Goal: Information Seeking & Learning: Check status

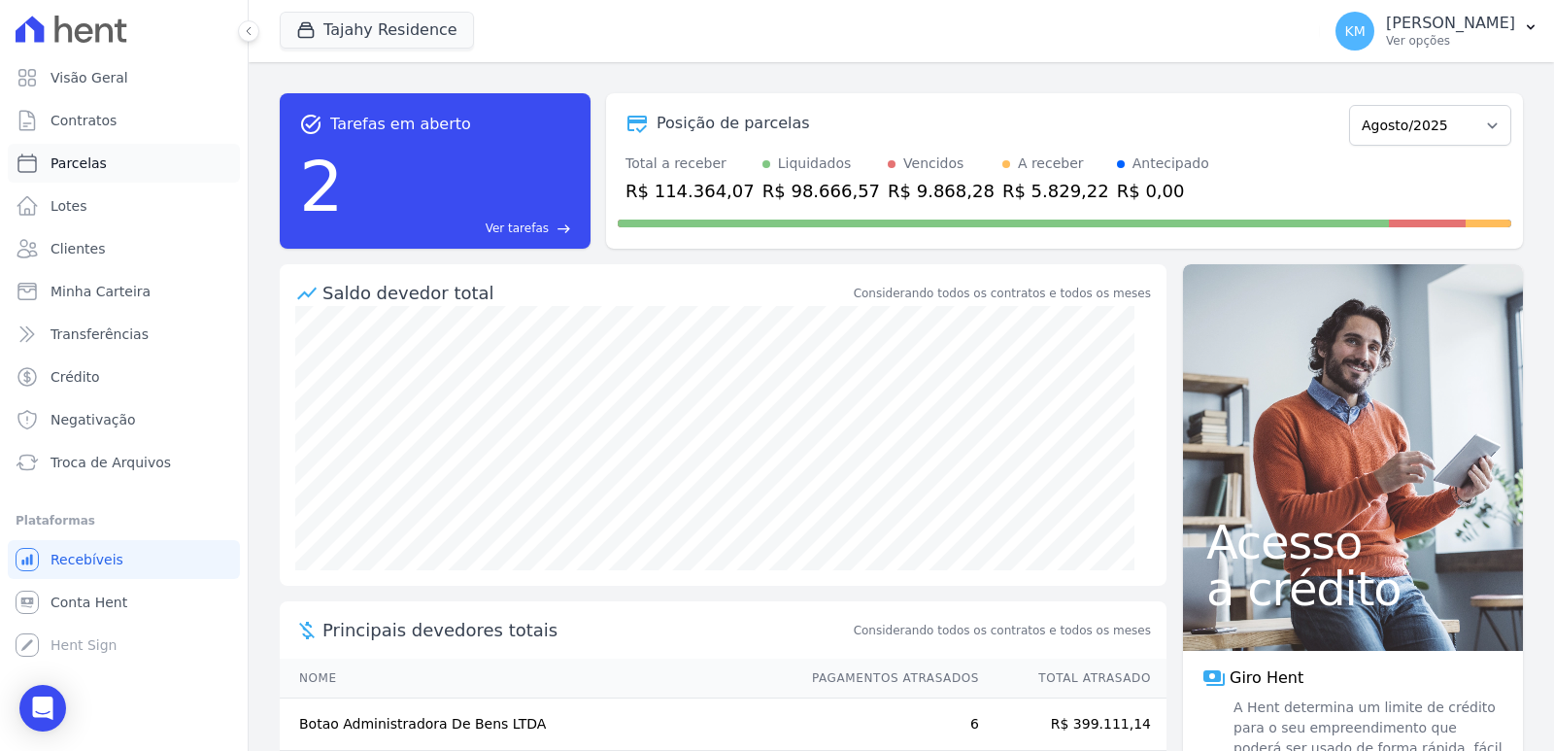
click at [72, 162] on span "Parcelas" at bounding box center [78, 162] width 56 height 19
select select
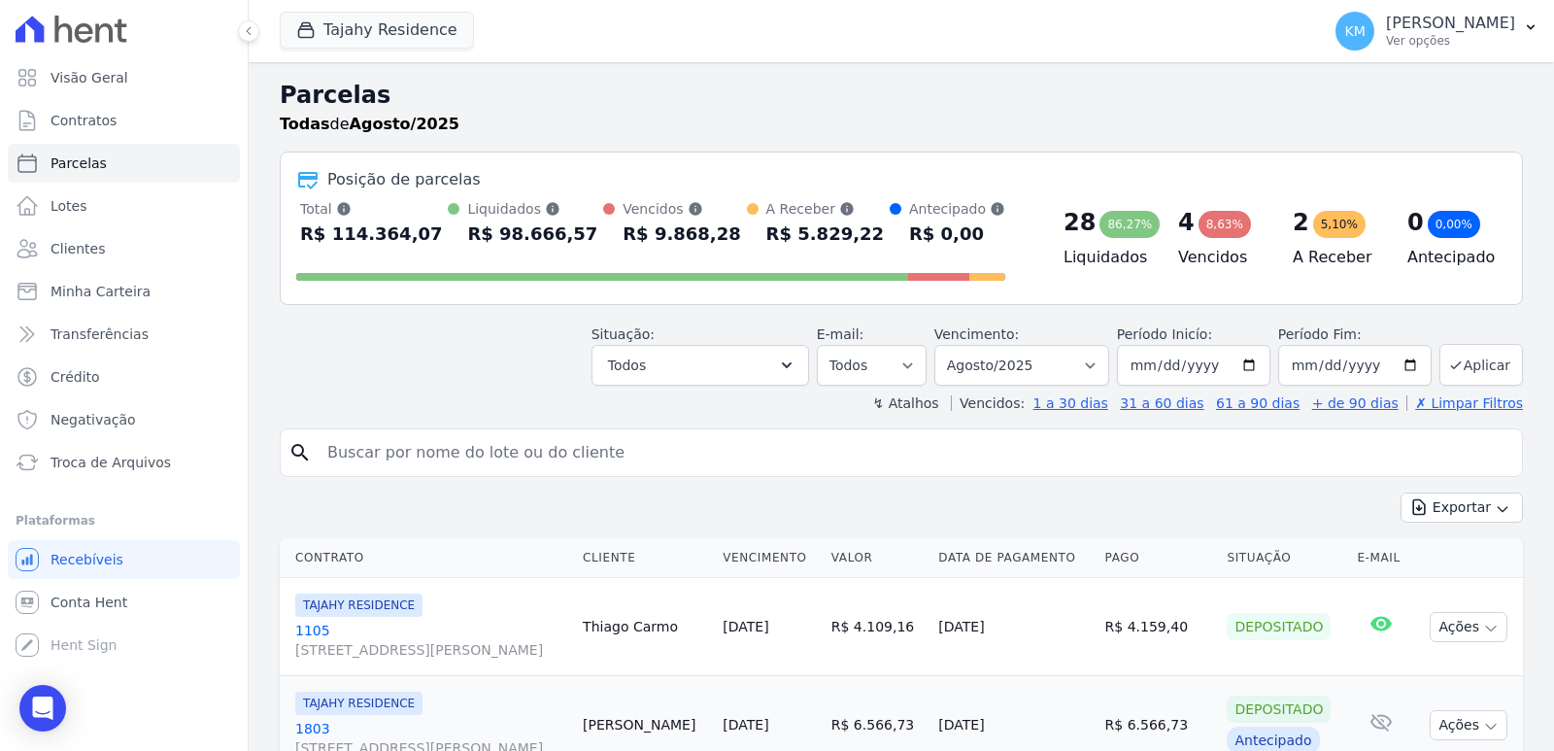
click at [327, 452] on div "search" at bounding box center [901, 452] width 1243 height 49
click at [360, 454] on input "search" at bounding box center [915, 452] width 1198 height 39
paste input "ABIZER LUIS RIVERO MEDINA"
type input "ABIZER LUIS RIVERO MEDINA"
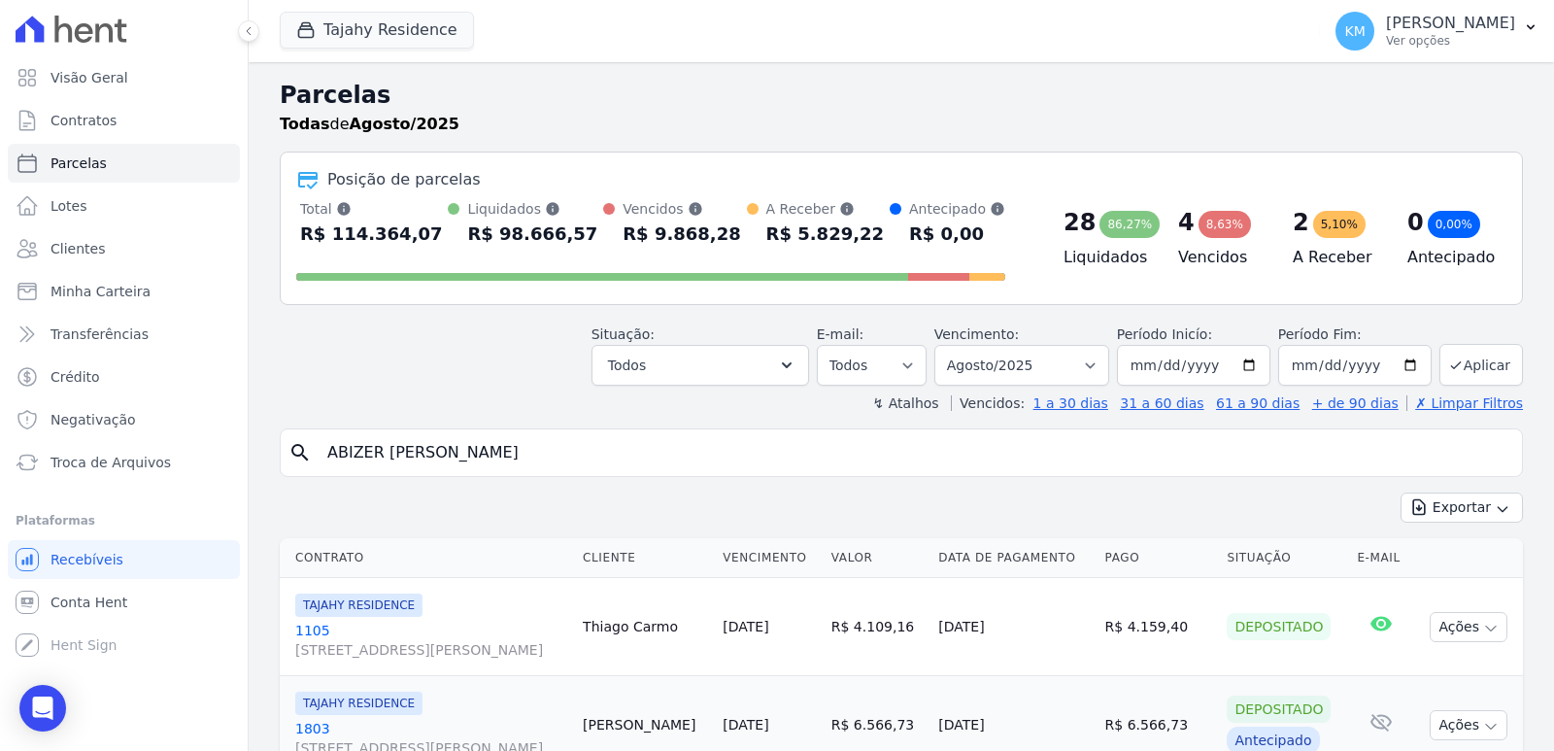
select select
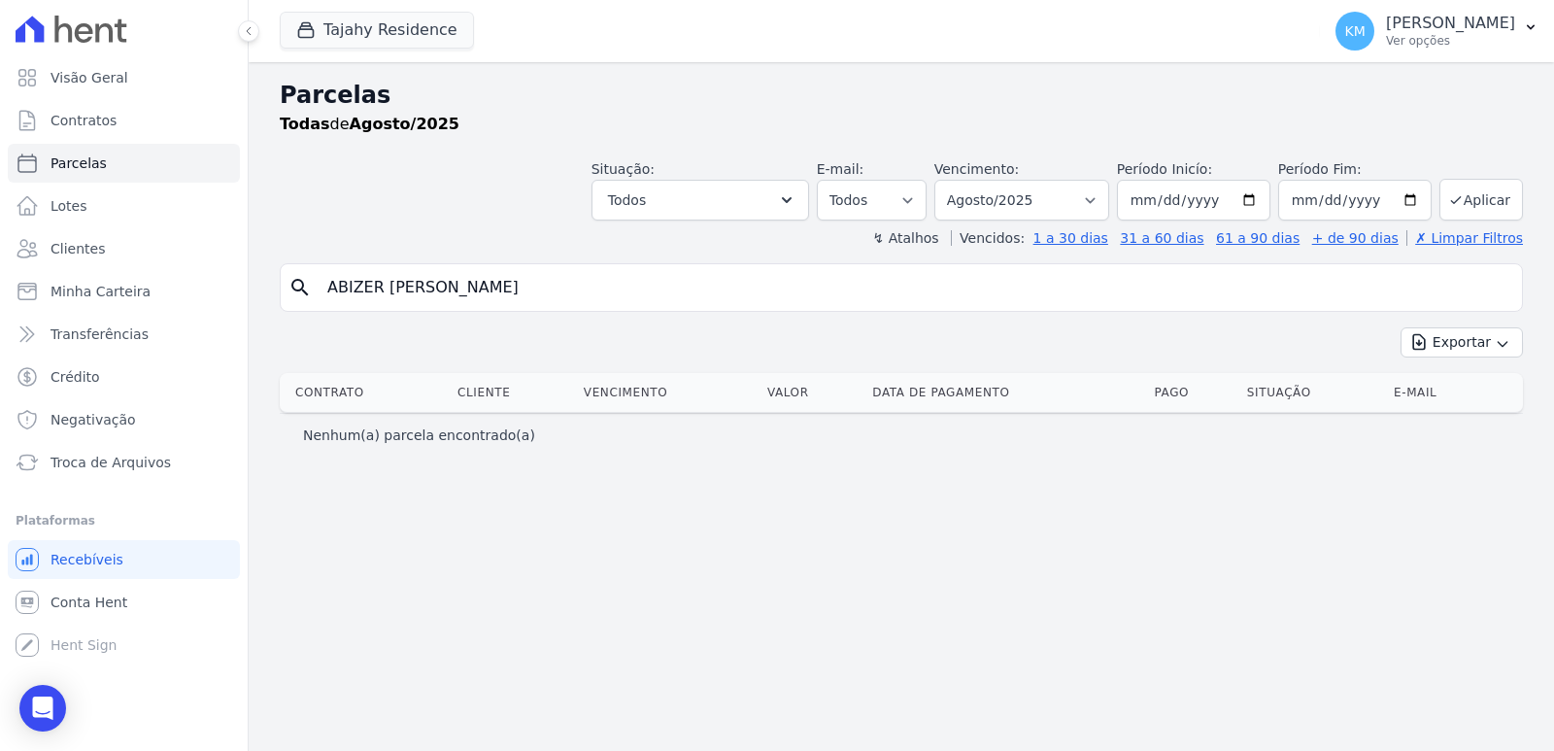
drag, startPoint x: 554, startPoint y: 292, endPoint x: 441, endPoint y: 287, distance: 113.7
click at [441, 287] on input "ABIZER LUIS RIVERO MEDINA" at bounding box center [915, 287] width 1198 height 39
type input "ABIZER LUIS RIV"
select select
click at [312, 24] on icon "button" at bounding box center [305, 29] width 19 height 19
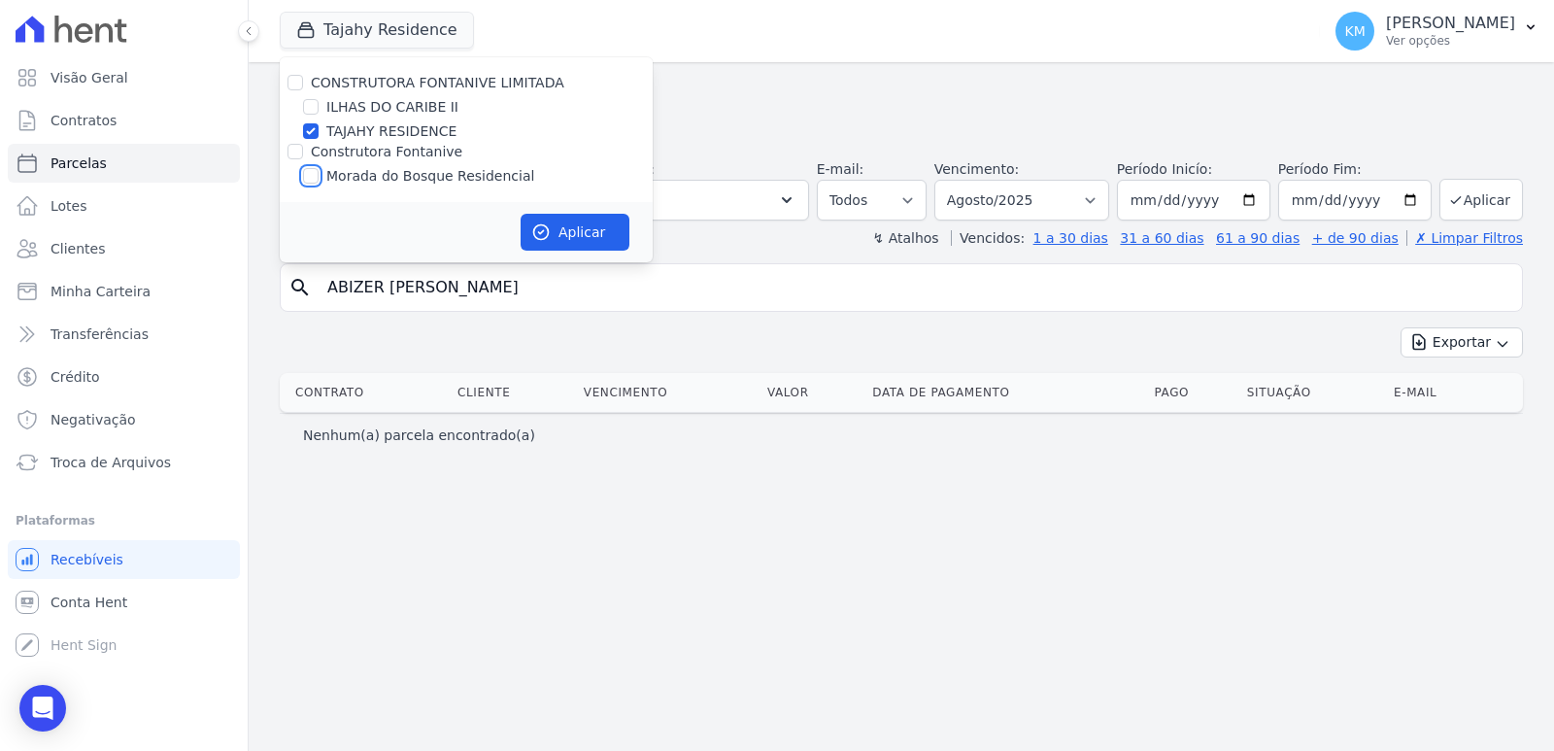
click at [304, 176] on input "Morada do Bosque Residencial" at bounding box center [311, 176] width 16 height 16
checkbox input "true"
click at [308, 137] on input "TAJAHY RESIDENCE" at bounding box center [311, 131] width 16 height 16
checkbox input "false"
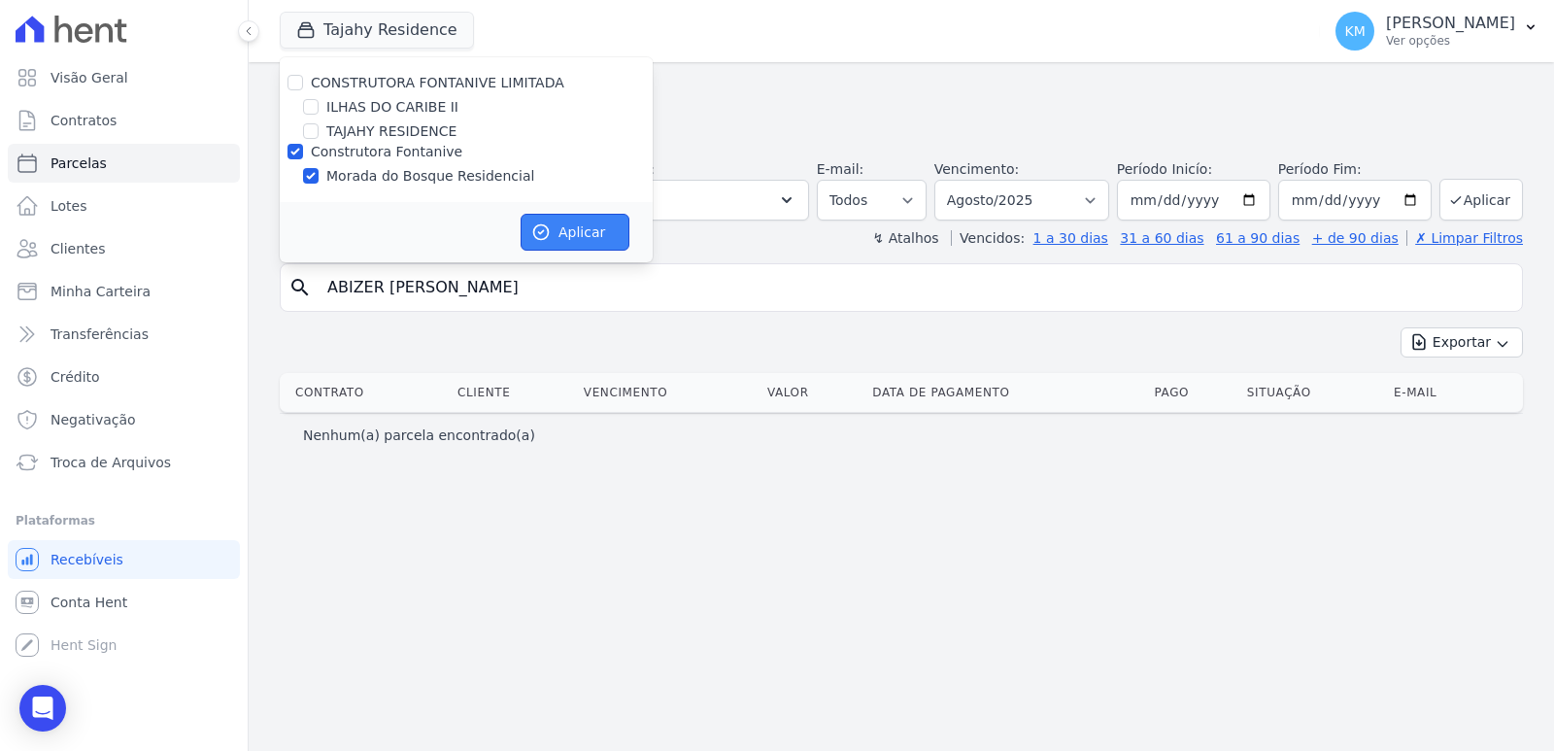
click at [546, 225] on icon "button" at bounding box center [540, 231] width 19 height 19
select select
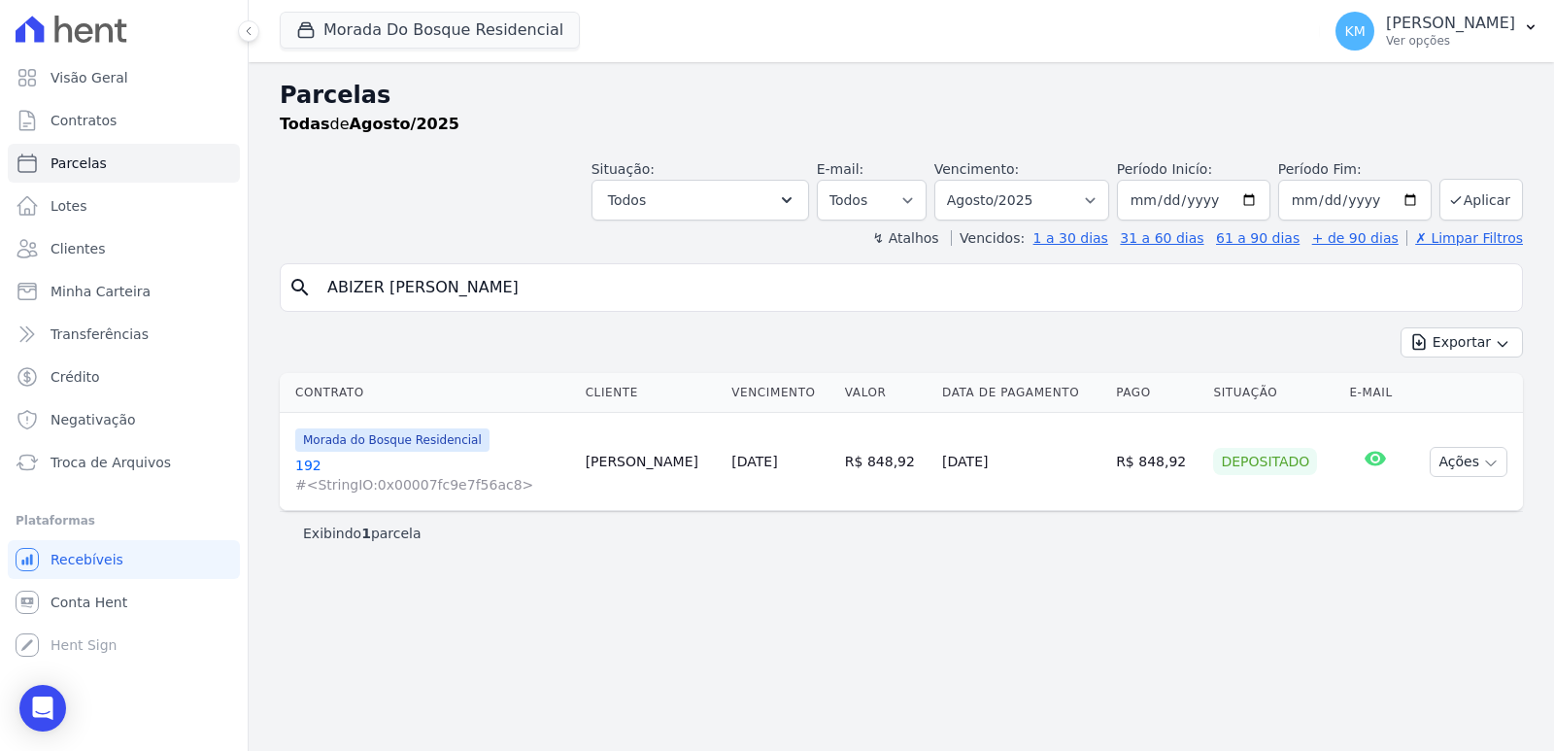
drag, startPoint x: 523, startPoint y: 294, endPoint x: 0, endPoint y: 293, distance: 523.4
click at [0, 293] on div "Visão Geral Contratos [GEOGRAPHIC_DATA] Lotes Clientes Minha Carteira Transferê…" at bounding box center [777, 375] width 1554 height 751
type input "n"
type input "ana gabr"
select select
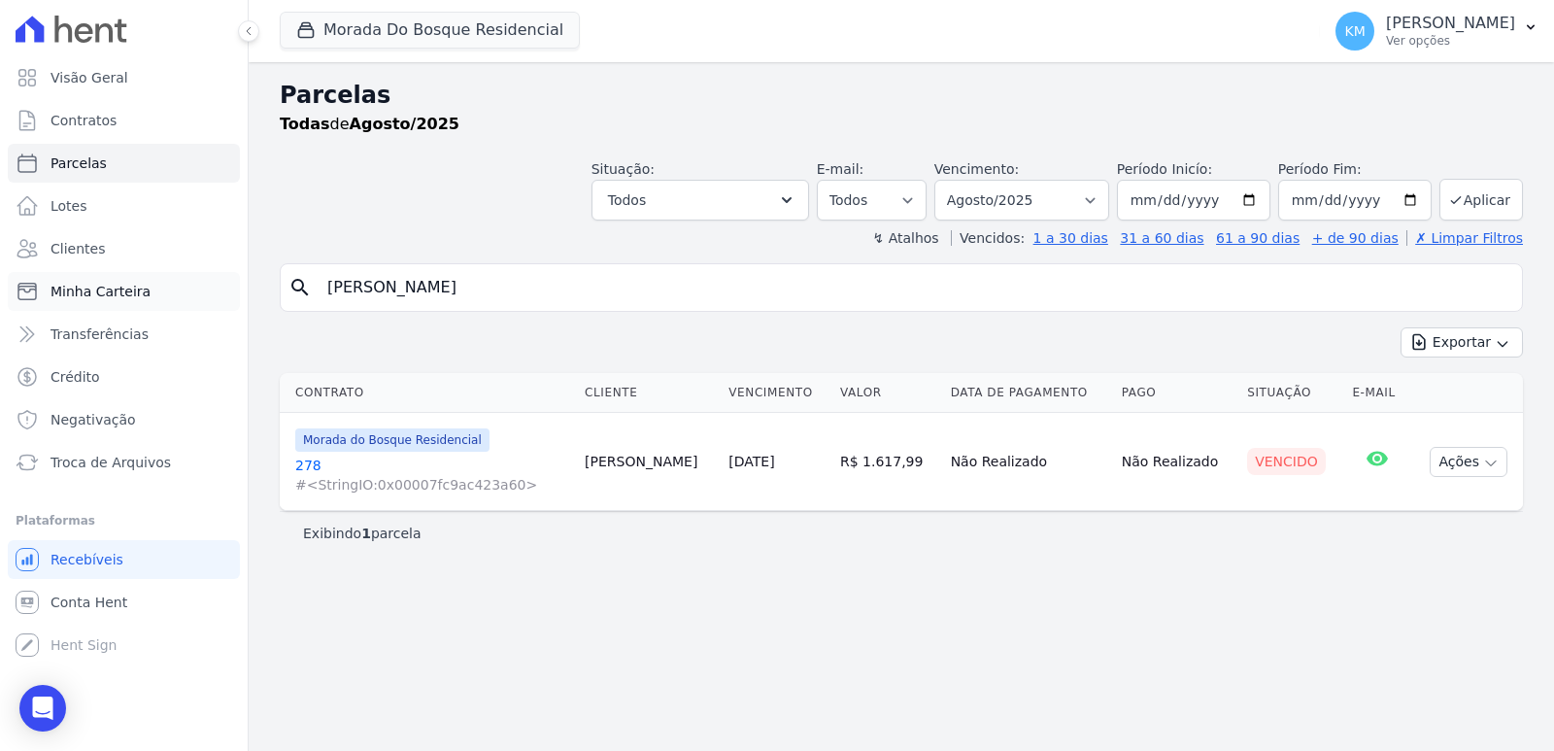
drag, startPoint x: 414, startPoint y: 294, endPoint x: 45, endPoint y: 281, distance: 369.2
click at [45, 281] on div "Visão Geral Contratos [GEOGRAPHIC_DATA] Lotes Clientes Minha Carteira Transferê…" at bounding box center [777, 375] width 1554 height 751
type input "andre otac"
select select
drag, startPoint x: 361, startPoint y: 285, endPoint x: 128, endPoint y: 304, distance: 233.8
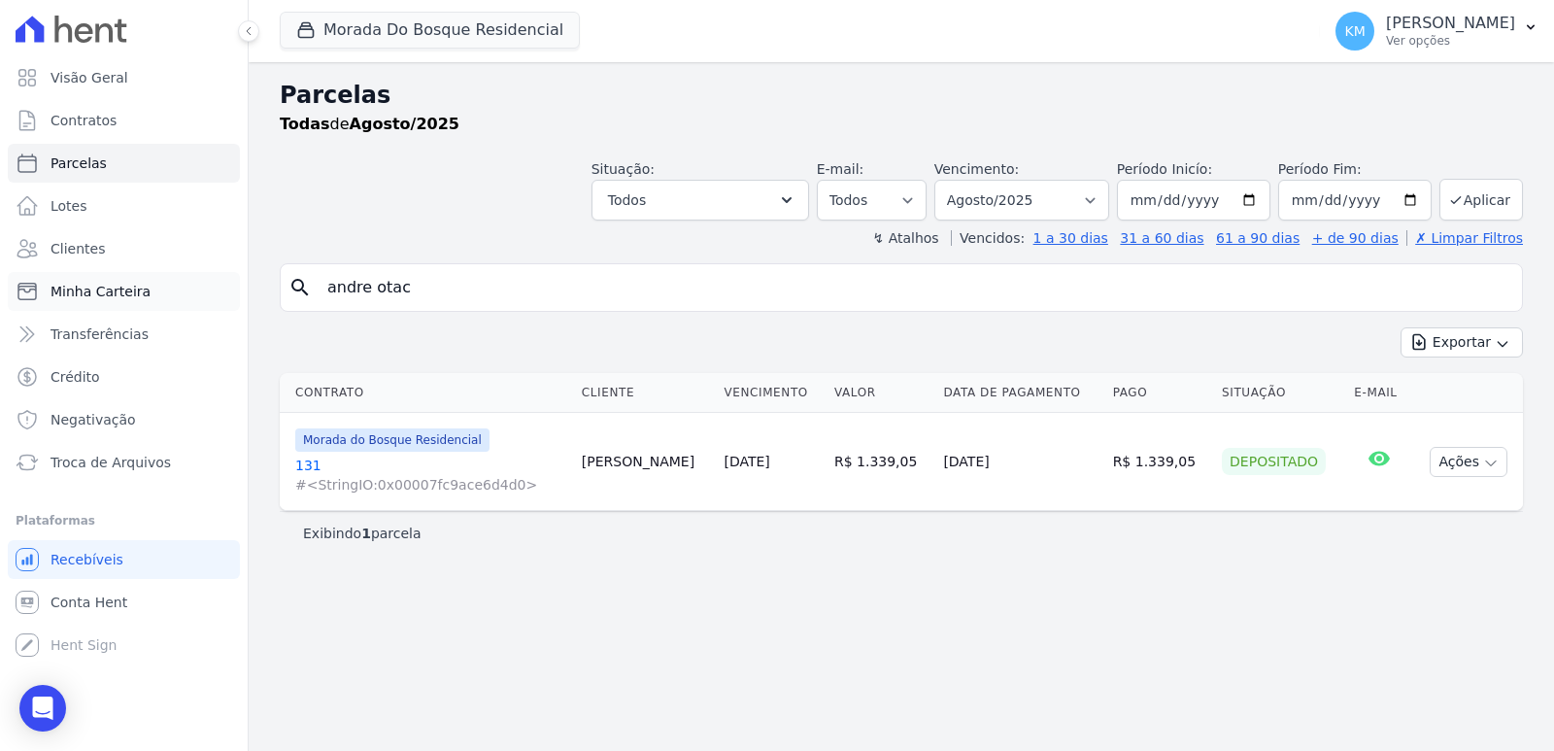
click at [128, 304] on div "Visão Geral Contratos [GEOGRAPHIC_DATA] Lotes Clientes Minha Carteira Transferê…" at bounding box center [777, 375] width 1554 height 751
type input "andreia sib"
select select
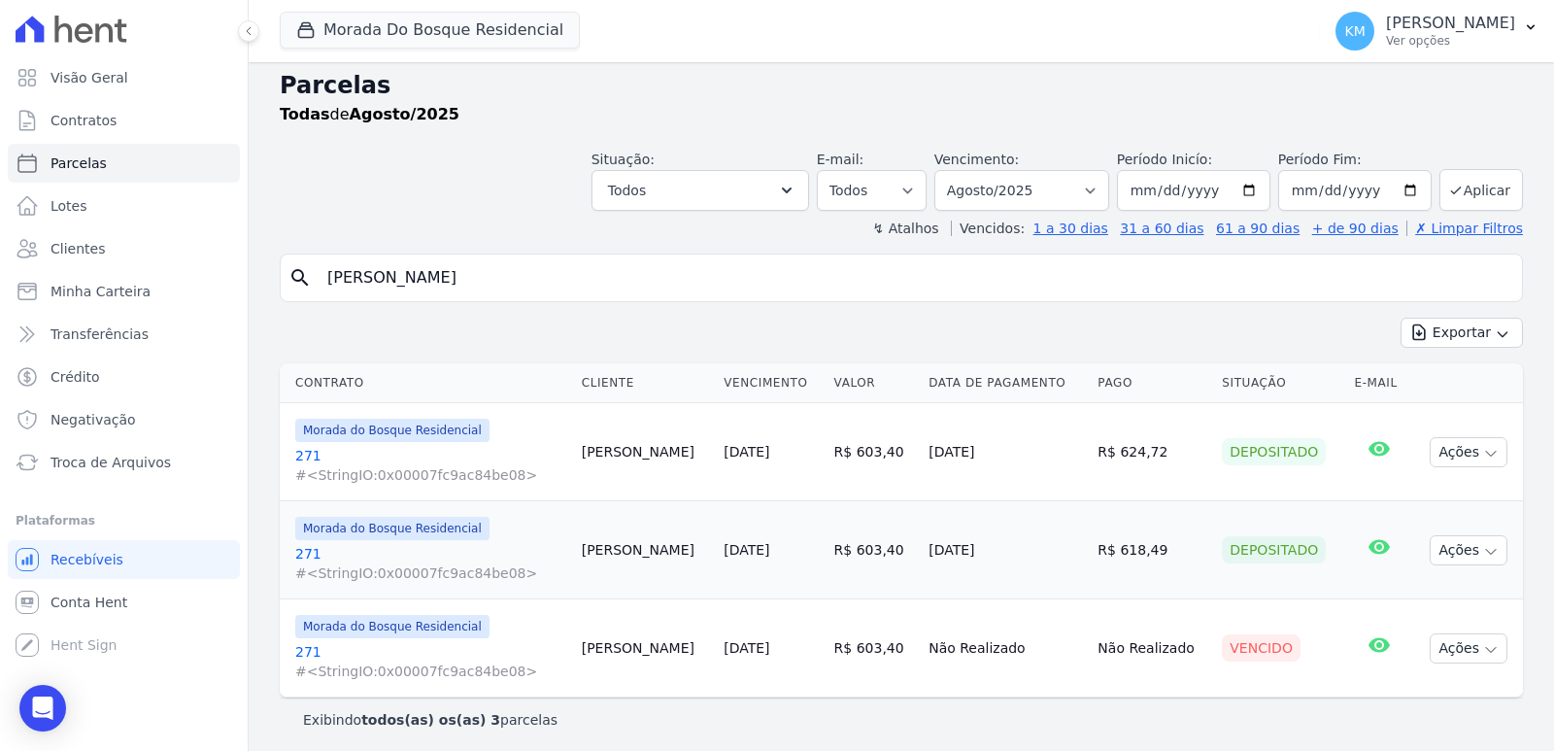
scroll to position [16, 0]
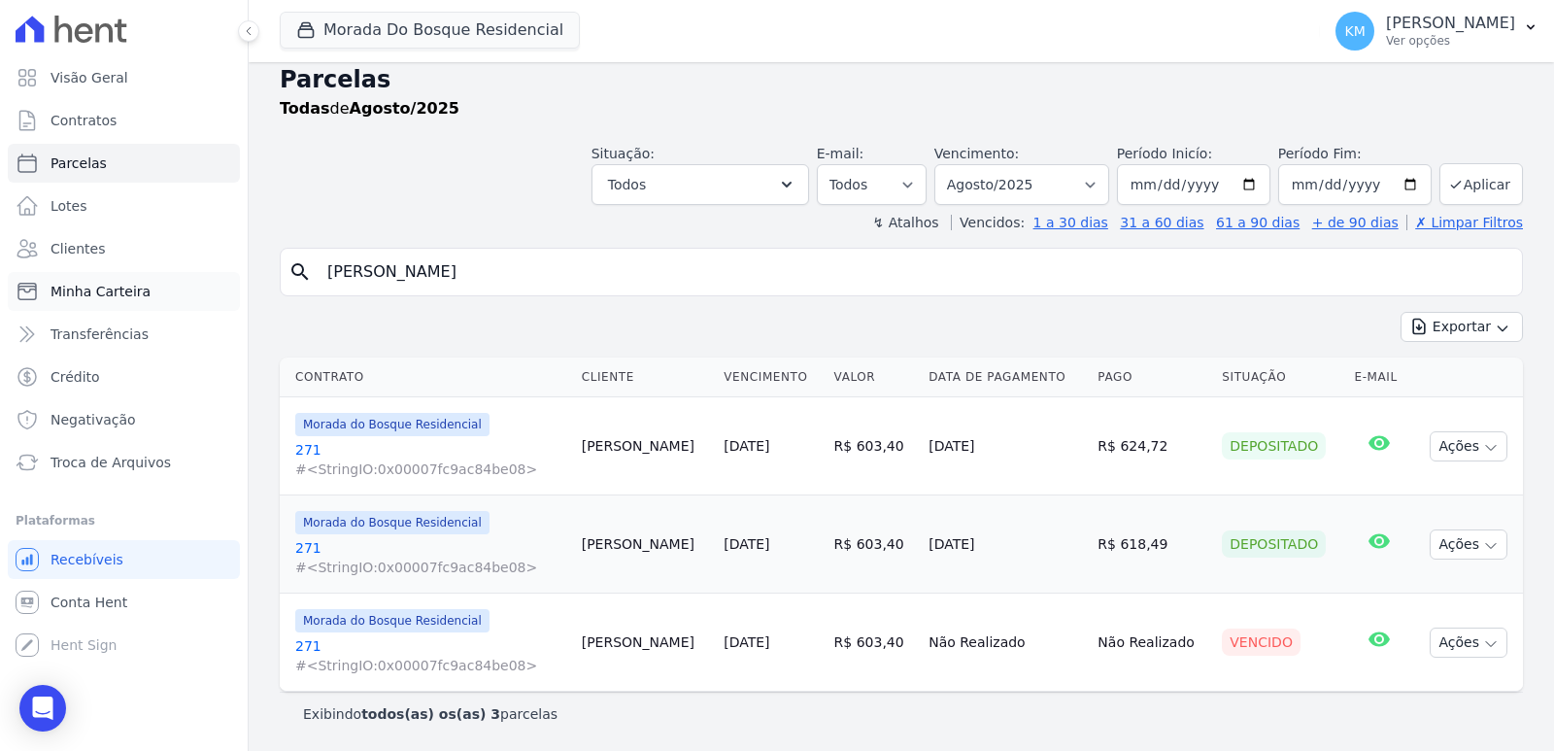
drag, startPoint x: 451, startPoint y: 275, endPoint x: 95, endPoint y: 275, distance: 355.4
click at [95, 275] on div "Visão Geral Contratos [GEOGRAPHIC_DATA] Lotes Clientes Minha Carteira Transferê…" at bounding box center [777, 375] width 1554 height 751
paste input "ANIELE CRISTINA MARTINS"
type input "ANIELE CRISTINA MARTINS"
select select
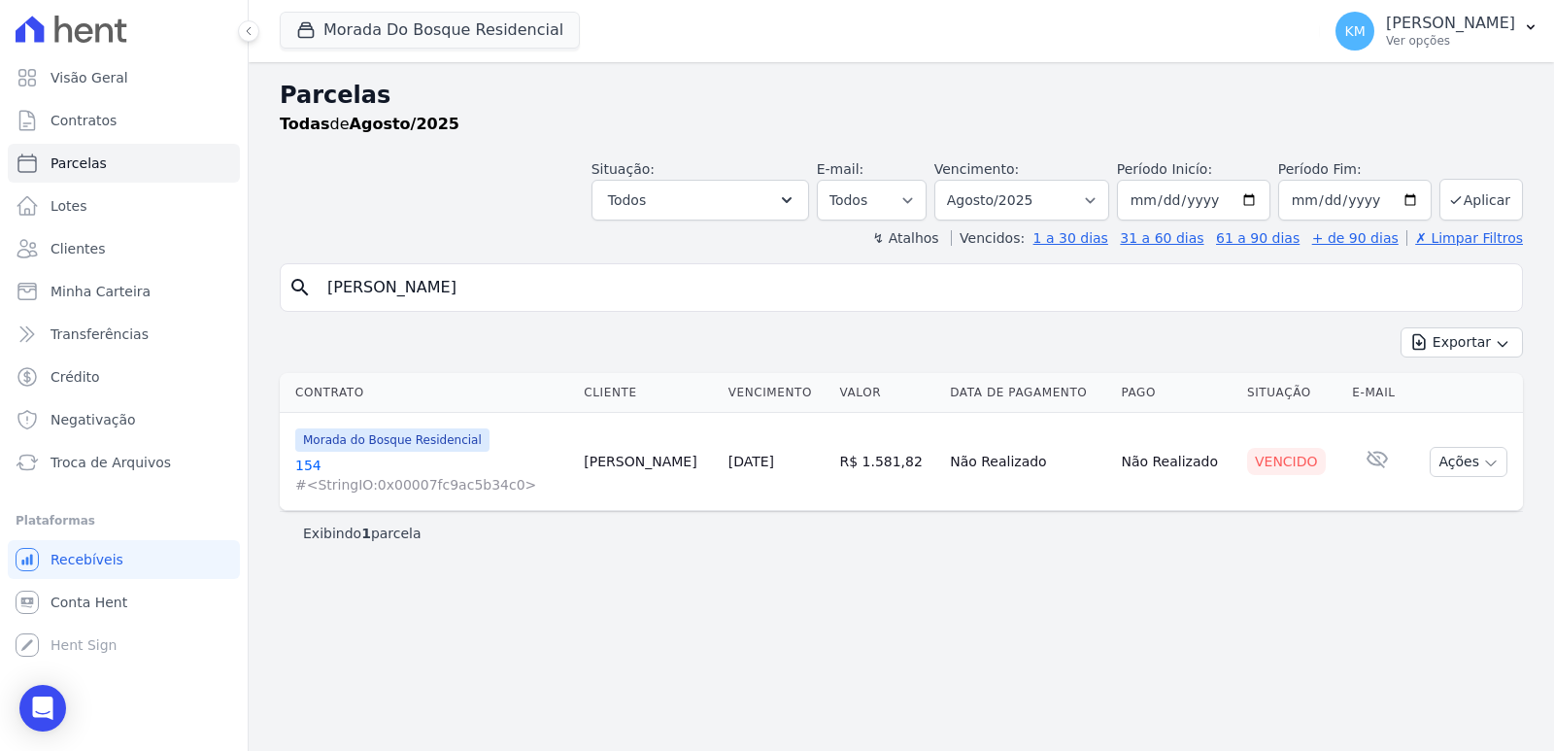
click at [1333, 589] on div "Parcelas Todas de Agosto/2025 Situação: Agendado Em Aberto Pago Processando Can…" at bounding box center [901, 406] width 1305 height 688
click at [699, 572] on div "Parcelas Todas de Agosto/2025 Situação: Agendado Em Aberto Pago Processando Can…" at bounding box center [901, 406] width 1305 height 688
click at [1166, 309] on div "search ANIELE CRISTINA MARTINS" at bounding box center [901, 287] width 1243 height 49
click at [1150, 290] on input "ANIELE CRISTINA MARTINS" at bounding box center [915, 287] width 1198 height 39
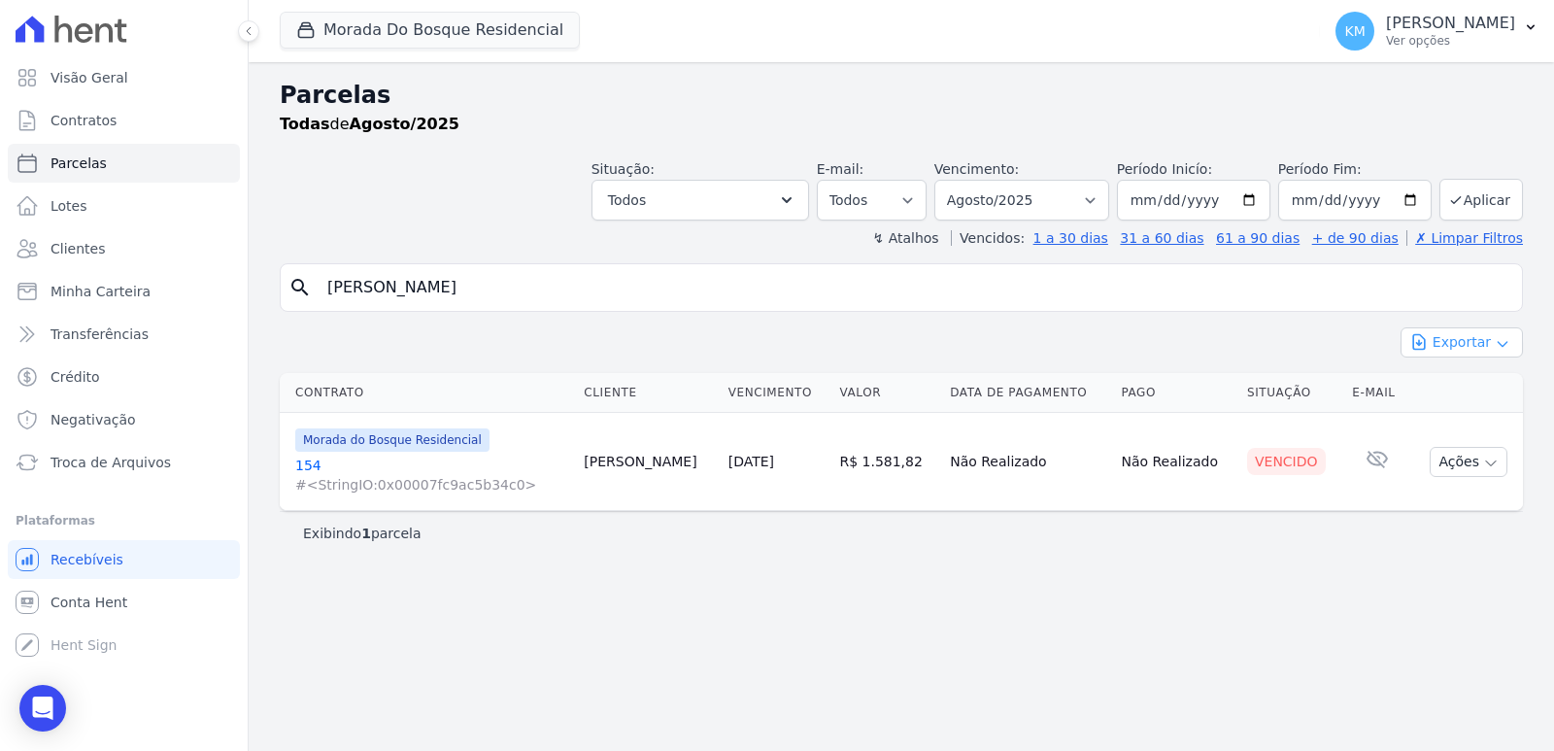
select select
click at [0, 295] on div "Visão Geral Contratos [GEOGRAPHIC_DATA] Lotes Clientes Minha Carteira Transferê…" at bounding box center [777, 375] width 1554 height 751
paste input "YORGELIS CAROLINA GONZALEZ SUB"
type input "YORGELIS CAROLINA GONZALEZ SUB"
select select
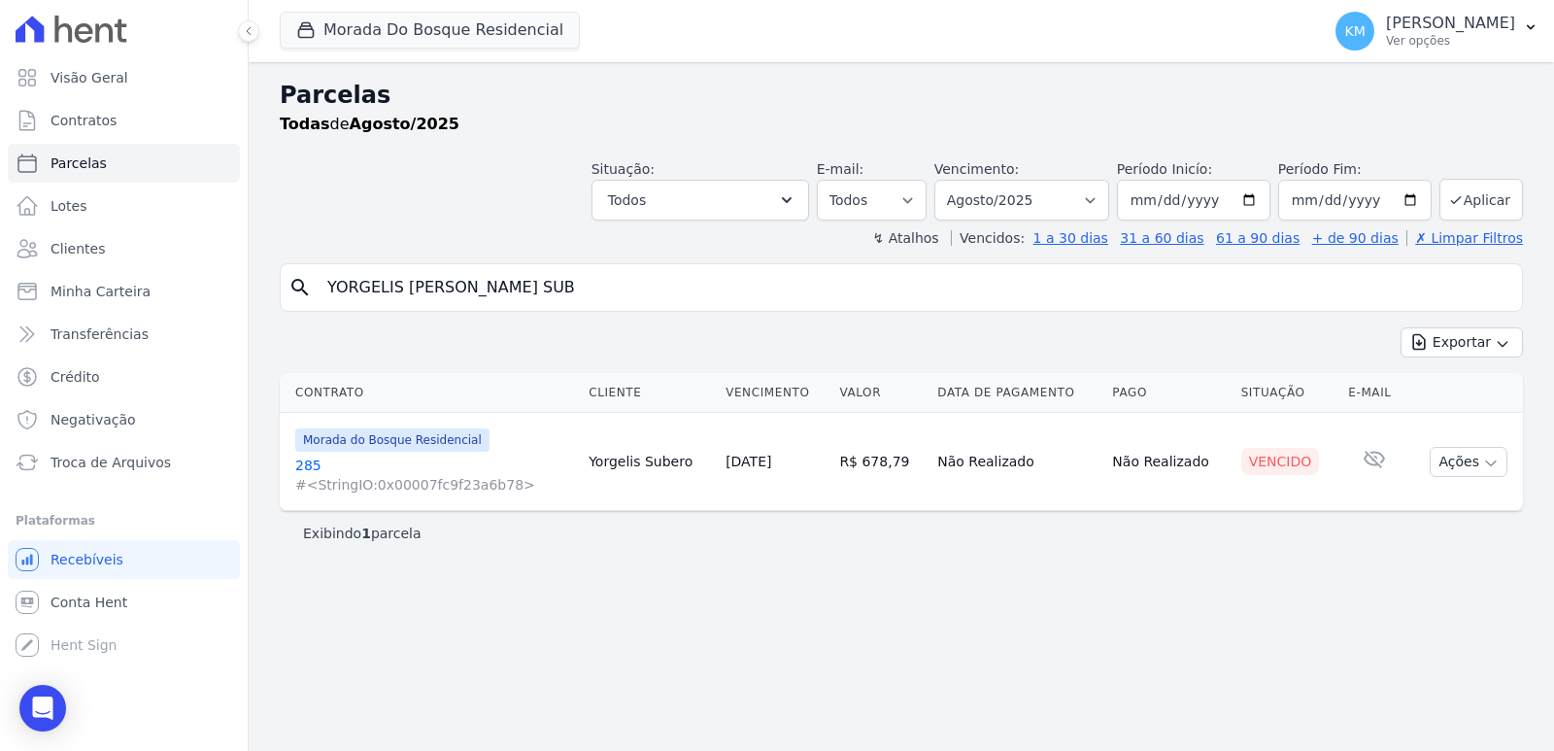
drag, startPoint x: 735, startPoint y: 304, endPoint x: 0, endPoint y: 309, distance: 735.1
click at [0, 309] on div "Visão Geral Contratos [GEOGRAPHIC_DATA] Lotes Clientes Minha Carteira Transferê…" at bounding box center [777, 375] width 1554 height 751
paste input "WESLEY VENTURELLI ZANON"
type input "WESLEY VENTURELLI ZANON"
select select
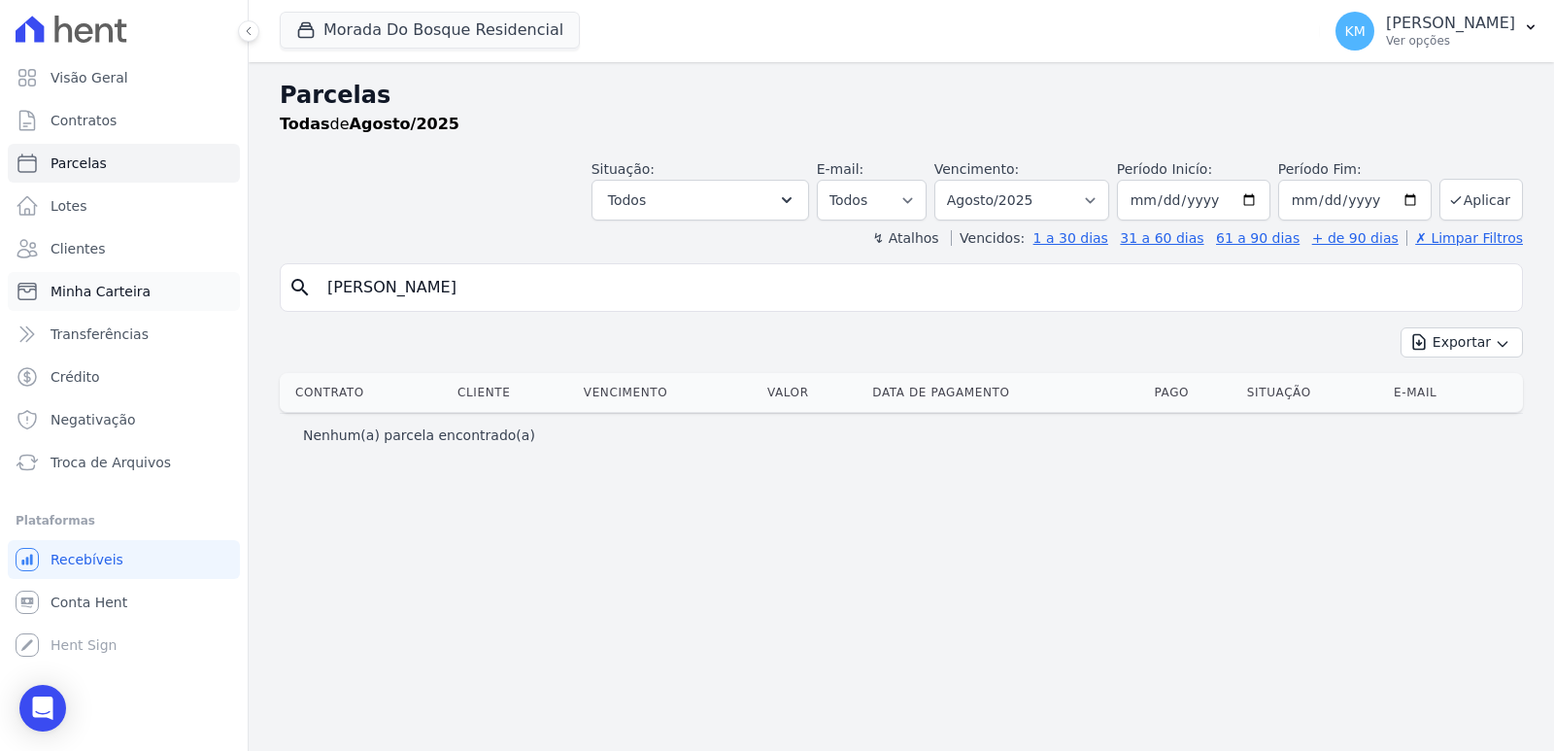
drag, startPoint x: 561, startPoint y: 289, endPoint x: 185, endPoint y: 276, distance: 376.0
click at [185, 276] on div "Visão Geral Contratos [GEOGRAPHIC_DATA] Lotes Clientes Minha Carteira Transferê…" at bounding box center [777, 375] width 1554 height 751
paste input "ASHINGTON PATRIK SANTOS DE LI"
type input "WASHINGTON PATRIK SANTOS DE LI"
select select
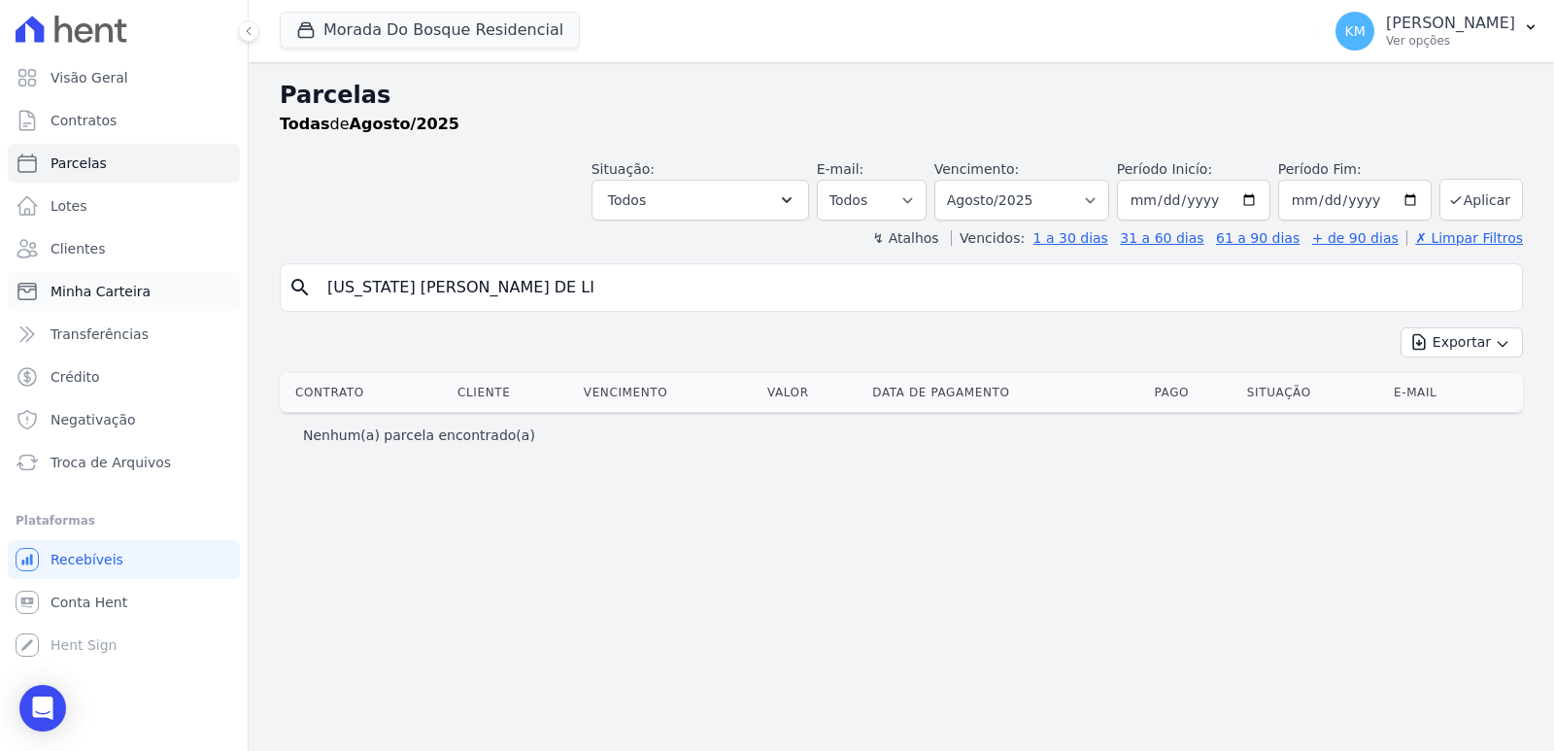
drag, startPoint x: 552, startPoint y: 288, endPoint x: 27, endPoint y: 286, distance: 524.3
click at [27, 288] on div "Visão Geral Contratos [GEOGRAPHIC_DATA] Lotes Clientes Minha Carteira Transferê…" at bounding box center [777, 375] width 1554 height 751
paste input "VITOR GABRIEL PEDROSO ROSA"
type input "VITOR GABRIEL PEDROSO ROSA"
select select
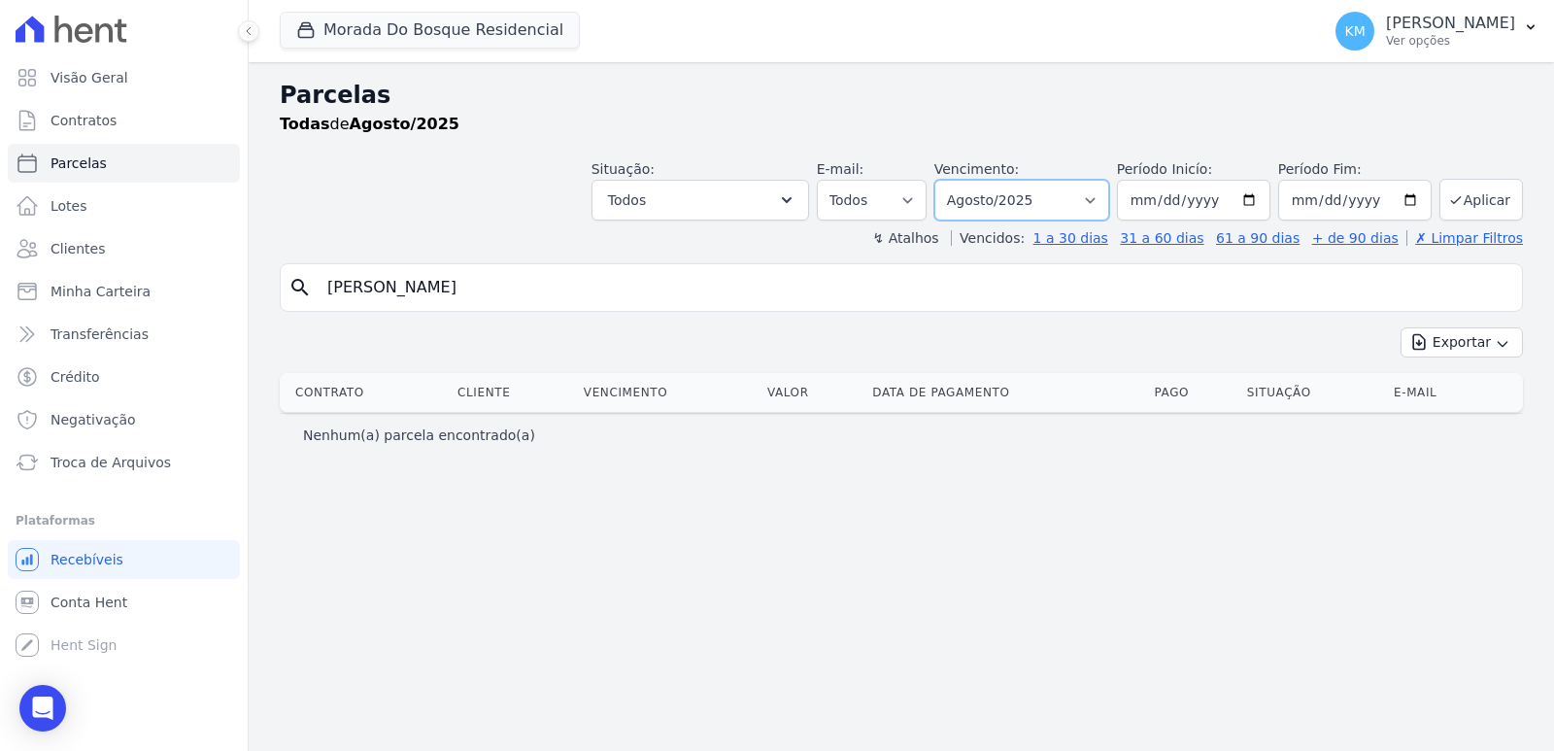
click at [1032, 202] on select "Filtrar por período ──────── Todos os meses Janeiro/2024 Fevereiro/2024 Março/2…" at bounding box center [1021, 200] width 175 height 41
select select "06/2025"
click at [961, 180] on select "Filtrar por período ──────── Todos os meses Janeiro/2024 Fevereiro/2024 Março/2…" at bounding box center [1021, 200] width 175 height 41
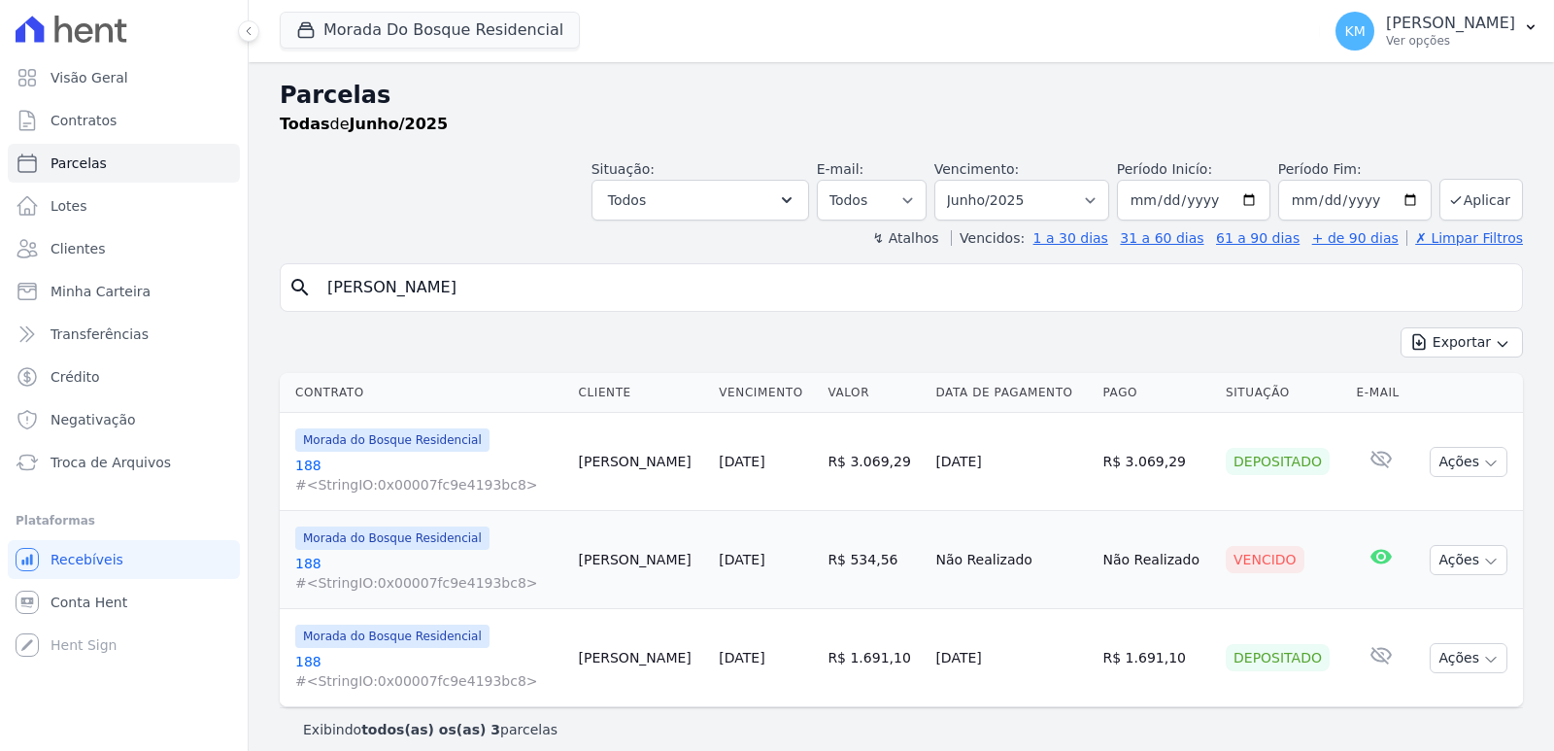
select select
drag, startPoint x: 372, startPoint y: 278, endPoint x: 63, endPoint y: 307, distance: 310.1
click at [63, 307] on div "Visão Geral Contratos [GEOGRAPHIC_DATA] Lotes Clientes Minha Carteira Transferê…" at bounding box center [777, 375] width 1554 height 751
paste input "[PERSON_NAME]"
type input "[PERSON_NAME]"
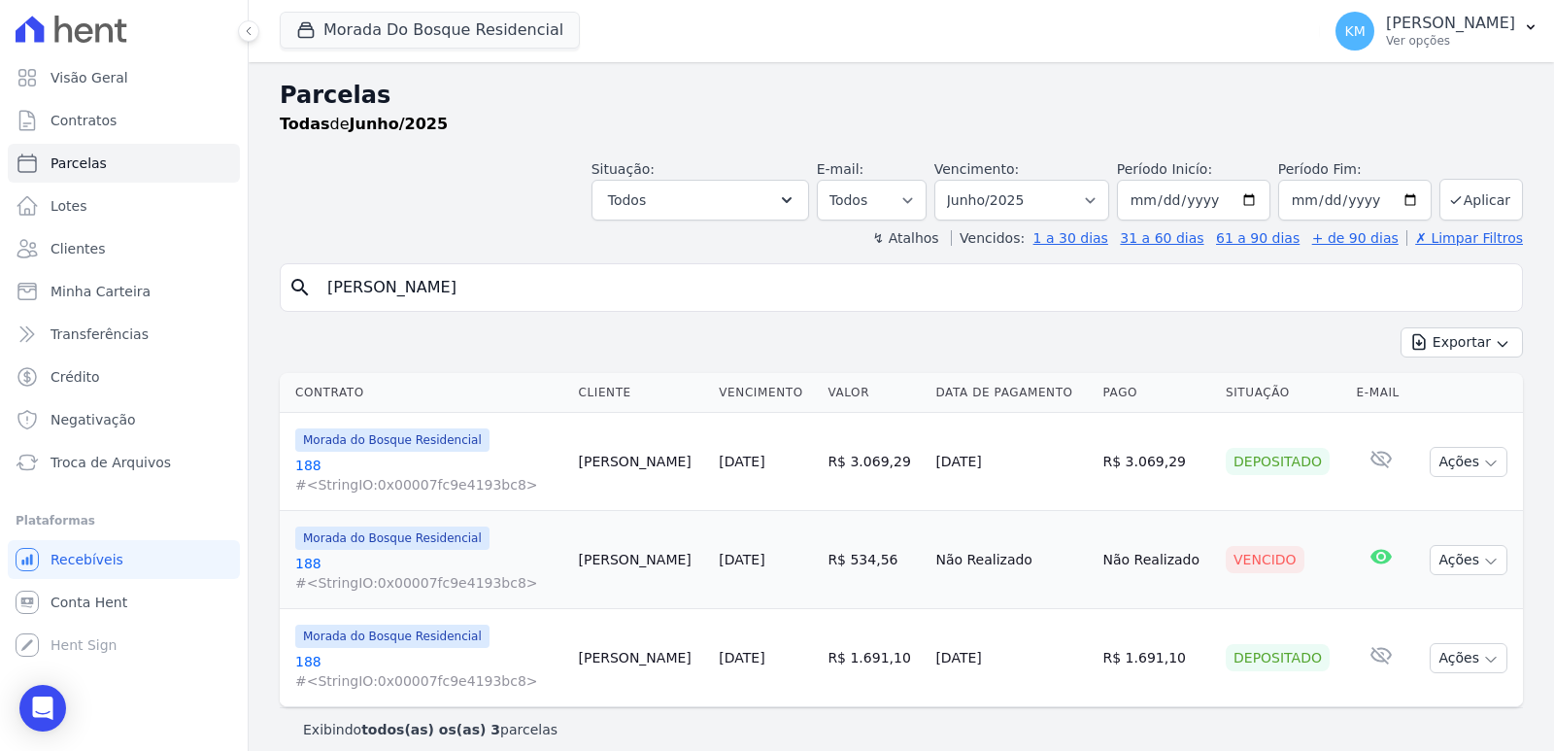
select select
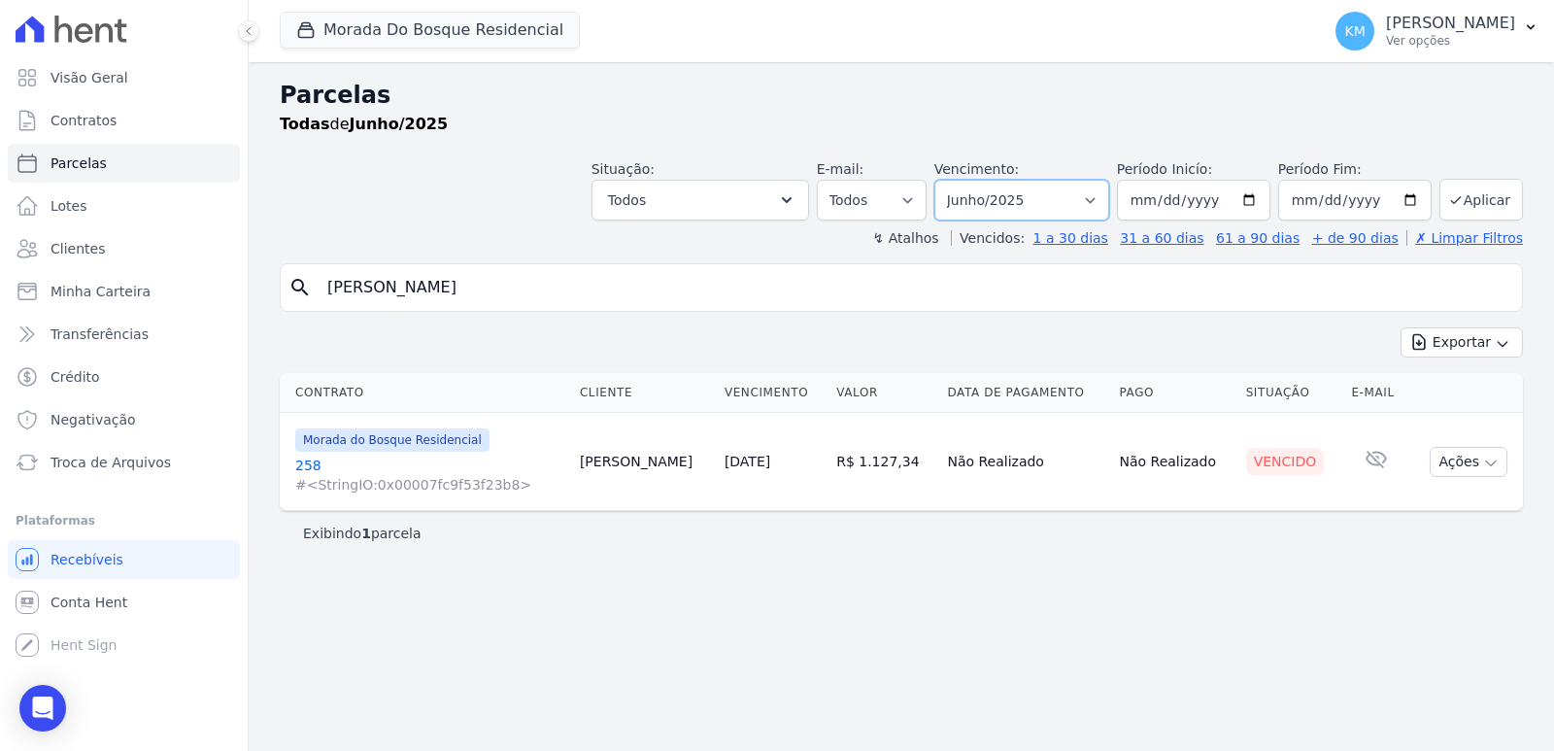
click at [1039, 200] on select "Filtrar por período ──────── Todos os meses Janeiro/2024 Fevereiro/2024 Março/2…" at bounding box center [1021, 200] width 175 height 41
select select "08/2025"
click at [961, 180] on select "Filtrar por período ──────── Todos os meses Janeiro/2024 Fevereiro/2024 Março/2…" at bounding box center [1021, 200] width 175 height 41
select select
click at [1061, 203] on select "Filtrar por período ──────── Todos os meses Janeiro/2024 Fevereiro/2024 Março/2…" at bounding box center [1021, 200] width 175 height 41
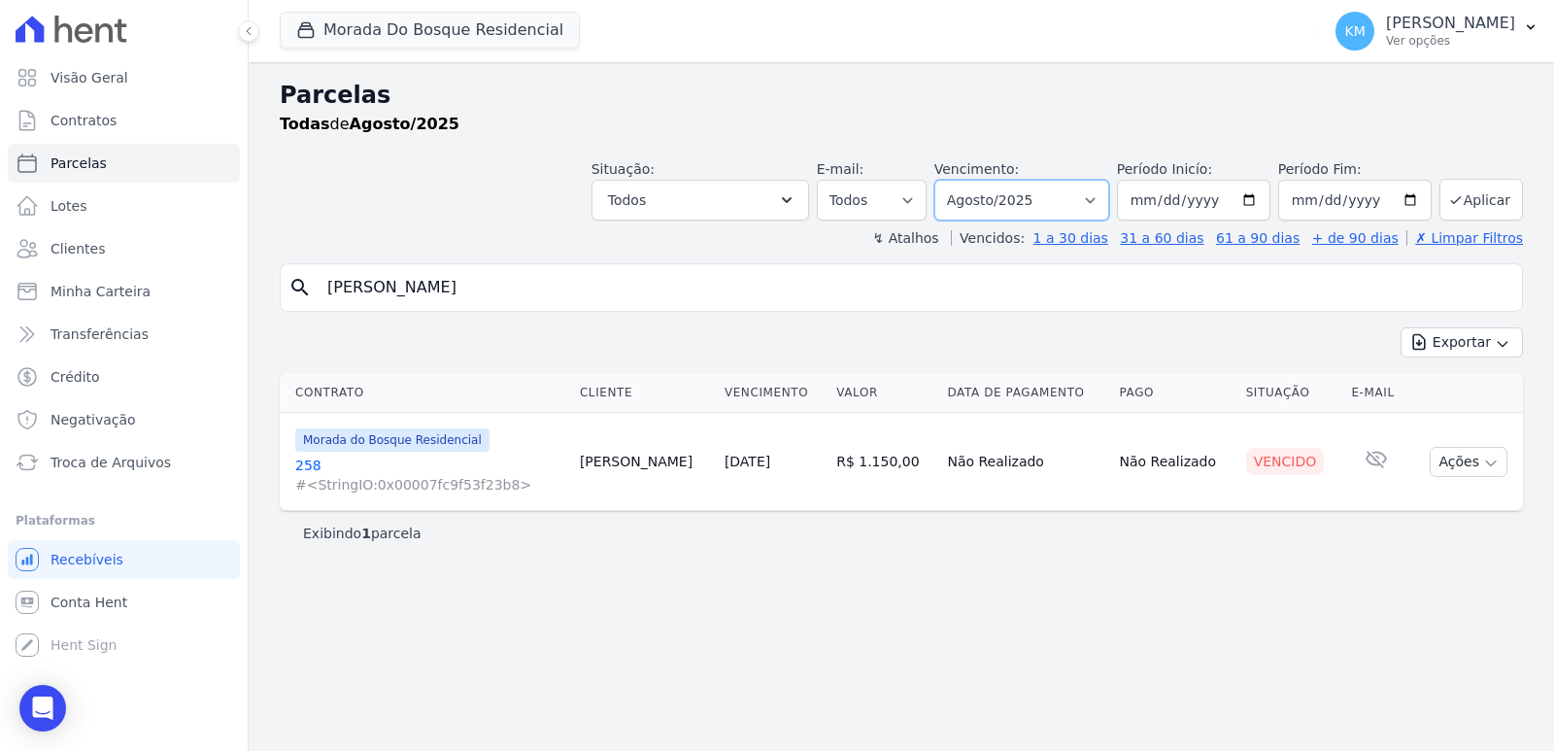
select select "07/2025"
click at [961, 180] on select "Filtrar por período ──────── Todos os meses Janeiro/2024 Fevereiro/2024 Março/2…" at bounding box center [1021, 200] width 175 height 41
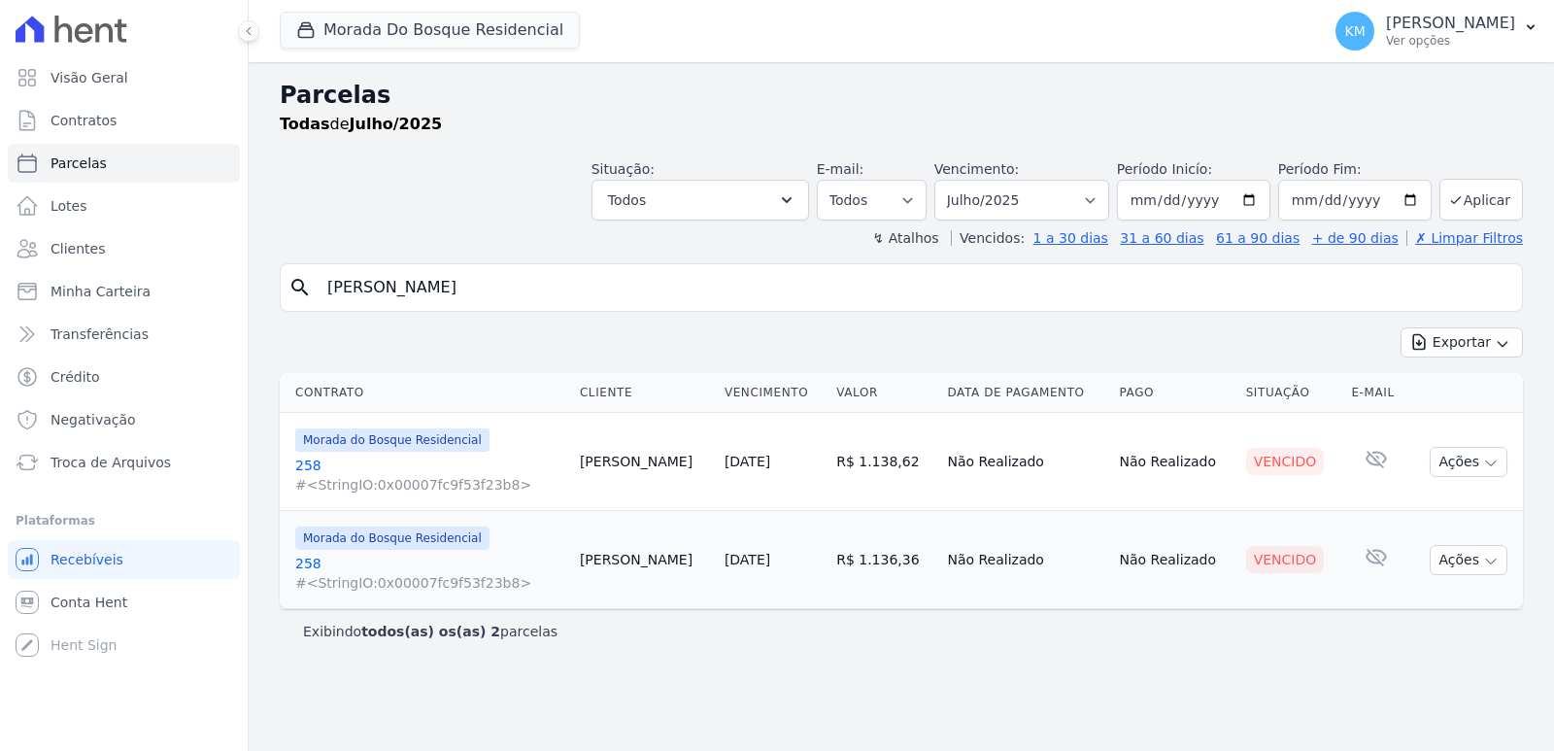
select select
click at [1012, 195] on select "Filtrar por período ──────── Todos os meses Janeiro/2024 Fevereiro/2024 Março/2…" at bounding box center [1021, 200] width 175 height 41
select select "05/2025"
click at [961, 180] on select "Filtrar por período ──────── Todos os meses Janeiro/2024 Fevereiro/2024 Março/2…" at bounding box center [1021, 200] width 175 height 41
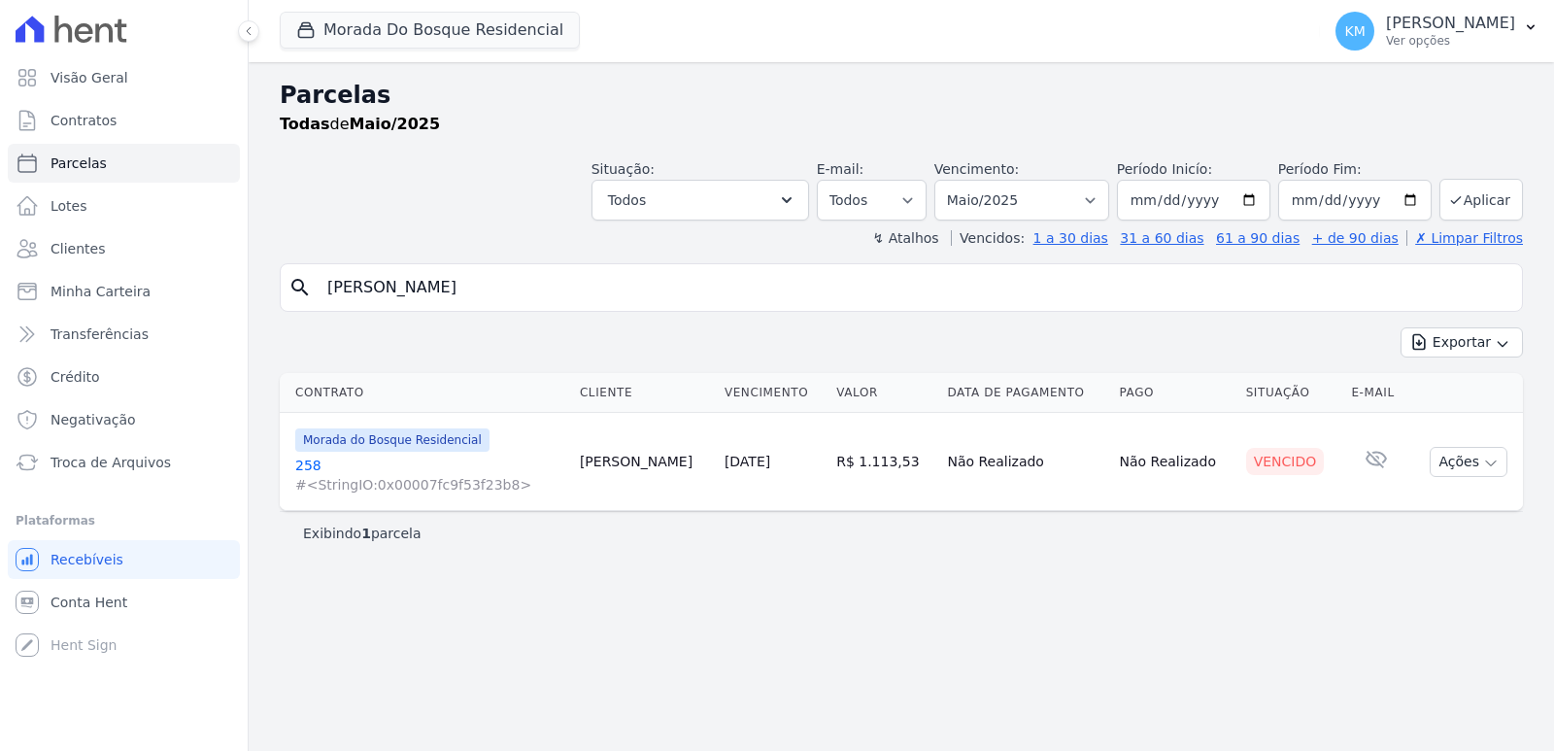
select select
drag, startPoint x: 533, startPoint y: 278, endPoint x: 19, endPoint y: 256, distance: 514.1
click at [19, 256] on div "Visão Geral Contratos [GEOGRAPHIC_DATA] Lotes Clientes Minha Carteira Transferê…" at bounding box center [777, 375] width 1554 height 751
paste input "A [PERSON_NAME]"
type input "[PERSON_NAME]"
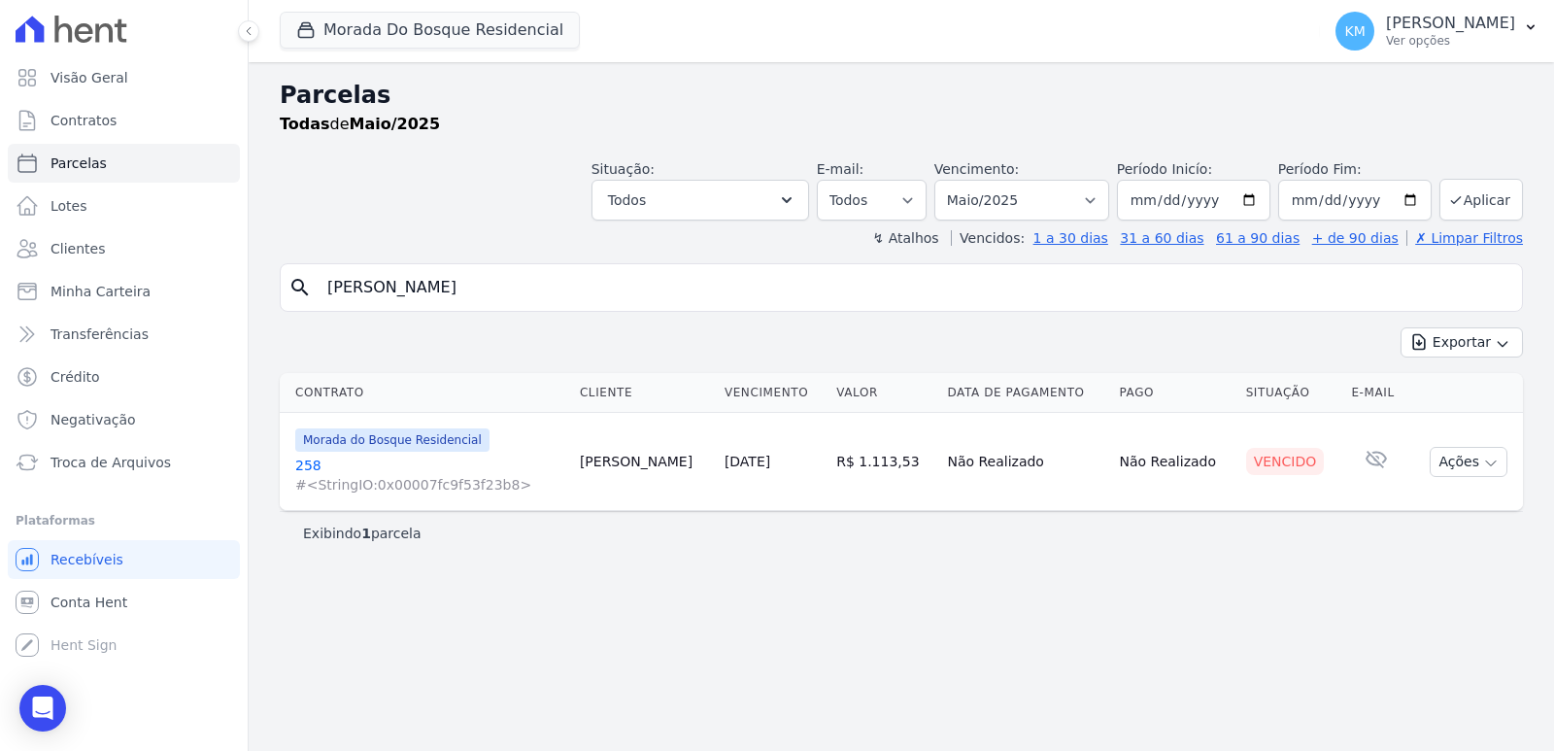
select select
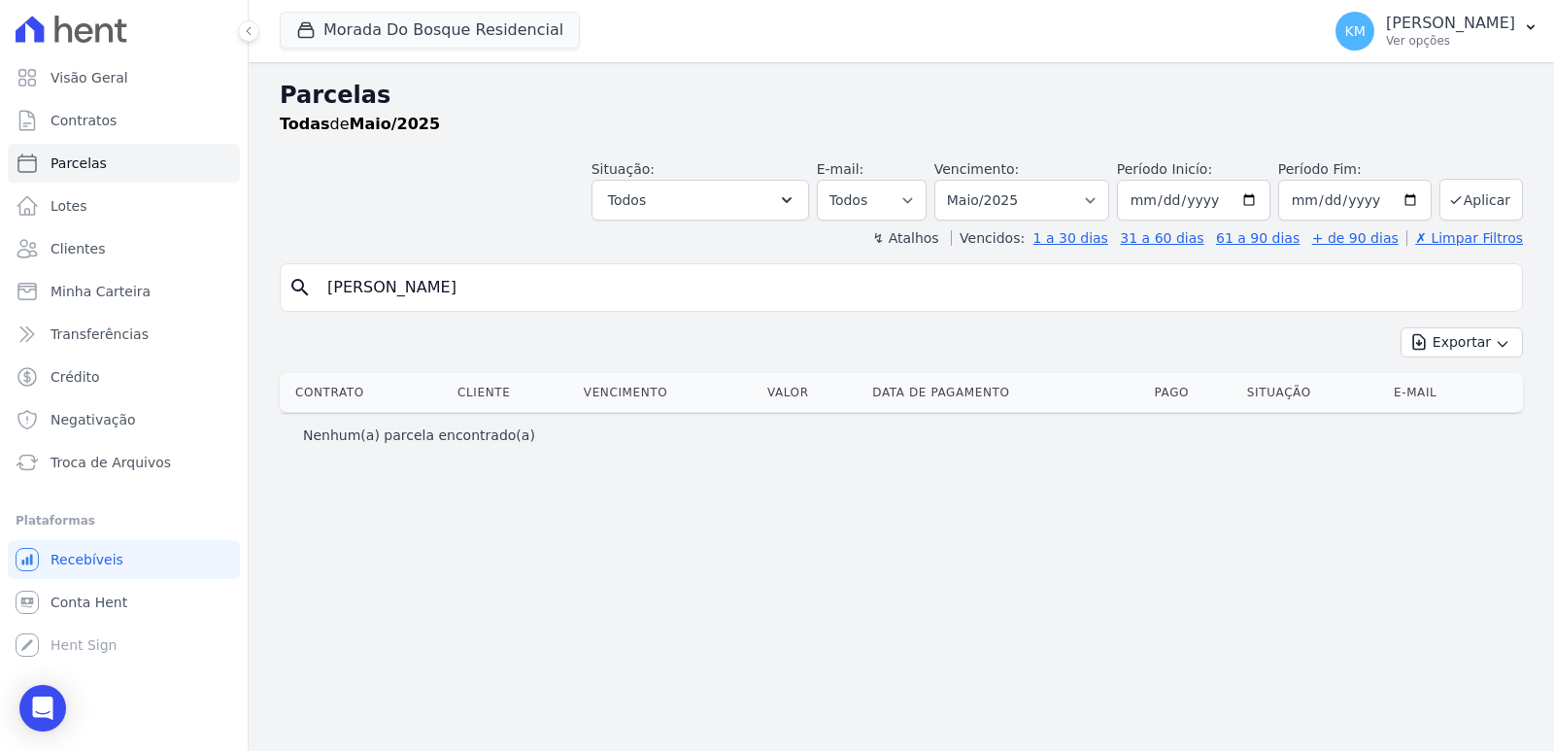
drag, startPoint x: 540, startPoint y: 288, endPoint x: 0, endPoint y: 283, distance: 539.9
click at [0, 283] on div "Visão Geral Contratos [GEOGRAPHIC_DATA] Lotes Clientes Minha Carteira Transferê…" at bounding box center [777, 375] width 1554 height 751
paste input "LQUIRIA SANTANA DE ALMEID"
type input "[PERSON_NAME]"
select select
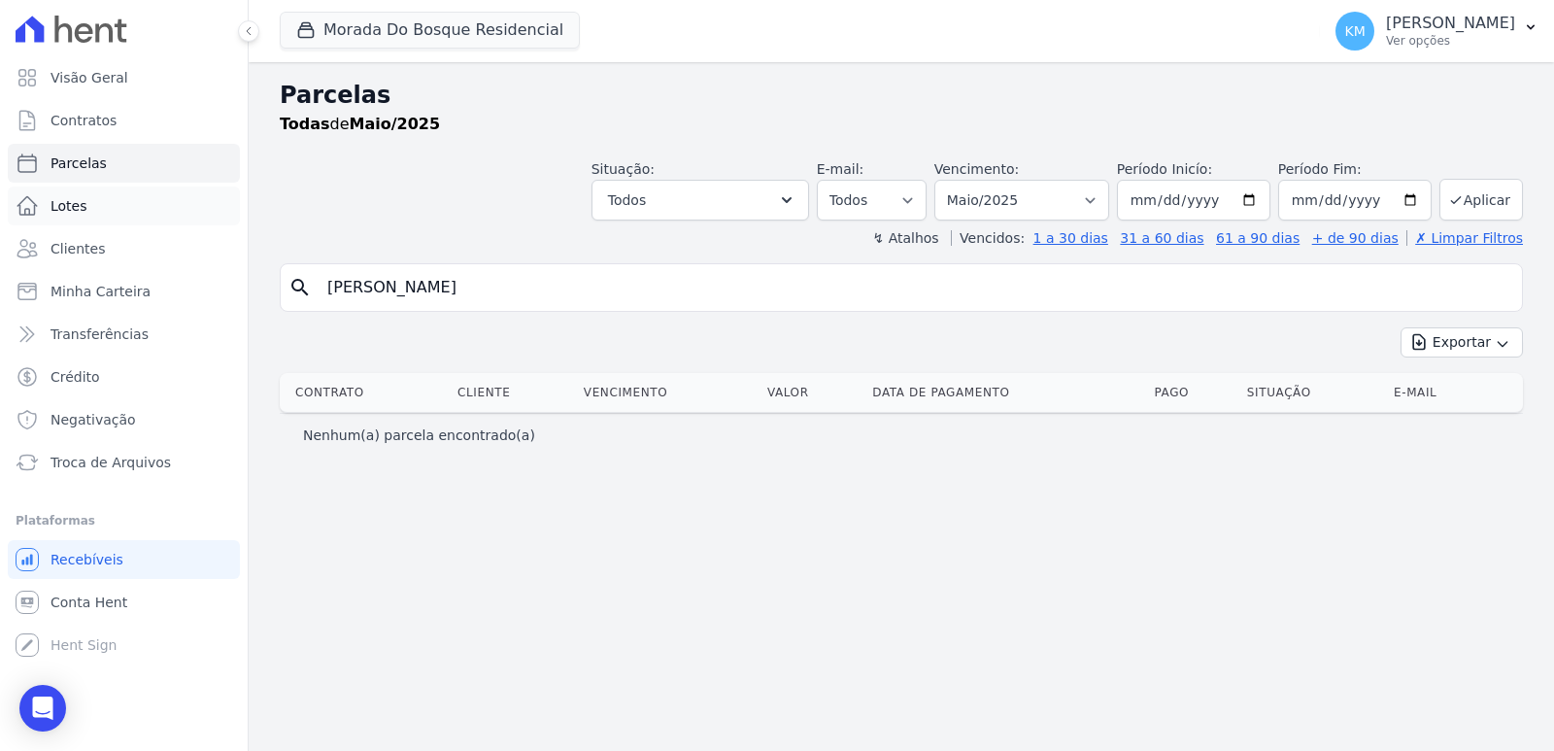
drag, startPoint x: 596, startPoint y: 278, endPoint x: 45, endPoint y: 188, distance: 558.7
click at [17, 218] on div "Visão Geral Contratos [GEOGRAPHIC_DATA] Lotes Clientes Minha Carteira Transferê…" at bounding box center [777, 375] width 1554 height 751
click at [1037, 208] on select "Filtrar por período ──────── Todos os meses Janeiro/2024 Fevereiro/2024 Março/2…" at bounding box center [1021, 200] width 175 height 41
select select "08/2025"
click at [961, 180] on select "Filtrar por período ──────── Todos os meses Janeiro/2024 Fevereiro/2024 Março/2…" at bounding box center [1021, 200] width 175 height 41
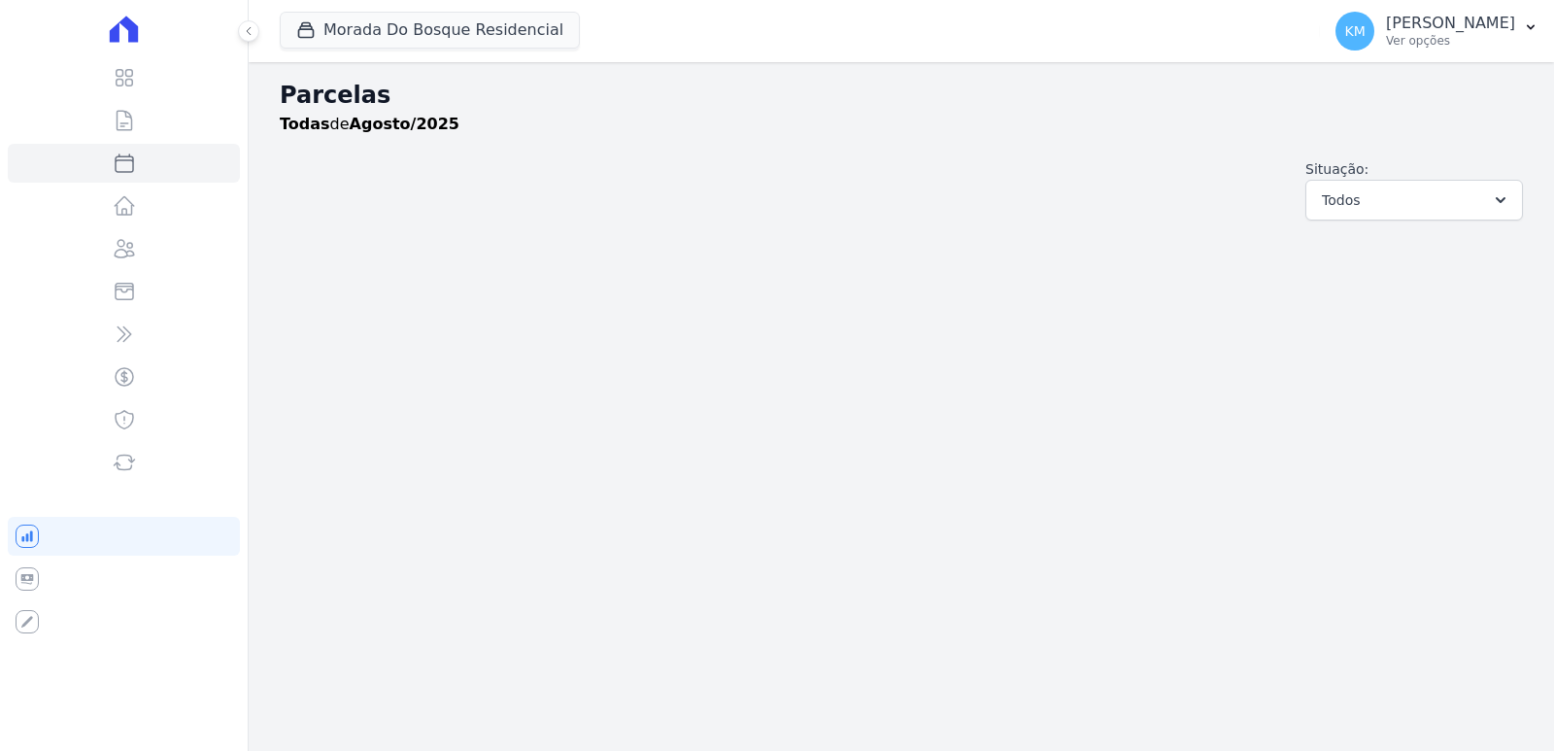
select select
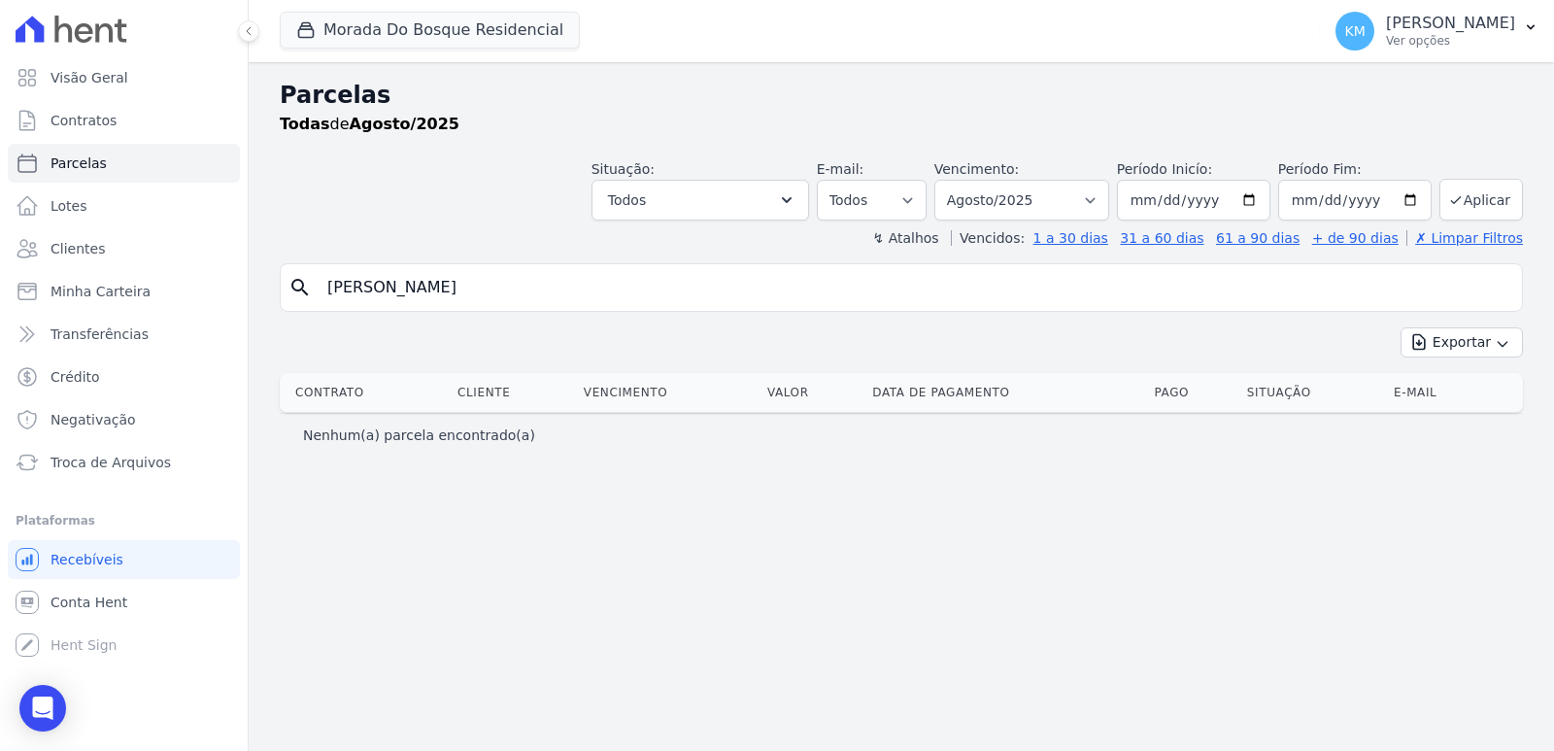
drag, startPoint x: 593, startPoint y: 303, endPoint x: 3, endPoint y: 304, distance: 590.4
click at [0, 307] on div "Visão Geral Contratos [GEOGRAPHIC_DATA] Lotes Clientes Minha Carteira Transferê…" at bounding box center [777, 375] width 1554 height 751
type input "renan"
select select
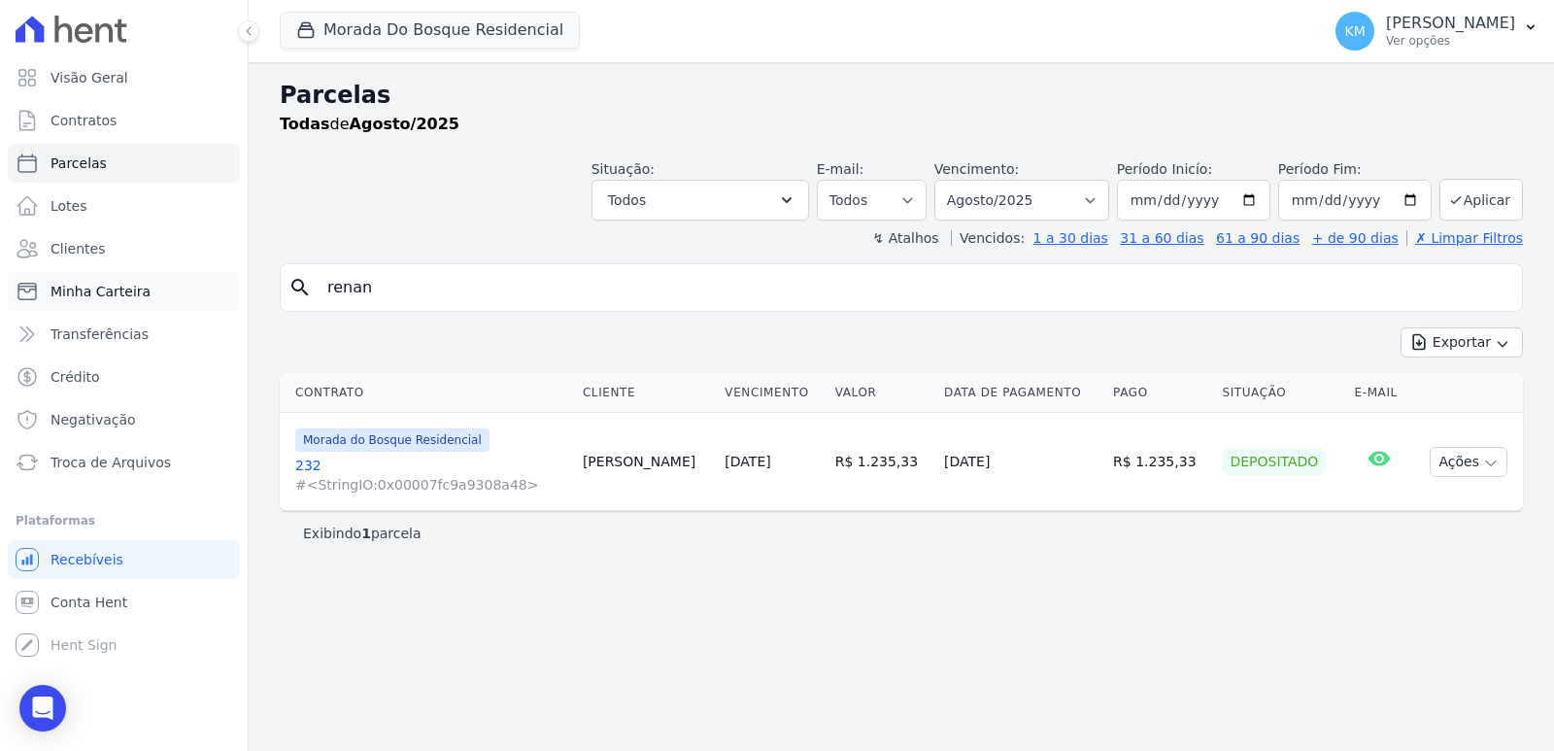
drag, startPoint x: 397, startPoint y: 290, endPoint x: 85, endPoint y: 292, distance: 311.7
click at [85, 292] on div "Visão Geral Contratos [GEOGRAPHIC_DATA] Lotes Clientes Minha Carteira Transferê…" at bounding box center [777, 375] width 1554 height 751
paste input "RAFAEL DA SILVA DE LARA"
type input "RAFAEL DA SILVA DE LARA"
select select
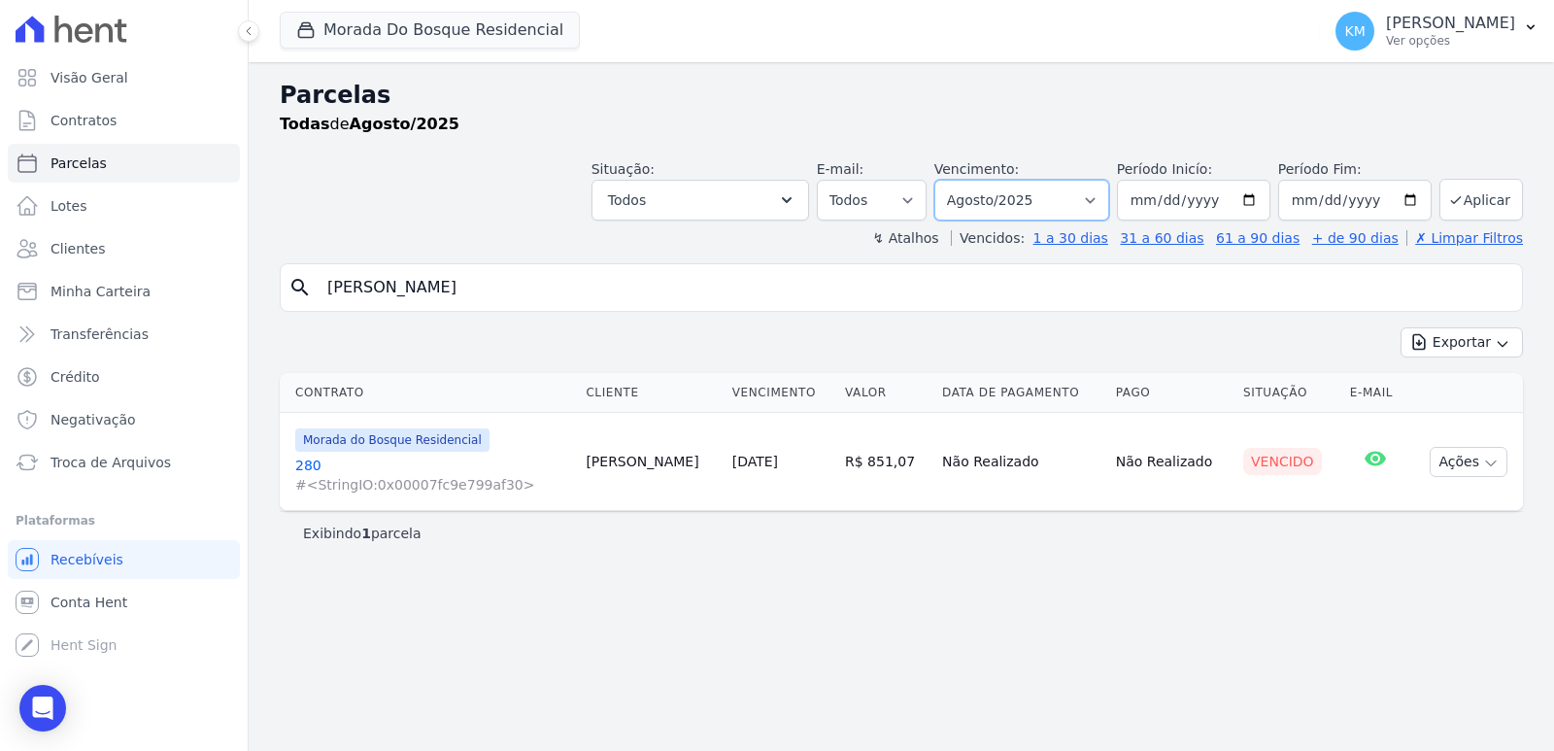
click at [1060, 195] on select "Filtrar por período ──────── Todos os meses Janeiro/2024 Fevereiro/2024 Março/2…" at bounding box center [1021, 200] width 175 height 41
select select "07/2025"
click at [961, 180] on select "Filtrar por período ──────── Todos os meses Janeiro/2024 Fevereiro/2024 Março/2…" at bounding box center [1021, 200] width 175 height 41
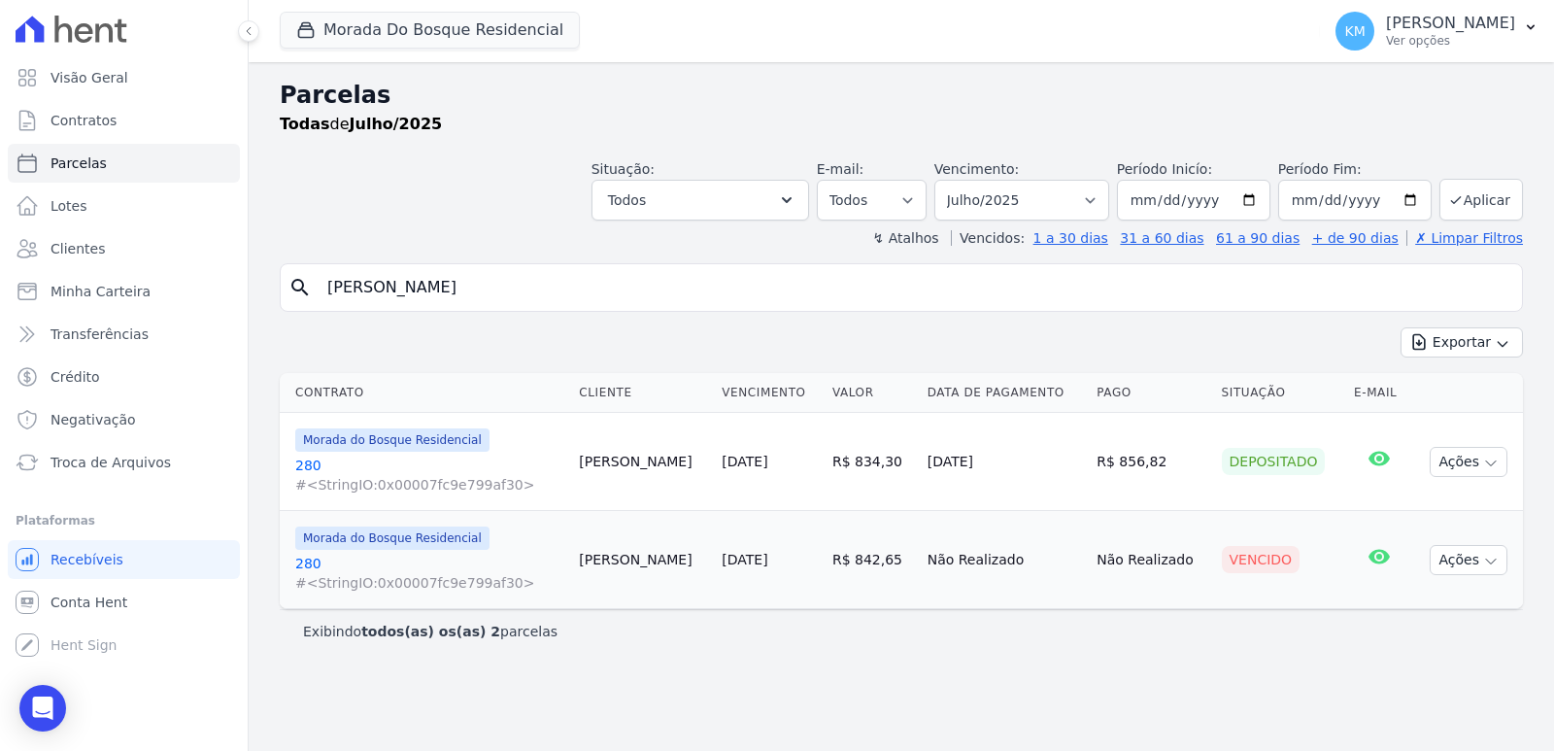
select select
drag, startPoint x: 552, startPoint y: 290, endPoint x: 0, endPoint y: 283, distance: 551.6
click at [0, 283] on div "Visão Geral Contratos [GEOGRAPHIC_DATA] Lotes Clientes Minha Carteira Transferê…" at bounding box center [777, 375] width 1554 height 751
paste input "NICOLAS ROBERTO SOWINSKI"
type input "NICOLAS ROBERTO SOWINSKI"
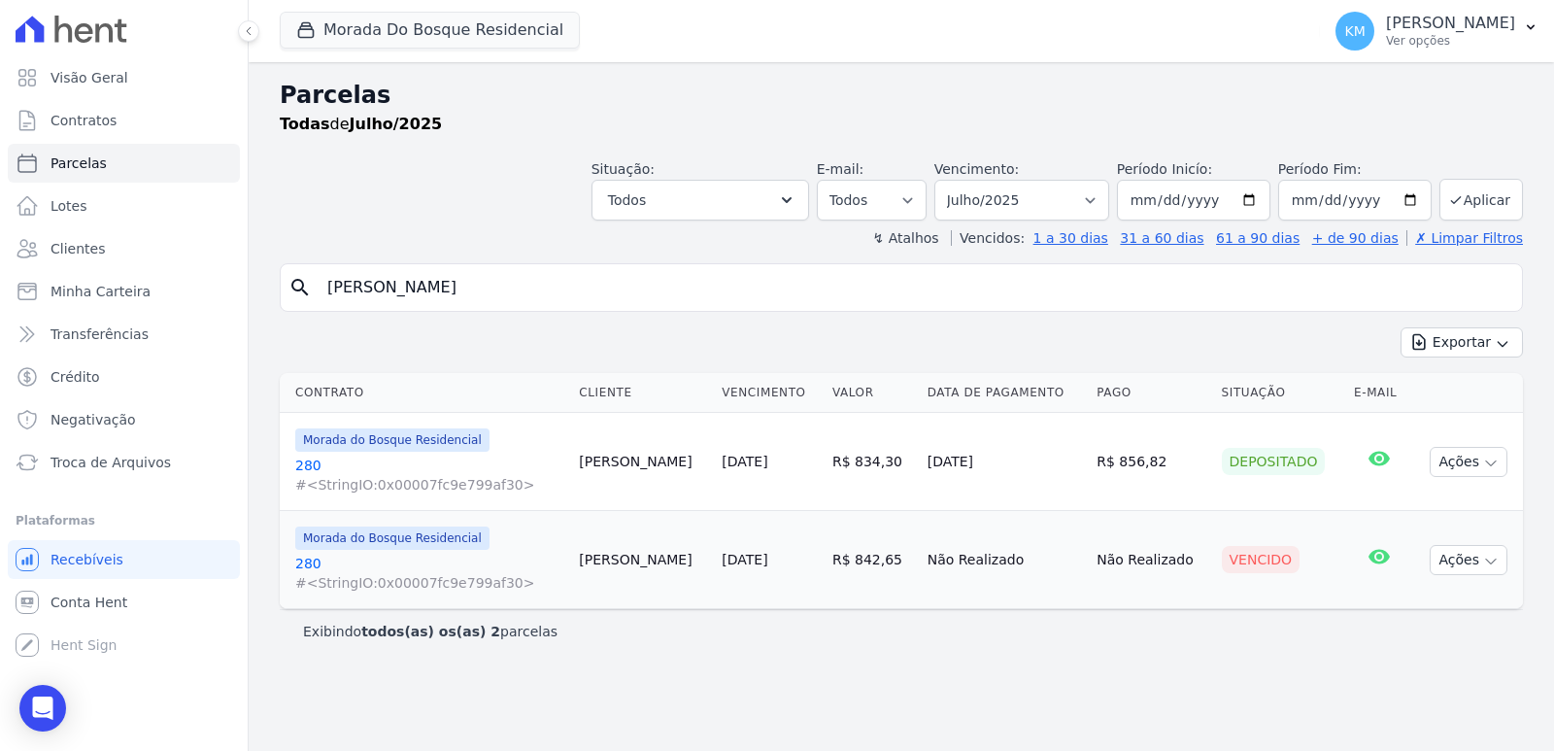
select select
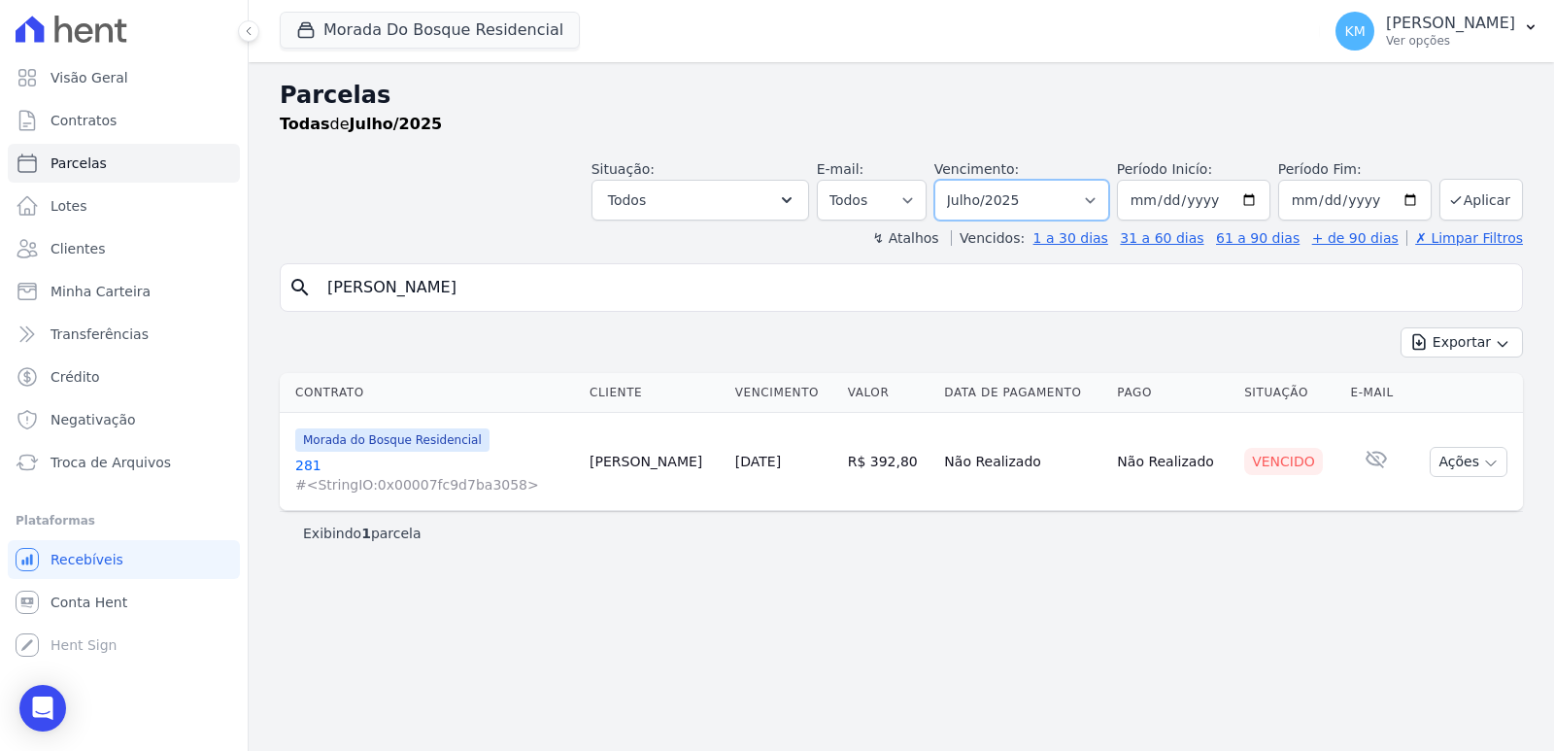
click at [1037, 209] on select "Filtrar por período ──────── Todos os meses Janeiro/2024 Fevereiro/2024 Março/2…" at bounding box center [1021, 200] width 175 height 41
select select "06/2025"
click at [961, 180] on select "Filtrar por período ──────── Todos os meses Janeiro/2024 Fevereiro/2024 Março/2…" at bounding box center [1021, 200] width 175 height 41
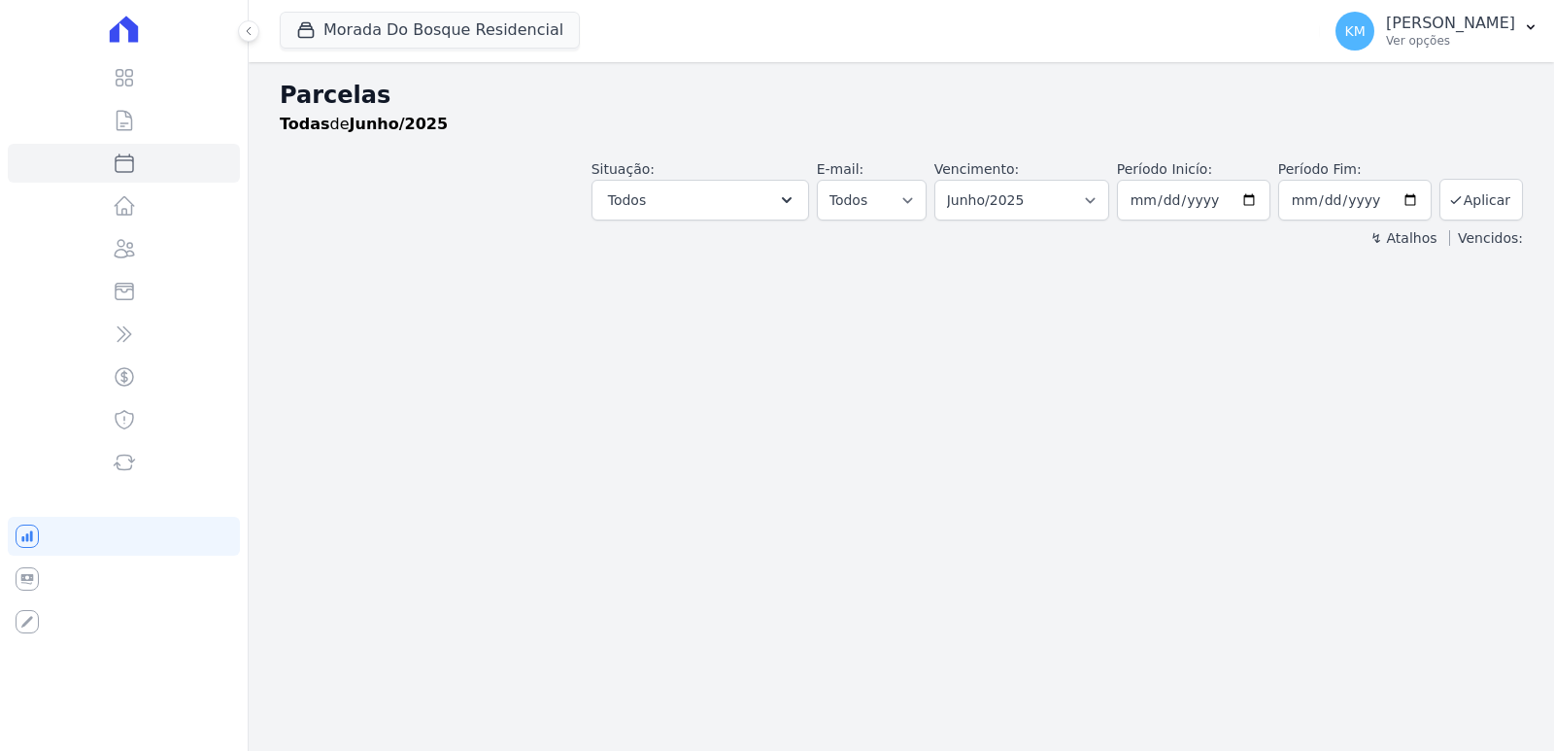
select select
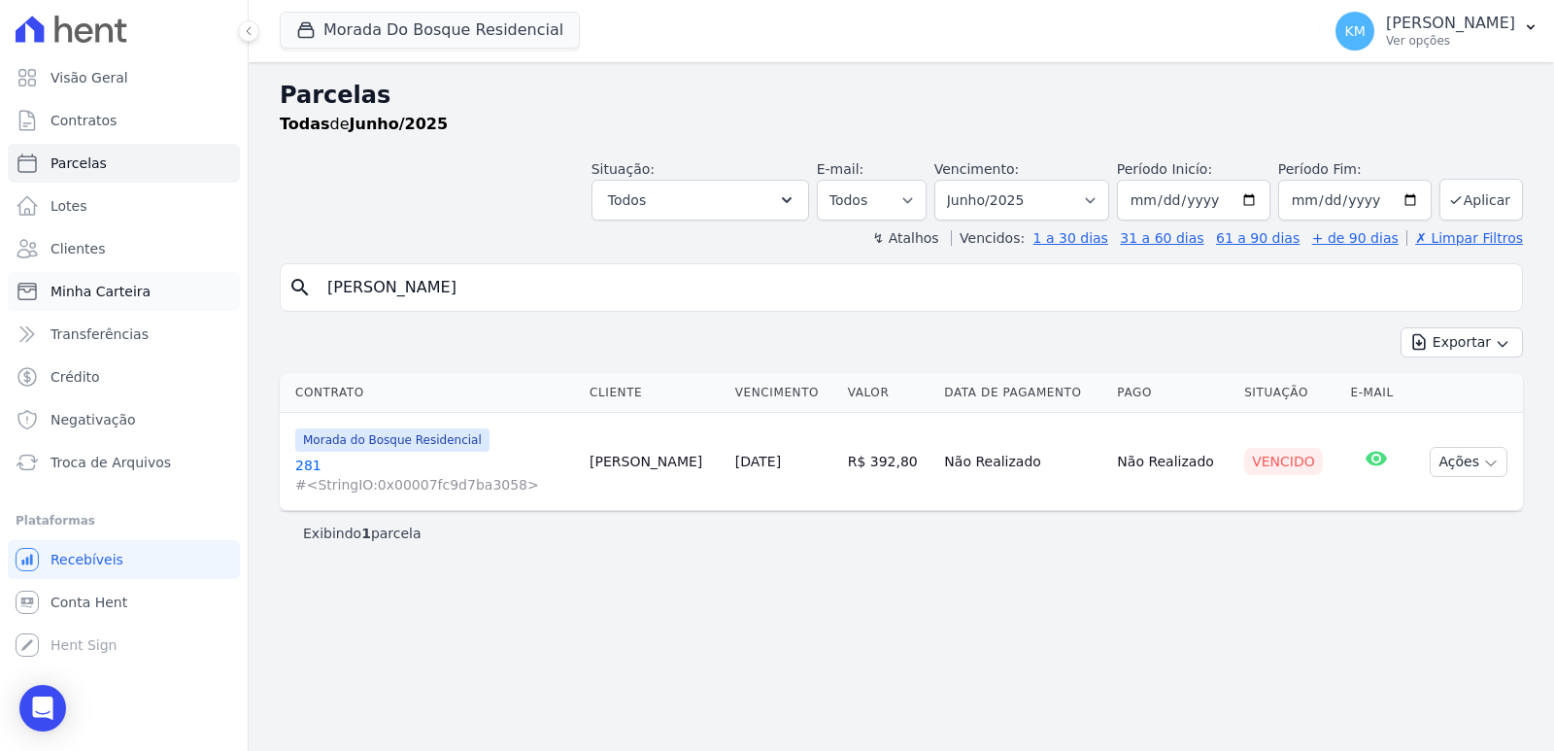
drag, startPoint x: 569, startPoint y: 290, endPoint x: 128, endPoint y: 291, distance: 440.8
click at [128, 291] on div "Visão Geral Contratos [GEOGRAPHIC_DATA] Lotes Clientes Minha Carteira Transferê…" at bounding box center [777, 375] width 1554 height 751
paste input "[PERSON_NAME]"
type input "[PERSON_NAME]"
select select
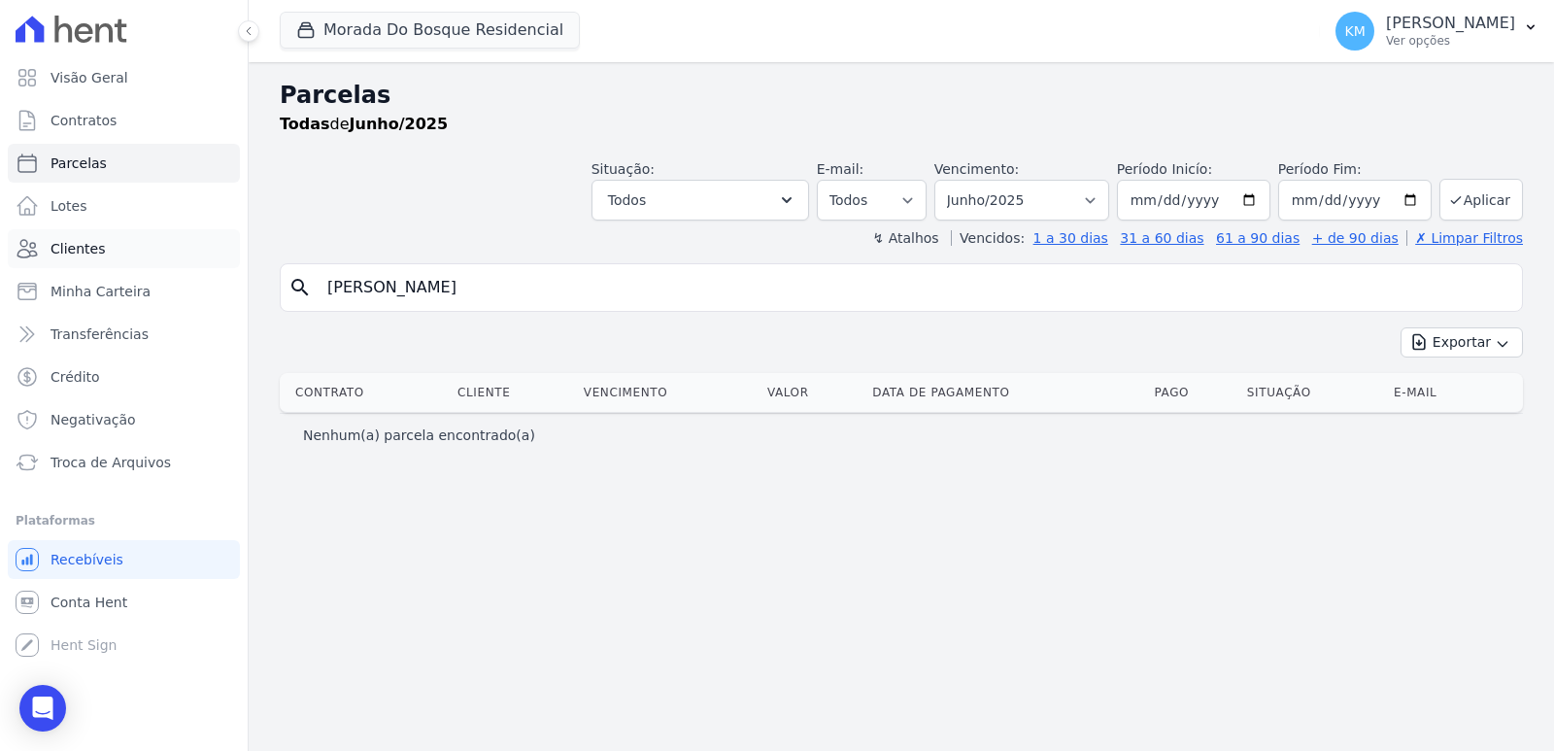
drag, startPoint x: 653, startPoint y: 284, endPoint x: 48, endPoint y: 267, distance: 606.1
click at [48, 267] on div "Visão Geral Contratos [GEOGRAPHIC_DATA] Lotes Clientes Minha Carteira Transferê…" at bounding box center [777, 375] width 1554 height 751
click at [1034, 198] on select "Filtrar por período ──────── Todos os meses Janeiro/2024 Fevereiro/2024 Março/2…" at bounding box center [1021, 200] width 175 height 41
select select "08/2025"
click at [961, 180] on select "Filtrar por período ──────── Todos os meses Janeiro/2024 Fevereiro/2024 Março/2…" at bounding box center [1021, 200] width 175 height 41
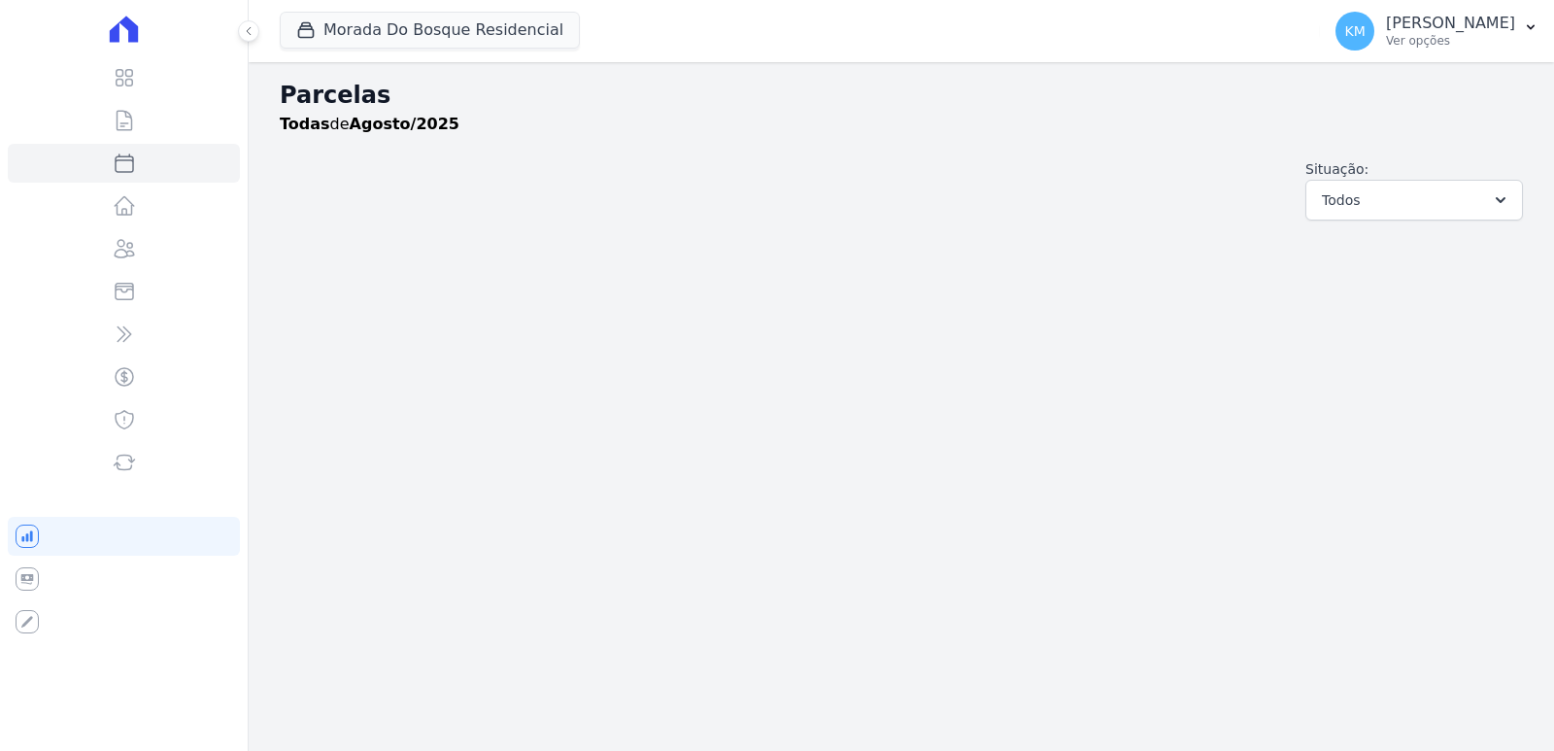
select select
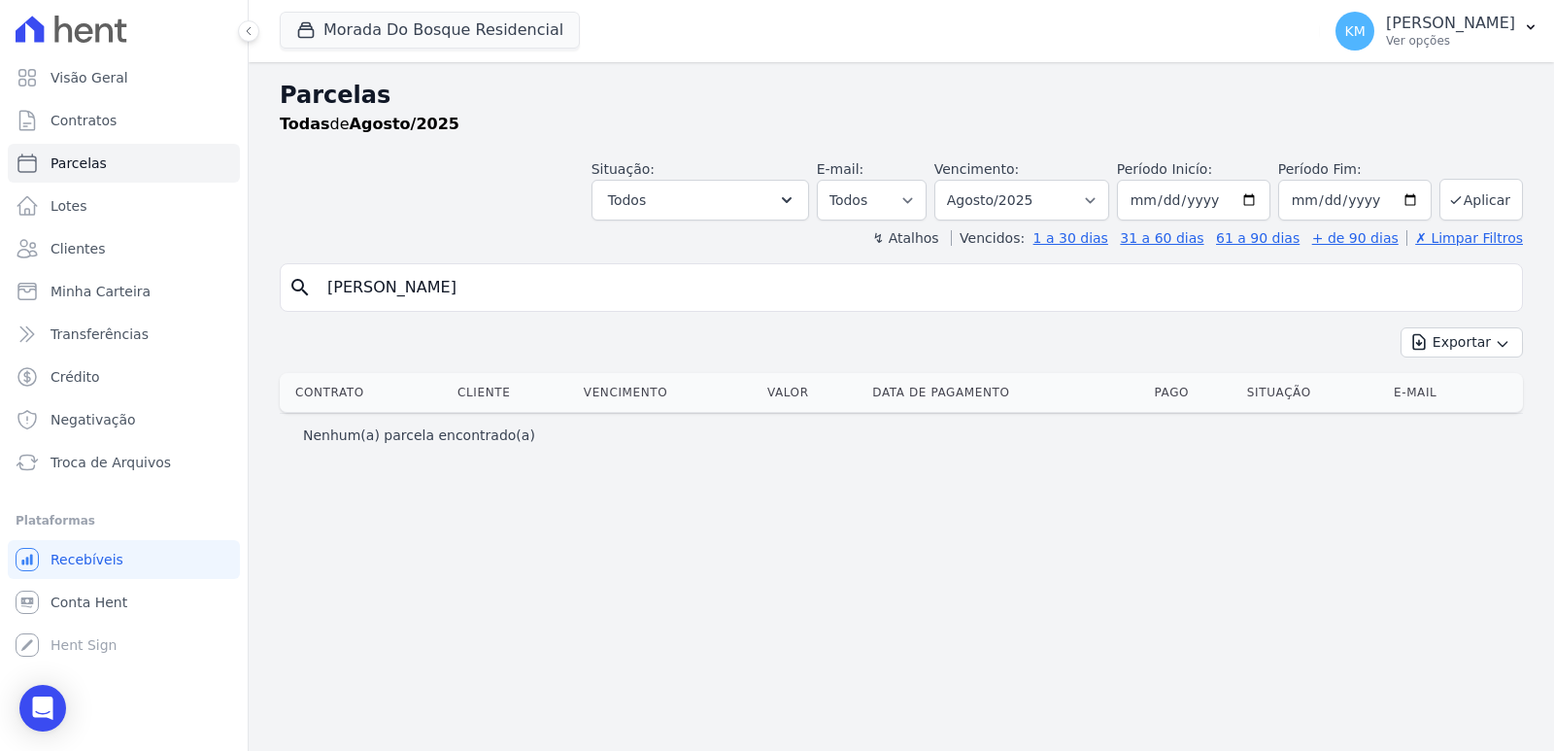
drag, startPoint x: 646, startPoint y: 288, endPoint x: 3, endPoint y: 283, distance: 642.8
click at [3, 283] on div "Visão Geral Contratos [GEOGRAPHIC_DATA] Lotes Clientes Minha Carteira Transferê…" at bounding box center [777, 375] width 1554 height 751
type input "v"
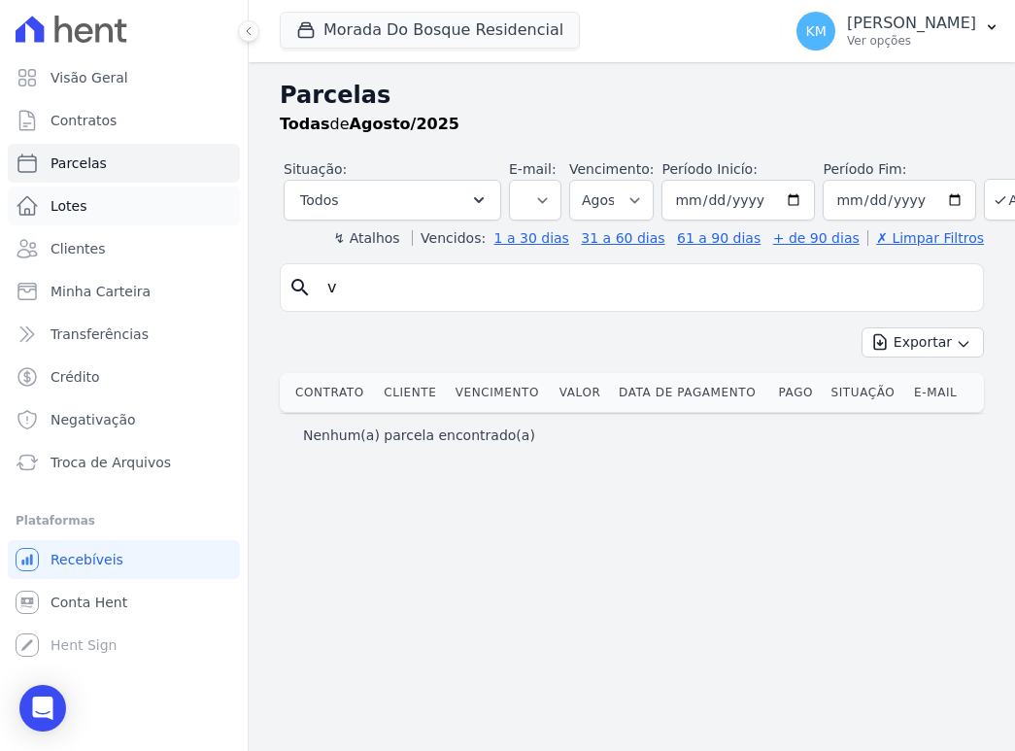
select select
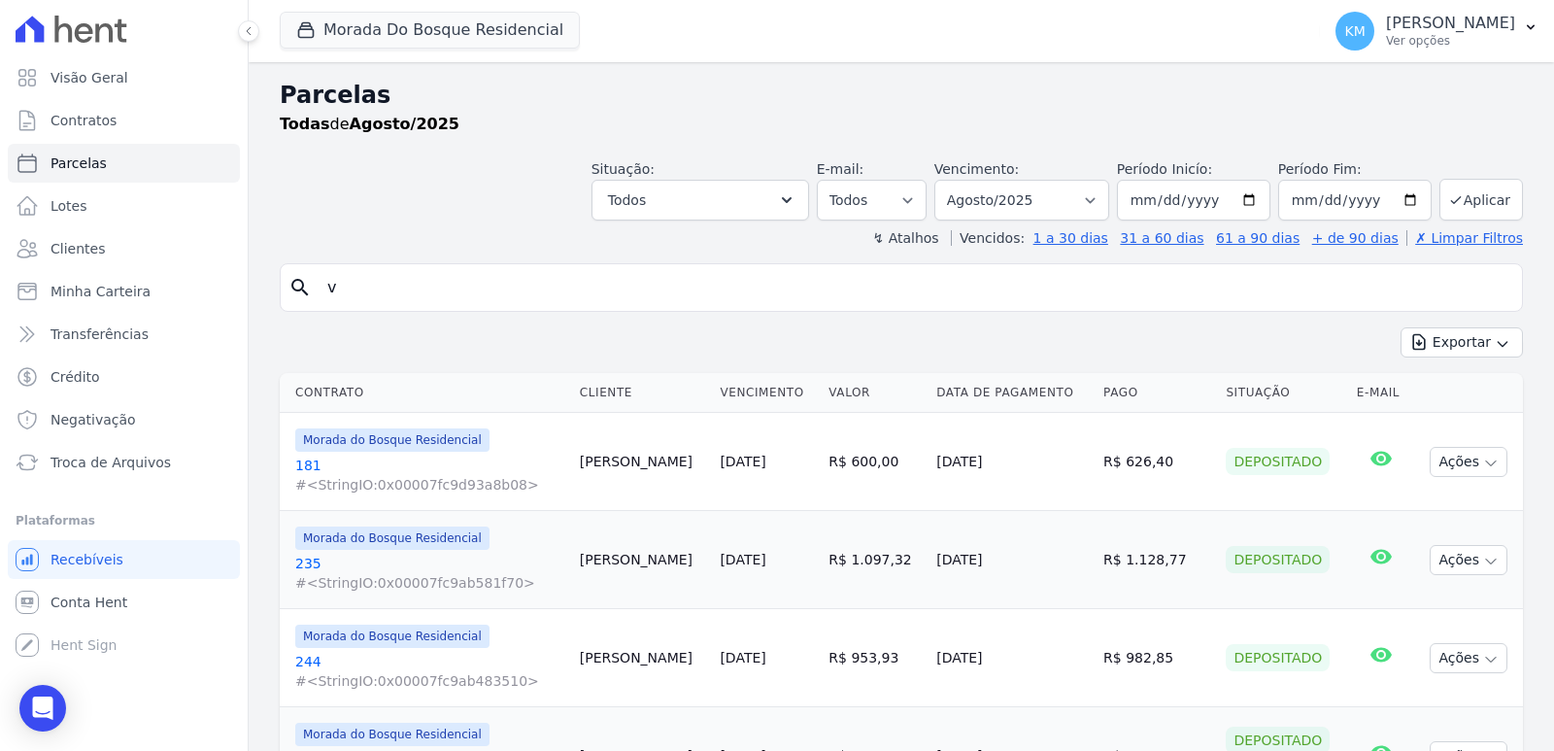
click at [475, 283] on input "v" at bounding box center [915, 287] width 1198 height 39
paste input "MARIA DE LOS ANGELES PURO LAND"
type input "MARIA DE LOS ANGELES PURO LAND"
select select
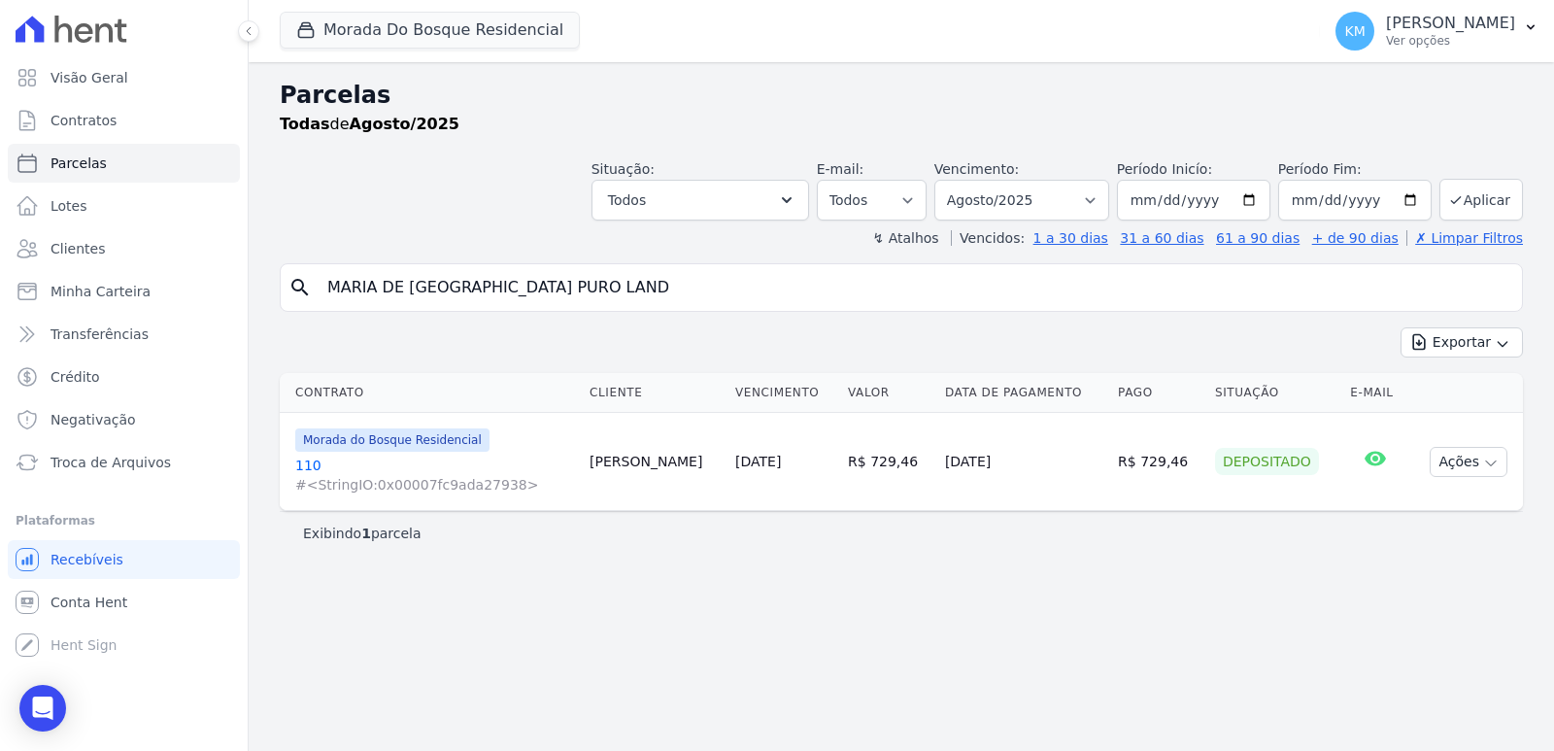
drag, startPoint x: 633, startPoint y: 289, endPoint x: 0, endPoint y: 296, distance: 633.1
click at [0, 299] on div "Visão Geral Contratos Parcelas Lotes Clientes Minha Carteira Transferências Cré…" at bounding box center [777, 375] width 1554 height 751
paste input "COS PEREIRA"
type input "MARCOS PEREIRA"
select select
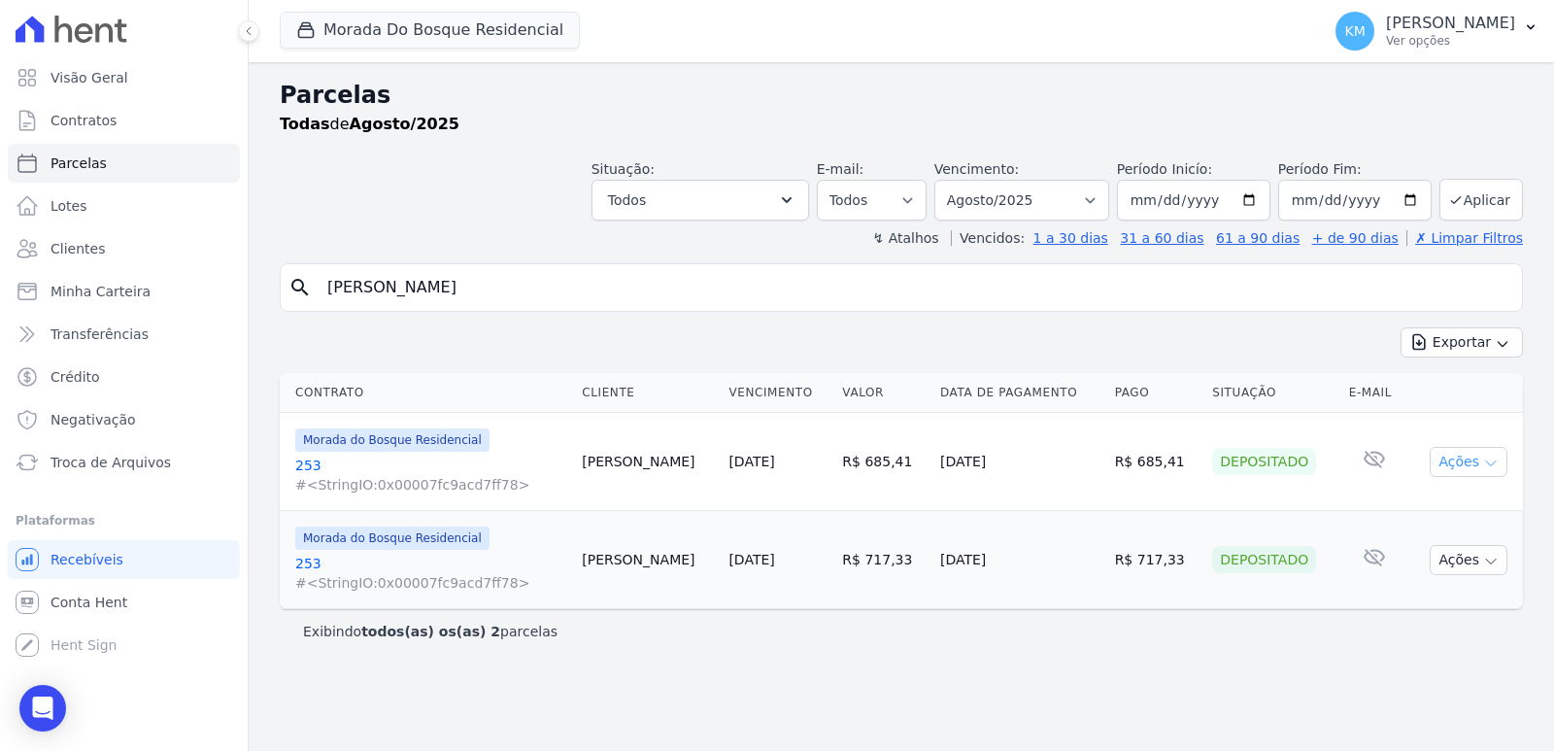
click at [1475, 462] on button "Ações" at bounding box center [1468, 462] width 78 height 30
click at [1398, 508] on link "Ver boleto" at bounding box center [1460, 506] width 186 height 36
drag, startPoint x: 965, startPoint y: 610, endPoint x: 1065, endPoint y: 619, distance: 100.5
click at [966, 613] on div "Contrato Cliente Vencimento Valor Data de Pagamento Pago Situação E-mail Morada…" at bounding box center [901, 490] width 1305 height 251
click at [1495, 568] on icon "button" at bounding box center [1491, 561] width 16 height 16
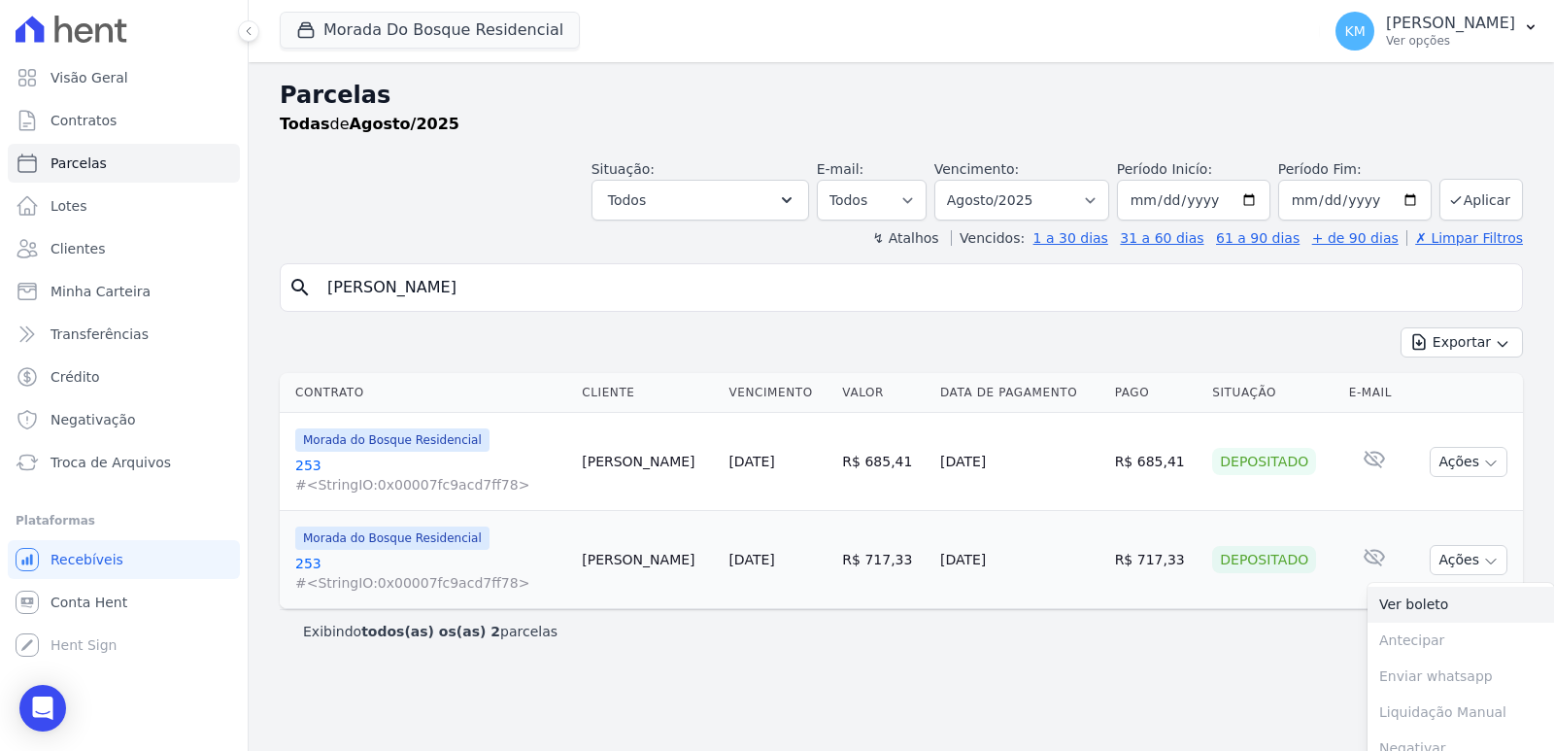
click at [1385, 610] on link "Ver boleto" at bounding box center [1460, 604] width 186 height 36
click at [1030, 195] on select "Filtrar por período ──────── Todos os meses Janeiro/2024 Fevereiro/2024 Março/2…" at bounding box center [1021, 200] width 175 height 41
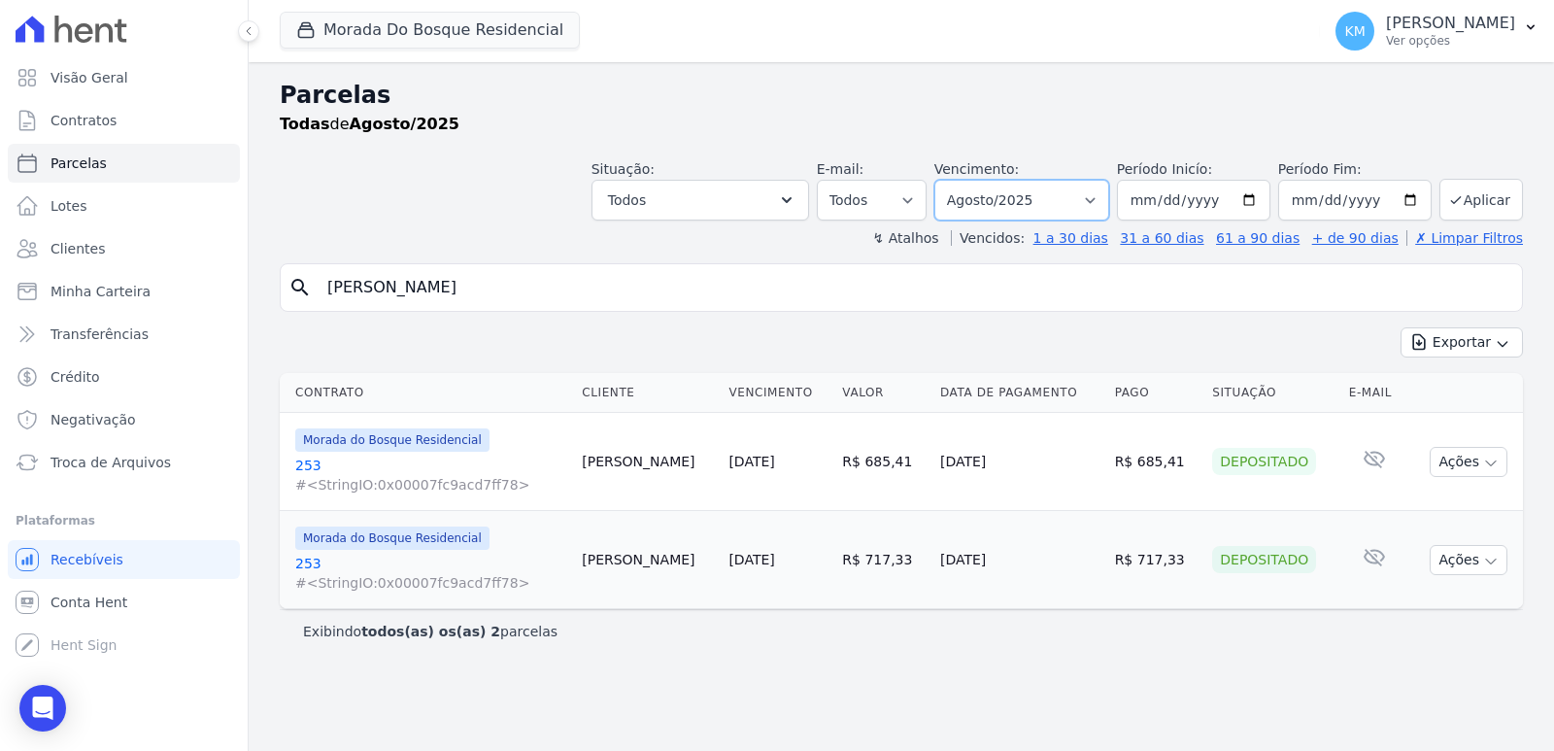
select select "06/2025"
click at [961, 180] on select "Filtrar por período ──────── Todos os meses Janeiro/2024 Fevereiro/2024 Março/2…" at bounding box center [1021, 200] width 175 height 41
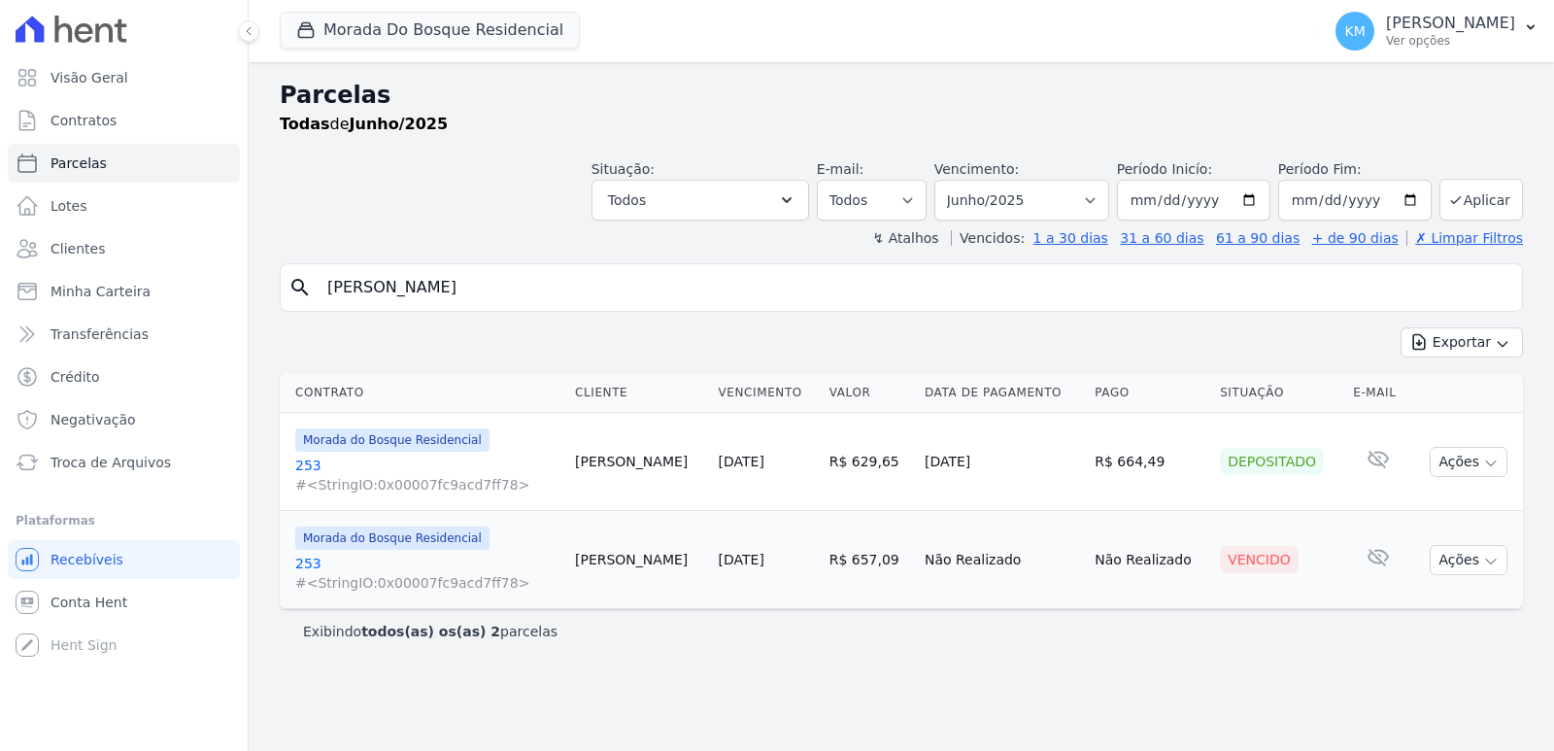
select select
drag, startPoint x: 471, startPoint y: 286, endPoint x: 195, endPoint y: 280, distance: 275.8
click at [195, 280] on div "Visão Geral Contratos [GEOGRAPHIC_DATA] Lotes Clientes Minha Carteira Transferê…" at bounding box center [777, 375] width 1554 height 751
paste input "[PERSON_NAME] DA COST"
type input "[PERSON_NAME]"
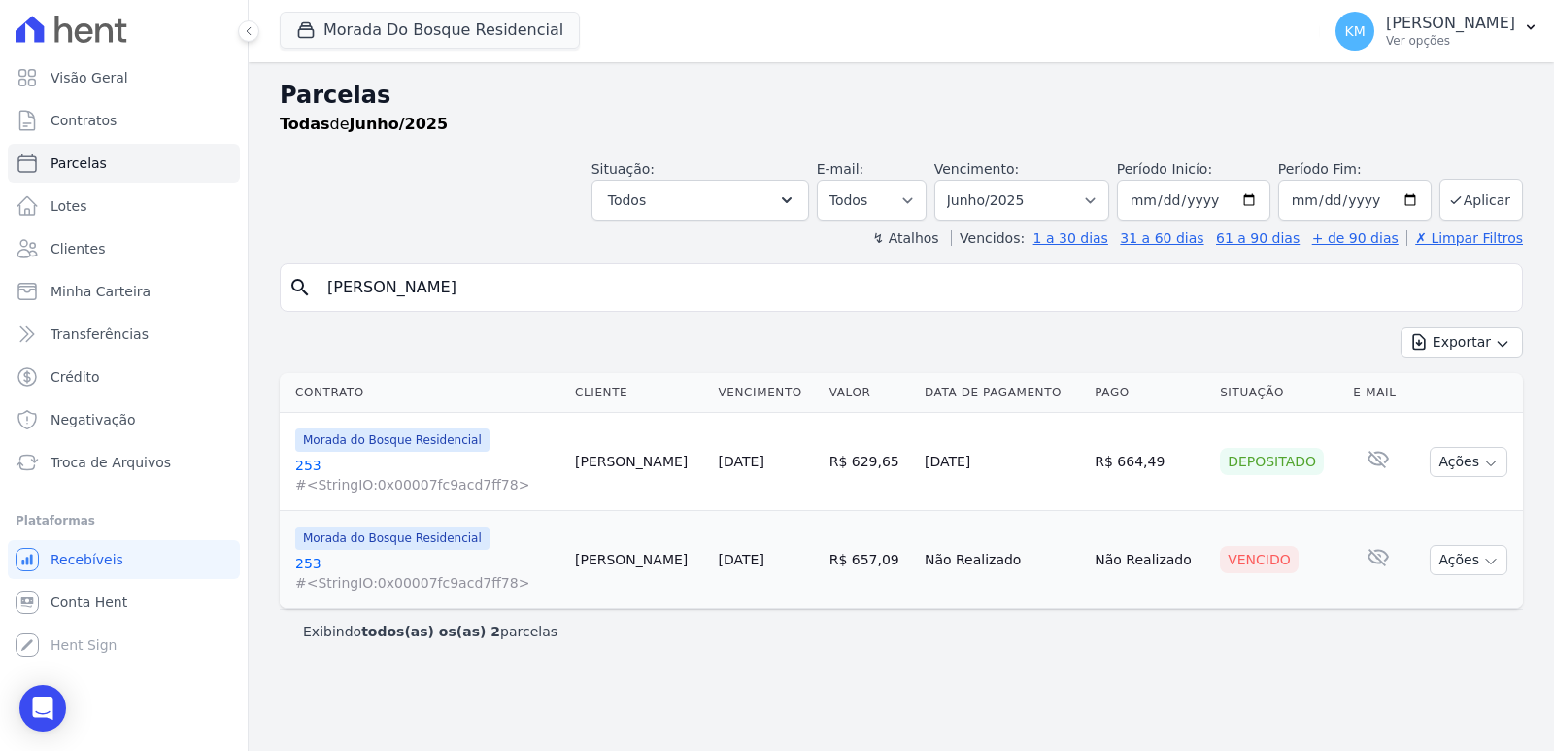
select select
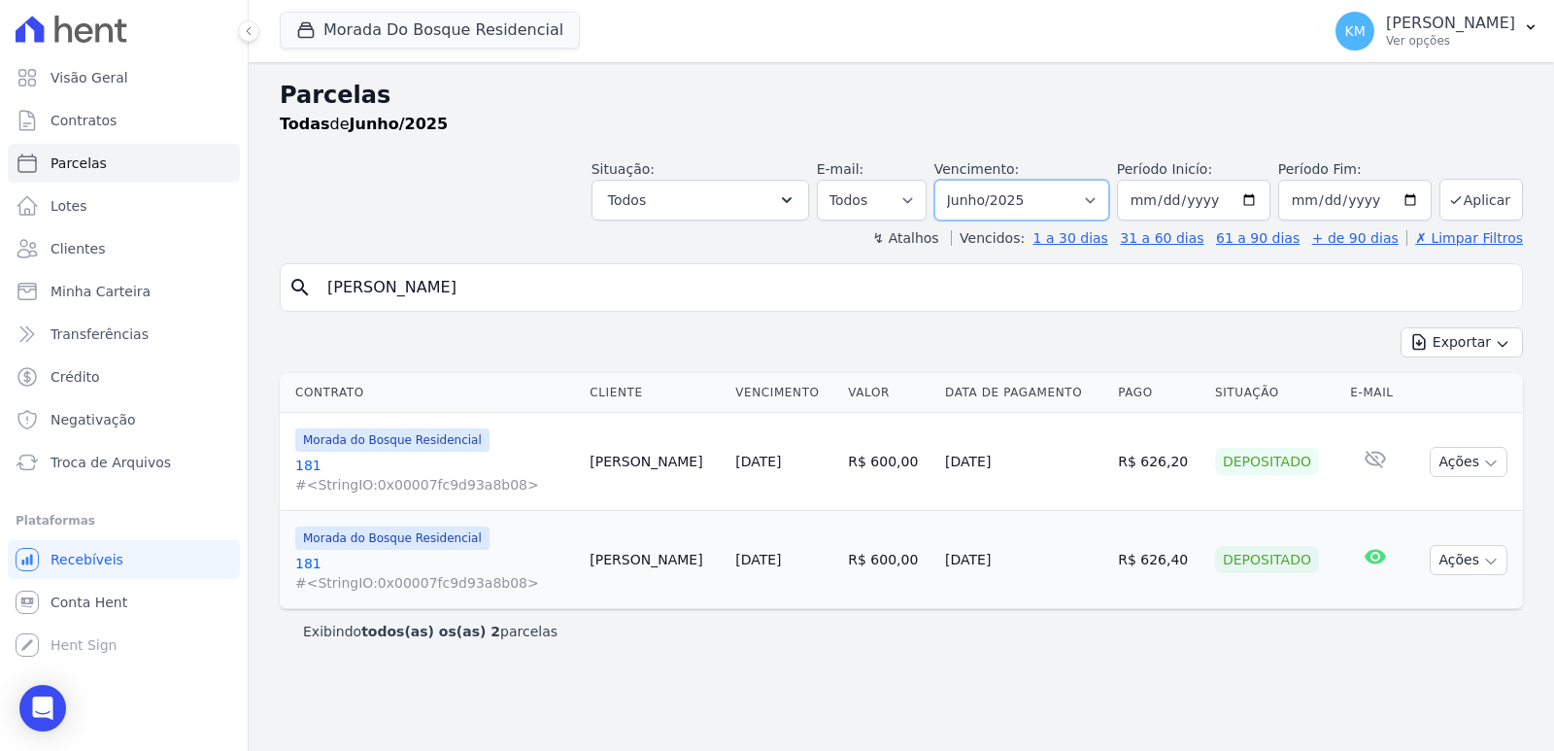
click at [1059, 198] on select "Filtrar por período ──────── Todos os meses Janeiro/2024 Fevereiro/2024 Março/2…" at bounding box center [1021, 200] width 175 height 41
click at [1301, 685] on div "Parcelas Todas de Junho/2025 Situação: Agendado Em Aberto Pago Processando Canc…" at bounding box center [901, 406] width 1305 height 688
click at [1042, 183] on select "Filtrar por período ──────── Todos os meses Janeiro/2024 Fevereiro/2024 Março/2…" at bounding box center [1021, 200] width 175 height 41
select select "08/2025"
click at [961, 180] on select "Filtrar por período ──────── Todos os meses Janeiro/2024 Fevereiro/2024 Março/2…" at bounding box center [1021, 200] width 175 height 41
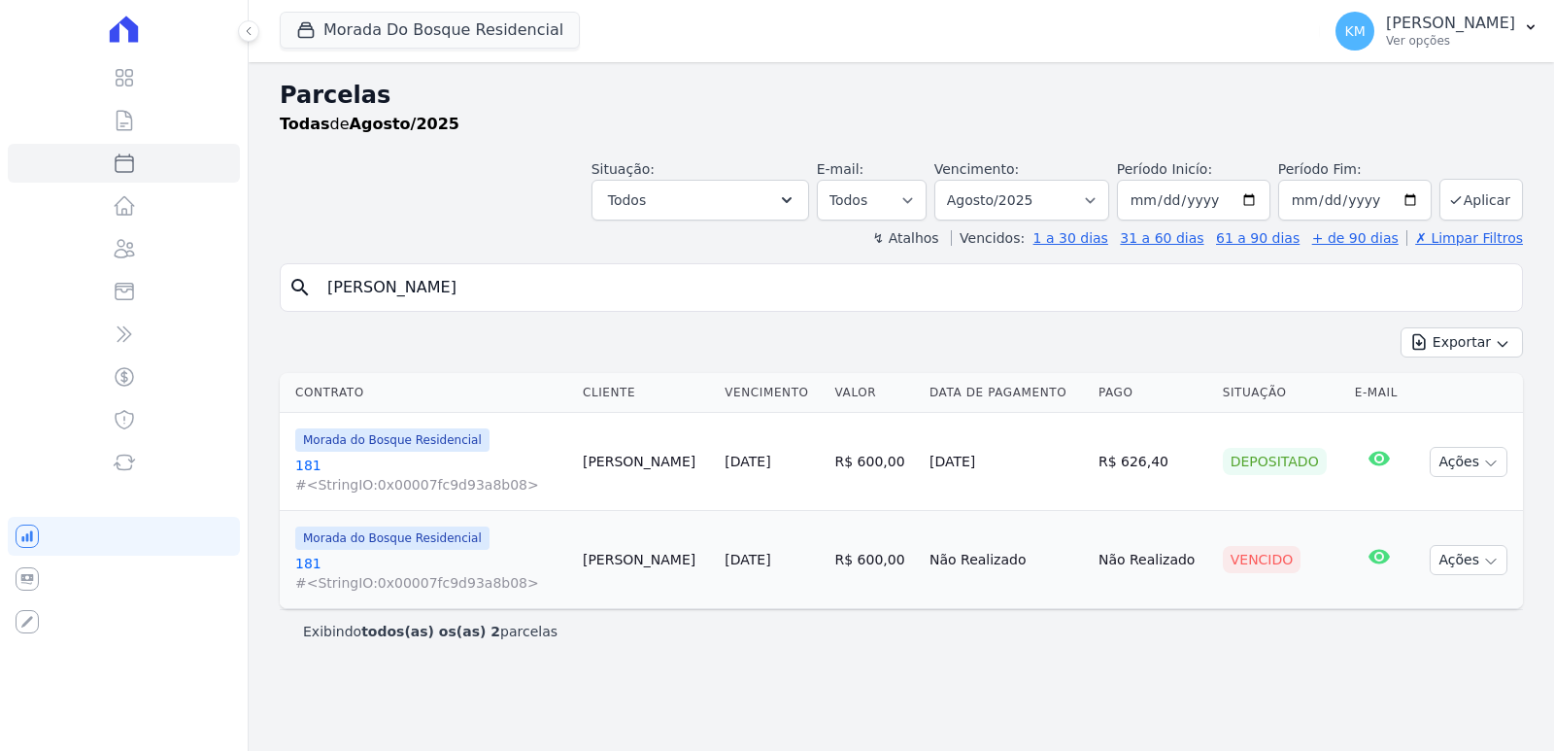
select select
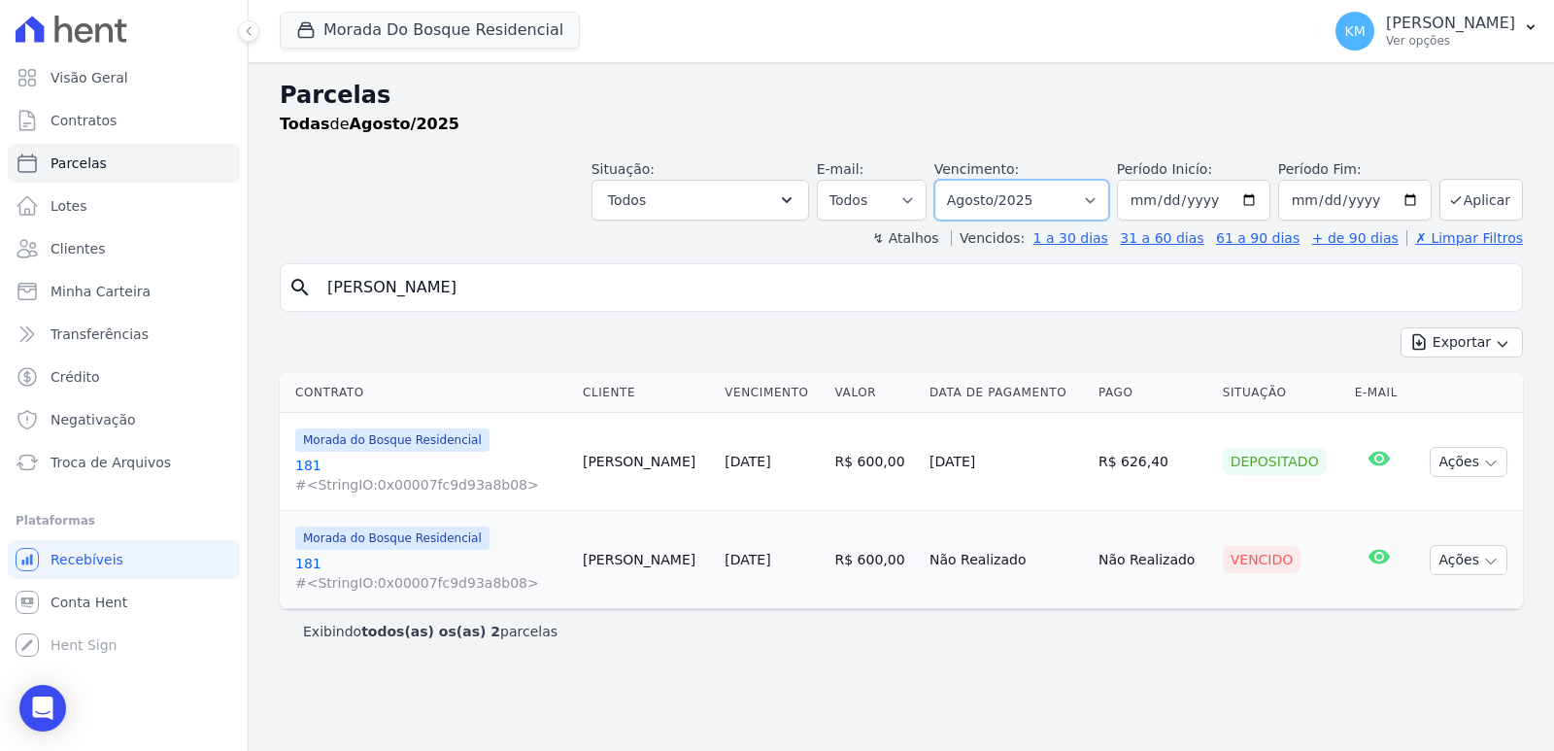
click at [1021, 198] on select "Filtrar por período ──────── Todos os meses Janeiro/2024 Fevereiro/2024 Março/2…" at bounding box center [1021, 200] width 175 height 41
click at [1227, 659] on div "Parcelas Todas de Agosto/2025 Situação: Agendado Em Aberto Pago Processando Can…" at bounding box center [901, 406] width 1305 height 688
drag, startPoint x: 606, startPoint y: 270, endPoint x: 7, endPoint y: 239, distance: 599.9
click at [2, 247] on div "Visão Geral Contratos [GEOGRAPHIC_DATA] Lotes Clientes Minha Carteira Transferê…" at bounding box center [777, 375] width 1554 height 751
paste input "AS DE OLIVEIR"
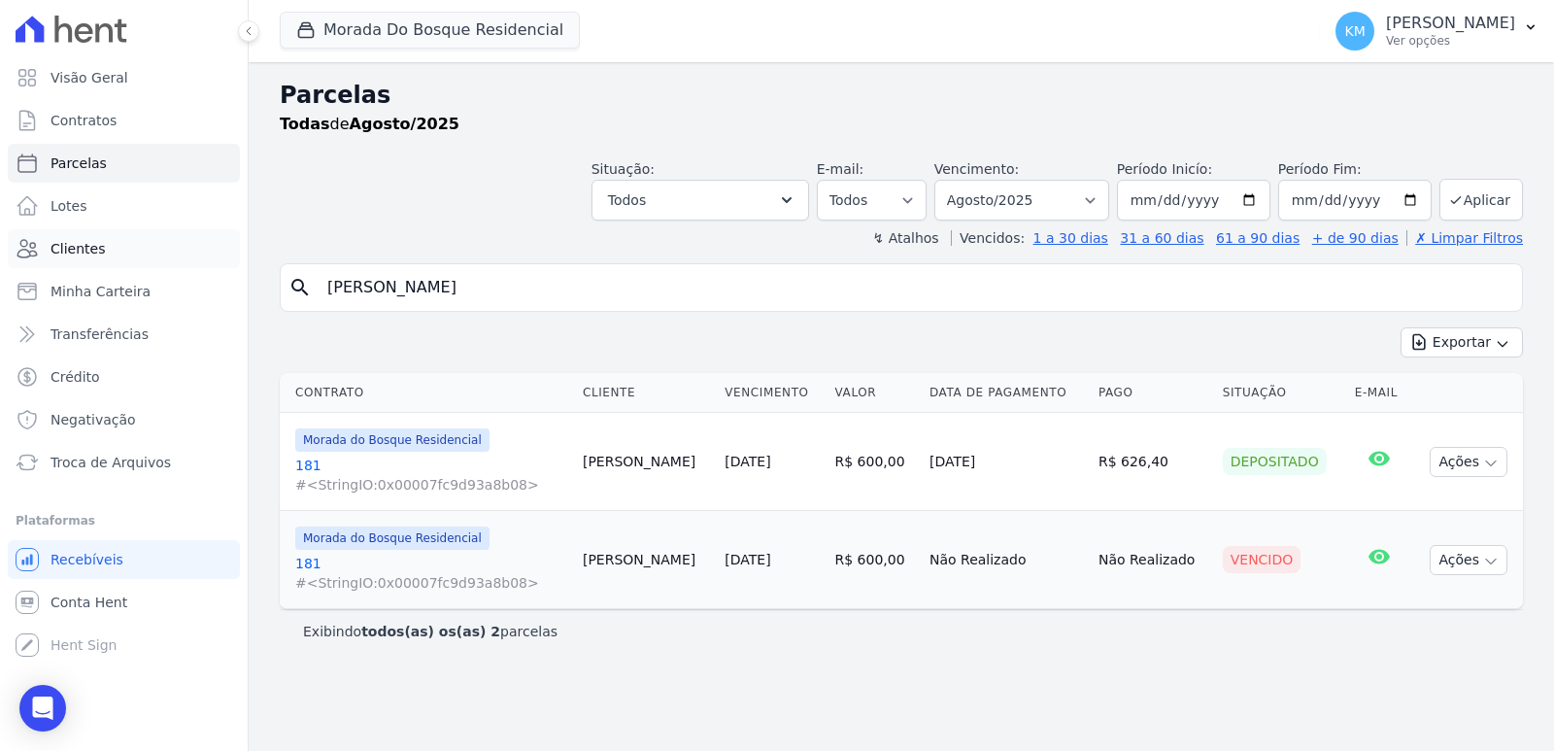
type input "[PERSON_NAME]"
select select
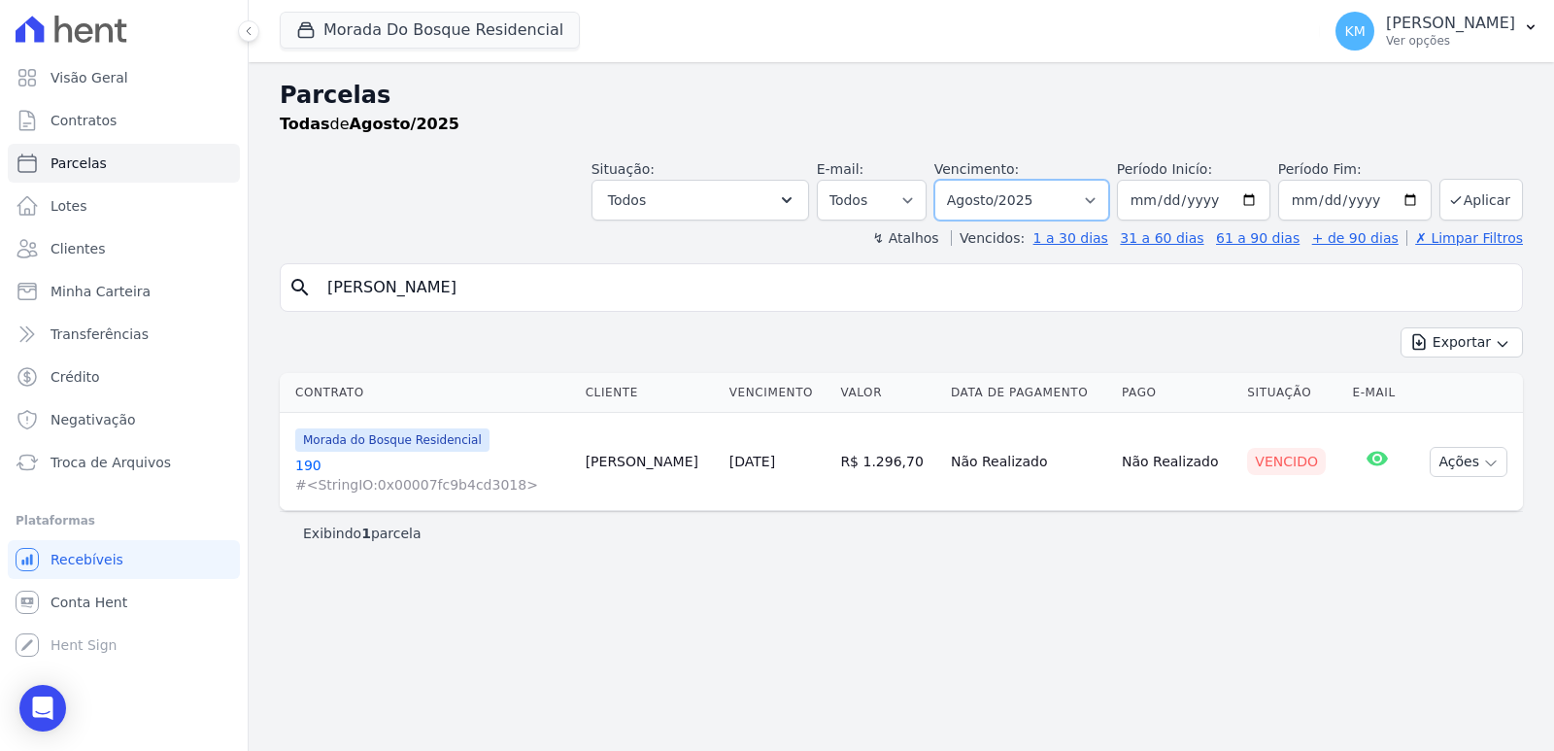
click at [979, 200] on select "Filtrar por período ──────── Todos os meses Janeiro/2024 Fevereiro/2024 Março/2…" at bounding box center [1021, 200] width 175 height 41
select select "07/2025"
click at [961, 180] on select "Filtrar por período ──────── Todos os meses Janeiro/2024 Fevereiro/2024 Março/2…" at bounding box center [1021, 200] width 175 height 41
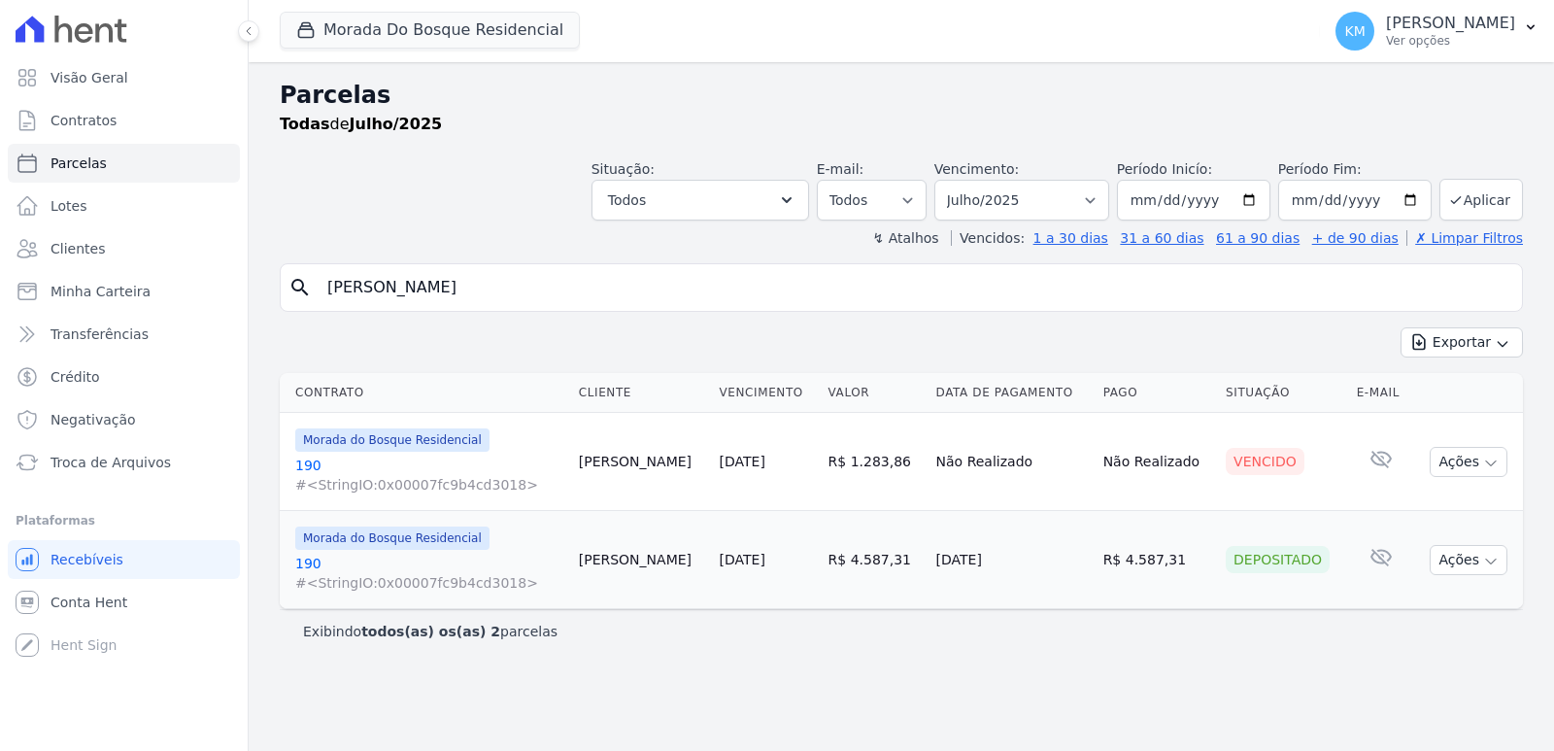
select select
click at [1453, 557] on button "Ações" at bounding box center [1468, 560] width 78 height 30
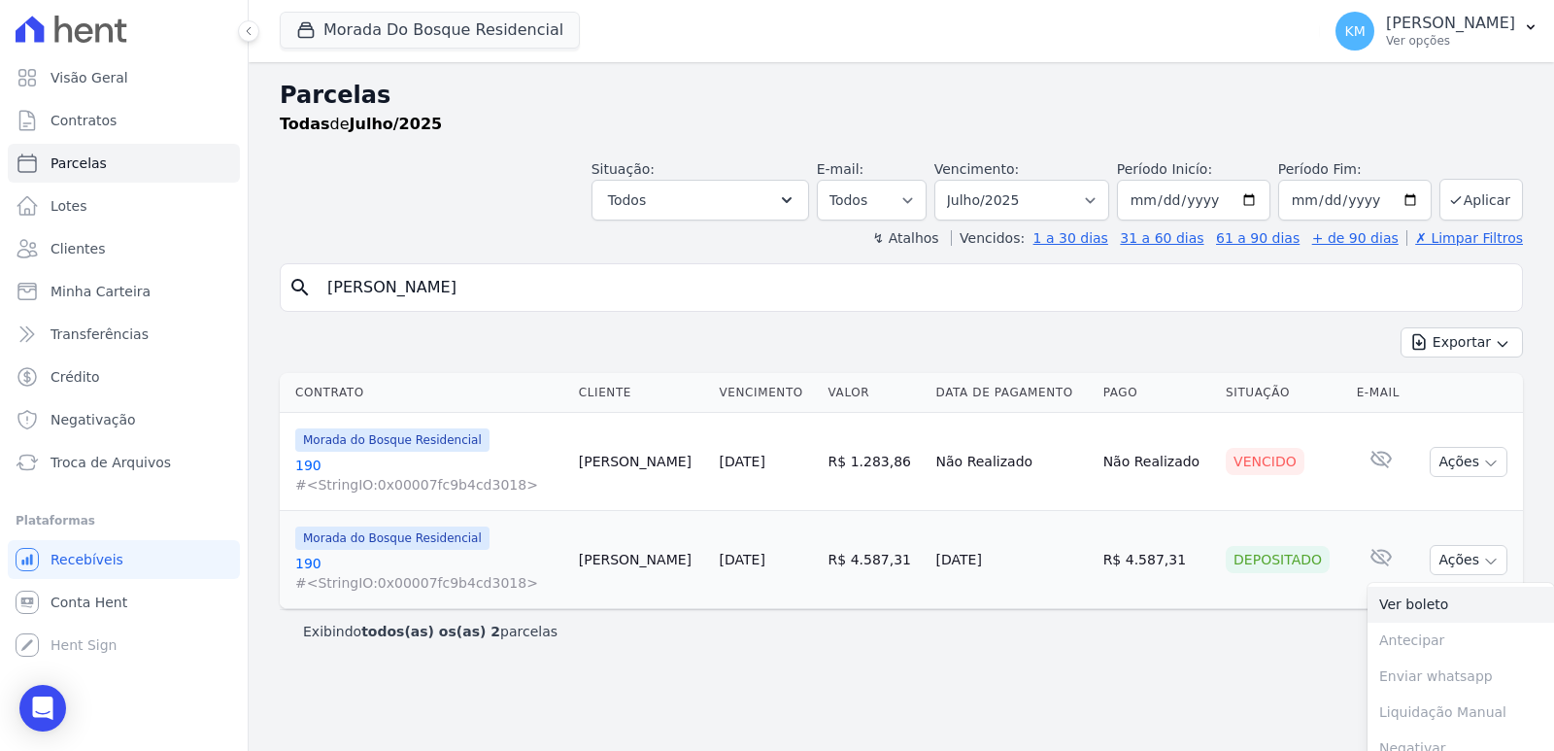
click at [1414, 612] on link "Ver boleto" at bounding box center [1460, 604] width 186 height 36
drag, startPoint x: 323, startPoint y: 297, endPoint x: 0, endPoint y: 289, distance: 323.4
click at [0, 289] on div "Visão Geral Contratos [GEOGRAPHIC_DATA] Lotes Clientes Minha Carteira Transferê…" at bounding box center [777, 375] width 1554 height 751
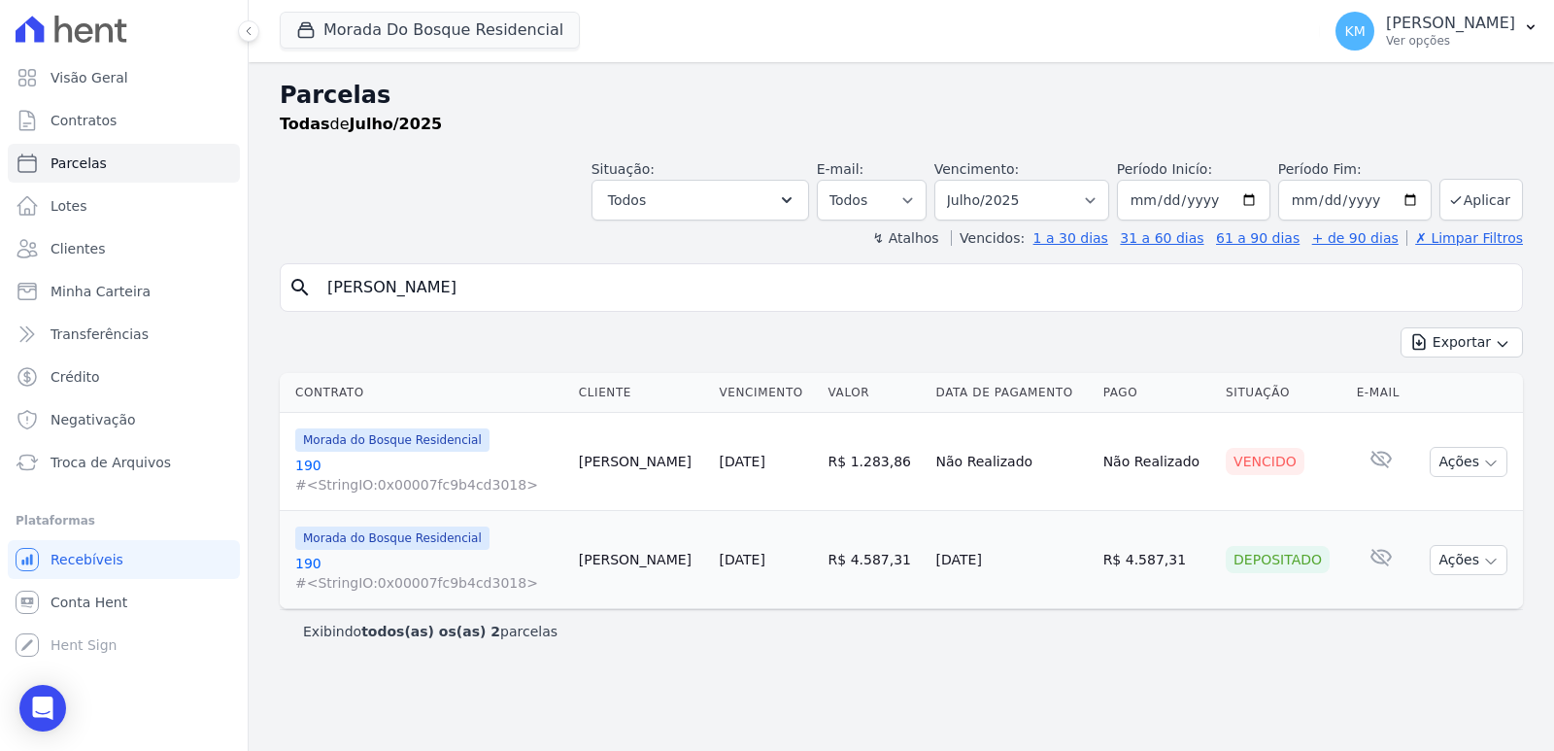
paste input "[PERSON_NAME]"
type input "[PERSON_NAME]"
select select
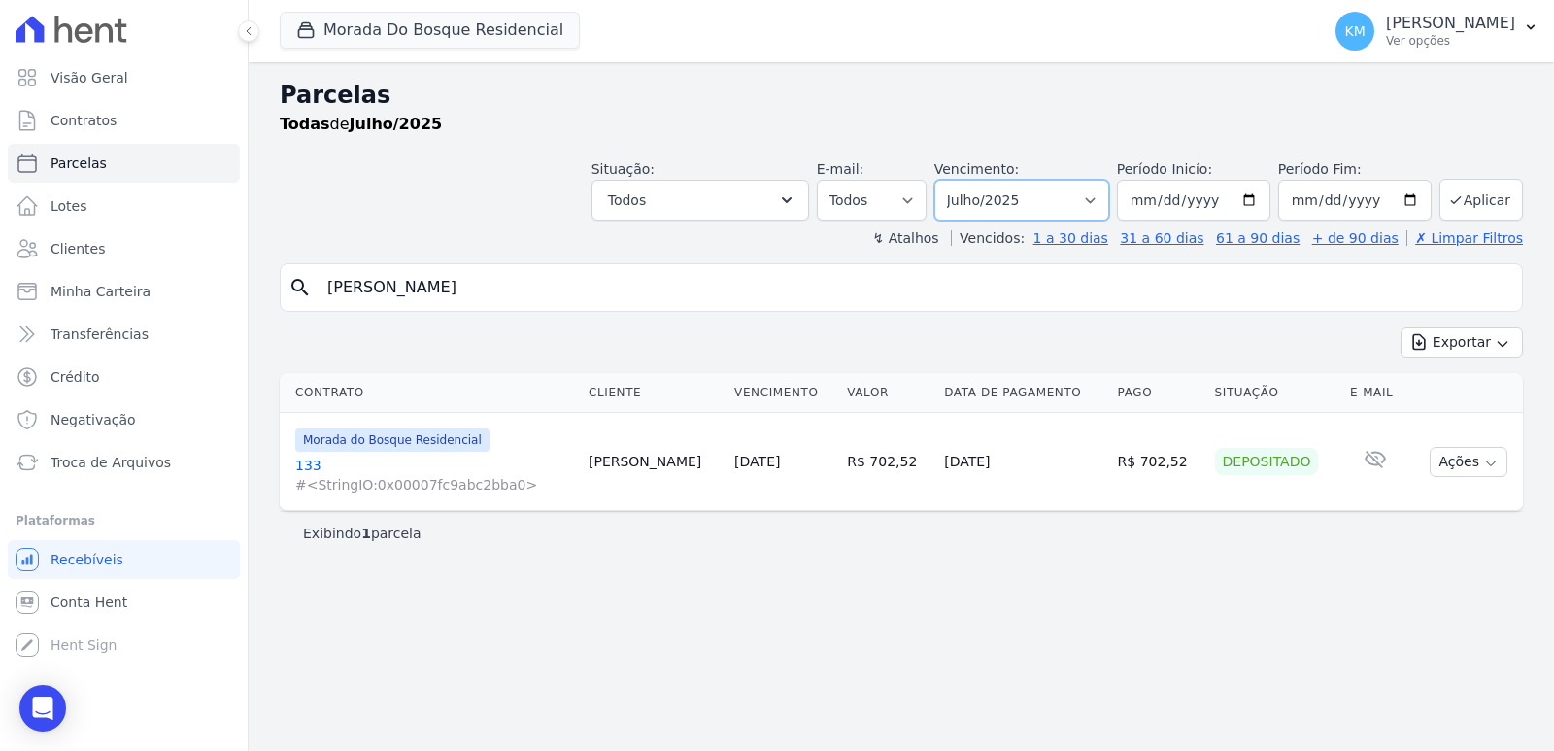
click at [1019, 195] on select "Filtrar por período ──────── Todos os meses Janeiro/2024 Fevereiro/2024 Março/2…" at bounding box center [1021, 200] width 175 height 41
select select "08/2025"
click at [961, 180] on select "Filtrar por período ──────── Todos os meses Janeiro/2024 Fevereiro/2024 Março/2…" at bounding box center [1021, 200] width 175 height 41
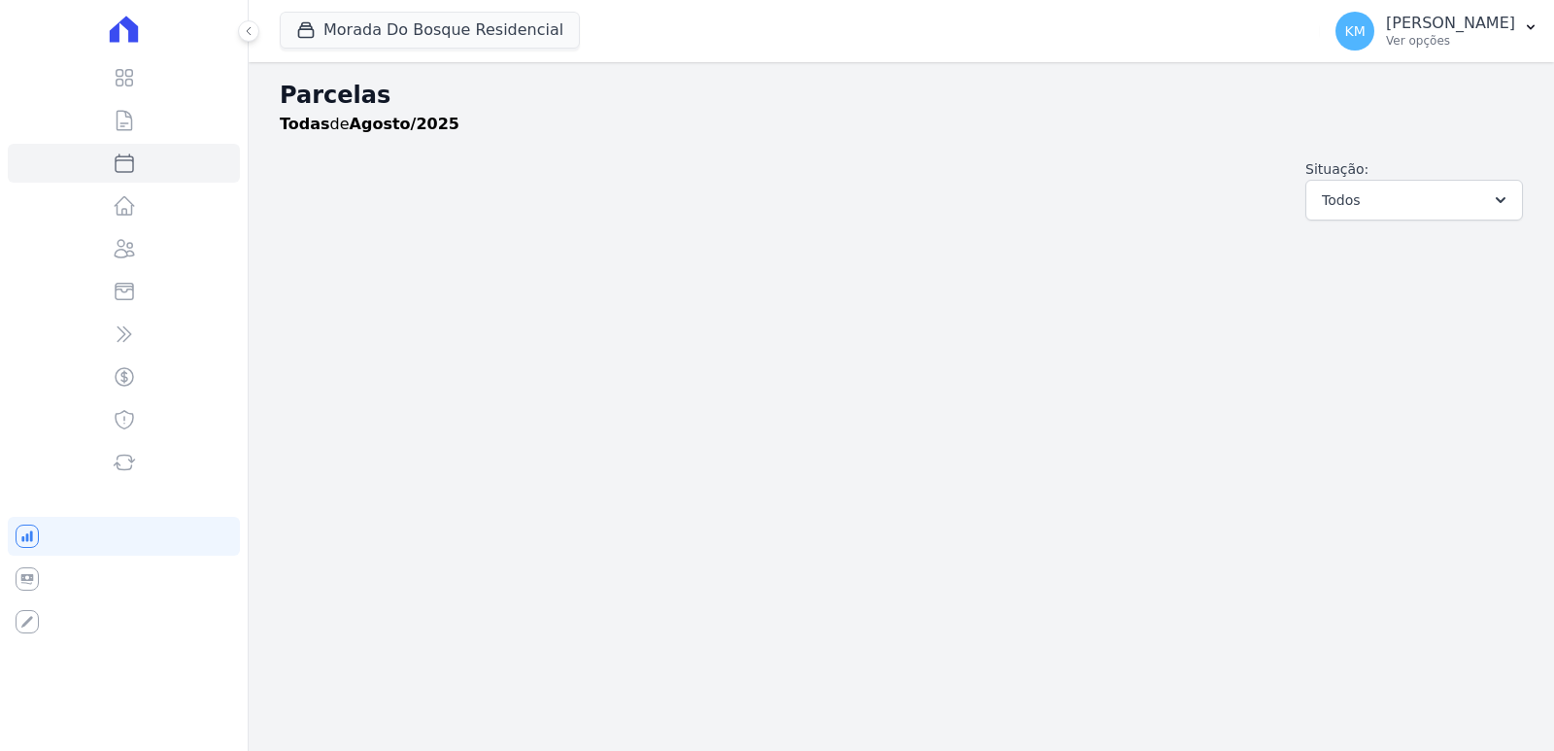
select select
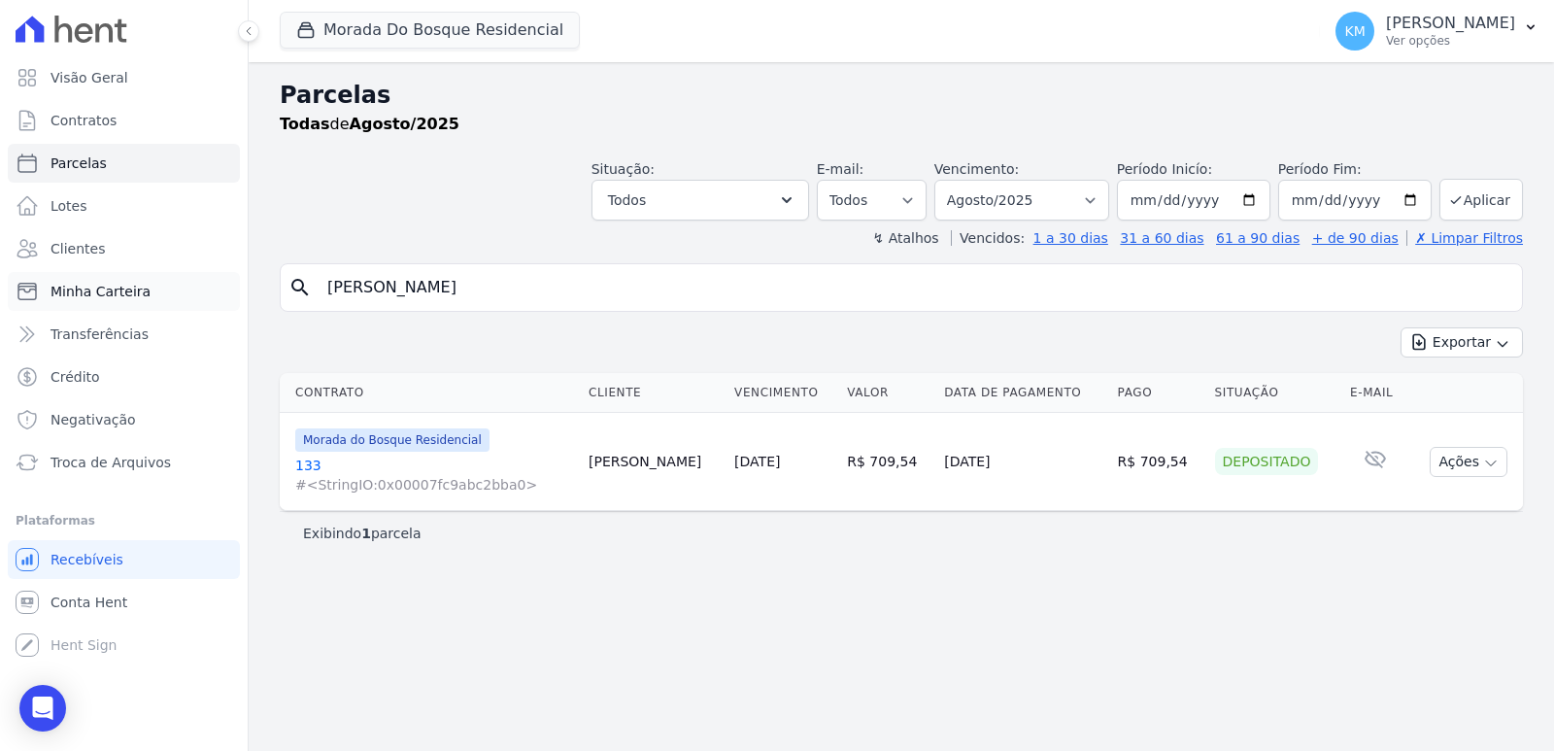
drag, startPoint x: 690, startPoint y: 299, endPoint x: 196, endPoint y: 290, distance: 494.3
click at [196, 290] on div "Visão Geral Contratos [GEOGRAPHIC_DATA] Lotes Clientes Minha Carteira Transferê…" at bounding box center [777, 375] width 1554 height 751
click at [880, 593] on div "Parcelas Todas de Agosto/2025 Situação: Agendado Em Aberto Pago Processando Can…" at bounding box center [901, 406] width 1305 height 688
drag, startPoint x: 503, startPoint y: 300, endPoint x: 5, endPoint y: 285, distance: 498.4
click at [7, 285] on div "Visão Geral Contratos Parcelas Lotes Clientes Minha Carteira Transferências Cré…" at bounding box center [777, 375] width 1554 height 751
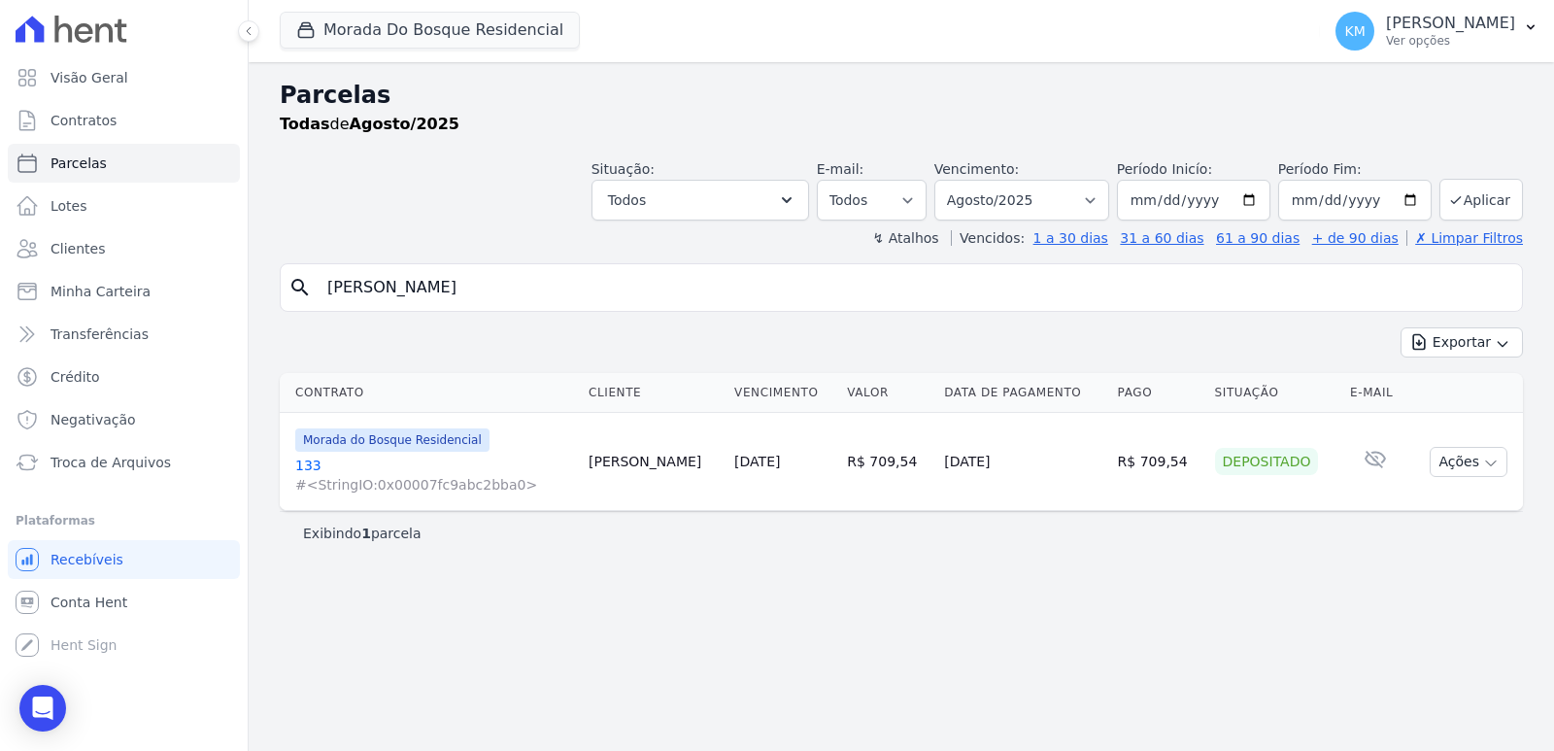
paste input "ATHLEEN ANAISE OLIVEIRA FLORE"
type input "KATHLEEN ANAISE OLIVEIRA FLORE"
select select
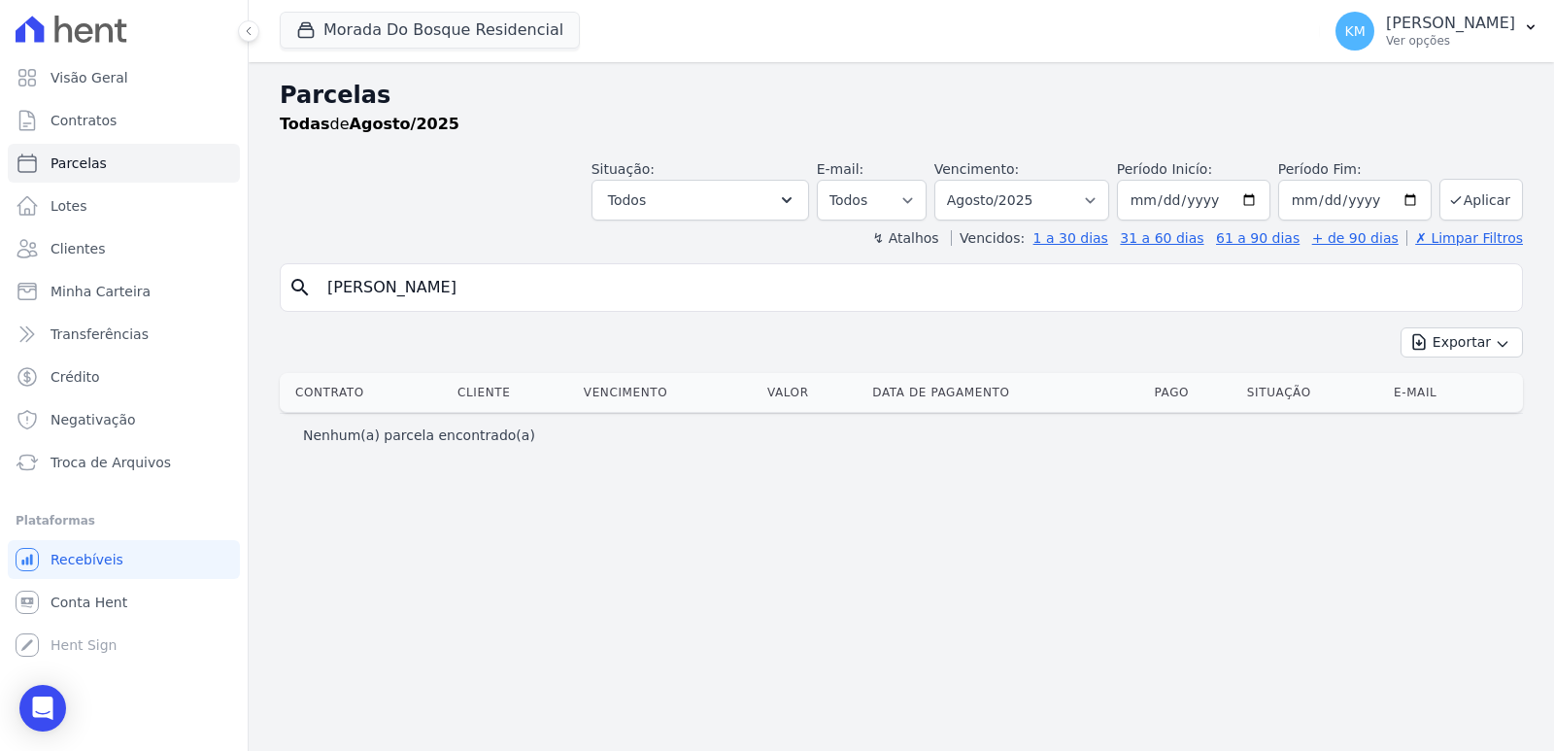
drag, startPoint x: 724, startPoint y: 294, endPoint x: 0, endPoint y: 292, distance: 724.4
click at [0, 292] on div "Visão Geral Contratos [GEOGRAPHIC_DATA] Lotes Clientes Minha Carteira Transferê…" at bounding box center [777, 375] width 1554 height 751
paste input "MILLA CRISTINA MASBA DOS SAN"
type input "KAMILLA CRISTINA MASBA DOS SAN"
select select
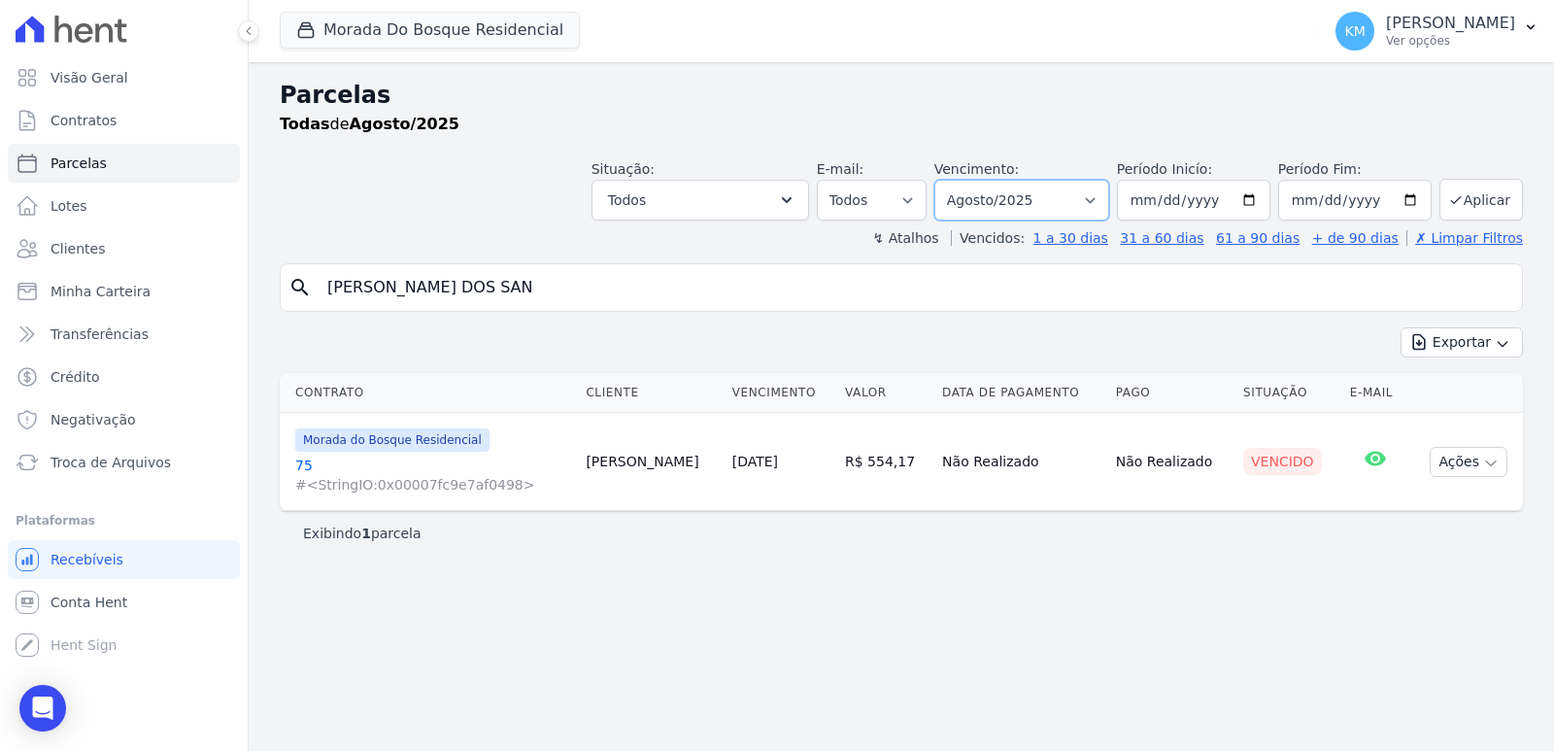
click at [1055, 184] on select "Filtrar por período ──────── Todos os meses Janeiro/2024 Fevereiro/2024 Março/2…" at bounding box center [1021, 200] width 175 height 41
select select "07/2025"
click at [961, 180] on select "Filtrar por período ──────── Todos os meses Janeiro/2024 Fevereiro/2024 Março/2…" at bounding box center [1021, 200] width 175 height 41
select select
drag, startPoint x: 638, startPoint y: 304, endPoint x: 0, endPoint y: 302, distance: 637.9
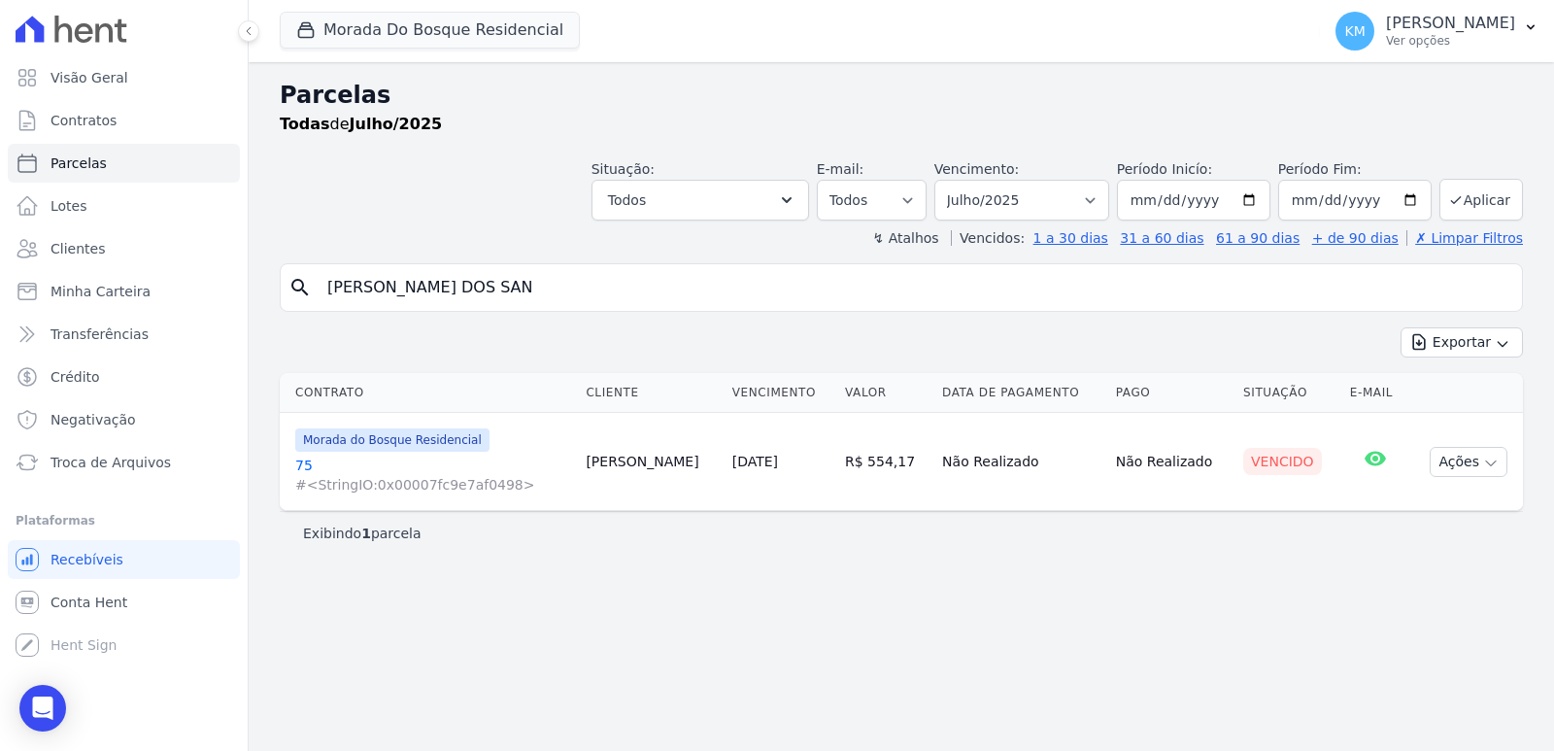
click at [0, 302] on div "Visão Geral Contratos Parcelas Lotes Clientes Minha Carteira Transferências Cré…" at bounding box center [777, 375] width 1554 height 751
paste input "[PERSON_NAME]"
type input "[PERSON_NAME]"
select select
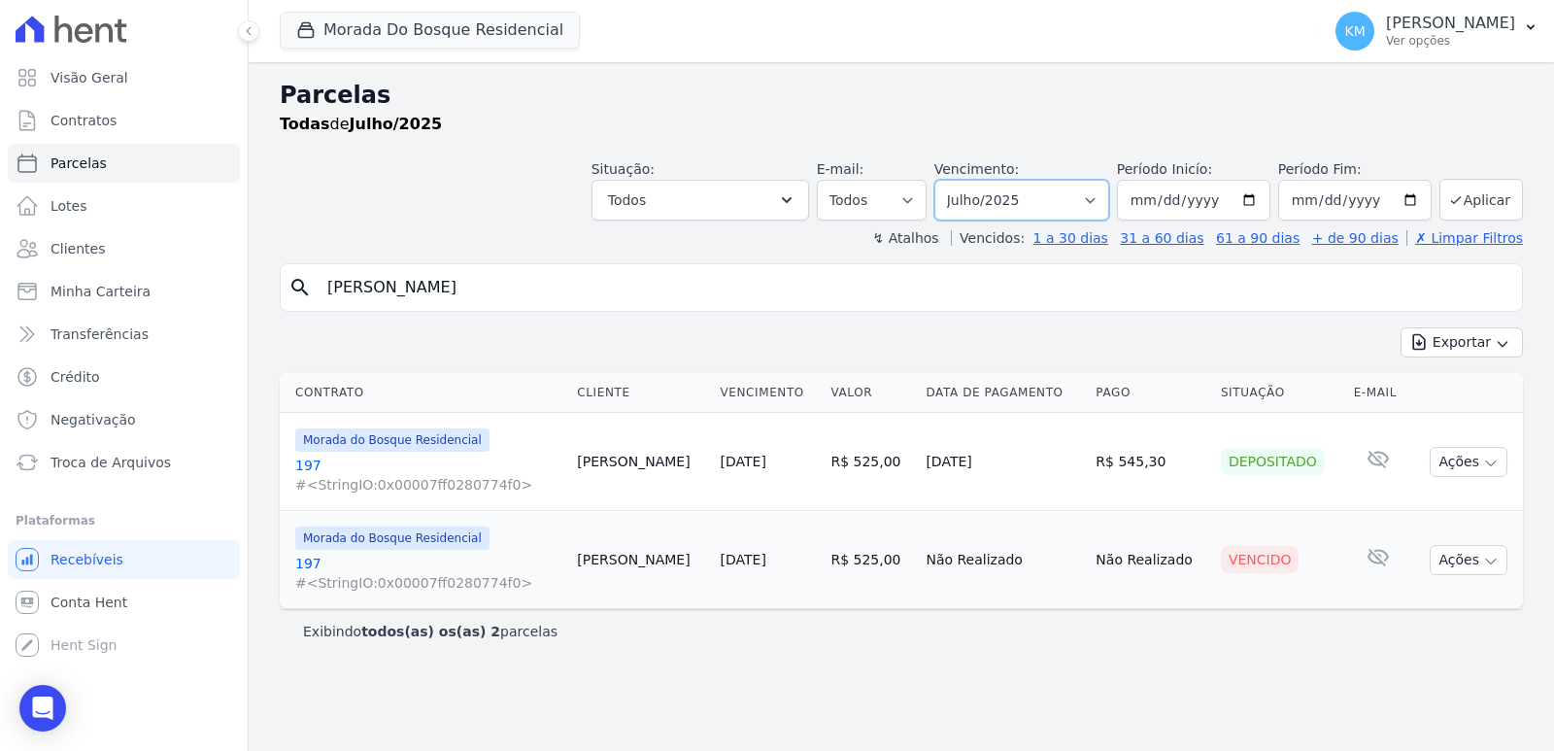
click at [1037, 193] on select "Filtrar por período ──────── Todos os meses Janeiro/2024 Fevereiro/2024 Março/2…" at bounding box center [1021, 200] width 175 height 41
select select "08/2025"
click at [961, 180] on select "Filtrar por período ──────── Todos os meses Janeiro/2024 Fevereiro/2024 Março/2…" at bounding box center [1021, 200] width 175 height 41
select select
click at [821, 618] on div "Exibindo todos(as) os(as) 2 parcelas" at bounding box center [901, 631] width 1243 height 44
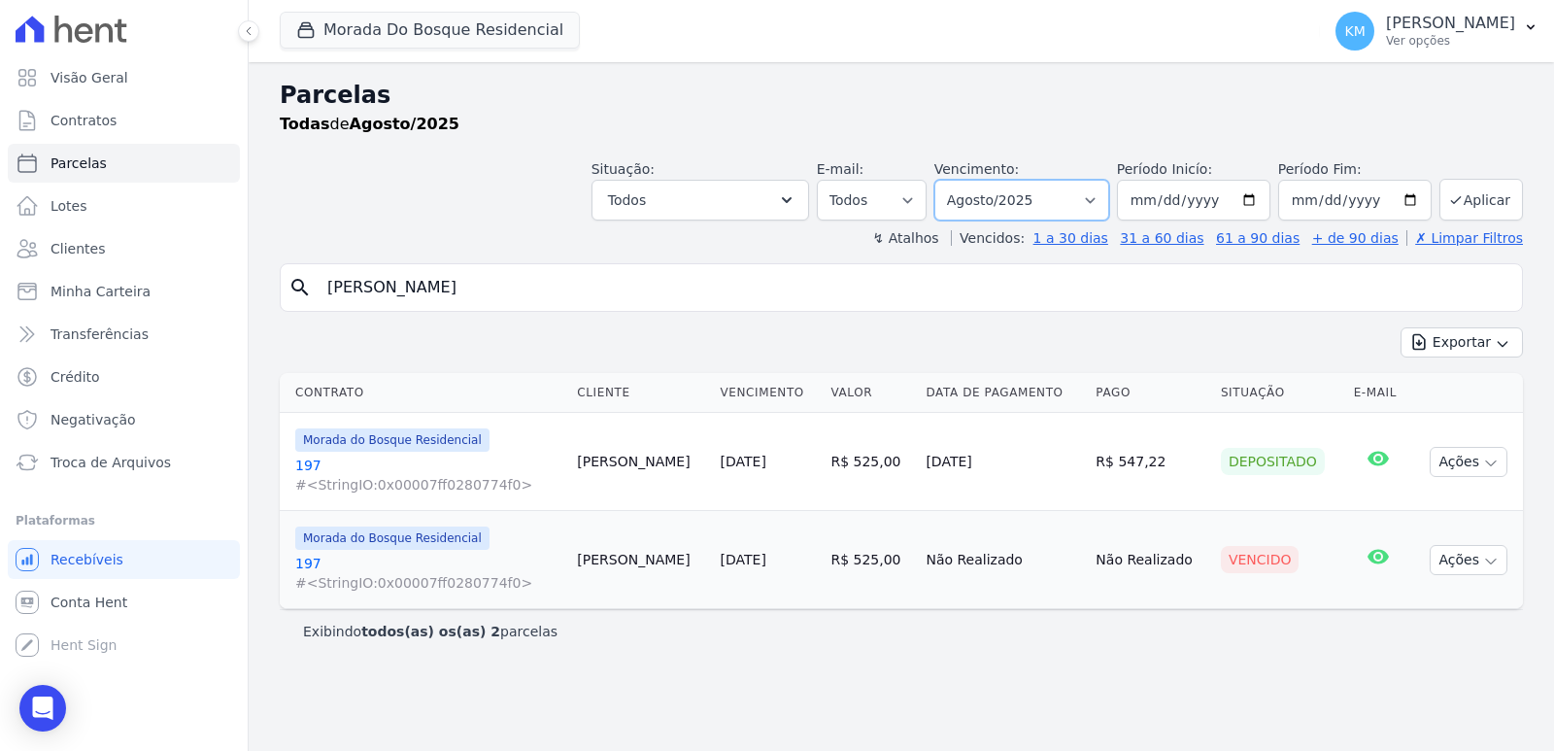
drag, startPoint x: 1006, startPoint y: 187, endPoint x: 1006, endPoint y: 209, distance: 21.4
click at [1006, 187] on select "Filtrar por período ──────── Todos os meses Janeiro/2024 Fevereiro/2024 Março/2…" at bounding box center [1021, 200] width 175 height 41
select select "07/2025"
click at [961, 180] on select "Filtrar por período ──────── Todos os meses Janeiro/2024 Fevereiro/2024 Março/2…" at bounding box center [1021, 200] width 175 height 41
select select
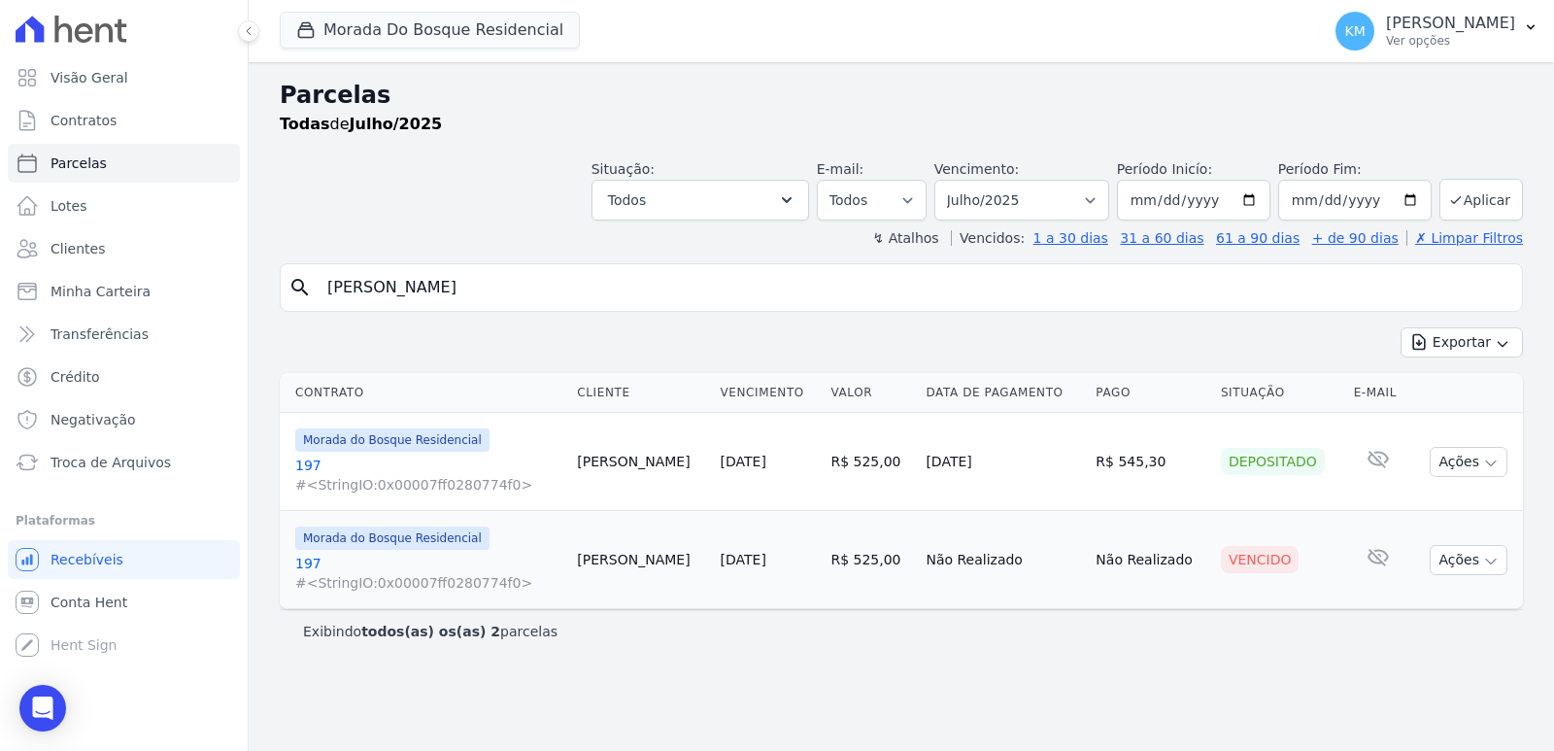
drag, startPoint x: 500, startPoint y: 284, endPoint x: 76, endPoint y: 311, distance: 425.2
click at [2, 299] on div "Visão Geral Contratos [GEOGRAPHIC_DATA] Lotes Clientes Minha Carteira Transferê…" at bounding box center [777, 375] width 1554 height 751
paste input "[PERSON_NAME]"
type input "[PERSON_NAME]"
select select
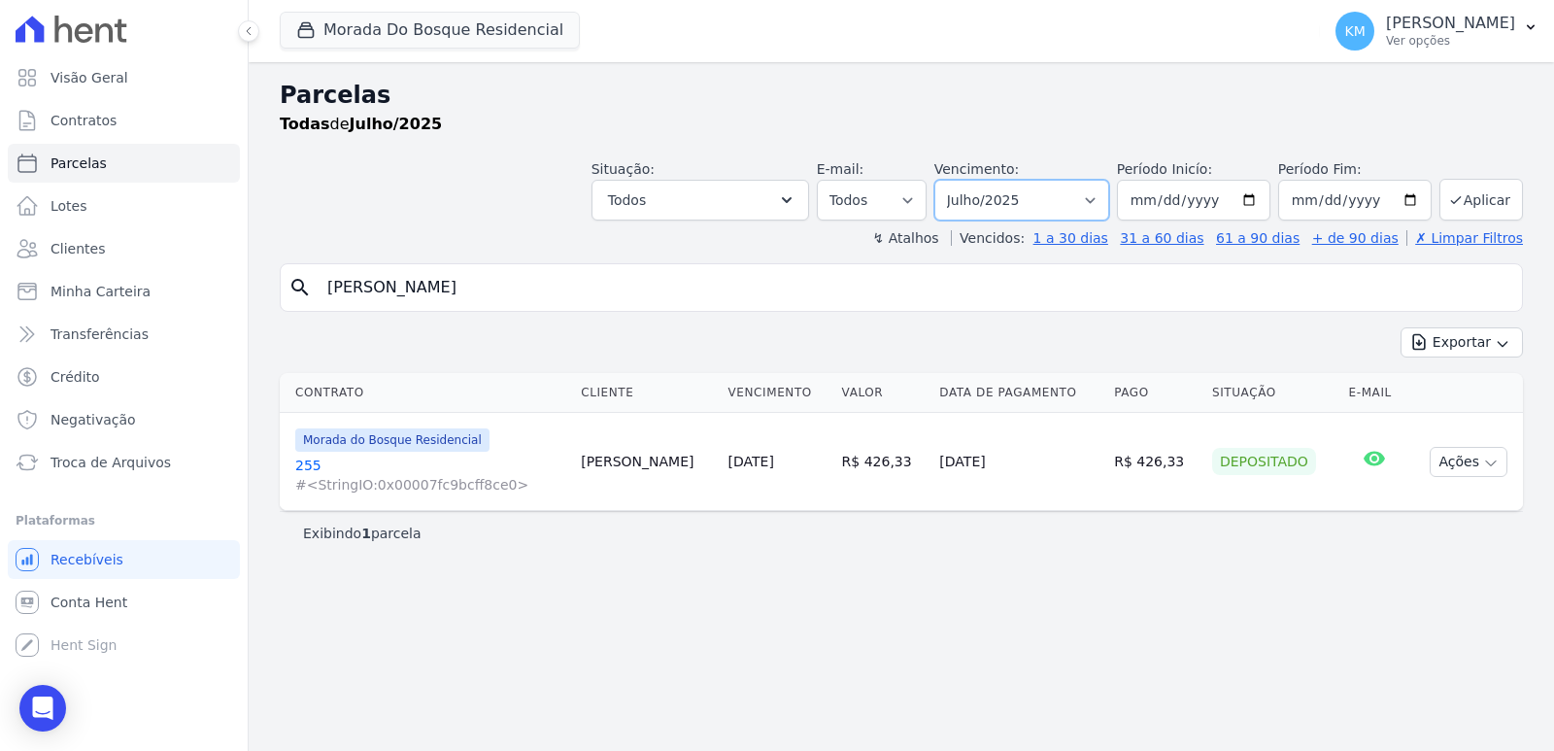
click at [978, 199] on select "Filtrar por período ──────── Todos os meses Janeiro/2024 Fevereiro/2024 Março/2…" at bounding box center [1021, 200] width 175 height 41
select select "08/2025"
click at [961, 180] on select "Filtrar por período ──────── Todos os meses Janeiro/2024 Fevereiro/2024 Março/2…" at bounding box center [1021, 200] width 175 height 41
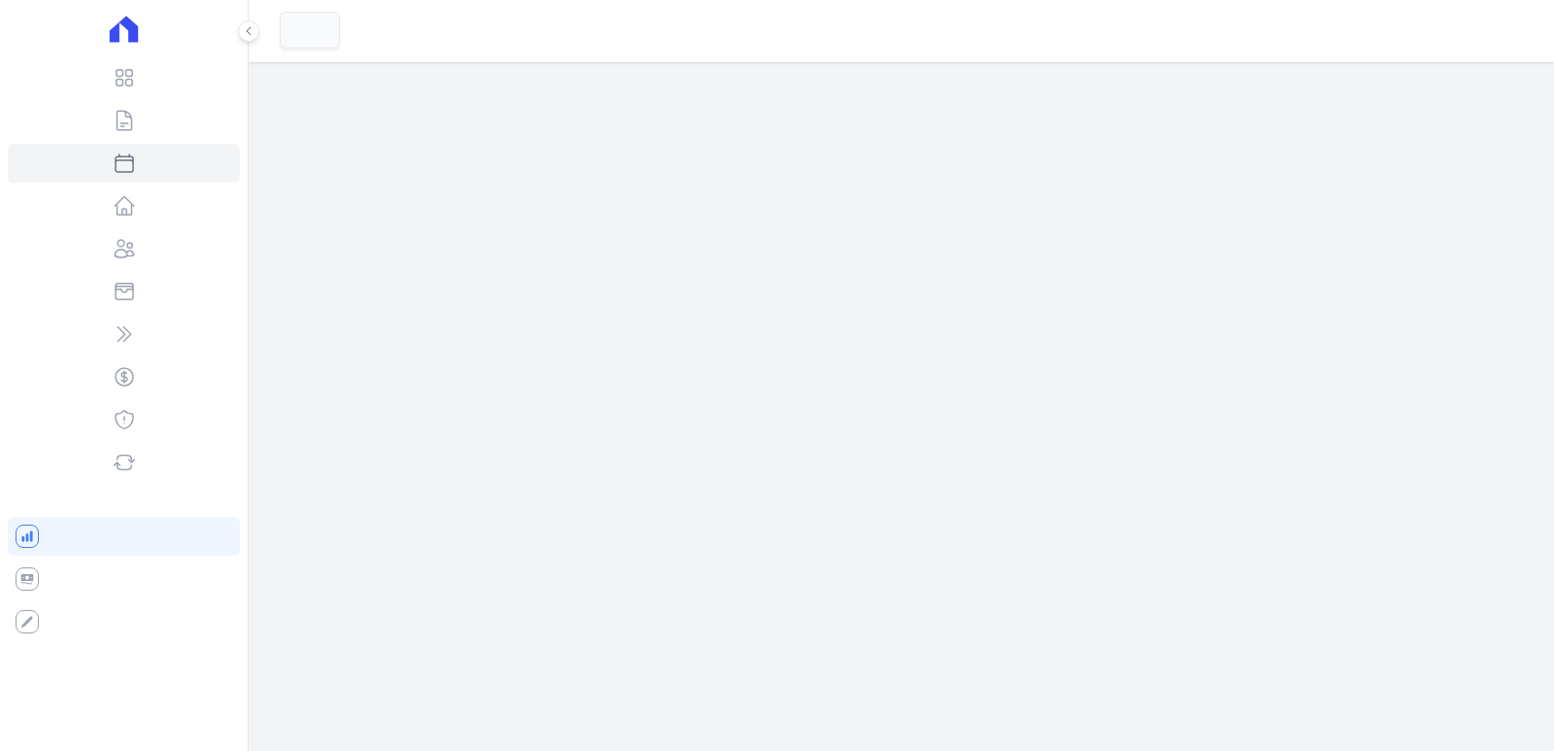
select select
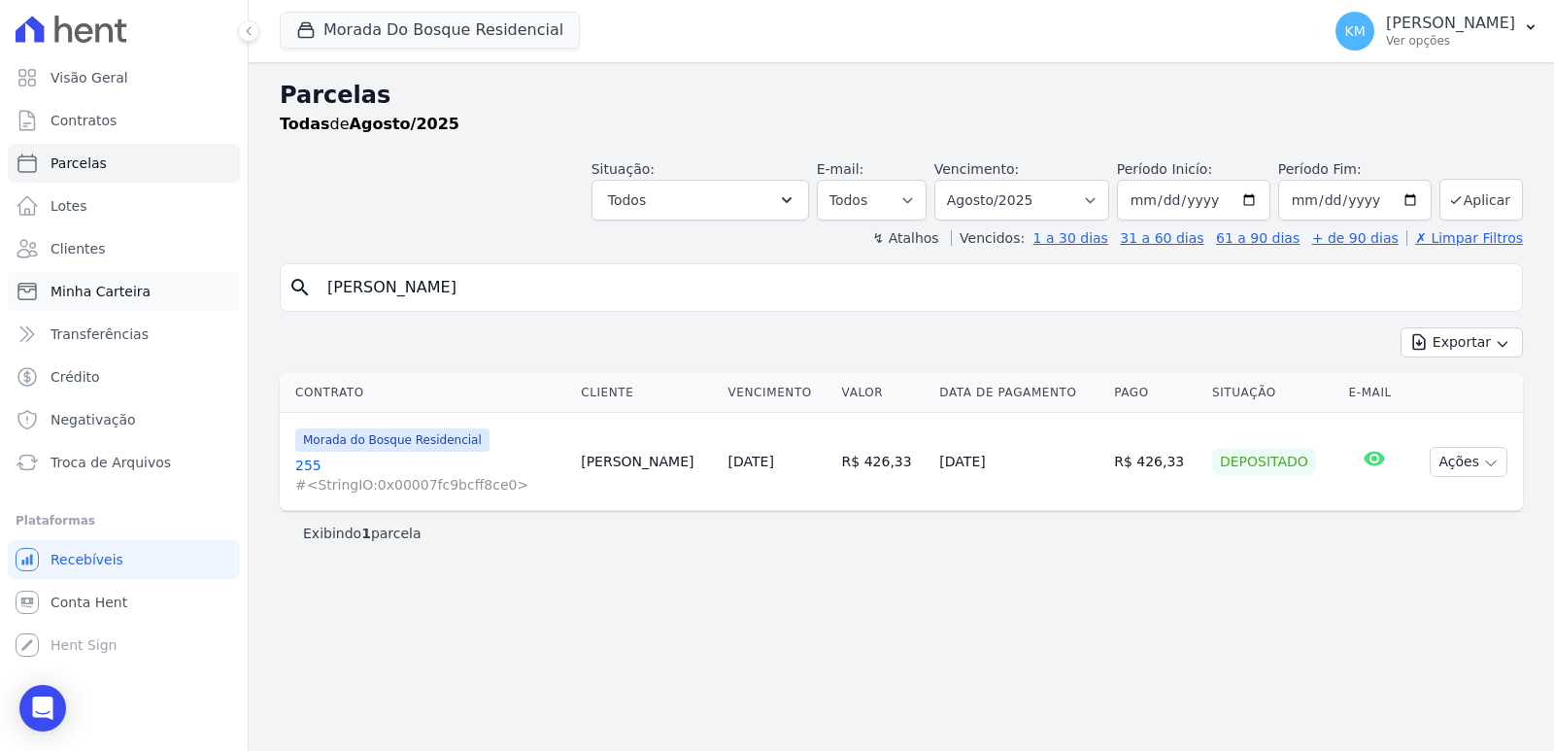
drag, startPoint x: 352, startPoint y: 301, endPoint x: 124, endPoint y: 302, distance: 228.2
click at [124, 302] on div "Visão Geral Contratos [GEOGRAPHIC_DATA] Lotes Clientes Minha Carteira Transferê…" at bounding box center [777, 375] width 1554 height 751
paste input "CIMARA DE FREITAS"
type input "JOCIMARA DE FREITAS"
select select
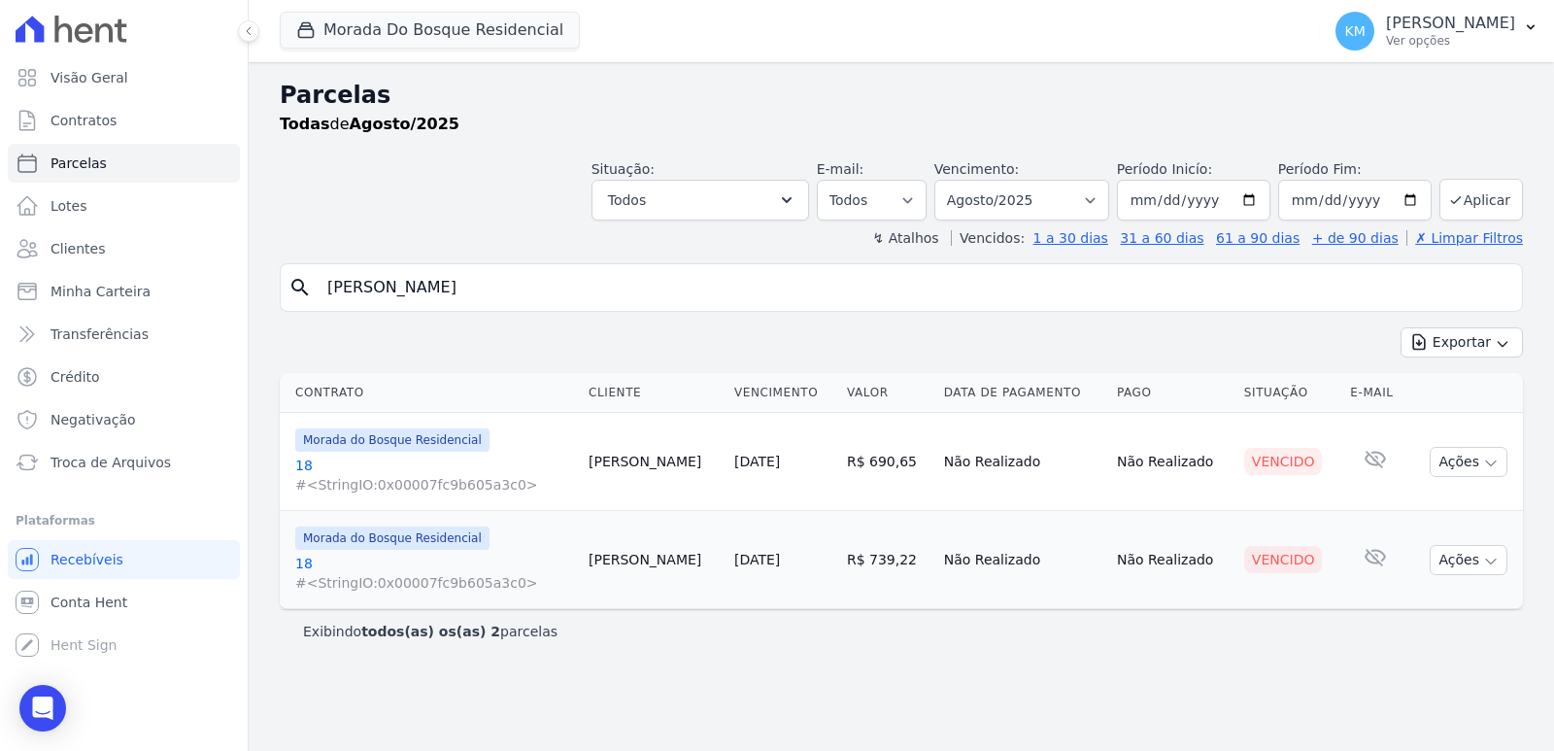
drag, startPoint x: 560, startPoint y: 284, endPoint x: 0, endPoint y: 289, distance: 560.3
click at [0, 289] on div "Visão Geral Contratos [GEOGRAPHIC_DATA] Lotes Clientes Minha Carteira Transferê…" at bounding box center [777, 375] width 1554 height 751
type input "jherico"
select select
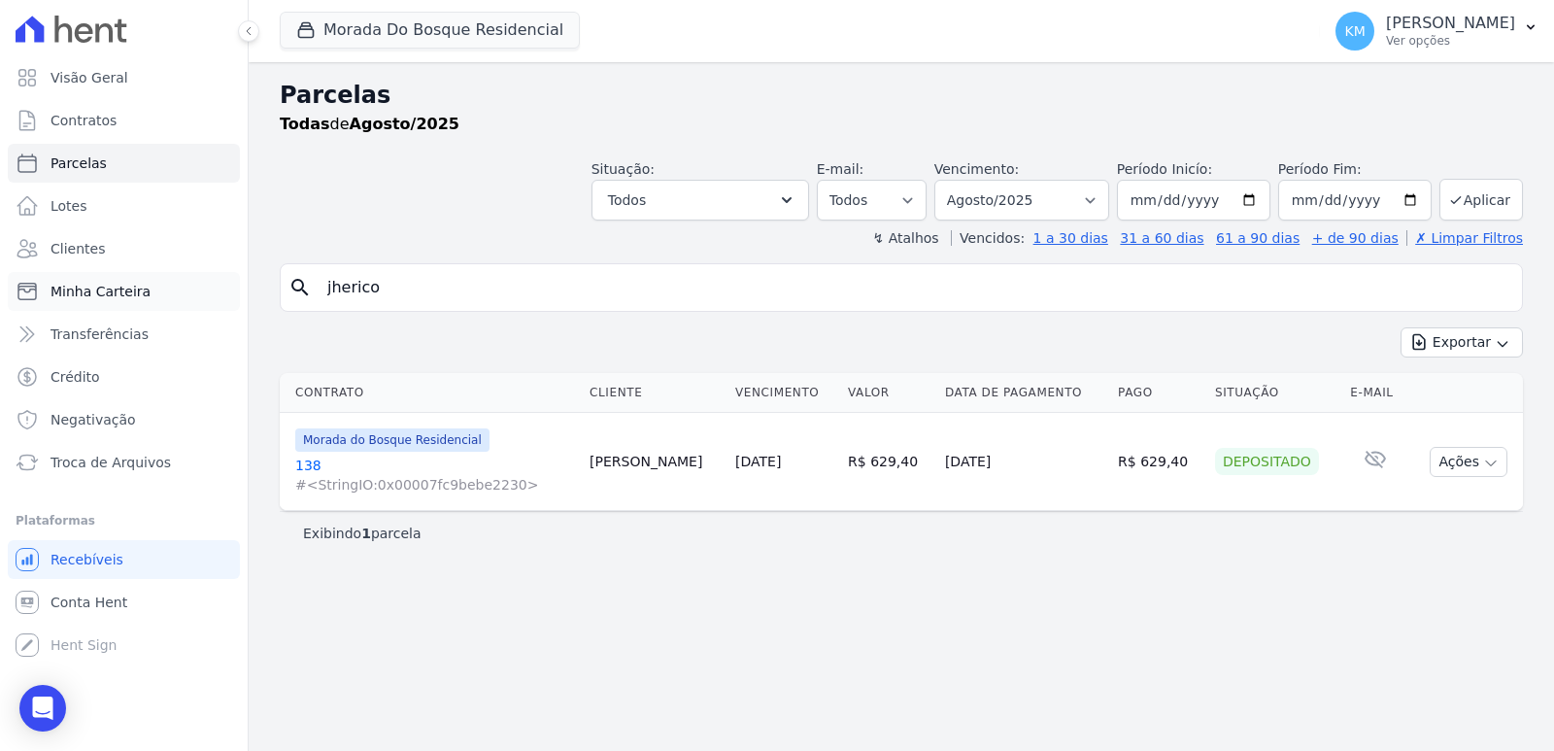
click at [87, 301] on div "Visão Geral Contratos [GEOGRAPHIC_DATA] Lotes Clientes Minha Carteira Transferê…" at bounding box center [777, 375] width 1554 height 751
paste input "JESSICA FRANCIELLE NASCIMENTO"
type input "JESSICA FRANCIELLE NASCIMENTO"
select select
drag, startPoint x: 364, startPoint y: 299, endPoint x: 140, endPoint y: 302, distance: 224.3
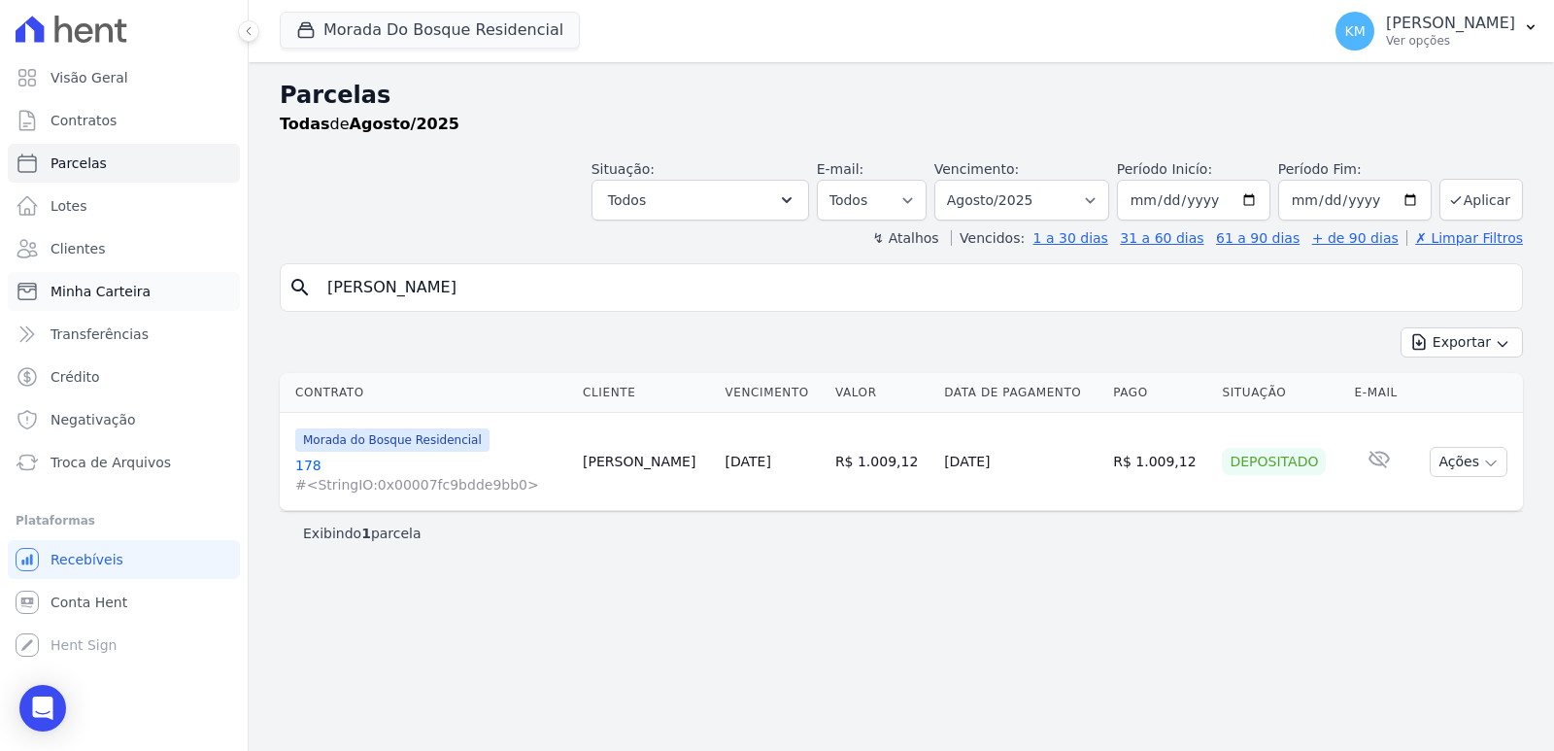
click at [140, 302] on div "Visão Geral Contratos [GEOGRAPHIC_DATA] Lotes Clientes Minha Carteira Transferê…" at bounding box center [777, 375] width 1554 height 751
type input "henry"
select select
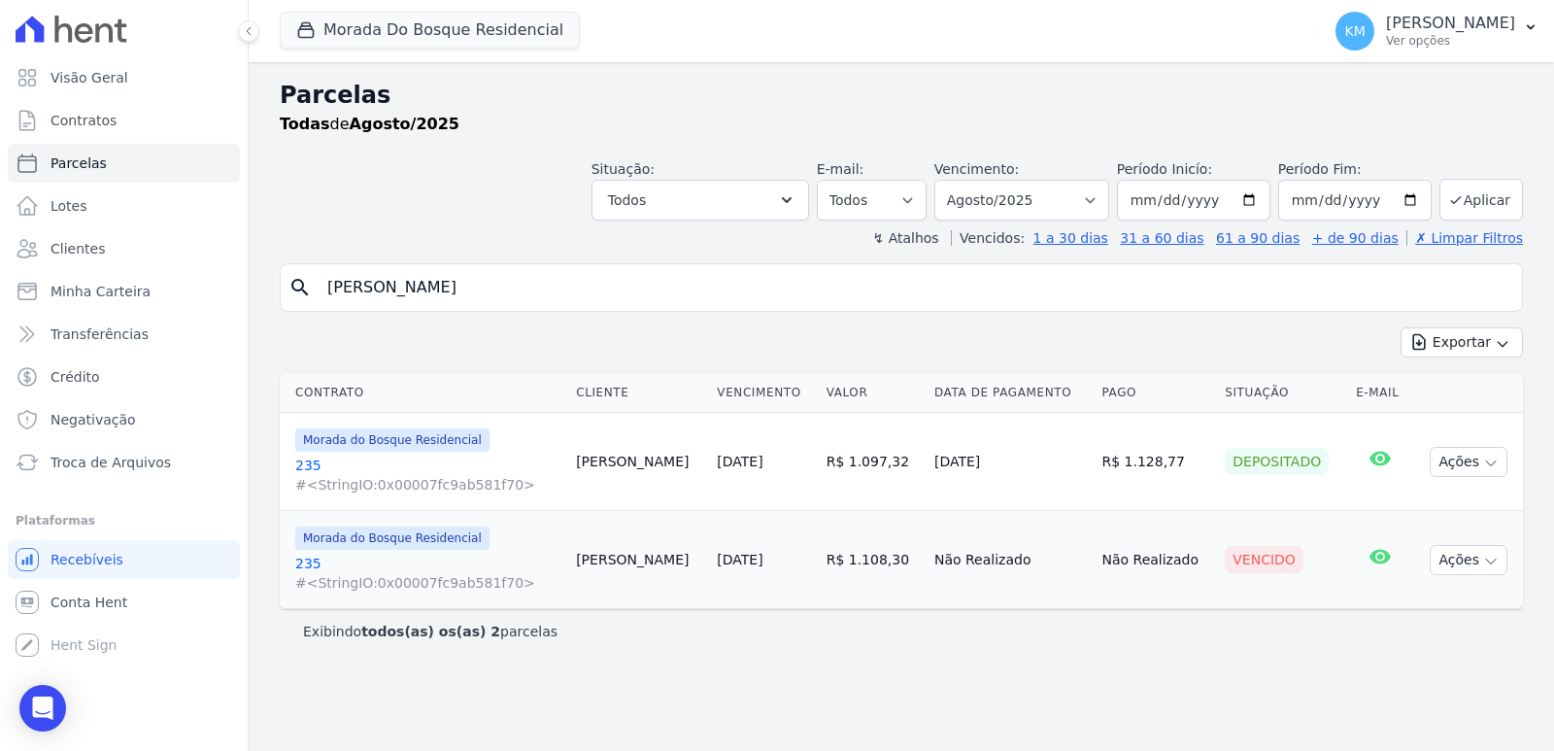
drag, startPoint x: 721, startPoint y: 301, endPoint x: 709, endPoint y: 300, distance: 12.7
click at [709, 300] on input "henry" at bounding box center [915, 287] width 1198 height 39
drag, startPoint x: 540, startPoint y: 300, endPoint x: 0, endPoint y: 304, distance: 539.9
click at [0, 304] on div "Visão Geral Contratos Parcelas Lotes Clientes Minha Carteira Transferências Cré…" at bounding box center [777, 375] width 1554 height 751
paste input "GUSTAVO CANOTTO LEITE"
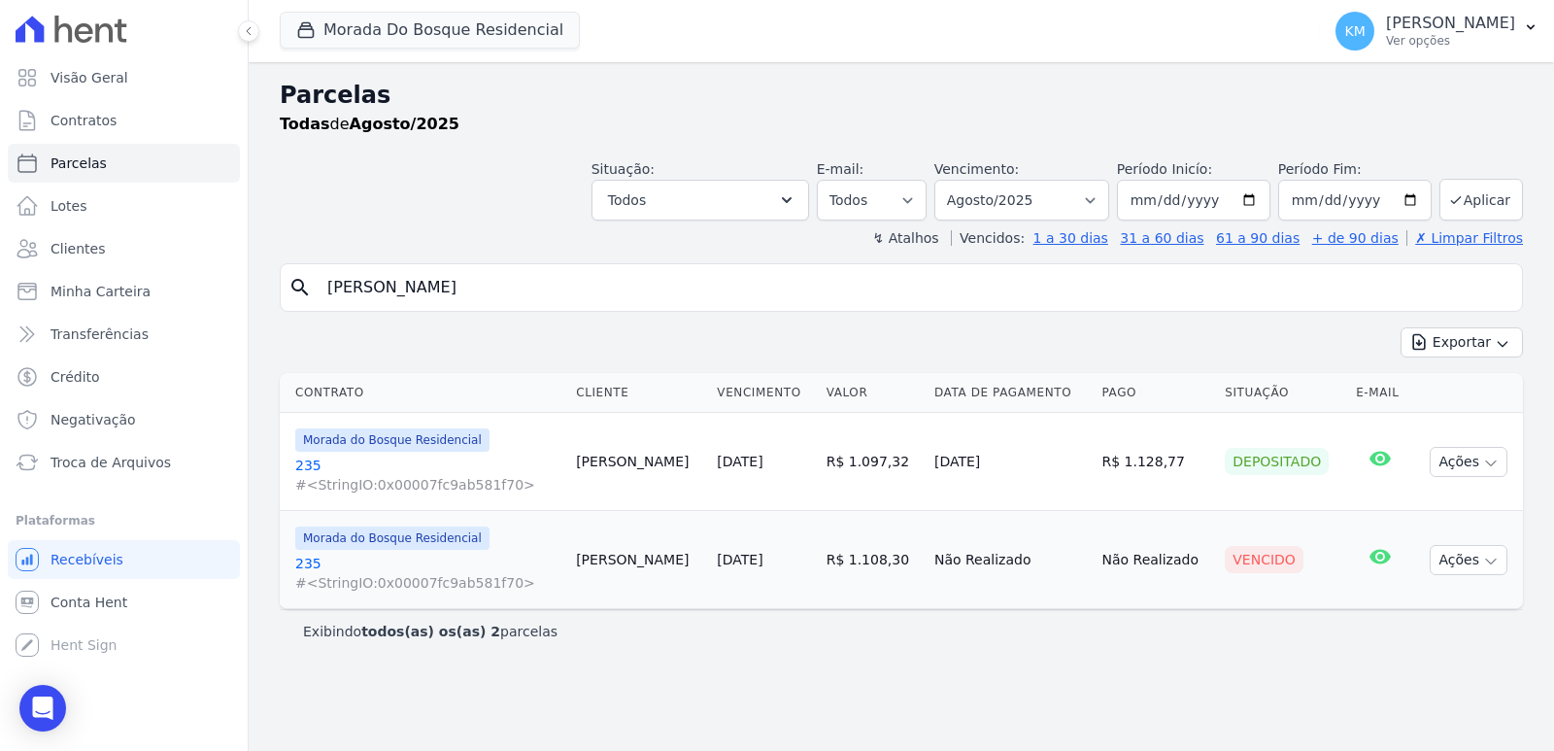
type input "GUSTAVO CANOTTO LEITE"
select select
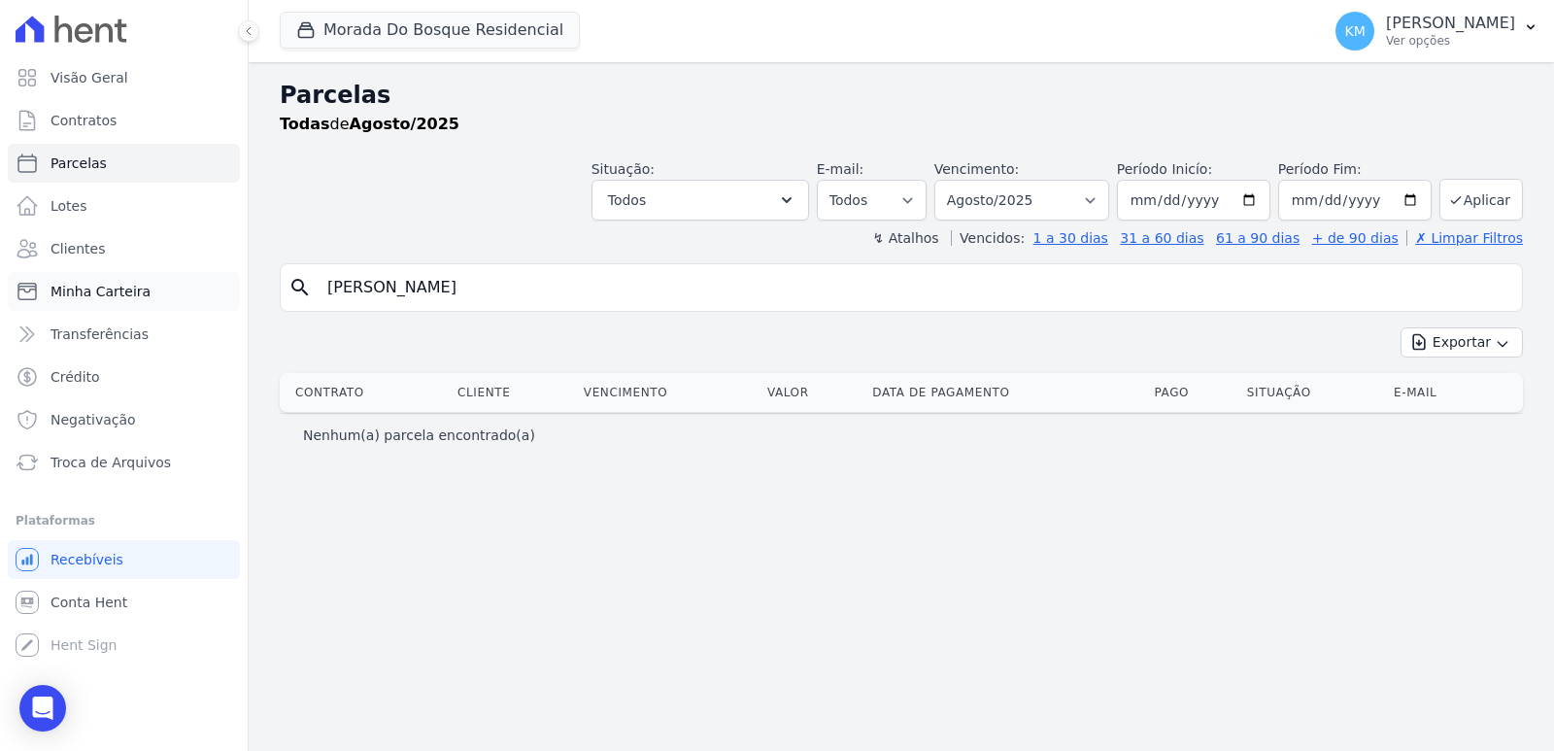
drag, startPoint x: 544, startPoint y: 290, endPoint x: 82, endPoint y: 285, distance: 462.2
click at [83, 285] on div "Visão Geral Contratos Parcelas Lotes Clientes Minha Carteira Transferências Cré…" at bounding box center [777, 375] width 1554 height 751
paste input "ILHERME SOARES DE SOUZA"
type input "GUILHERME SOARES DE SOUZA"
select select
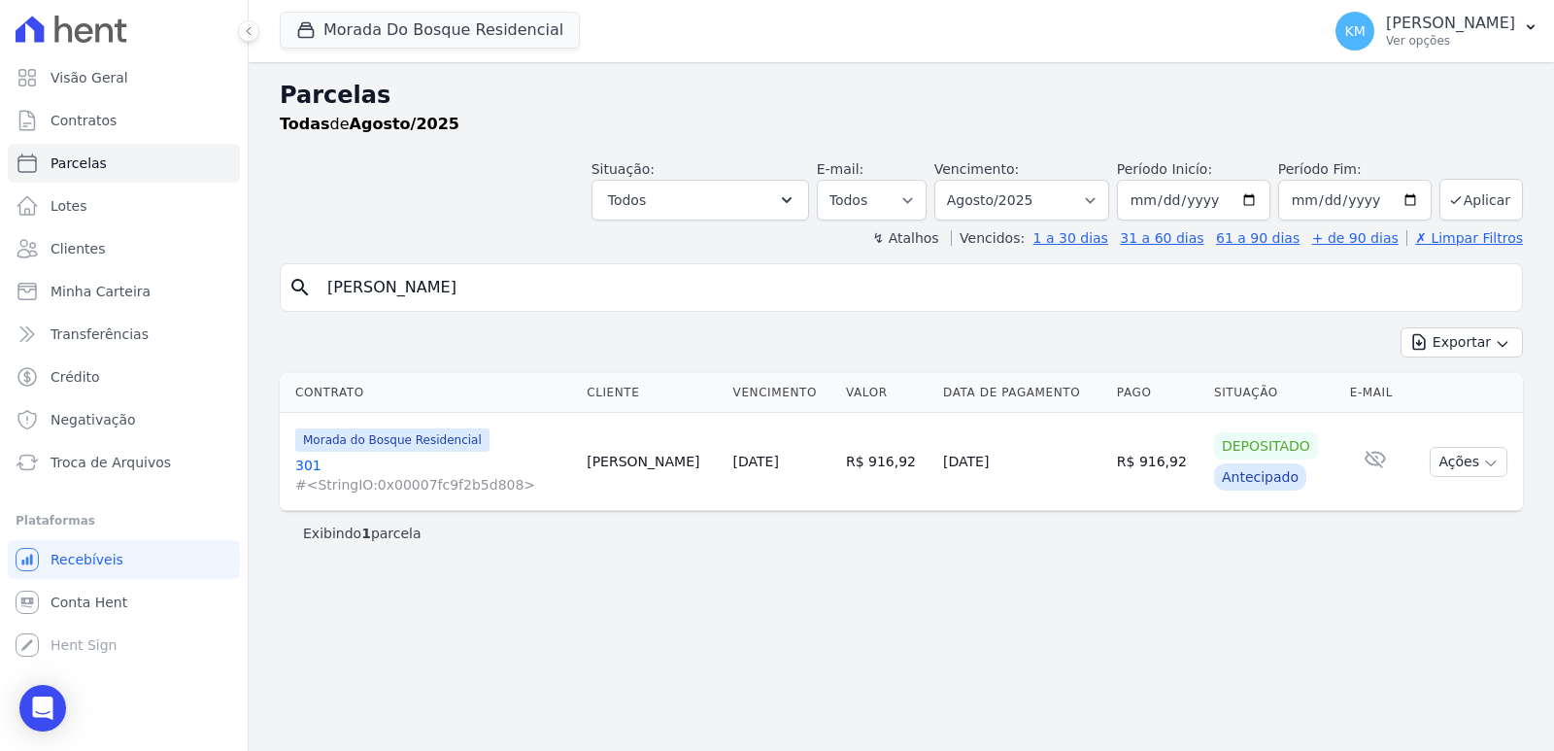
drag, startPoint x: 564, startPoint y: 280, endPoint x: 0, endPoint y: 257, distance: 564.6
click at [0, 257] on div "Visão Geral Contratos [GEOGRAPHIC_DATA] Lotes Clientes Minha Carteira Transferê…" at bounding box center [777, 375] width 1554 height 751
paste input "RASIELY REPETZKI"
type input "GRASIELY REPETZKI DE SOUZA"
select select
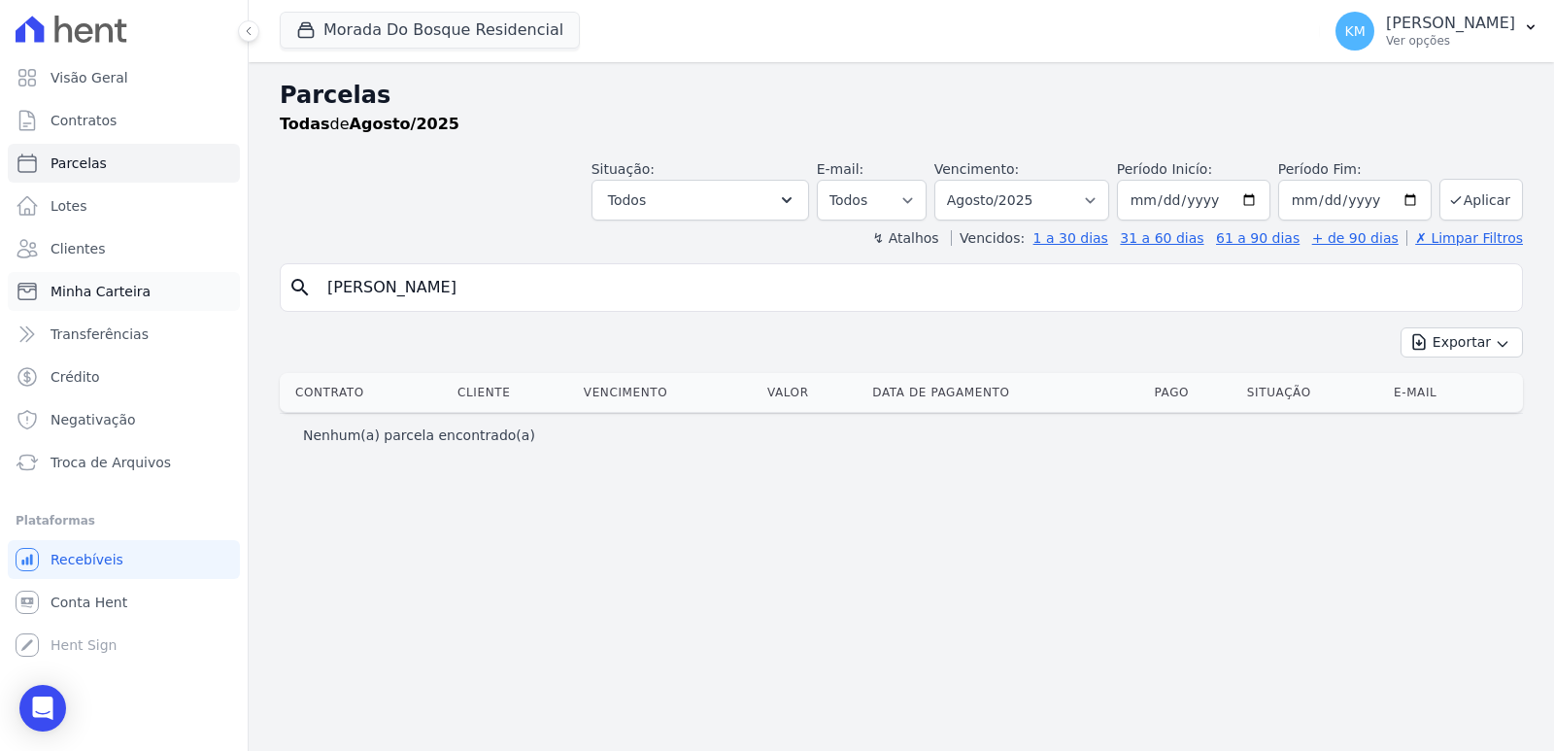
drag, startPoint x: 612, startPoint y: 294, endPoint x: 102, endPoint y: 295, distance: 509.8
click at [104, 294] on div "Visão Geral Contratos Parcelas Lotes Clientes Minha Carteira Transferências Cré…" at bounding box center [777, 375] width 1554 height 751
click at [656, 300] on input "GRASIELY REPETZKI DE SOUZA" at bounding box center [915, 287] width 1198 height 39
select select
click at [1029, 203] on select "Filtrar por período ──────── Todos os meses Janeiro/2024 Fevereiro/2024 Março/2…" at bounding box center [1021, 200] width 175 height 41
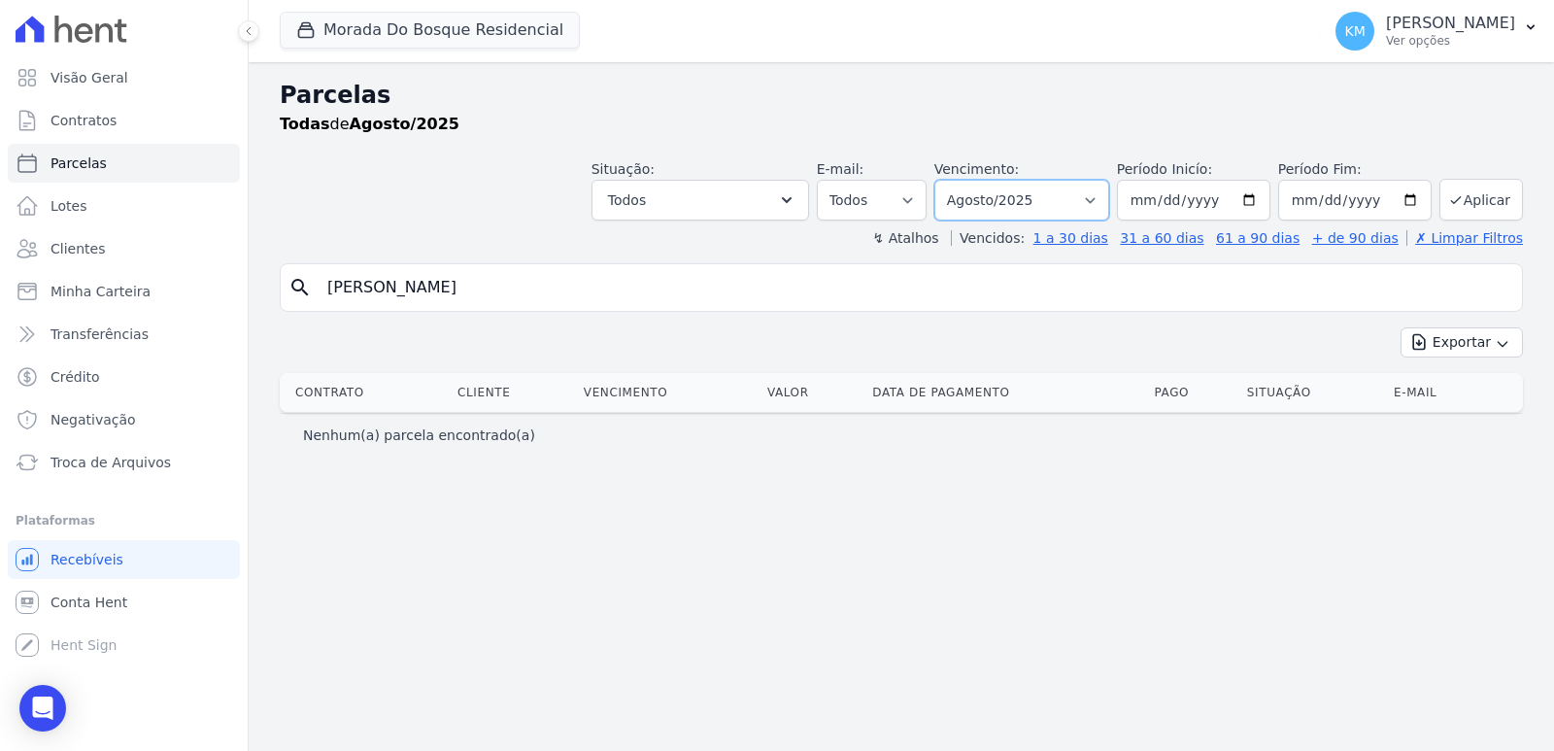
select select "06/2025"
click at [961, 180] on select "Filtrar por período ──────── Todos os meses Janeiro/2024 Fevereiro/2024 Março/2…" at bounding box center [1021, 200] width 175 height 41
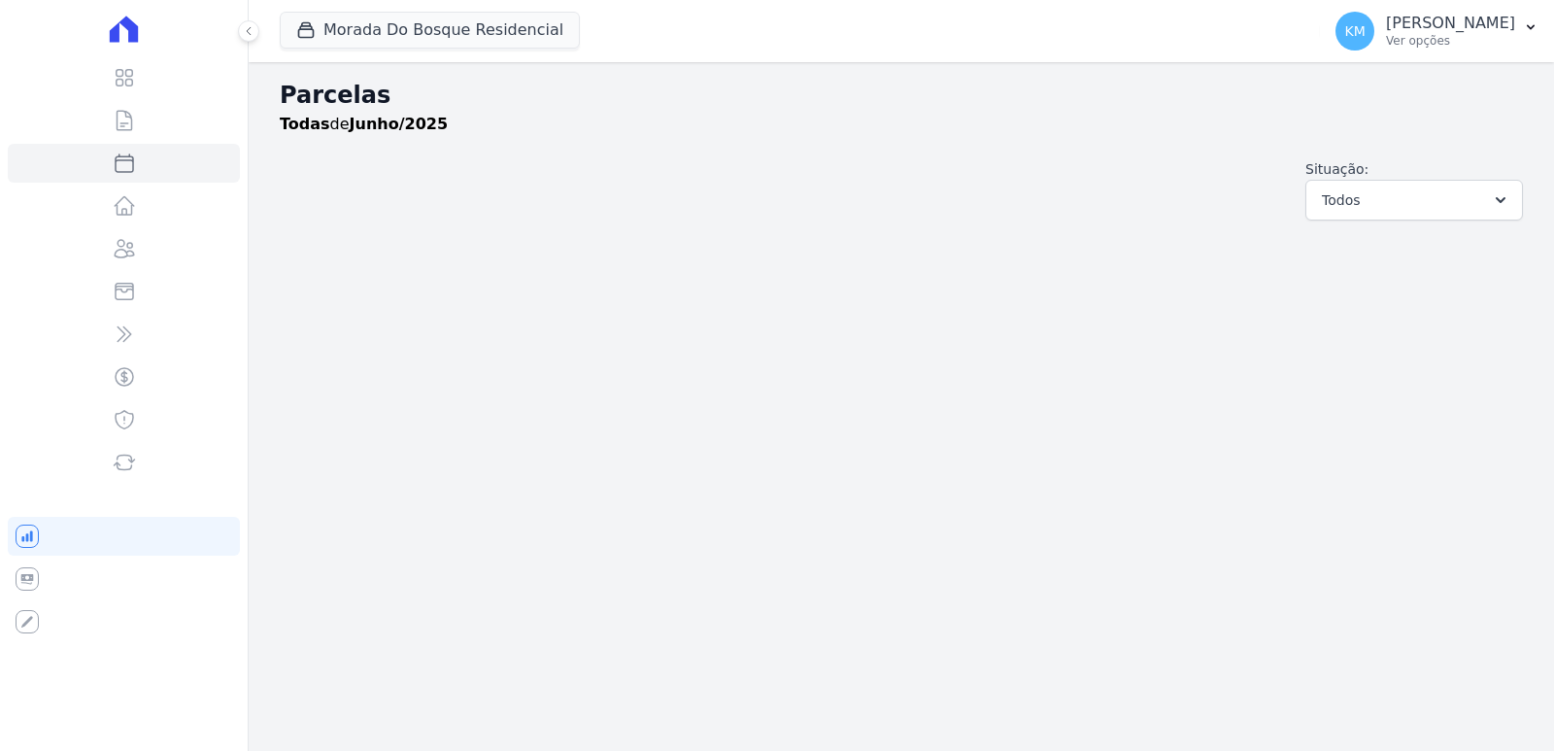
select select
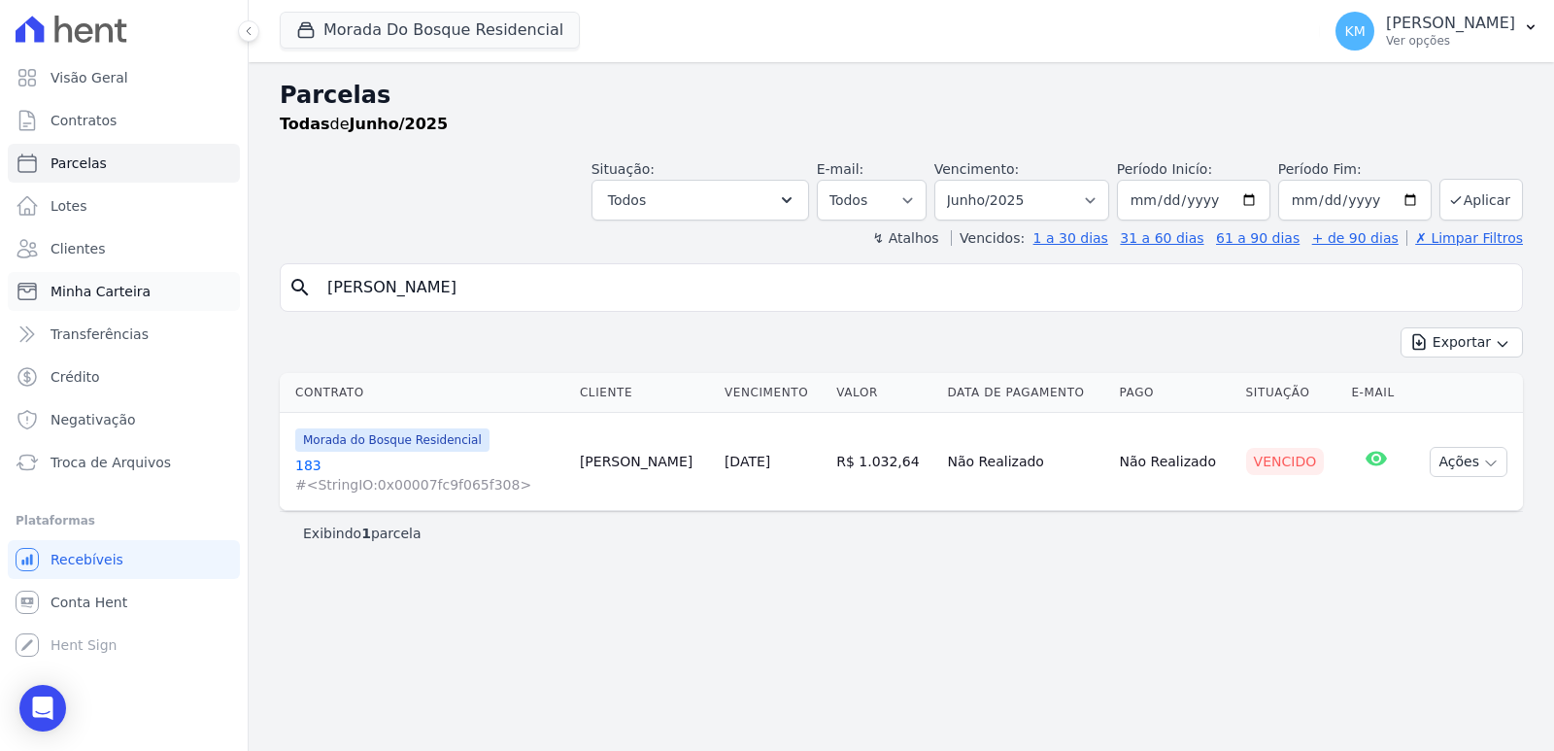
drag, startPoint x: 371, startPoint y: 270, endPoint x: 20, endPoint y: 281, distance: 350.7
click at [20, 281] on div "Visão Geral Contratos [GEOGRAPHIC_DATA] Lotes Clientes Minha Carteira Transferê…" at bounding box center [777, 375] width 1554 height 751
type input "flavio da c"
select select
click at [1041, 195] on select "Filtrar por período ──────── Todos os meses Janeiro/2024 Fevereiro/2024 Março/2…" at bounding box center [1021, 200] width 175 height 41
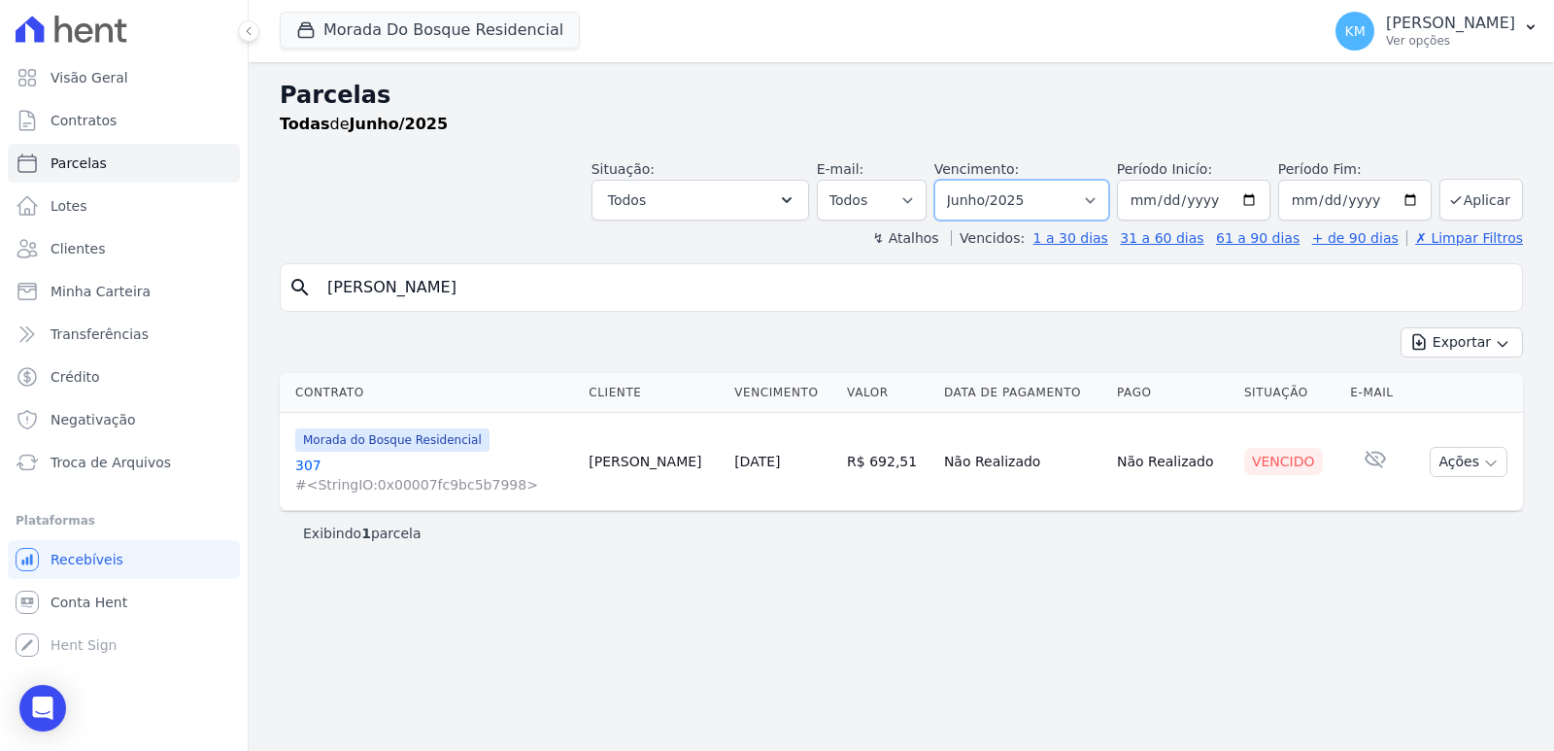
select select "07/2025"
click at [961, 180] on select "Filtrar por período ──────── Todos os meses Janeiro/2024 Fevereiro/2024 Março/2…" at bounding box center [1021, 200] width 175 height 41
select select
click at [1038, 199] on select "Filtrar por período ──────── Todos os meses Janeiro/2024 Fevereiro/2024 Março/2…" at bounding box center [1021, 200] width 175 height 41
select select "08/2025"
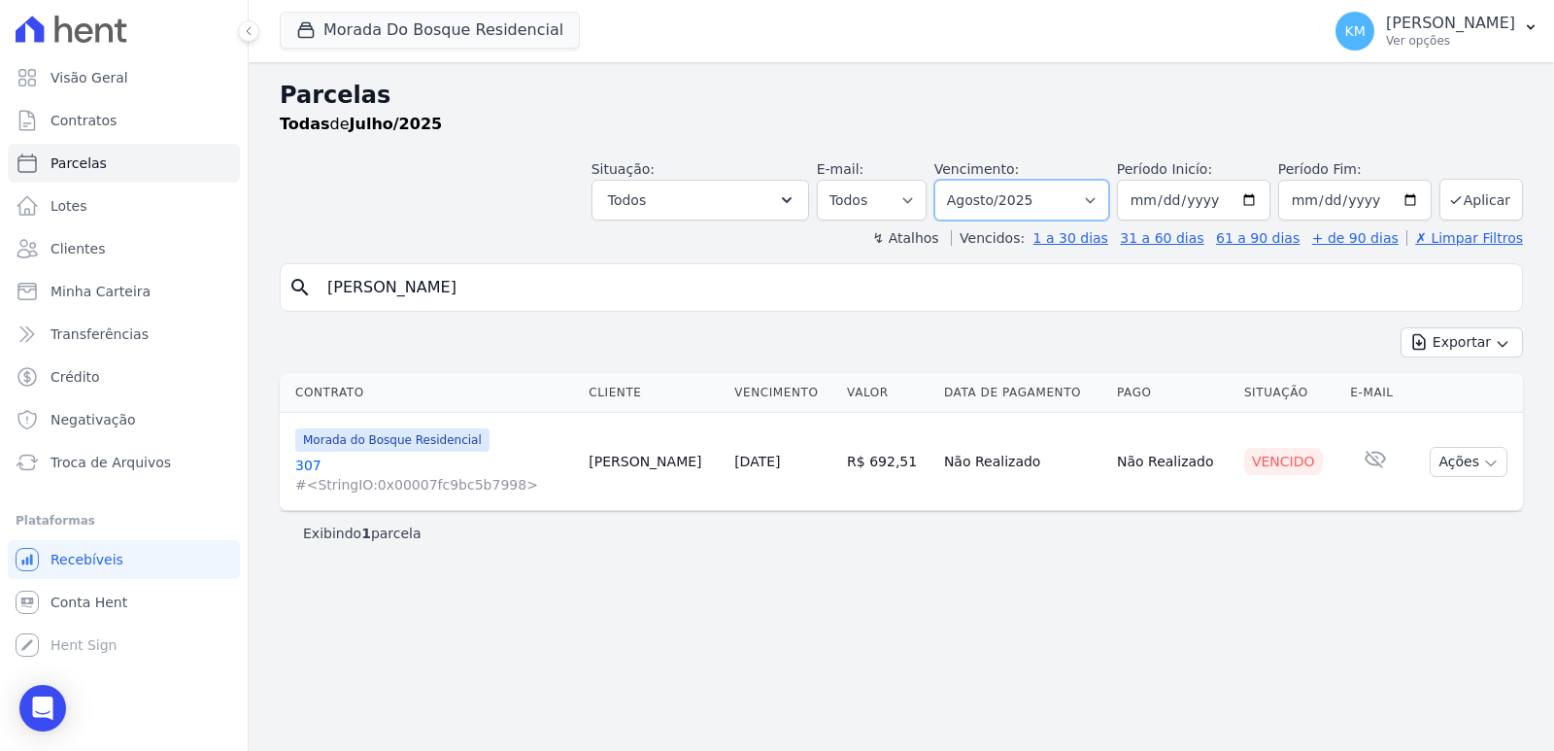
click at [961, 180] on select "Filtrar por período ──────── Todos os meses Janeiro/2024 Fevereiro/2024 Março/2…" at bounding box center [1021, 200] width 175 height 41
select select
drag, startPoint x: 461, startPoint y: 285, endPoint x: 0, endPoint y: 234, distance: 464.1
click at [0, 234] on div "Visão Geral Contratos [GEOGRAPHIC_DATA] Lotes Clientes Minha Carteira Transferê…" at bounding box center [777, 375] width 1554 height 751
paste input "[PERSON_NAME]"
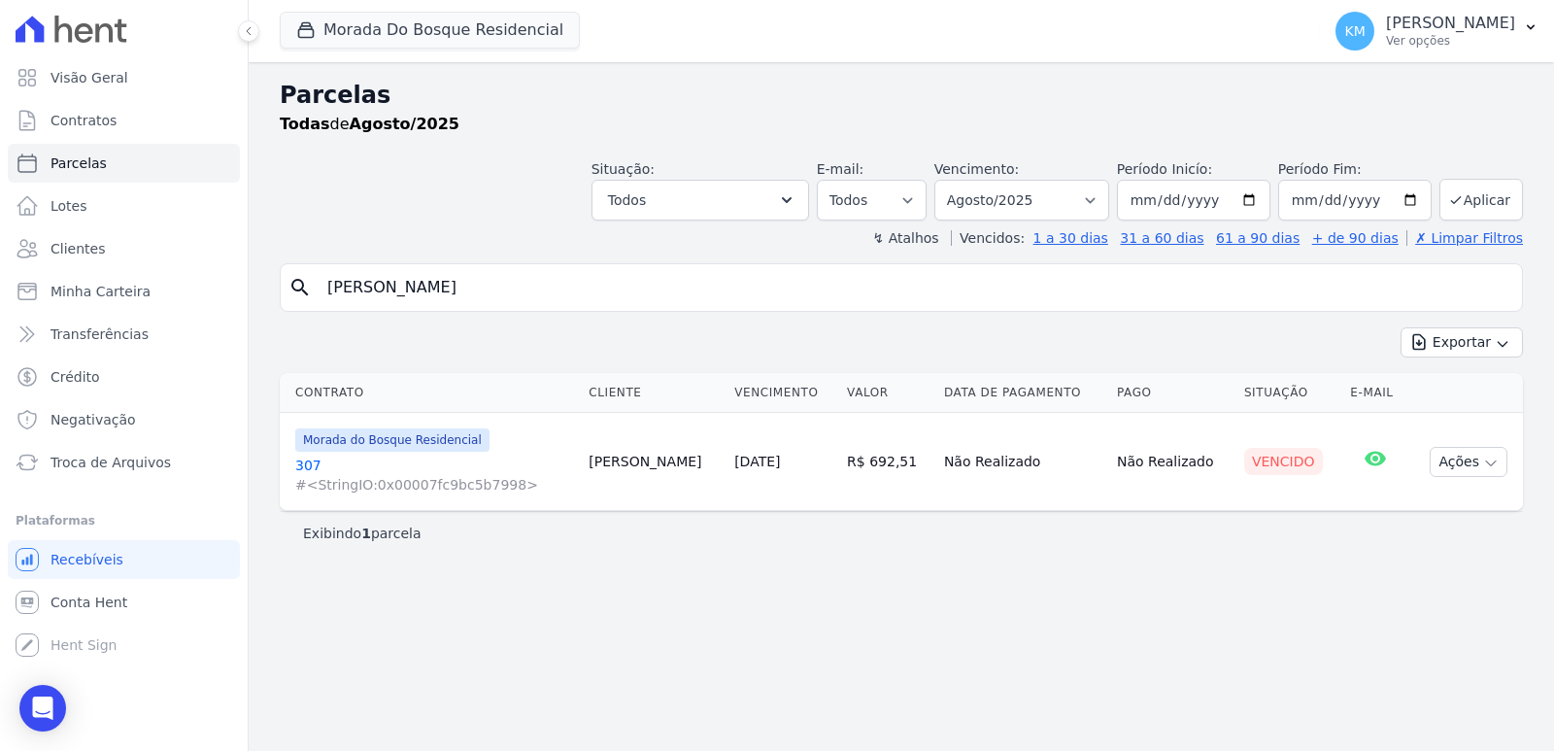
type input "[PERSON_NAME]"
select select
drag, startPoint x: 586, startPoint y: 287, endPoint x: 160, endPoint y: 296, distance: 425.4
click at [159, 297] on div "Visão Geral Contratos [GEOGRAPHIC_DATA] Lotes Clientes Minha Carteira Transferê…" at bounding box center [777, 375] width 1554 height 751
paste input "ENANIAS [PERSON_NAME]"
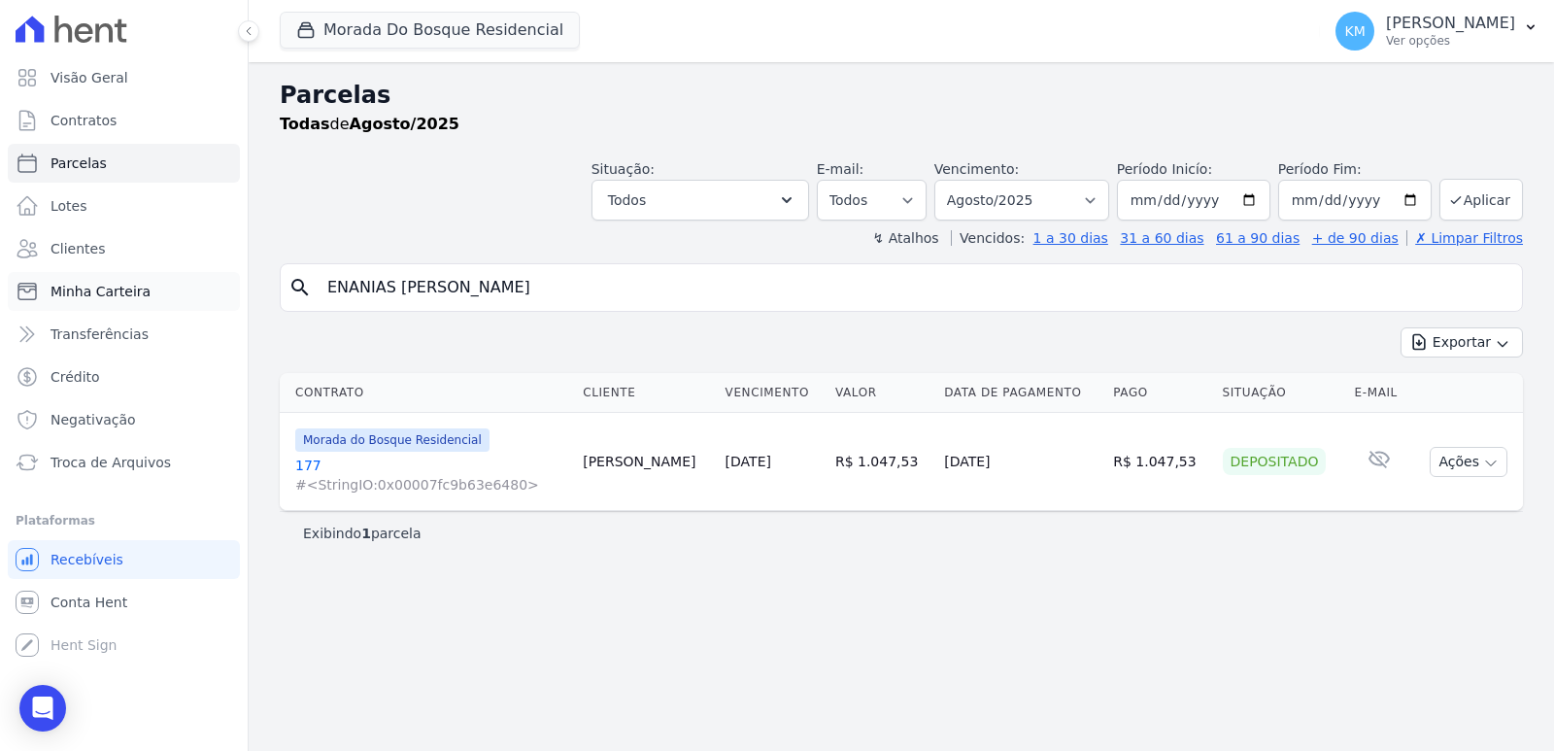
type input "ENANIAS [PERSON_NAME]"
select select
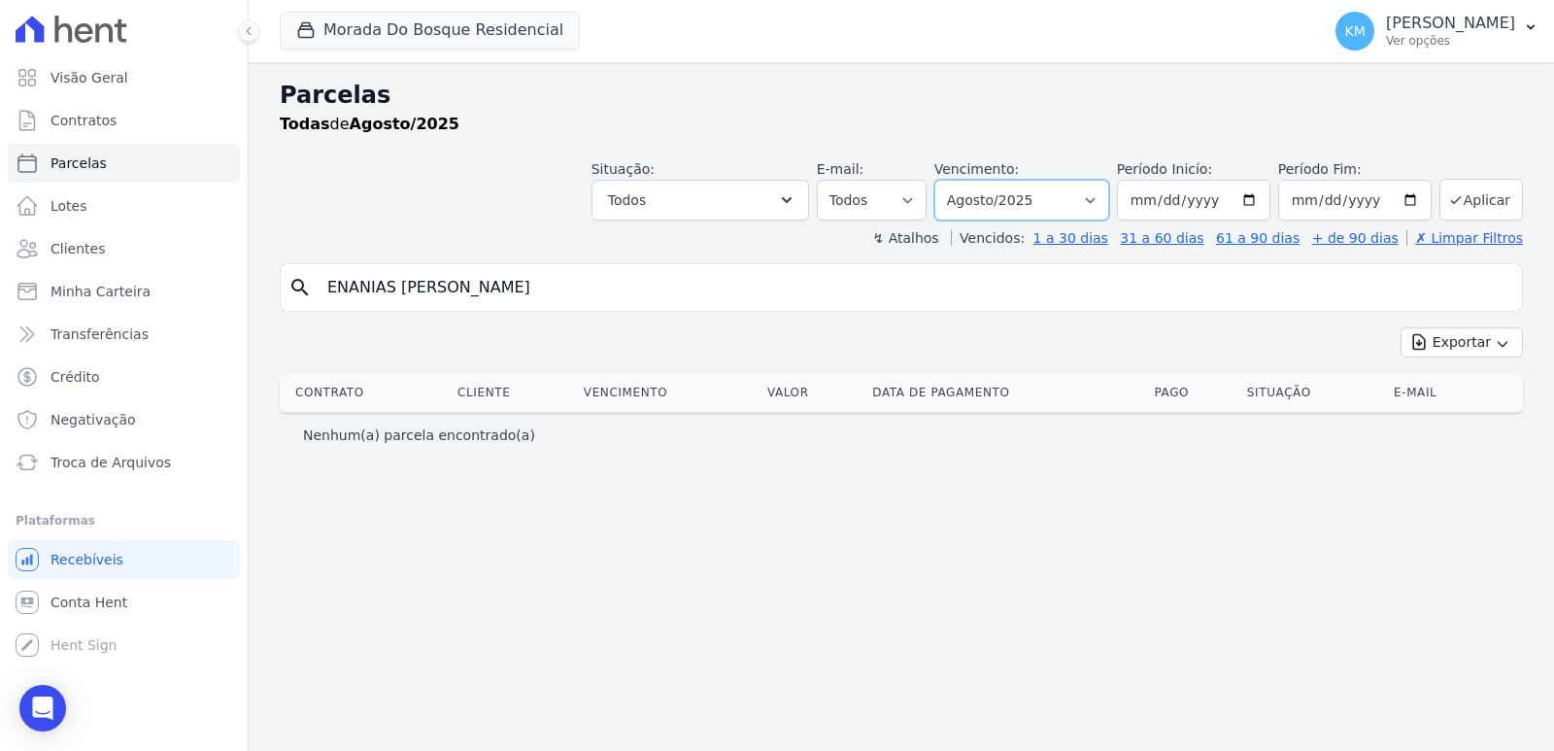
click at [1046, 197] on select "Filtrar por período ──────── Todos os meses Janeiro/2024 Fevereiro/2024 Março/2…" at bounding box center [1021, 200] width 175 height 41
select select "07/2025"
click at [961, 180] on select "Filtrar por período ──────── Todos os meses Janeiro/2024 Fevereiro/2024 Março/2…" at bounding box center [1021, 200] width 175 height 41
select select
drag, startPoint x: 31, startPoint y: 290, endPoint x: 7, endPoint y: 289, distance: 24.3
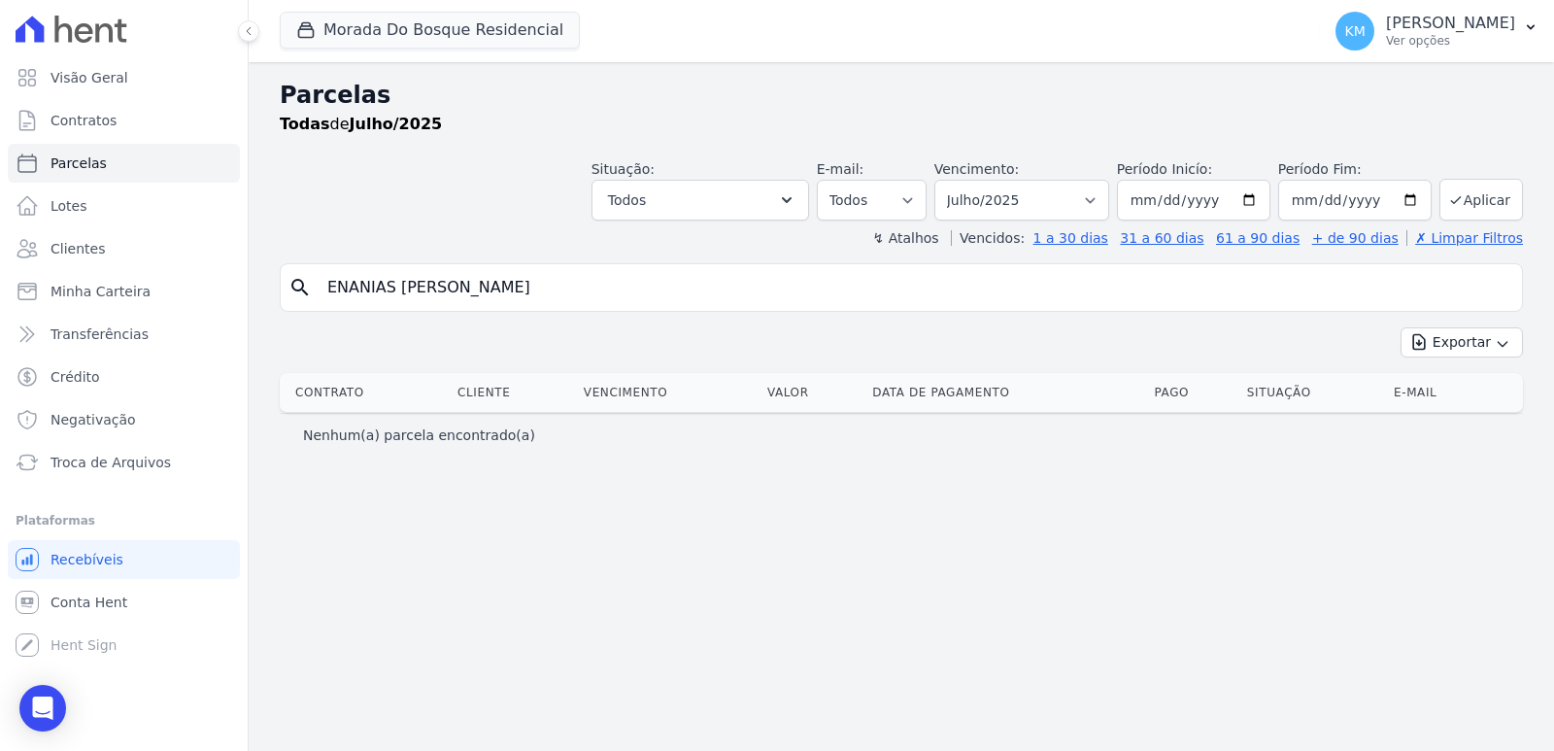
click at [7, 289] on div "Visão Geral Contratos [GEOGRAPHIC_DATA] Lotes Clientes Minha Carteira Transferê…" at bounding box center [777, 375] width 1554 height 751
paste input "LIAS DIAS DA SILV"
type input "[PERSON_NAME]"
select select
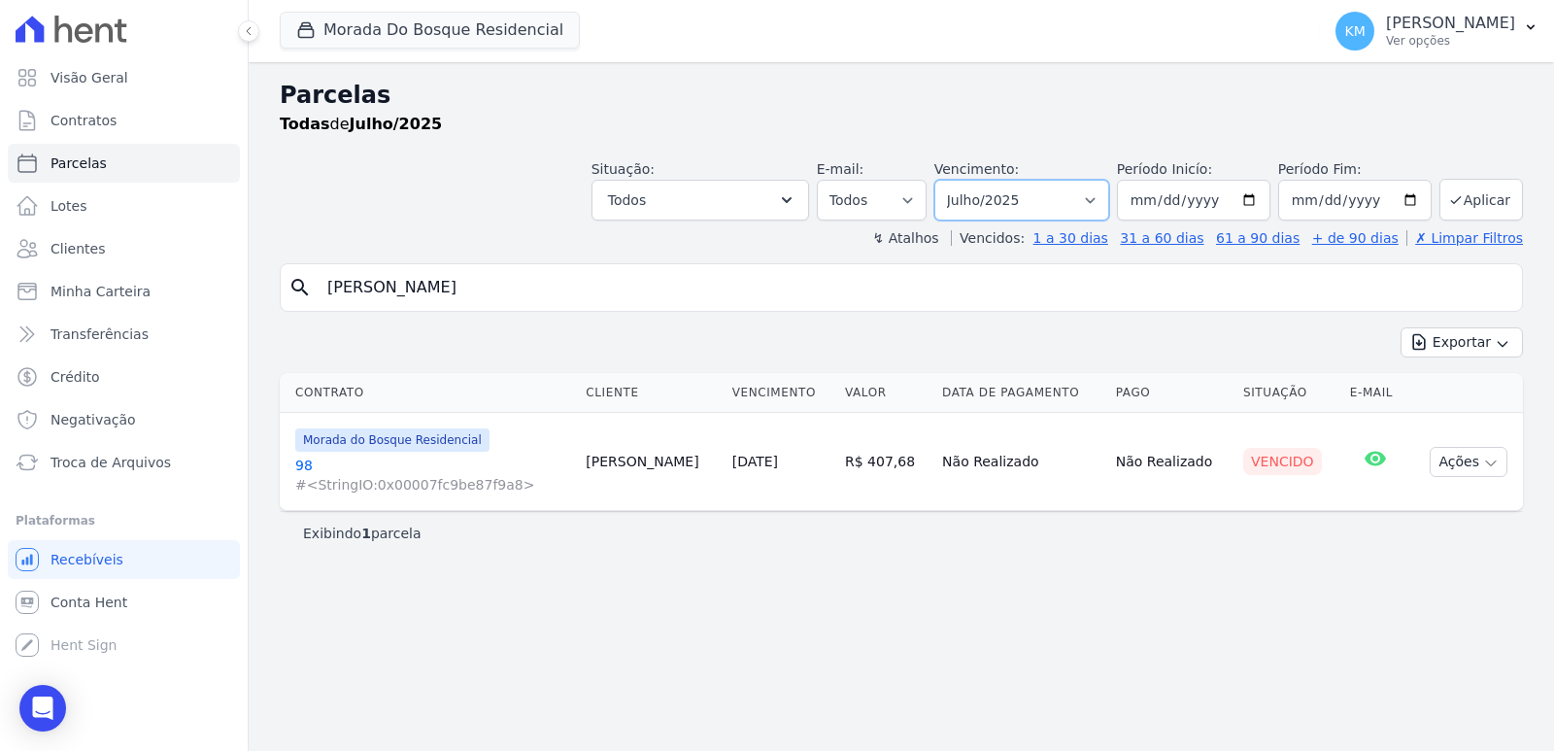
click at [1024, 197] on select "Filtrar por período ──────── Todos os meses Janeiro/2024 Fevereiro/2024 Março/2…" at bounding box center [1021, 200] width 175 height 41
select select "06/2025"
click at [961, 180] on select "Filtrar por período ──────── Todos os meses Janeiro/2024 Fevereiro/2024 Março/2…" at bounding box center [1021, 200] width 175 height 41
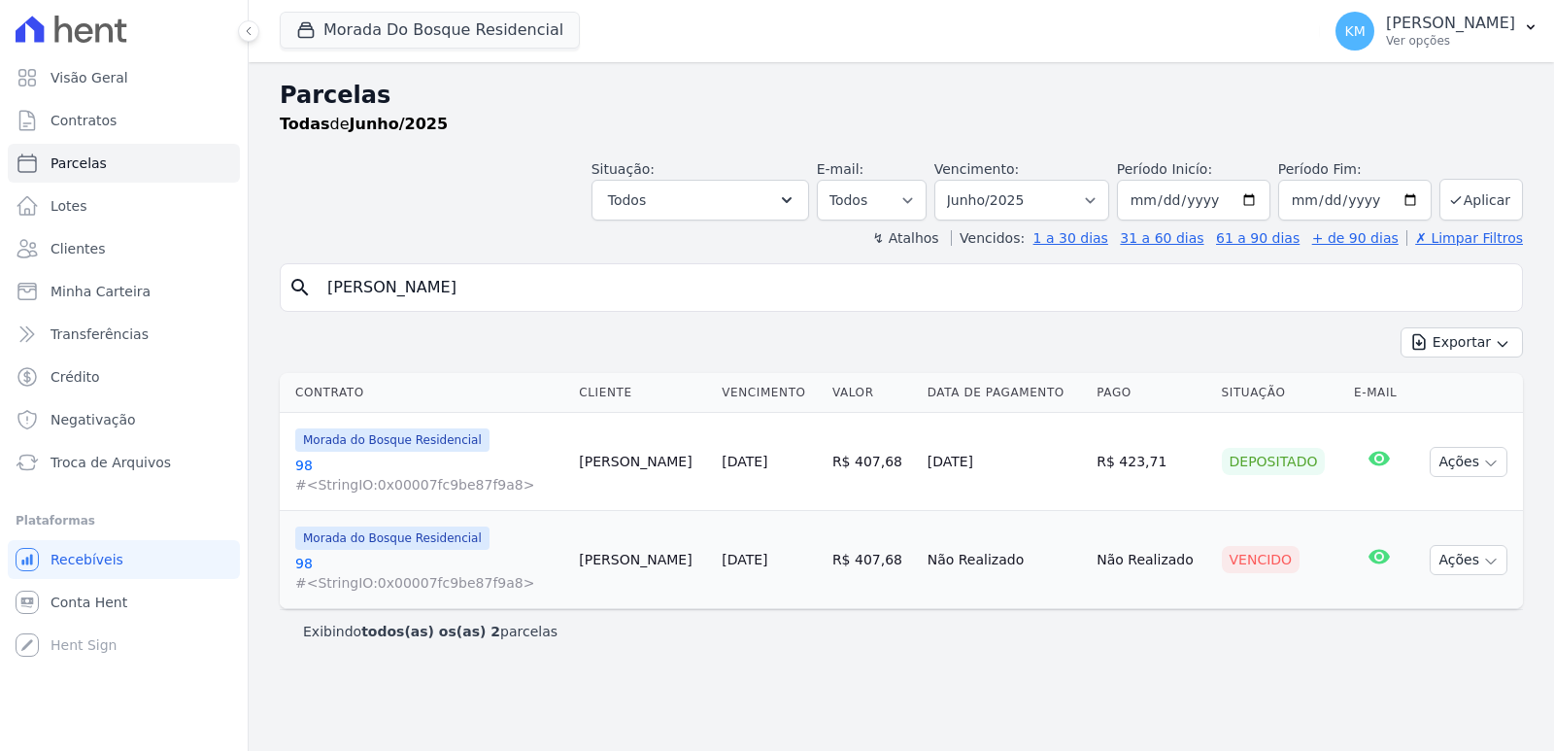
select select
click at [1004, 203] on select "Filtrar por período ──────── Todos os meses Janeiro/2024 Fevereiro/2024 Março/2…" at bounding box center [1021, 200] width 175 height 41
select select "05/2025"
click at [961, 180] on select "Filtrar por período ──────── Todos os meses Janeiro/2024 Fevereiro/2024 Março/2…" at bounding box center [1021, 200] width 175 height 41
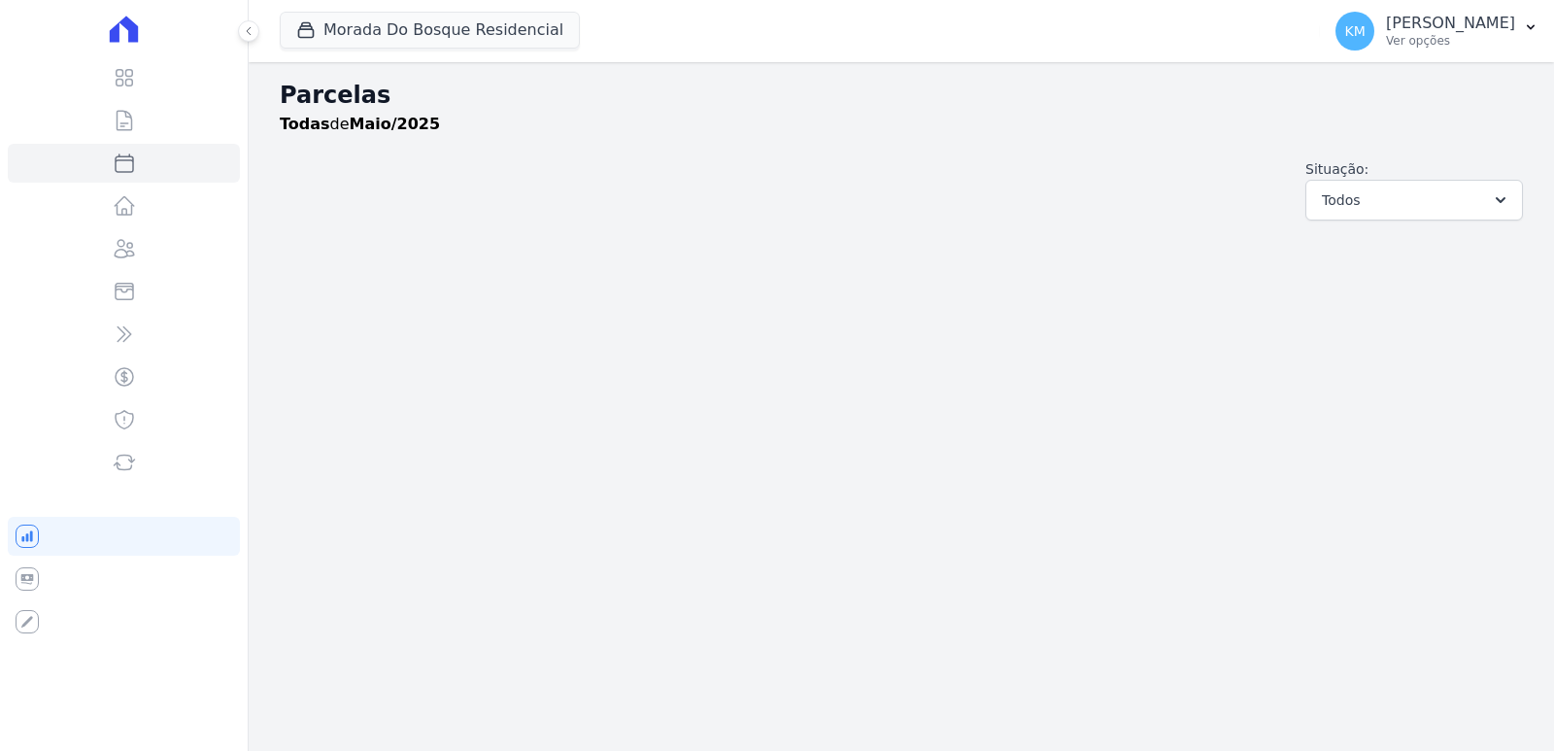
select select
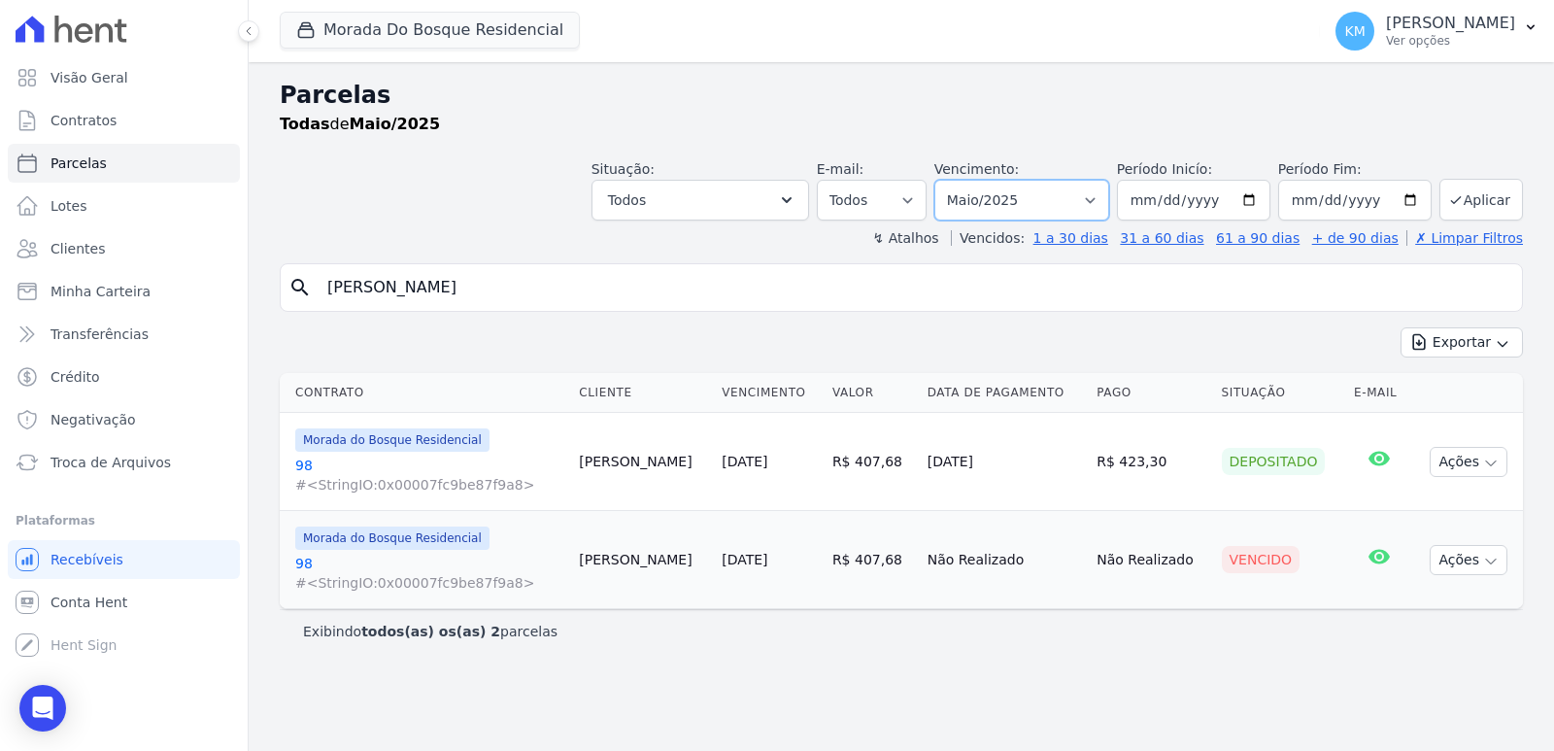
click at [1020, 197] on select "Filtrar por período ──────── Todos os meses Janeiro/2024 Fevereiro/2024 Março/2…" at bounding box center [1021, 200] width 175 height 41
select select "06/2025"
click at [961, 180] on select "Filtrar por período ──────── Todos os meses Janeiro/2024 Fevereiro/2024 Março/2…" at bounding box center [1021, 200] width 175 height 41
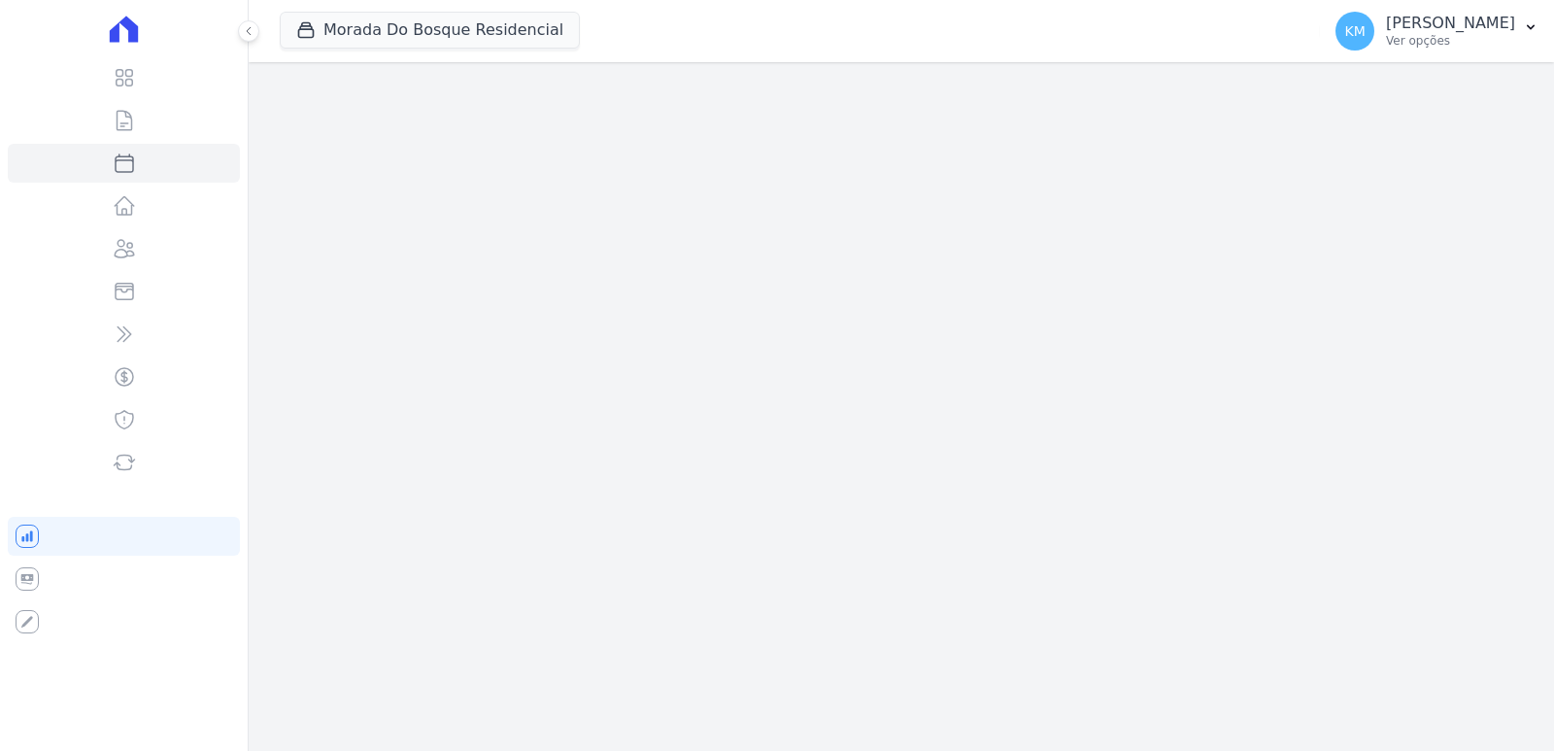
select select
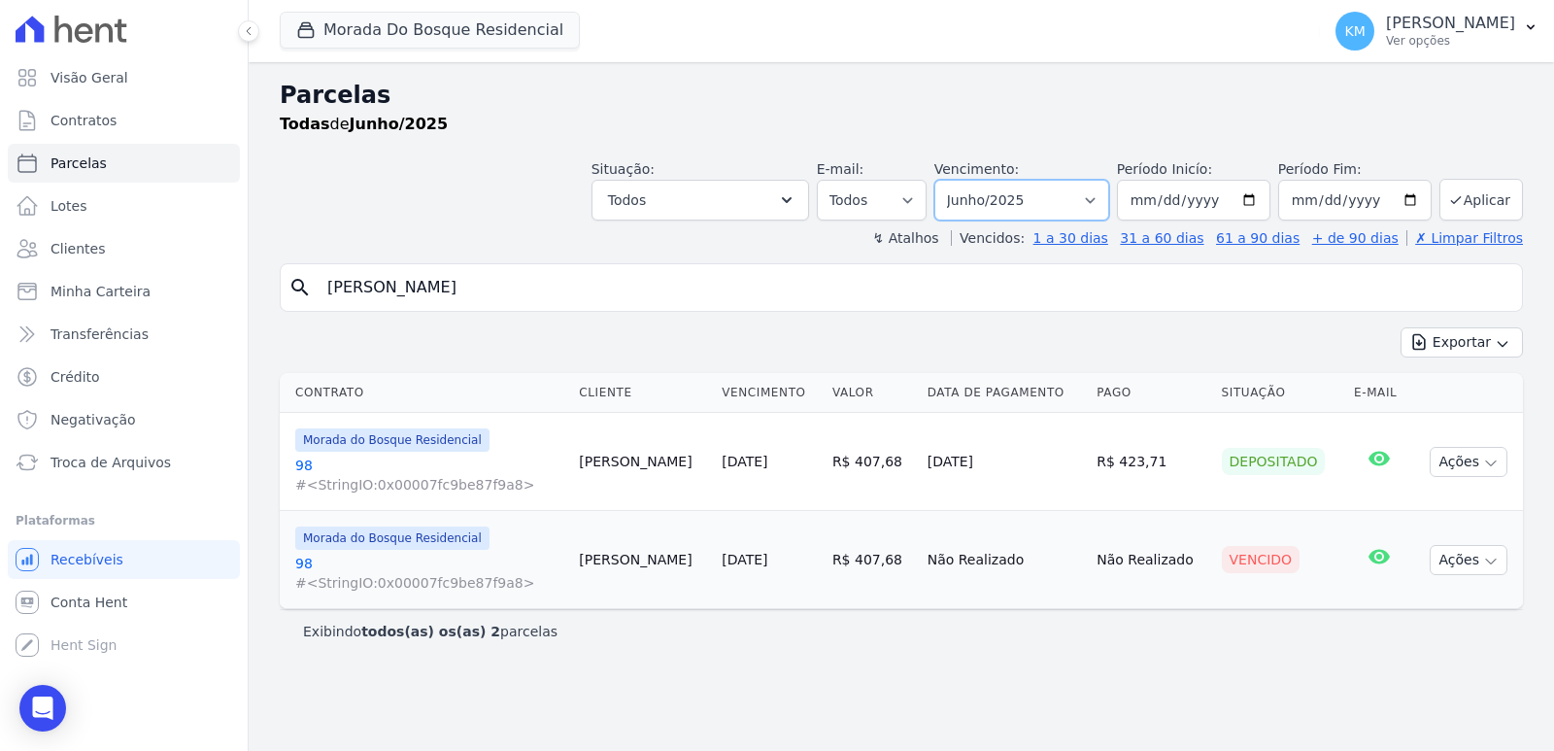
click at [1051, 202] on select "Filtrar por período ──────── Todos os meses Janeiro/2024 Fevereiro/2024 Março/2…" at bounding box center [1021, 200] width 175 height 41
select select "07/2025"
click at [961, 180] on select "Filtrar por período ──────── Todos os meses Janeiro/2024 Fevereiro/2024 Março/2…" at bounding box center [1021, 200] width 175 height 41
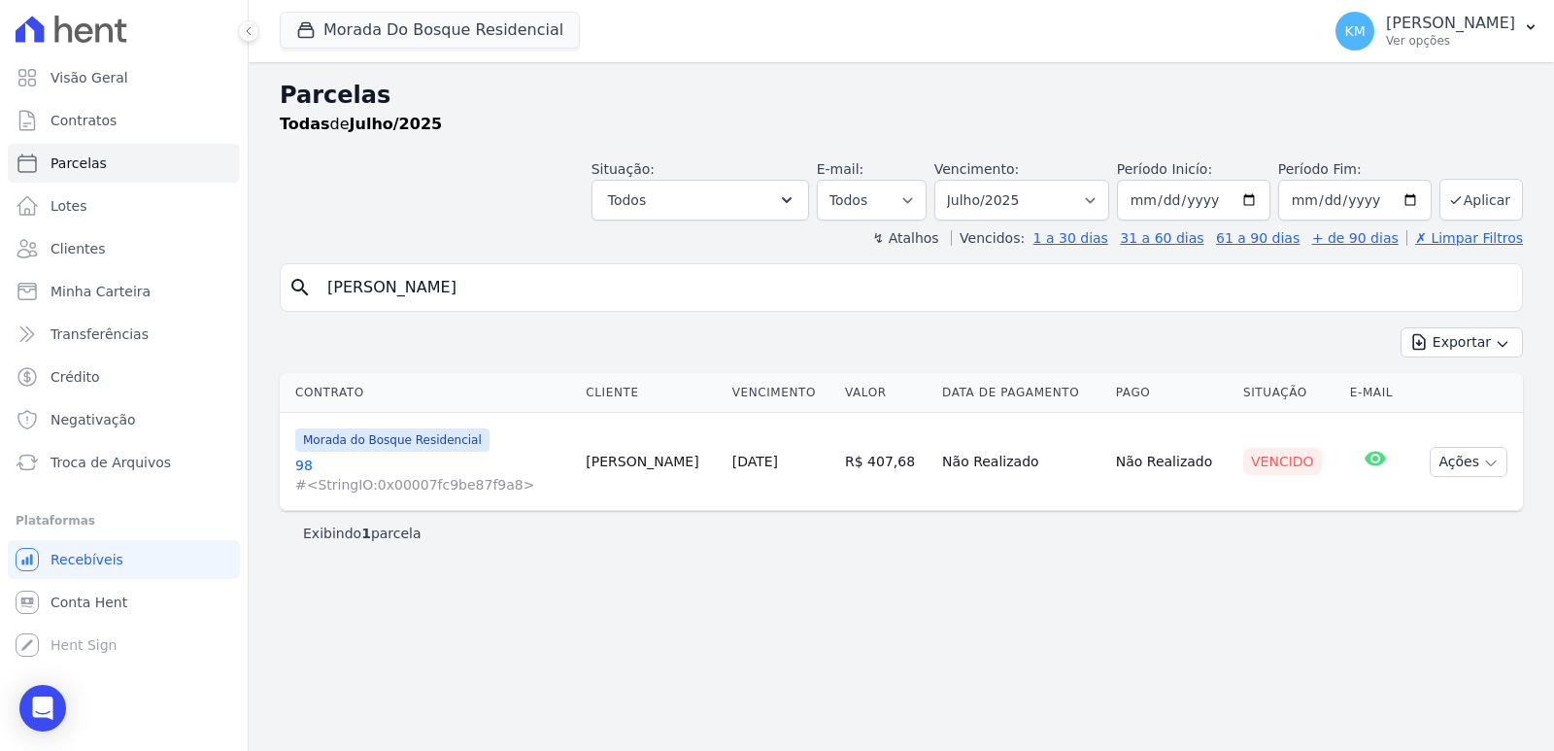
select select
drag, startPoint x: 403, startPoint y: 282, endPoint x: 15, endPoint y: 214, distance: 394.3
click at [15, 214] on div "Visão Geral Contratos Parcelas Lotes Clientes Minha Carteira Transferências Cré…" at bounding box center [777, 375] width 1554 height 751
paste input "DUARDO GABRIEL MOREIRA FERREI"
type input "EDUARDO GABRIEL MOREIRA FERREI"
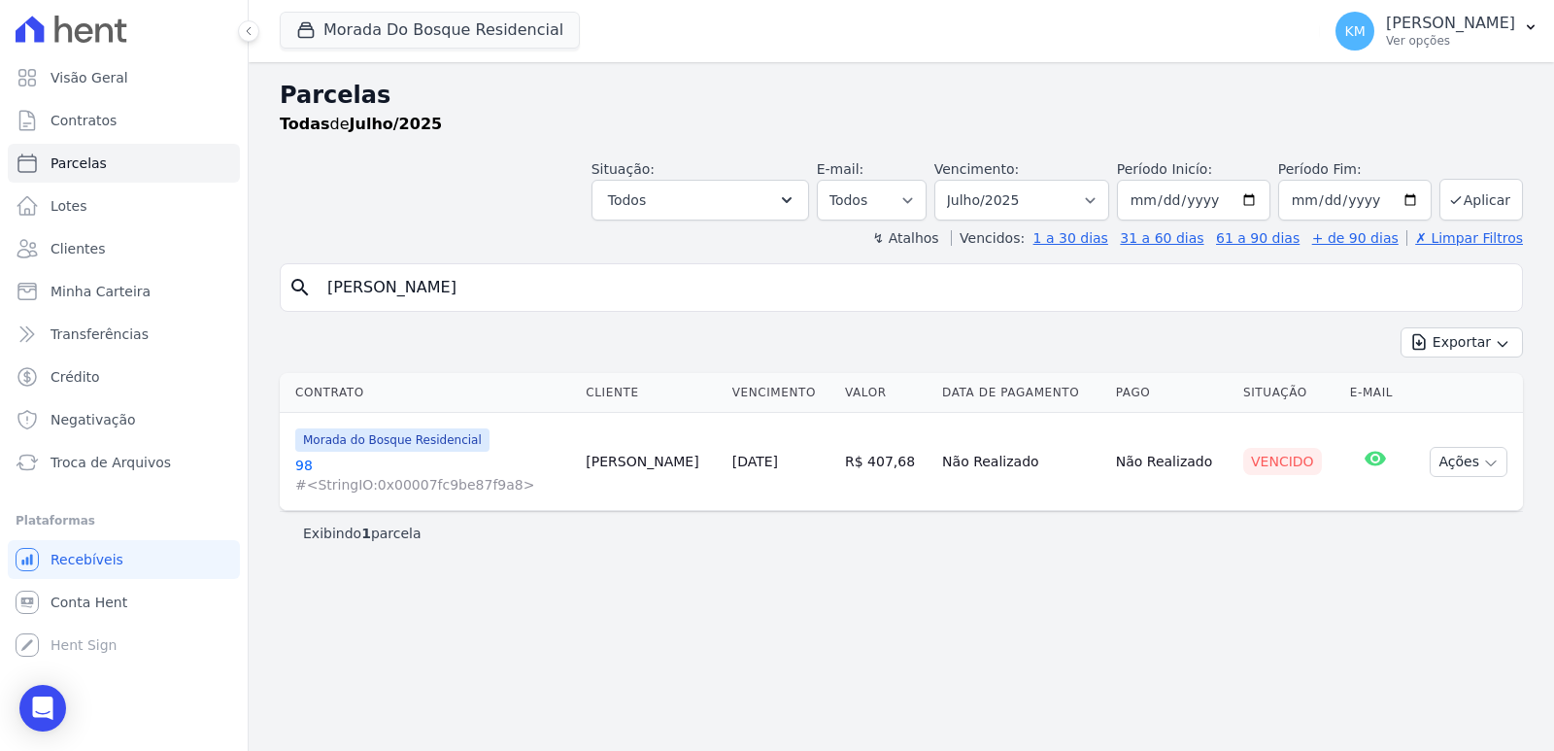
select select
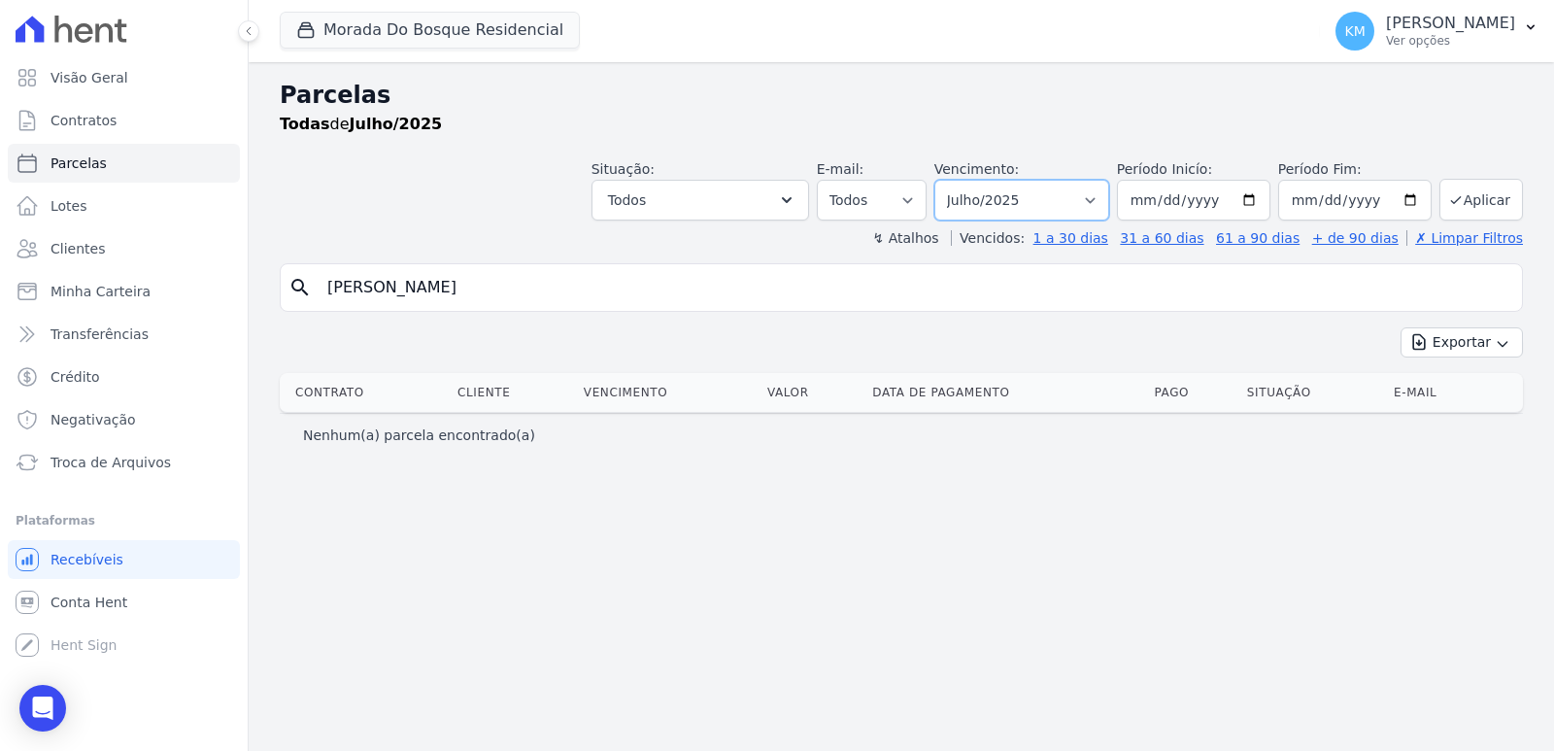
click at [1015, 213] on select "Filtrar por período ──────── Todos os meses Janeiro/2024 Fevereiro/2024 Março/2…" at bounding box center [1021, 200] width 175 height 41
drag, startPoint x: 536, startPoint y: 285, endPoint x: 477, endPoint y: 285, distance: 59.2
click at [477, 285] on input "EDUARDO GABRIEL MOREIRA FERREI" at bounding box center [915, 287] width 1198 height 39
type input "EDUARDO GABRIEL M"
select select
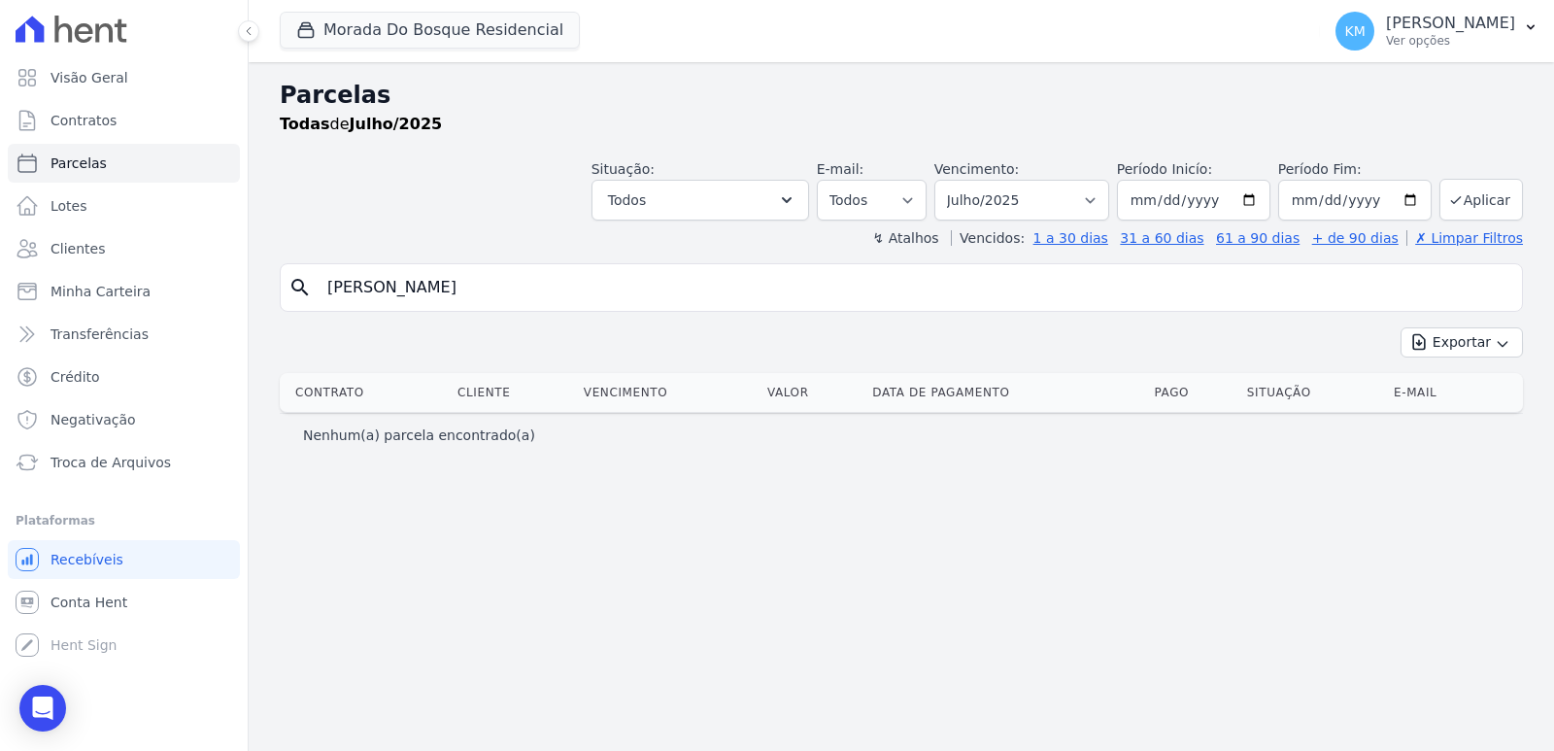
click at [0, 285] on div "Visão Geral Contratos Parcelas Lotes Clientes Minha Carteira Transferências Cré…" at bounding box center [777, 375] width 1554 height 751
paste input "DIOGO HIDALGO FERNANDES JUNIOR"
type input "DIOGO HIDALGO FERNANDES JUNIOR"
select select
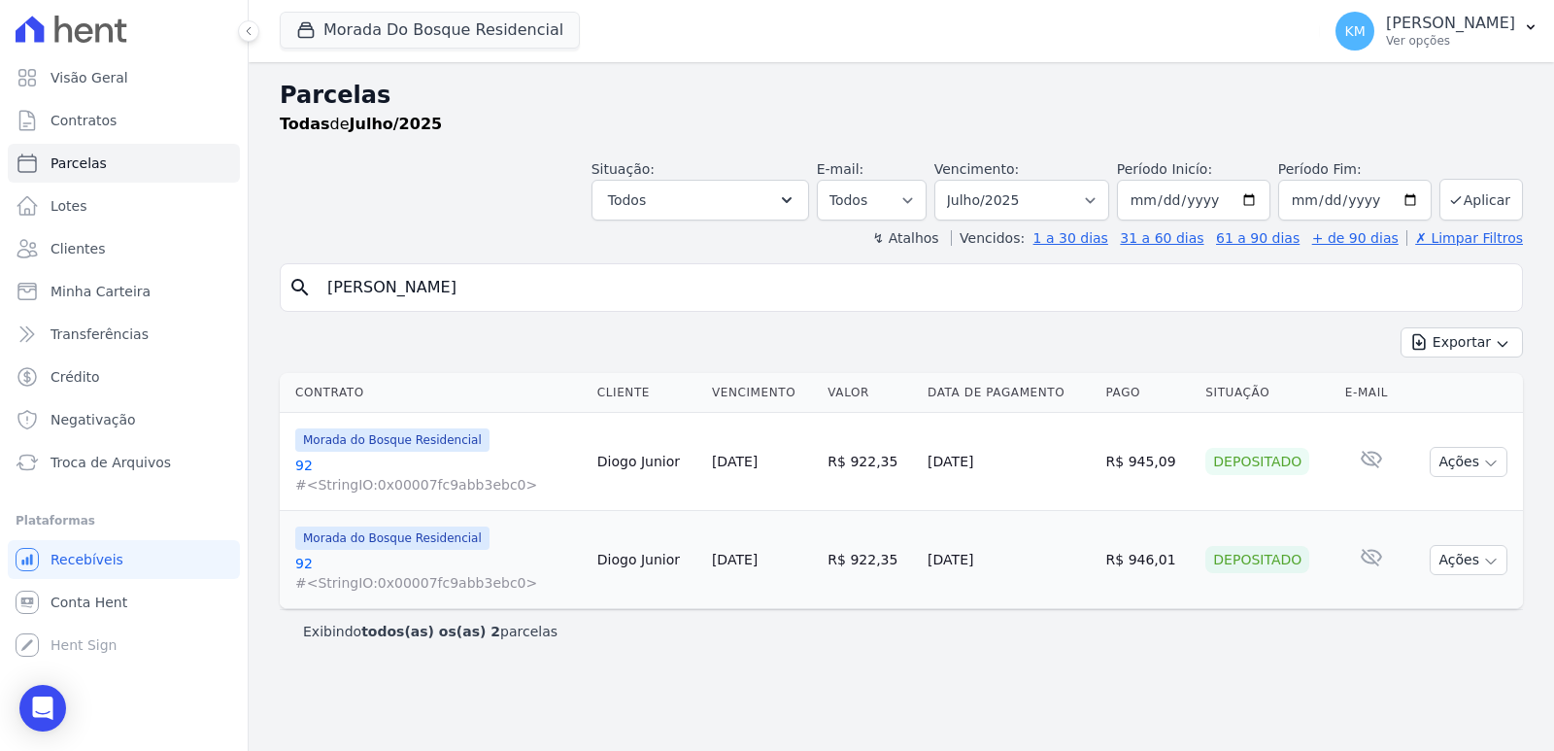
drag, startPoint x: 706, startPoint y: 628, endPoint x: 735, endPoint y: 591, distance: 47.0
click at [713, 623] on div "Exibindo todos(as) os(as) 2 parcelas" at bounding box center [901, 630] width 1196 height 19
click at [1035, 204] on select "Filtrar por período ──────── Todos os meses Janeiro/2024 Fevereiro/2024 Março/2…" at bounding box center [1021, 200] width 175 height 41
select select "08/2025"
click at [961, 180] on select "Filtrar por período ──────── Todos os meses Janeiro/2024 Fevereiro/2024 Março/2…" at bounding box center [1021, 200] width 175 height 41
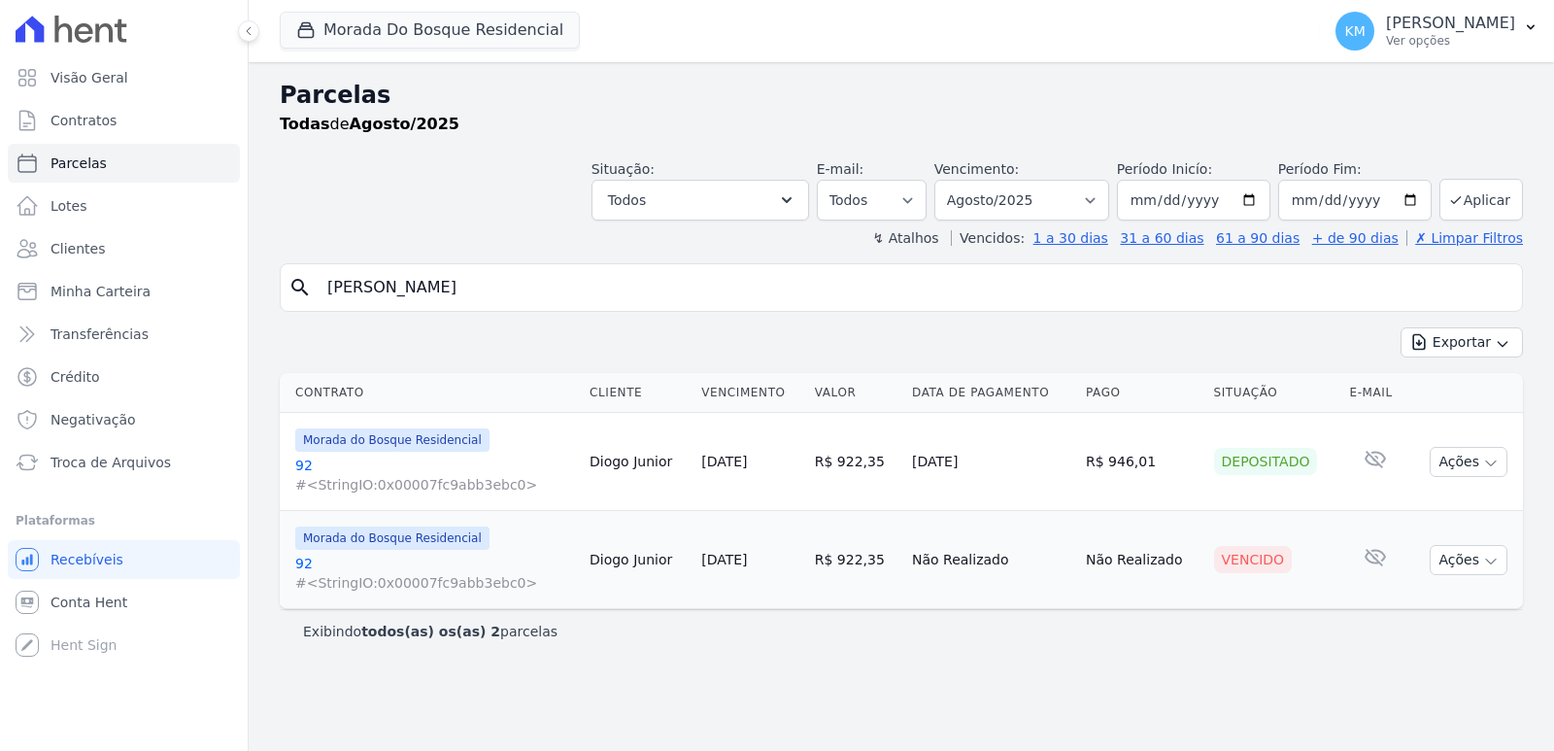
select select
drag, startPoint x: 626, startPoint y: 294, endPoint x: 0, endPoint y: 302, distance: 626.3
click at [0, 302] on div "Visão Geral Contratos [GEOGRAPHIC_DATA] Lotes Clientes Minha Carteira Transferê…" at bounding box center [777, 375] width 1554 height 751
paste input "AVID SCHMIDT ASEVEDO"
type input "DAVID SCHMIDT ASEVEDO"
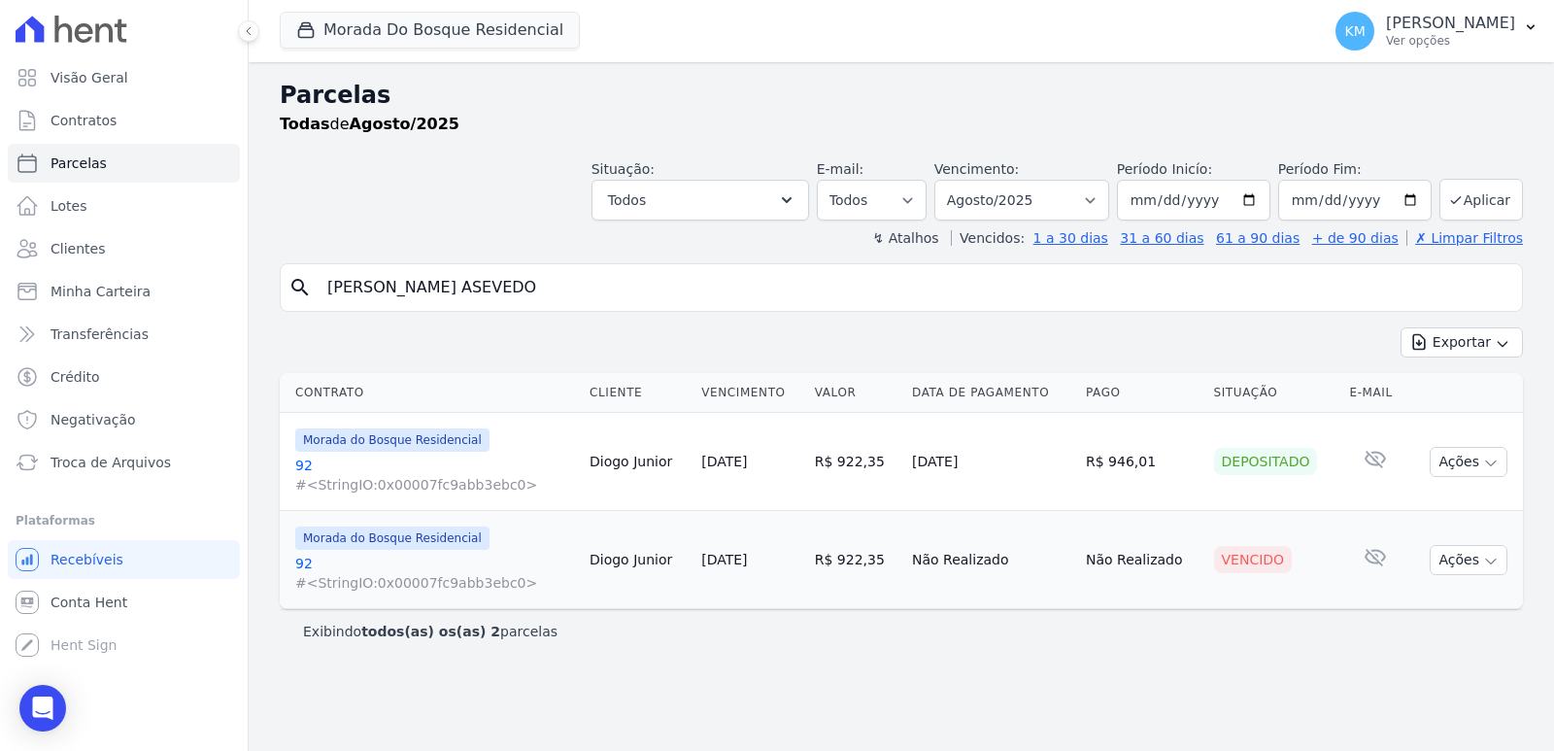
select select
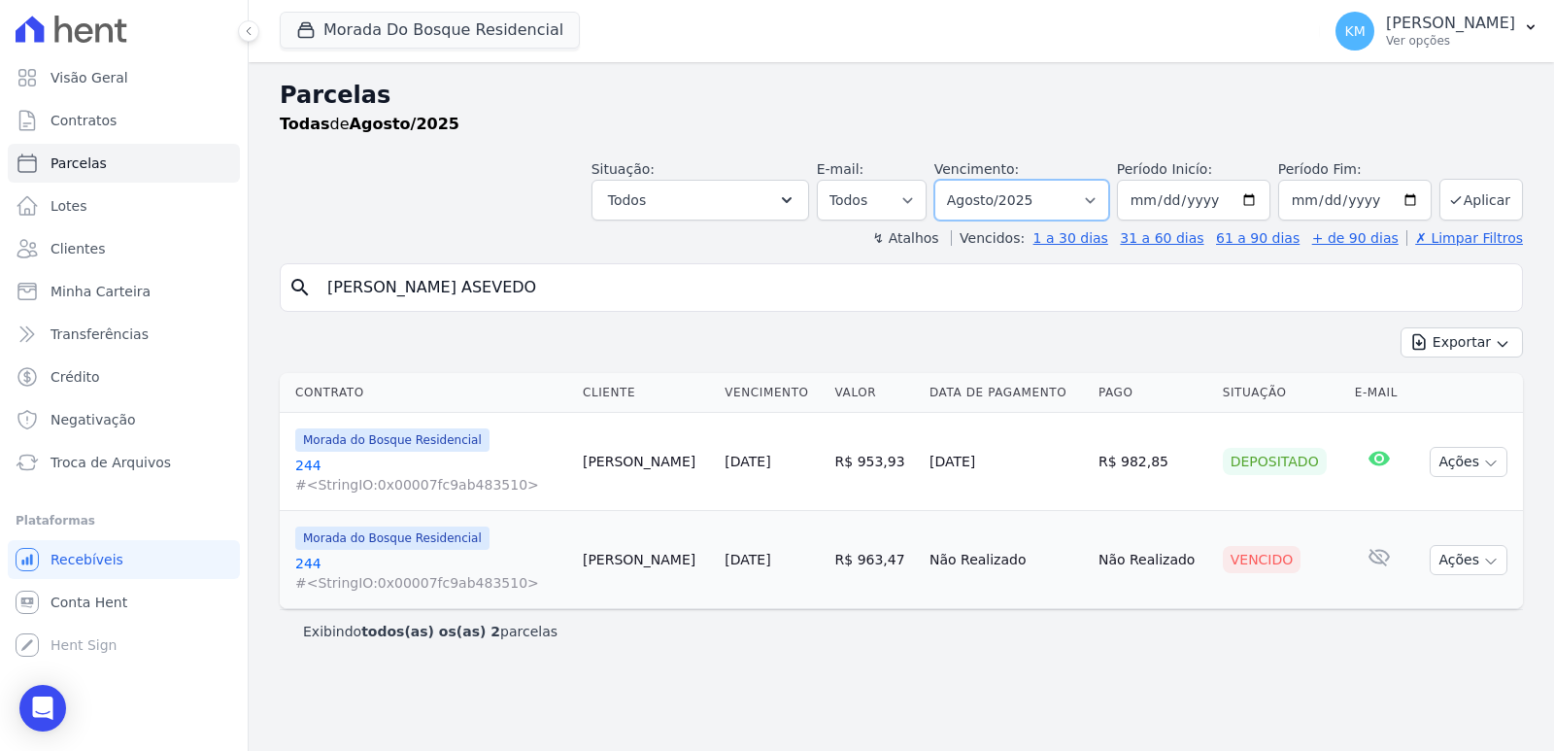
click at [1020, 192] on select "Filtrar por período ──────── Todos os meses Janeiro/2024 Fevereiro/2024 Março/2…" at bounding box center [1021, 200] width 175 height 41
select select "06/2025"
click at [961, 180] on select "Filtrar por período ──────── Todos os meses Janeiro/2024 Fevereiro/2024 Março/2…" at bounding box center [1021, 200] width 175 height 41
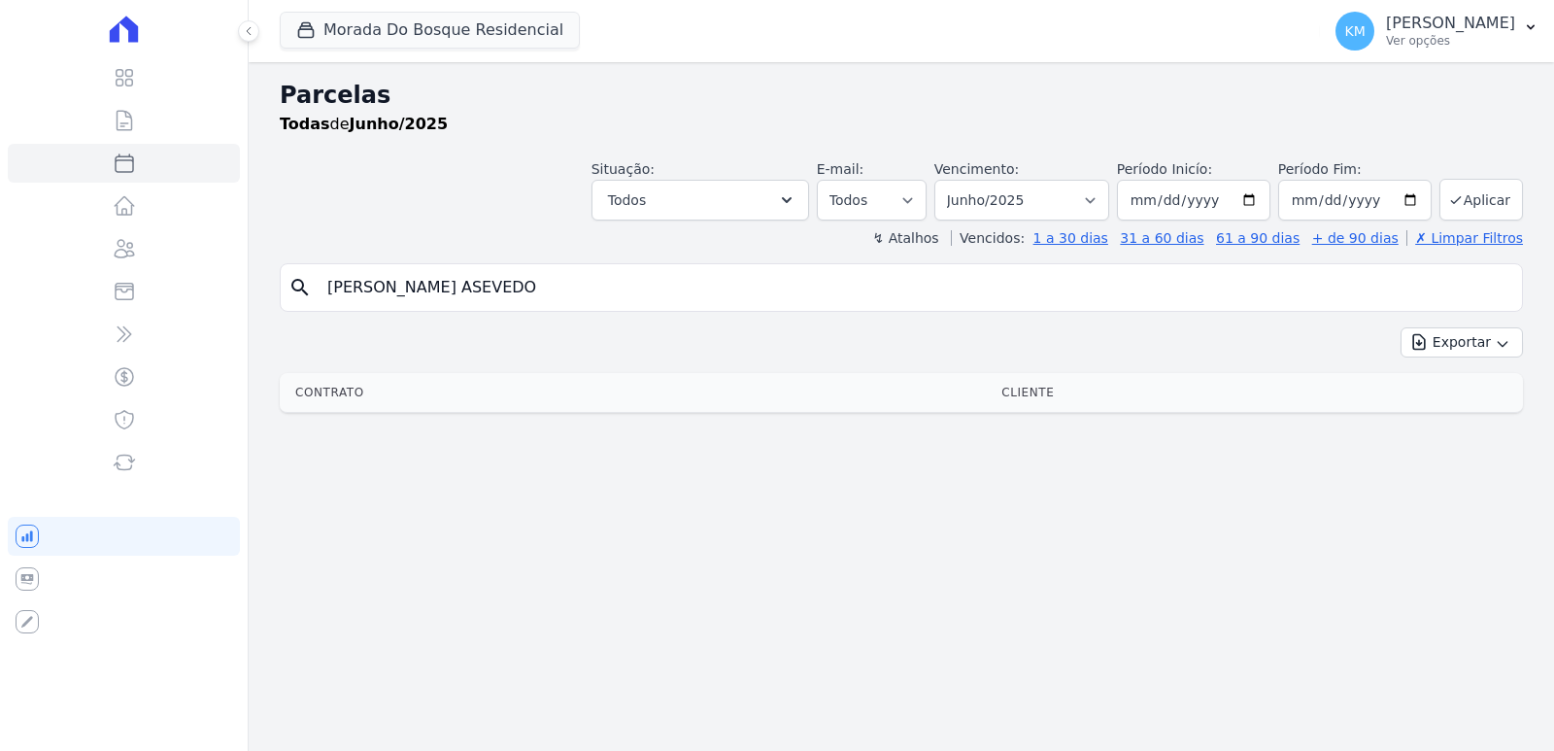
select select
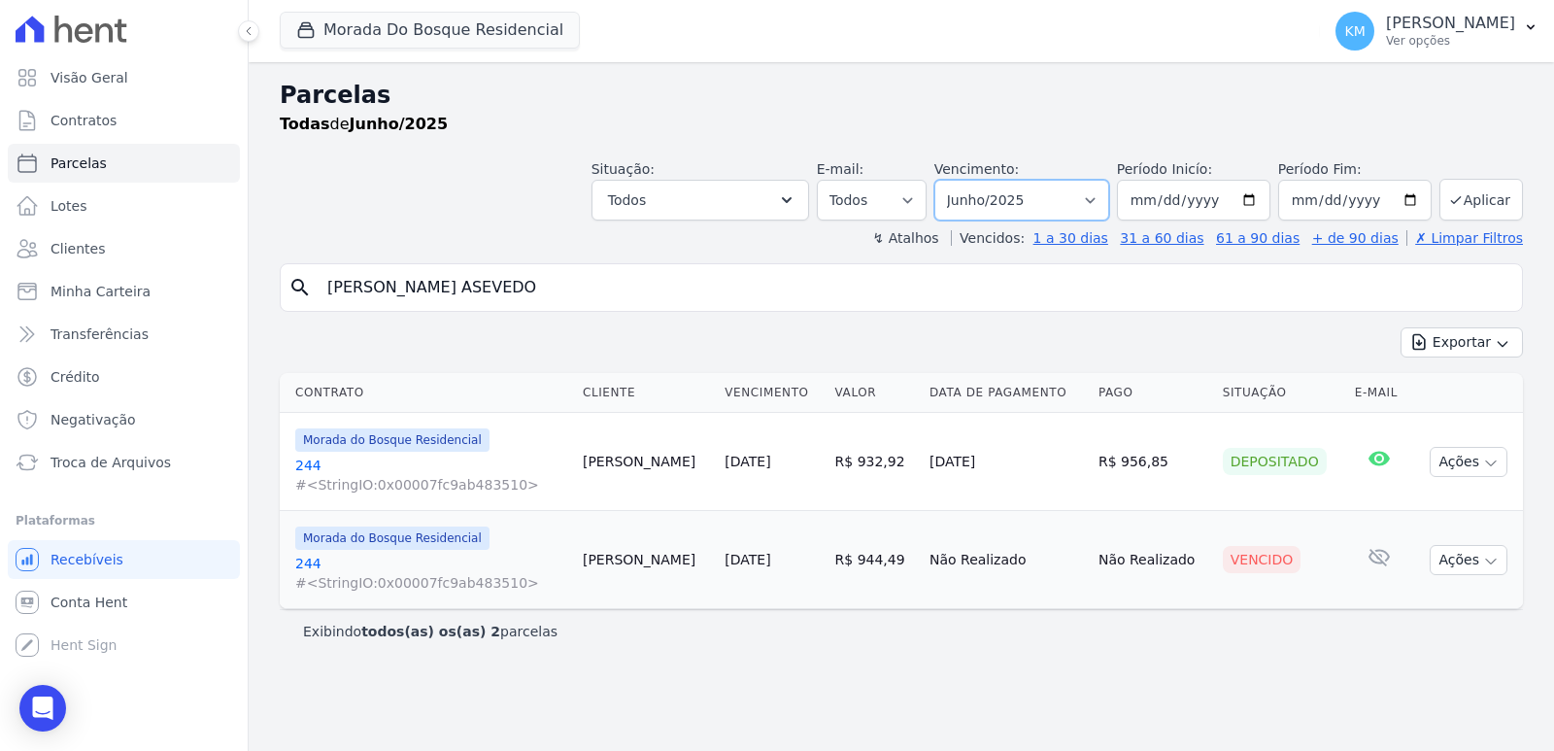
click at [1018, 202] on select "Filtrar por período ──────── Todos os meses Janeiro/2024 Fevereiro/2024 Março/2…" at bounding box center [1021, 200] width 175 height 41
select select "07/2025"
click at [961, 180] on select "Filtrar por período ──────── Todos os meses Janeiro/2024 Fevereiro/2024 Março/2…" at bounding box center [1021, 200] width 175 height 41
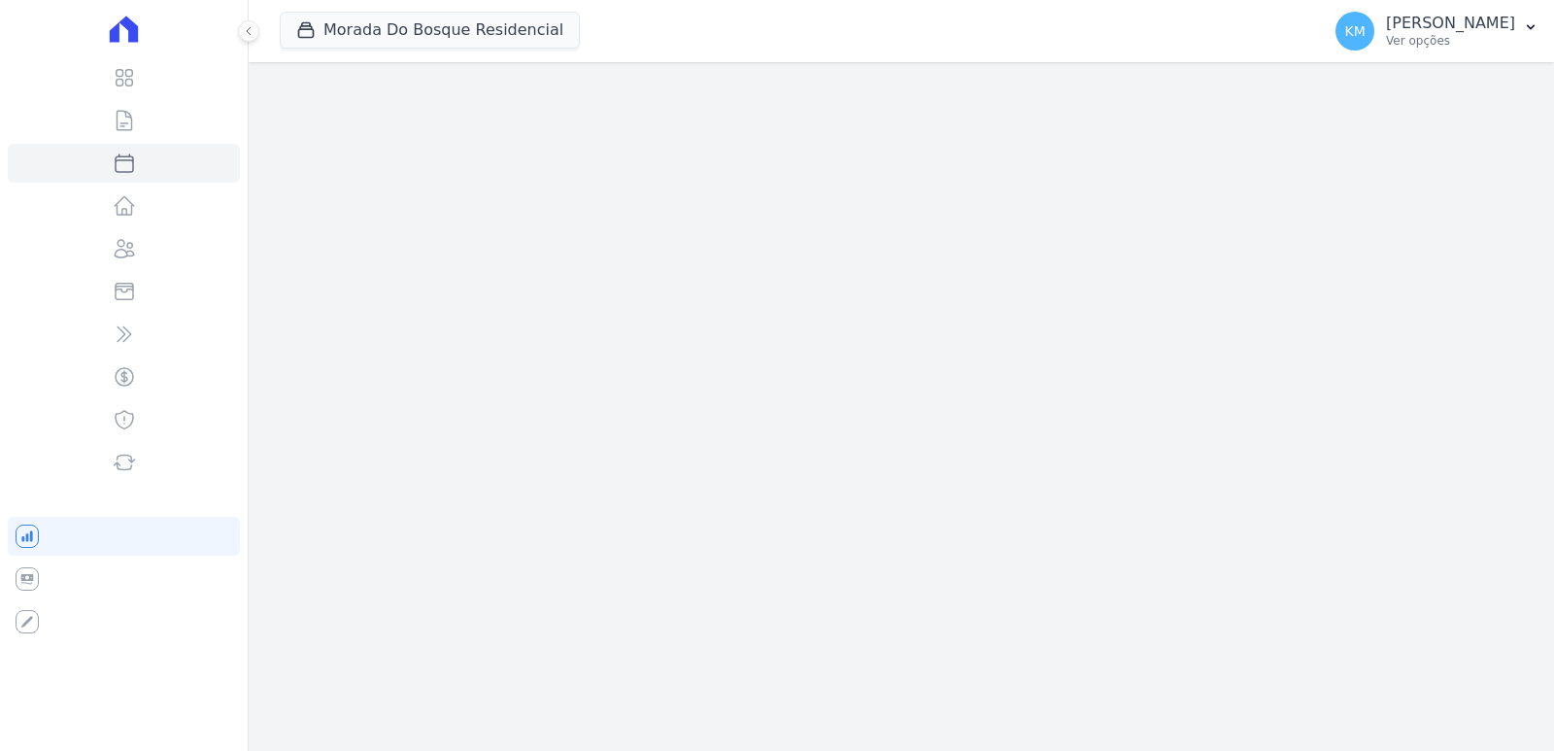
select select
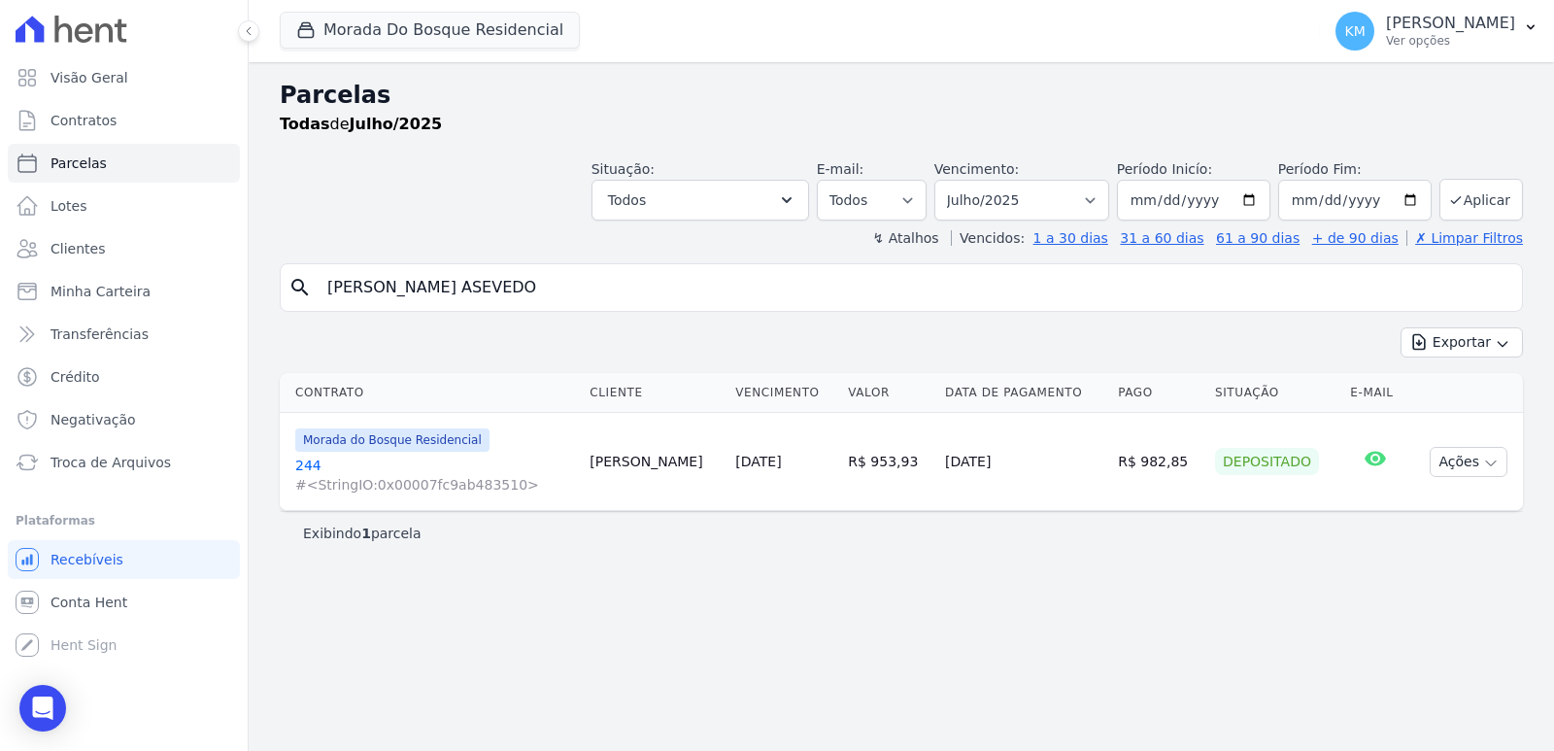
drag, startPoint x: 1018, startPoint y: 504, endPoint x: 1000, endPoint y: 516, distance: 21.0
click at [1012, 513] on div "Contrato Cliente Vencimento [GEOGRAPHIC_DATA] Data de Pagamento Pago Situação E…" at bounding box center [901, 441] width 1305 height 153
click at [999, 190] on select "Filtrar por período ──────── Todos os meses Janeiro/2024 Fevereiro/2024 Março/2…" at bounding box center [1021, 200] width 175 height 41
select select "08/2025"
click at [961, 180] on select "Filtrar por período ──────── Todos os meses Janeiro/2024 Fevereiro/2024 Março/2…" at bounding box center [1021, 200] width 175 height 41
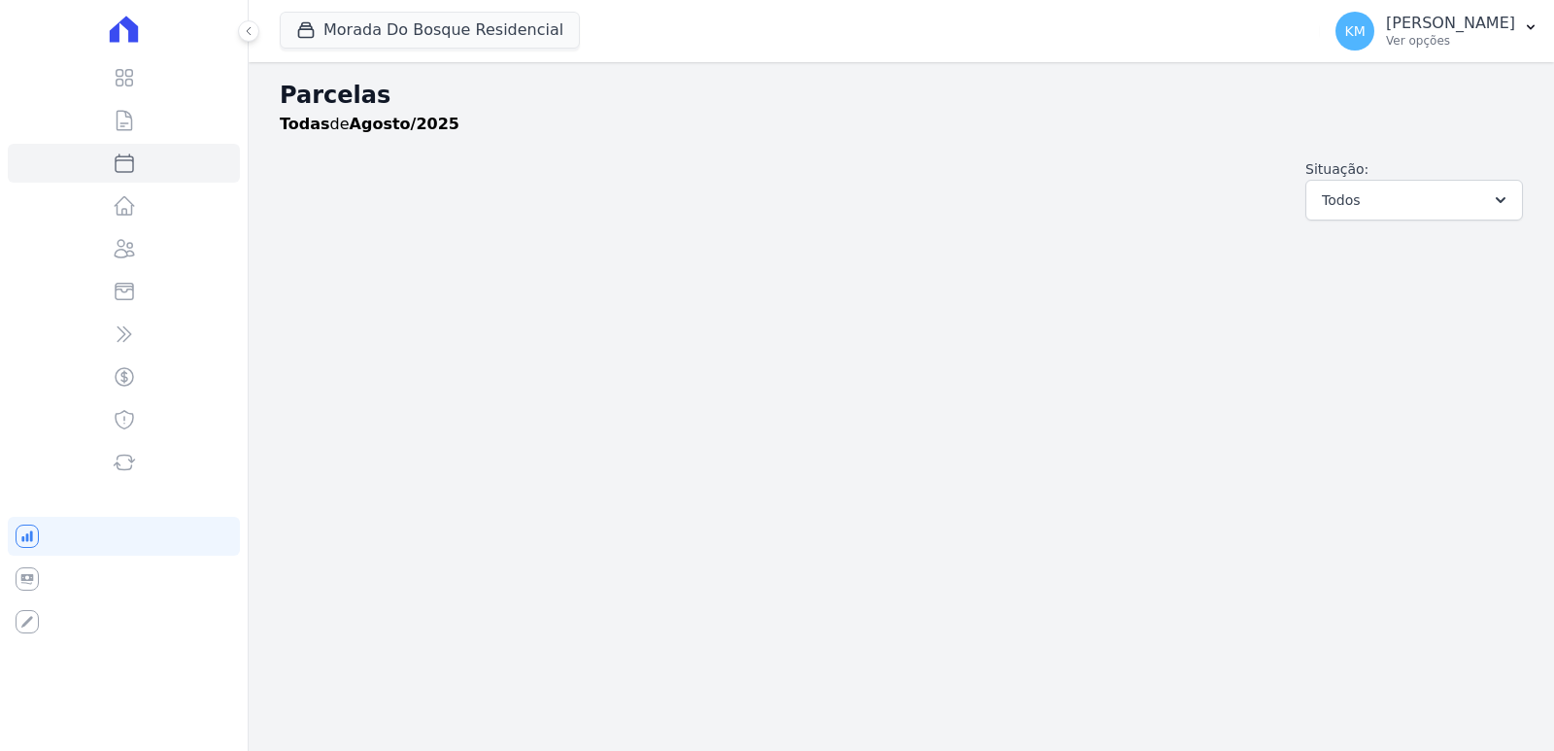
select select
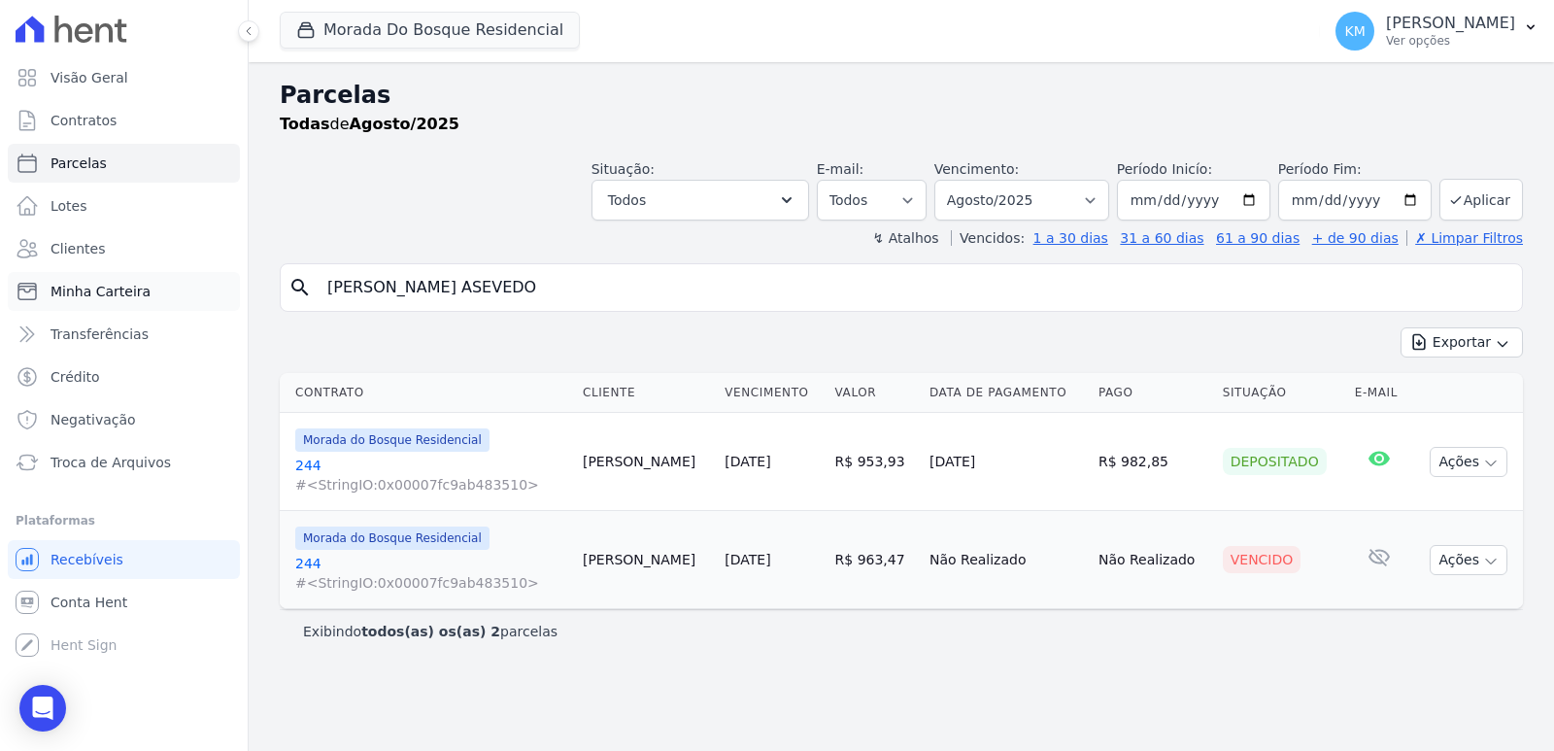
drag, startPoint x: 571, startPoint y: 287, endPoint x: 22, endPoint y: 273, distance: 548.8
click at [17, 277] on div "Visão Geral Contratos [GEOGRAPHIC_DATA] Lotes Clientes Minha Carteira Transferê…" at bounding box center [777, 375] width 1554 height 751
paste input "CAMILA SLUZARZ"
type input "CAMILA SLUZARZ"
select select
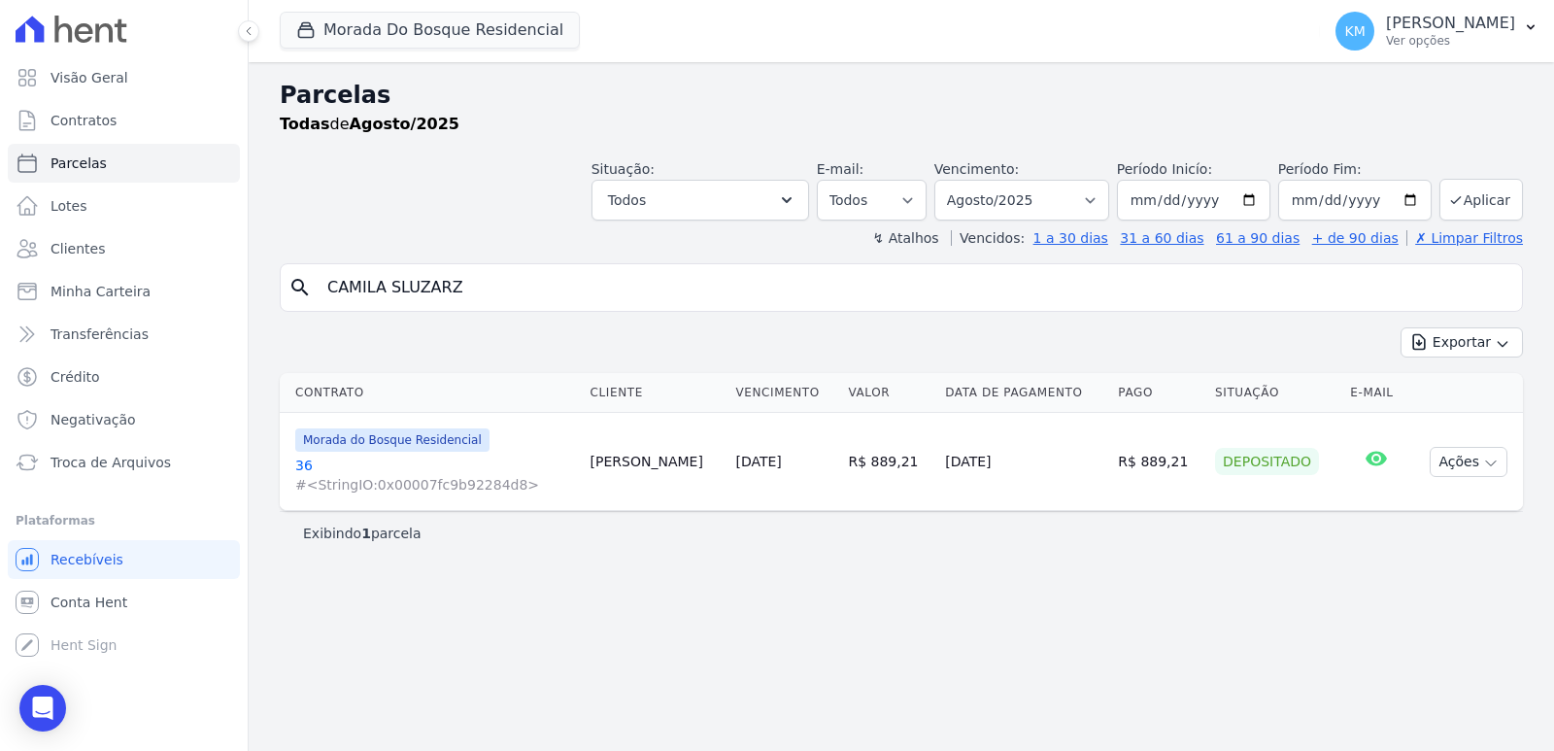
drag, startPoint x: 512, startPoint y: 285, endPoint x: 1, endPoint y: 272, distance: 510.9
click at [1, 272] on div "Visão Geral Contratos [GEOGRAPHIC_DATA] Lotes Clientes Minha Carteira Transferê…" at bounding box center [777, 375] width 1554 height 751
paste input "BARBARA DO NASCIMENTO"
type input "BARBARA DO NASCIMENTO"
select select
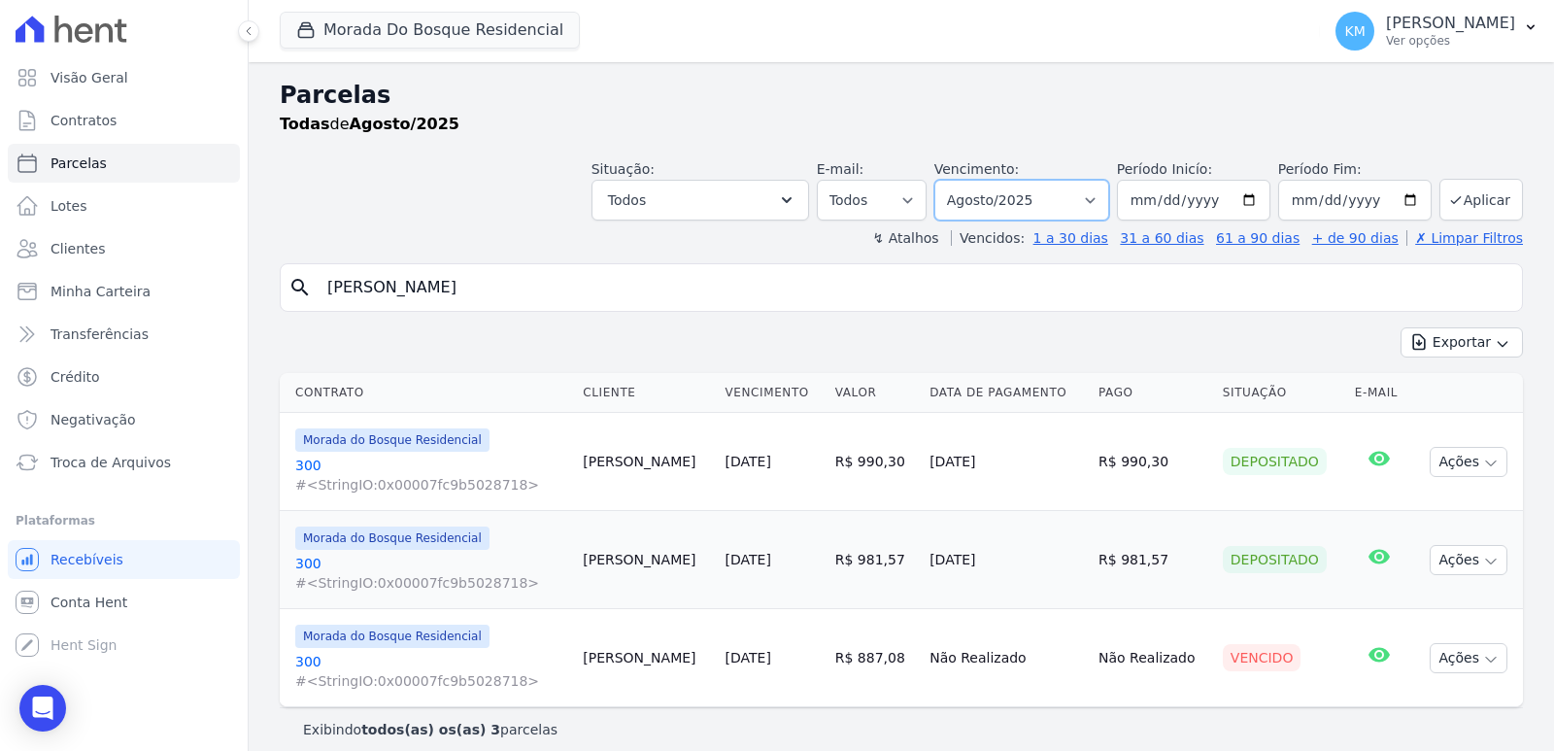
click at [1015, 193] on select "Filtrar por período ──────── Todos os meses Janeiro/2024 Fevereiro/2024 Março/2…" at bounding box center [1021, 200] width 175 height 41
select select "06/2025"
click at [945, 180] on select "Filtrar por período ──────── Todos os meses Janeiro/2024 Fevereiro/2024 Março/2…" at bounding box center [1021, 200] width 175 height 41
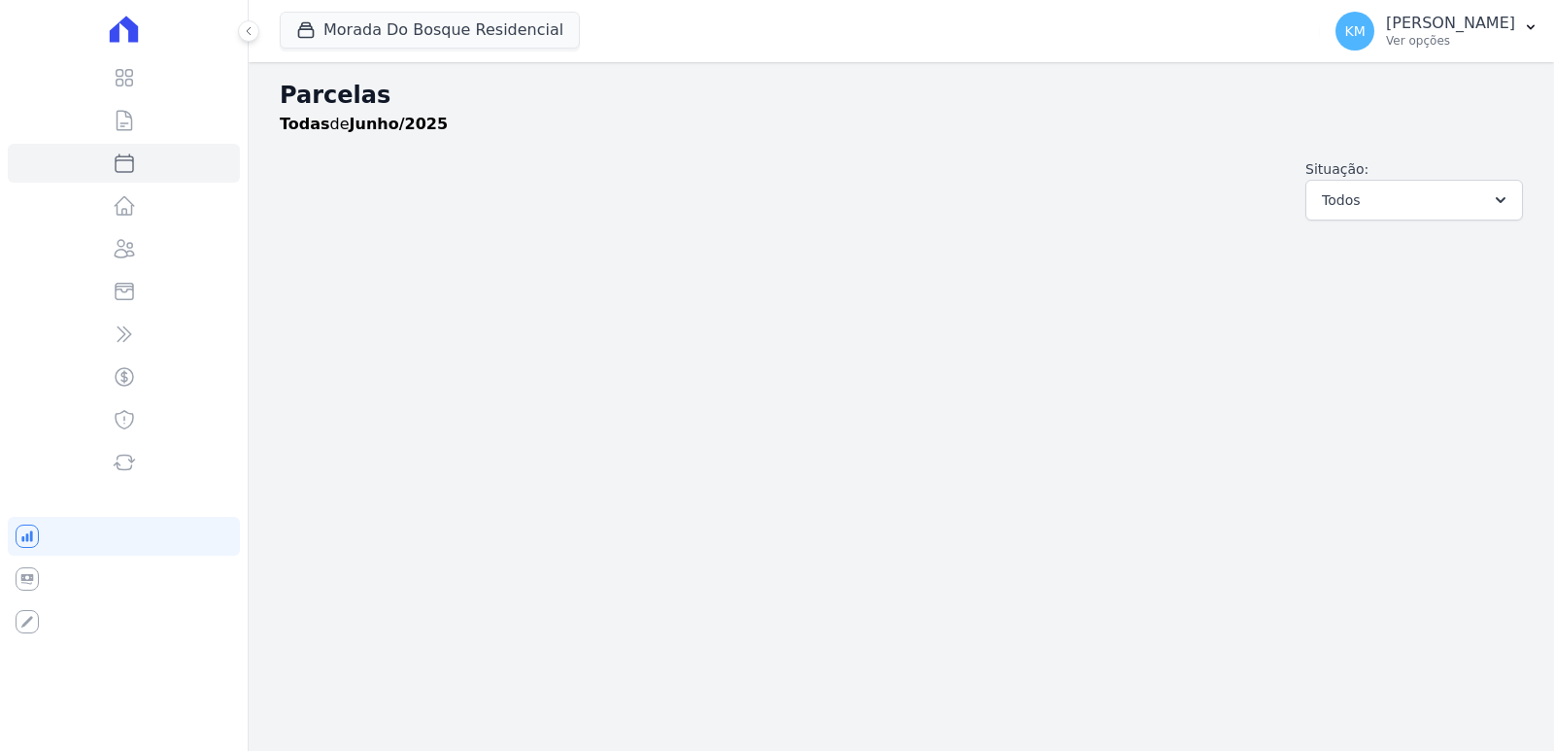
select select
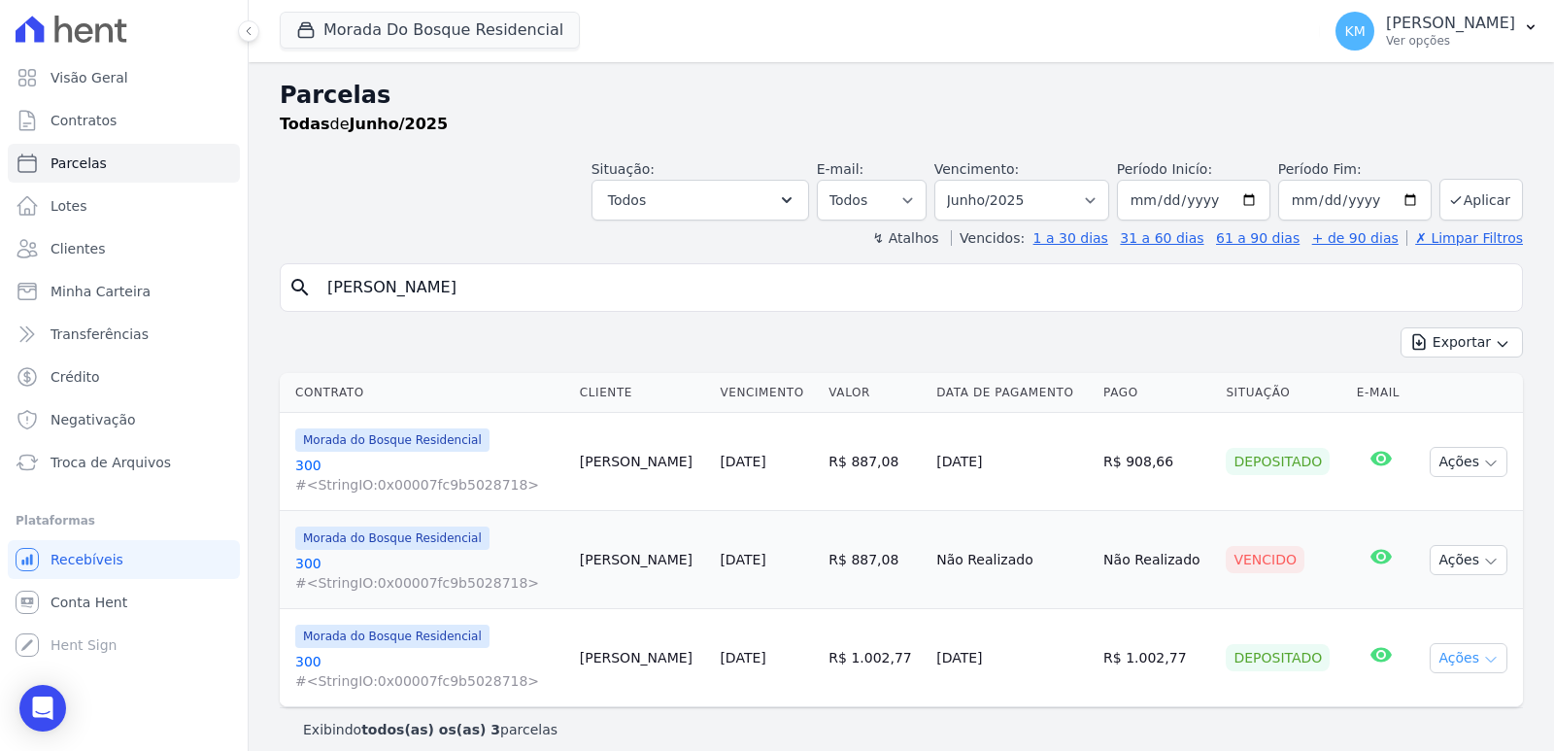
click at [1447, 657] on button "Ações" at bounding box center [1468, 658] width 78 height 30
click at [1375, 707] on link "Ver boleto" at bounding box center [1460, 703] width 186 height 36
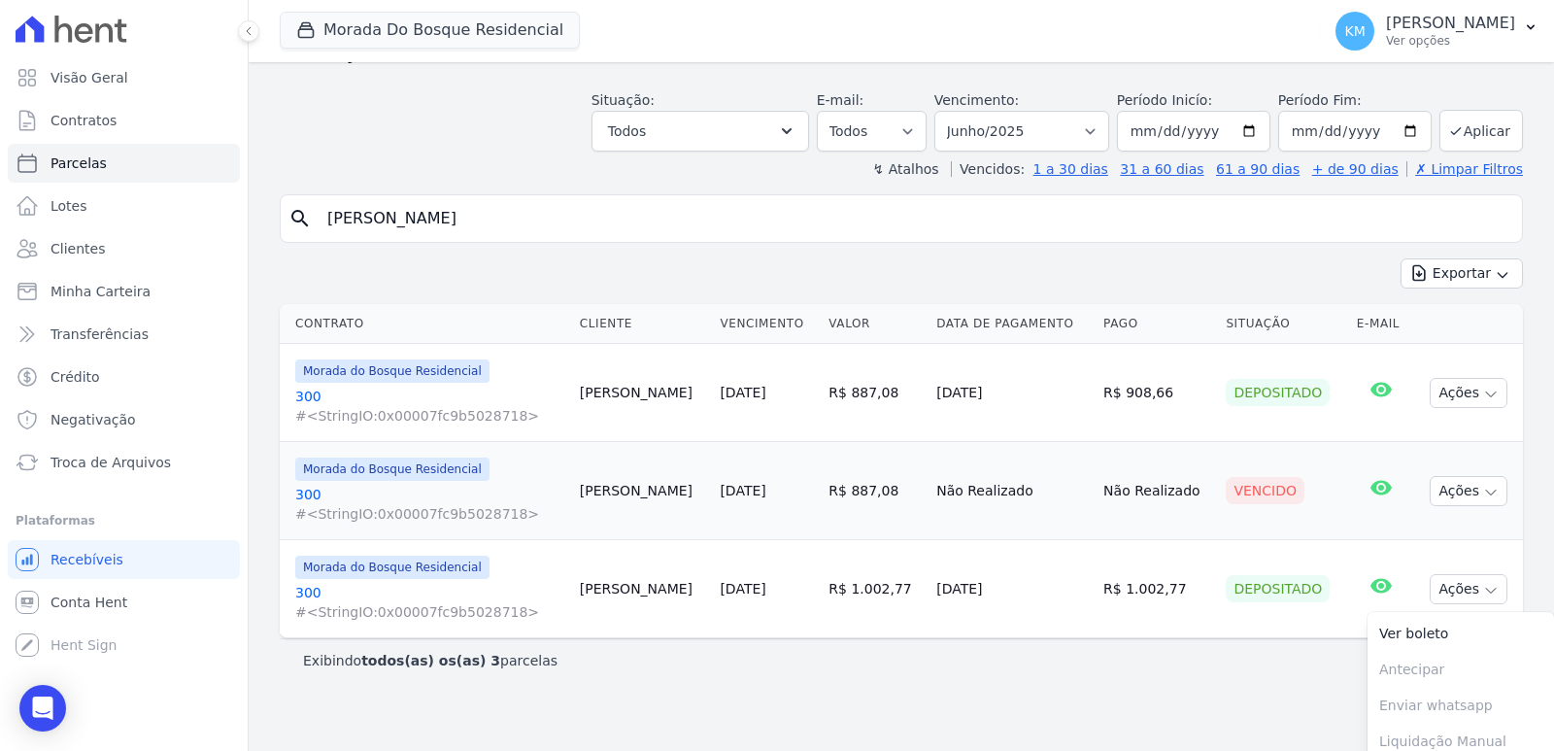
scroll to position [20, 0]
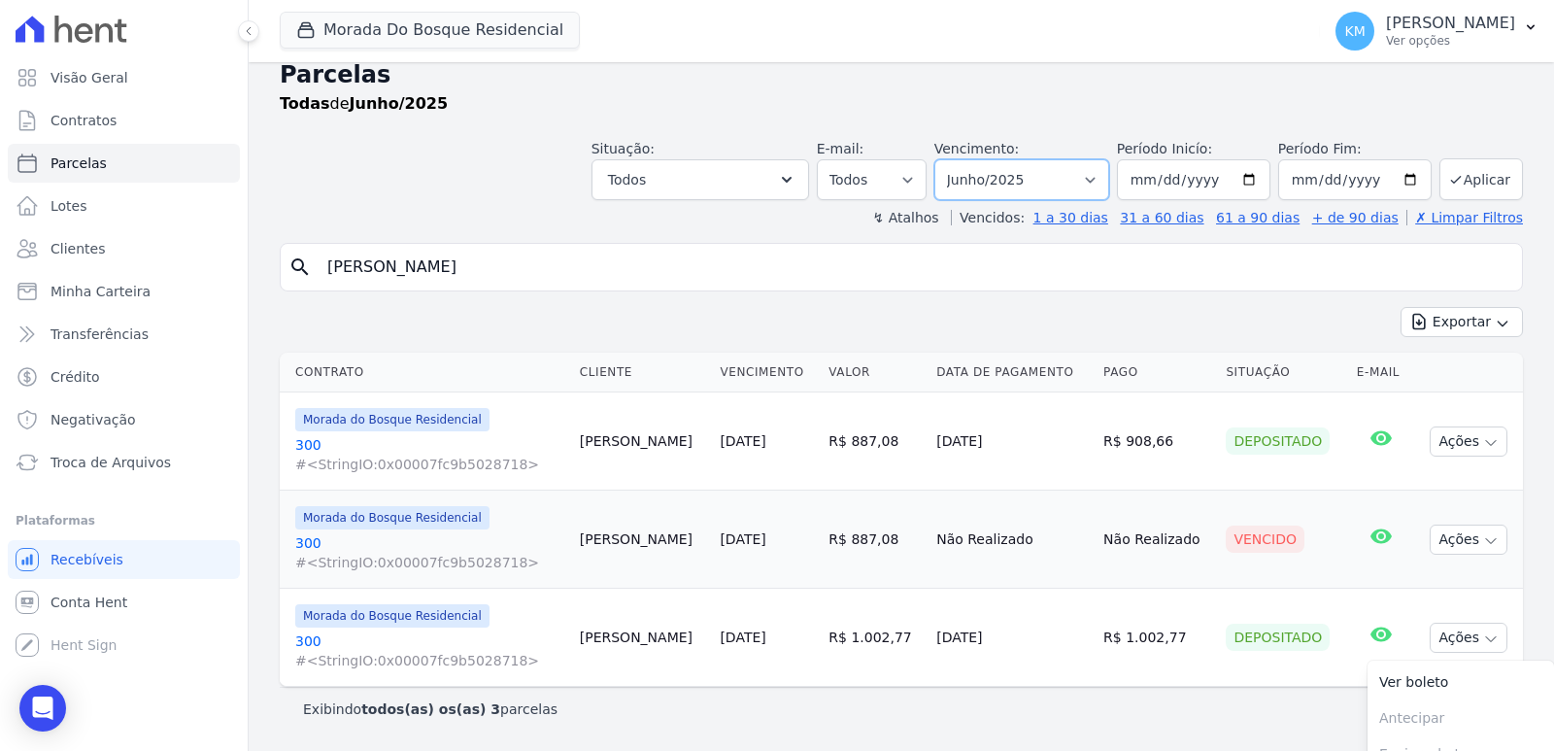
click at [1010, 170] on select "Filtrar por período ──────── Todos os meses Janeiro/2024 Fevereiro/2024 Março/2…" at bounding box center [1021, 179] width 175 height 41
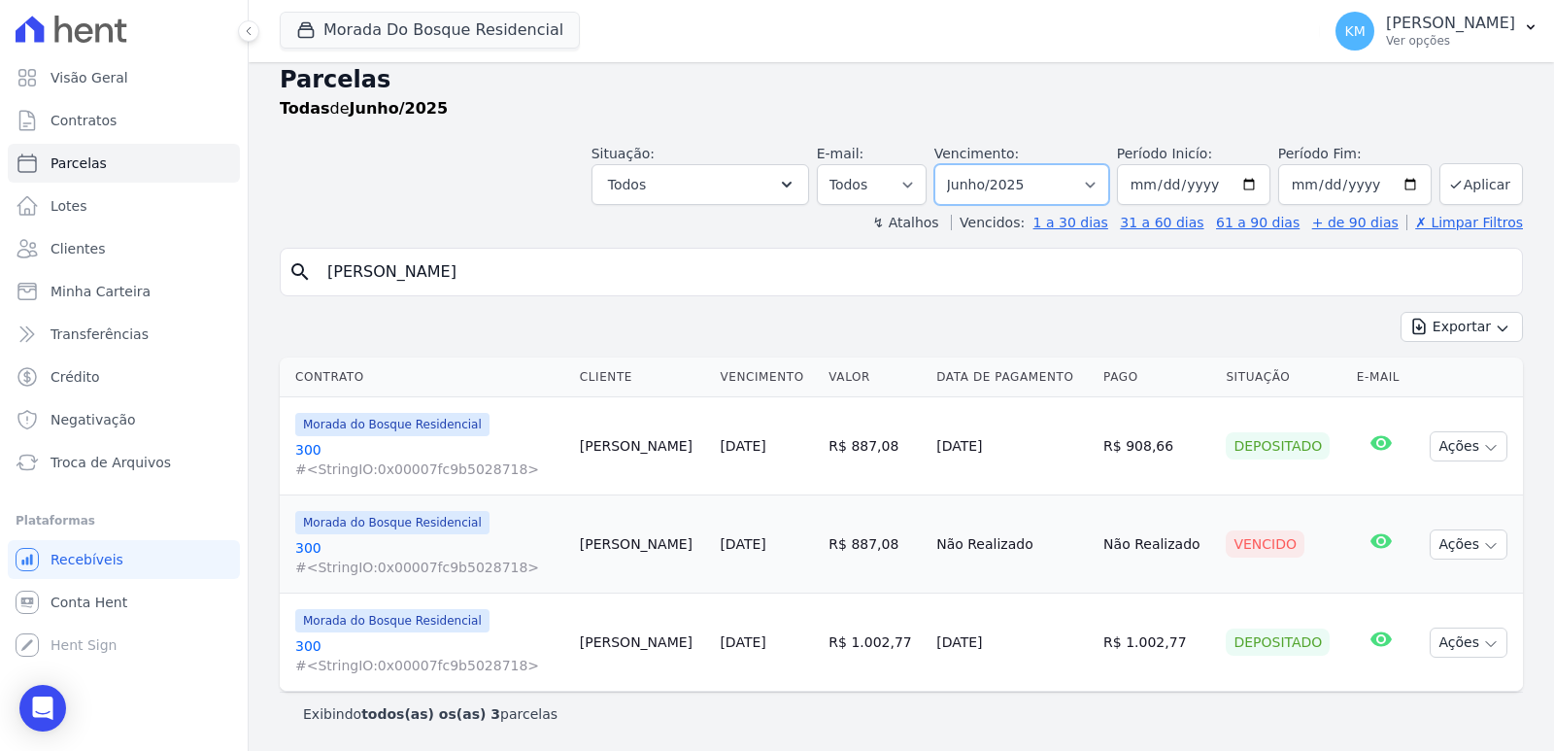
select select "07/2025"
click at [945, 164] on select "Filtrar por período ──────── Todos os meses Janeiro/2024 Fevereiro/2024 Março/2…" at bounding box center [1021, 184] width 175 height 41
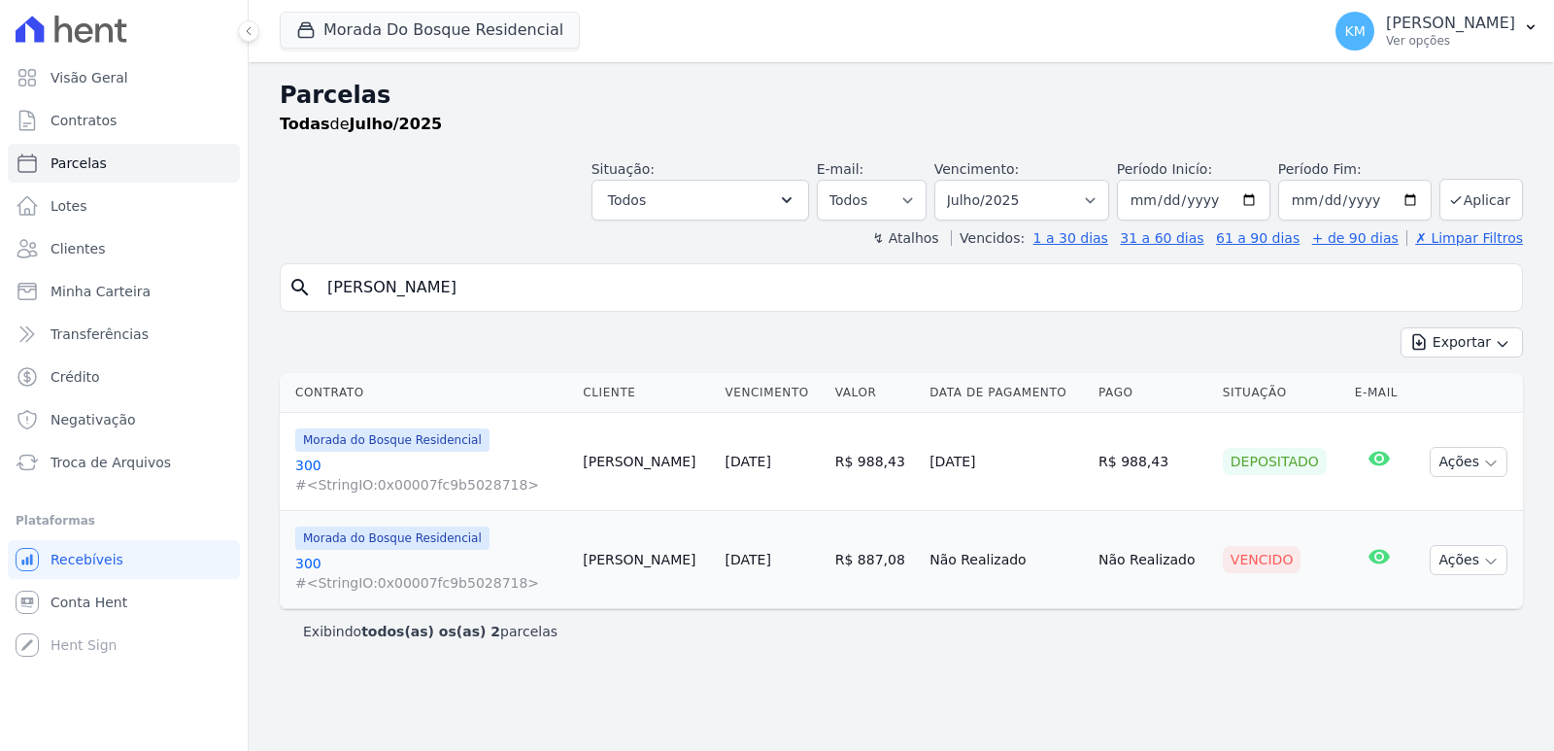
select select
click at [1448, 465] on button "Ações" at bounding box center [1468, 462] width 78 height 30
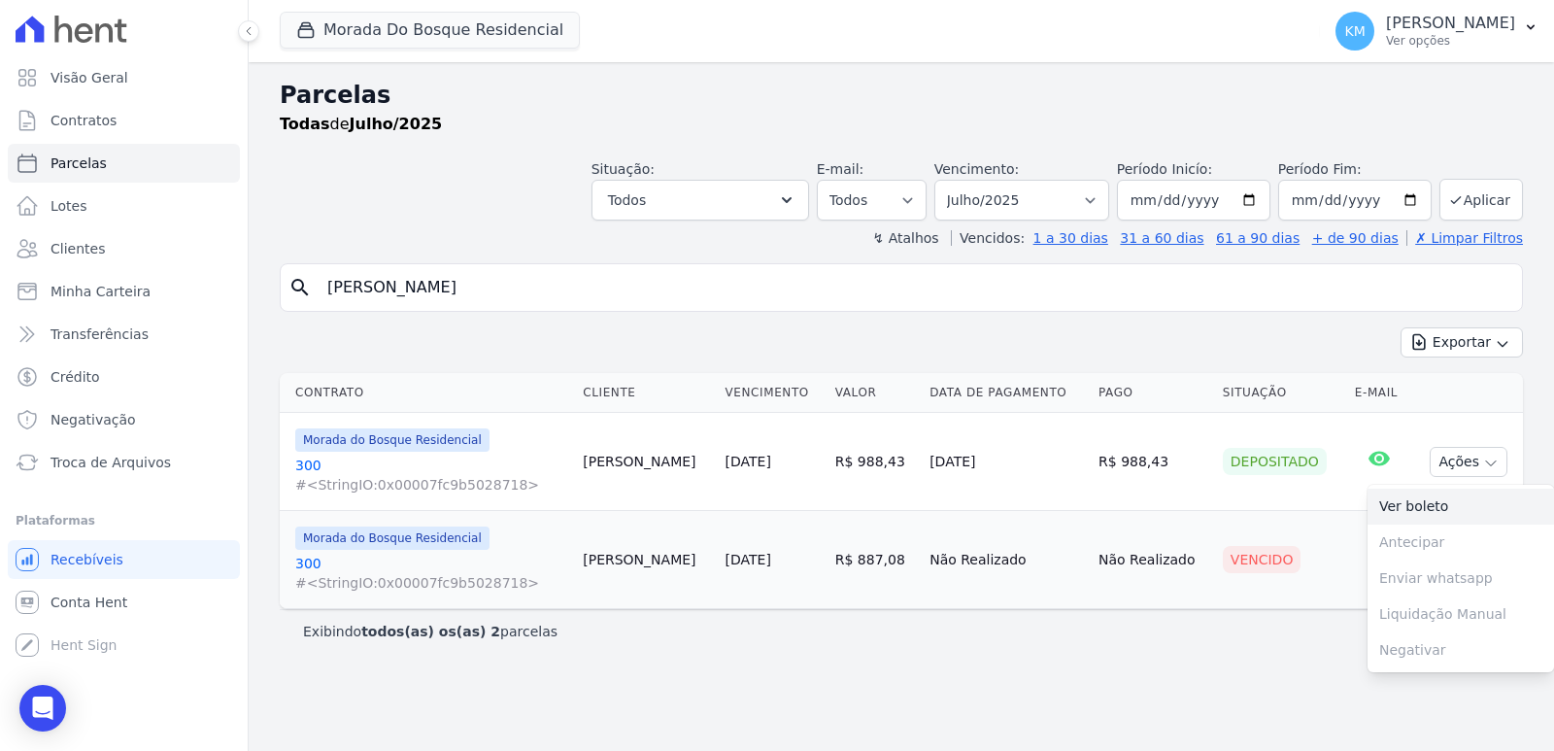
click at [1423, 508] on link "Ver boleto" at bounding box center [1460, 506] width 186 height 36
click at [1031, 200] on select "Filtrar por período ──────── Todos os meses Janeiro/2024 Fevereiro/2024 Março/2…" at bounding box center [1021, 200] width 175 height 41
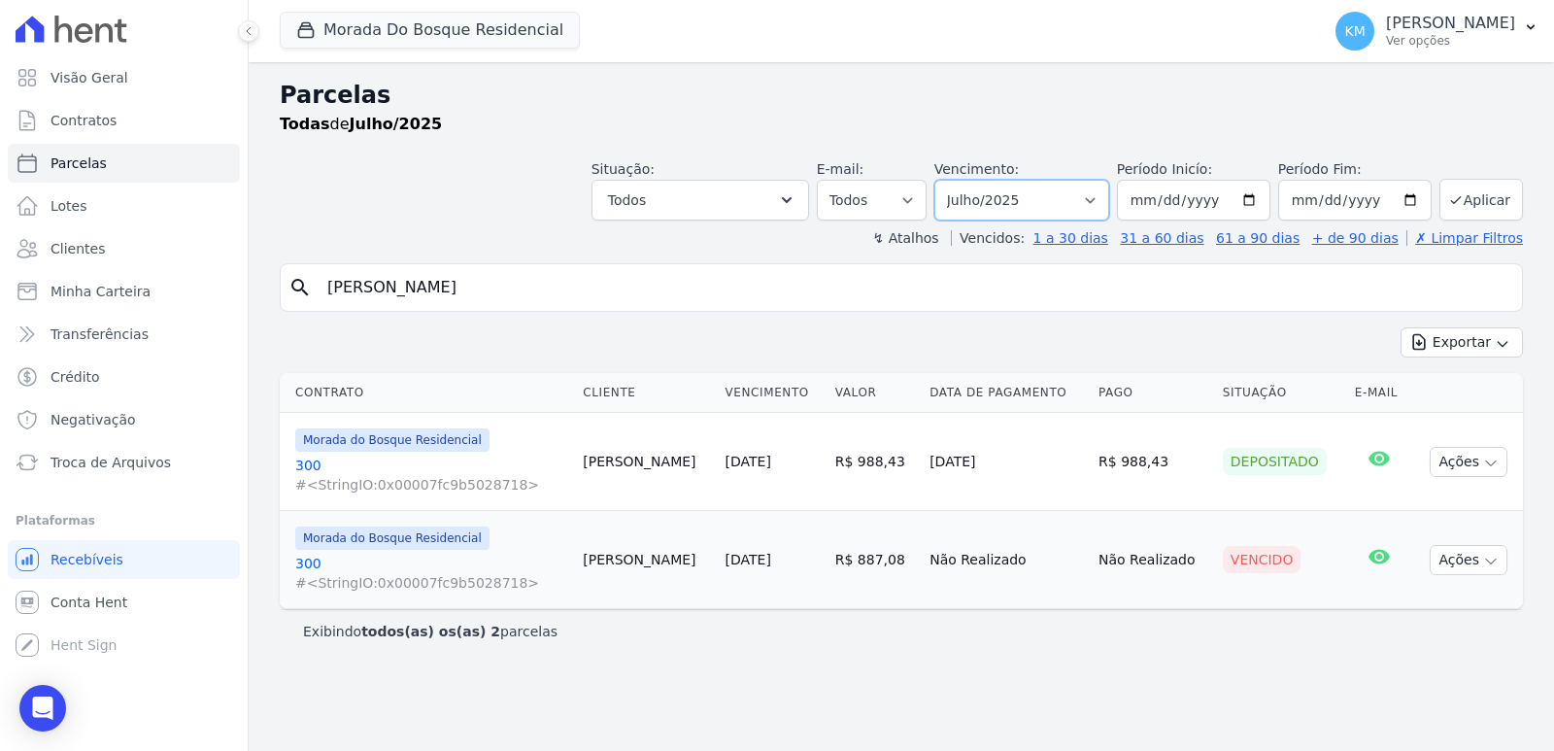
select select "08/2025"
click at [961, 180] on select "Filtrar por período ──────── Todos os meses Janeiro/2024 Fevereiro/2024 Março/2…" at bounding box center [1021, 200] width 175 height 41
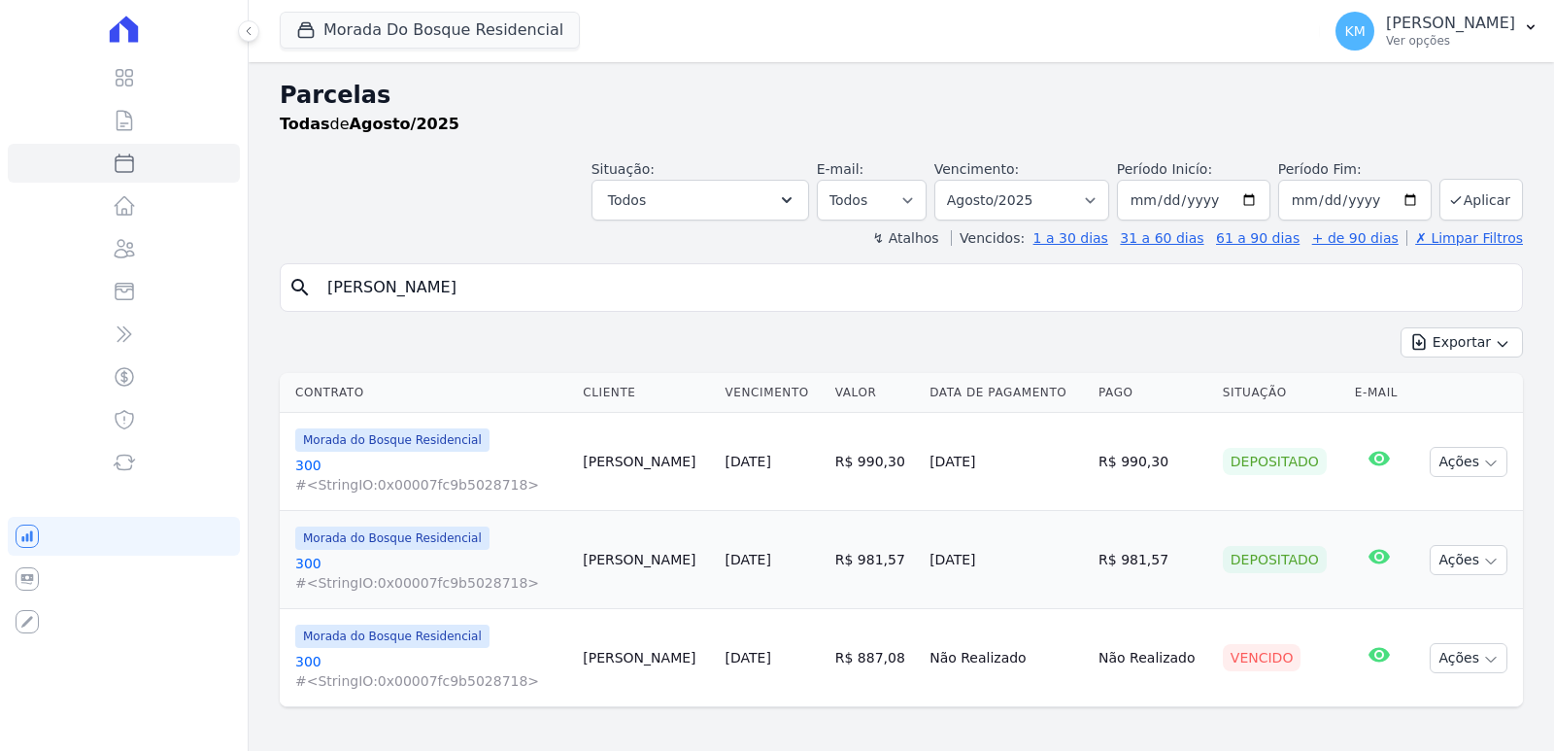
select select
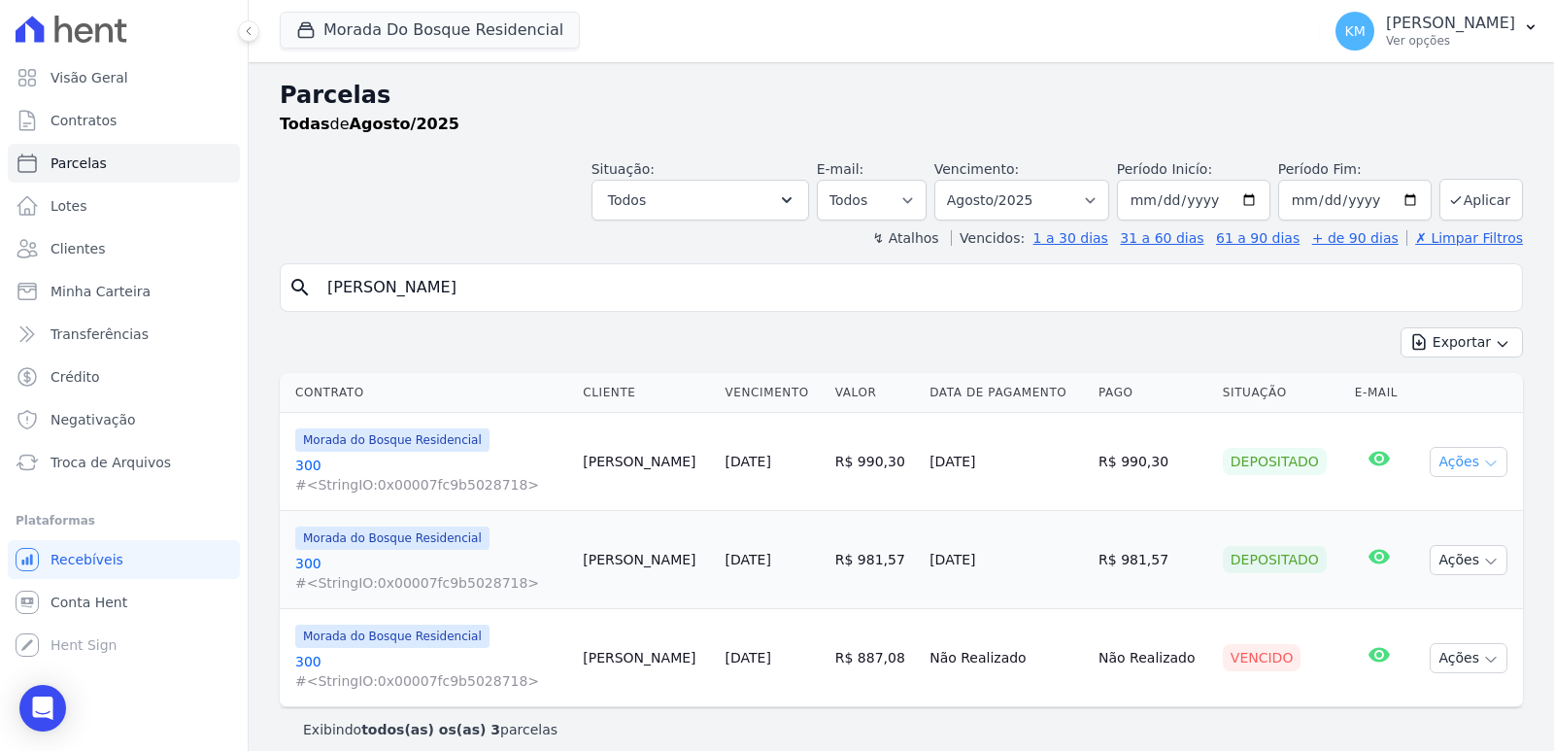
click at [1459, 458] on button "Ações" at bounding box center [1468, 462] width 78 height 30
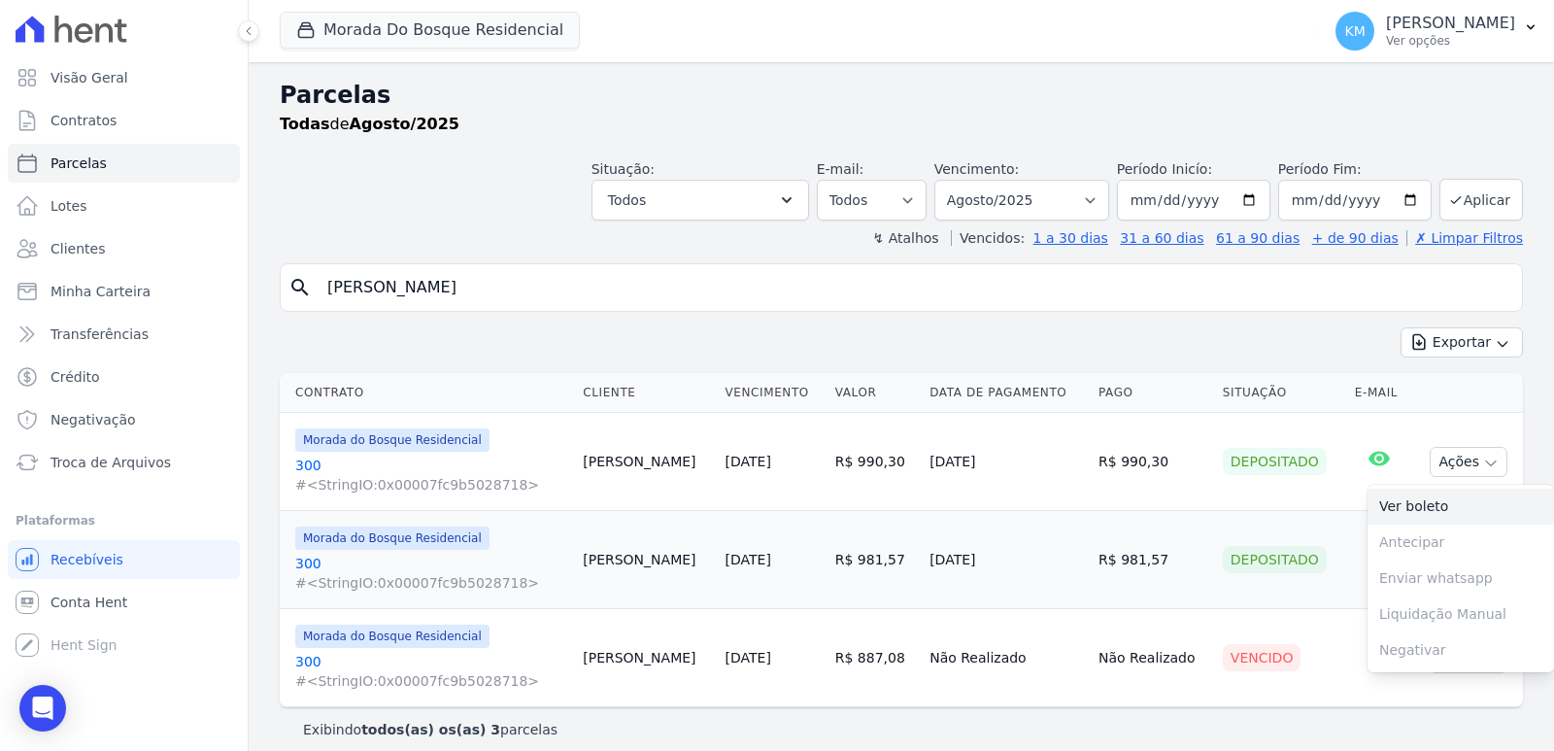
click at [1416, 513] on link "Ver boleto" at bounding box center [1460, 506] width 186 height 36
click at [1279, 592] on td "Depositado" at bounding box center [1281, 560] width 132 height 98
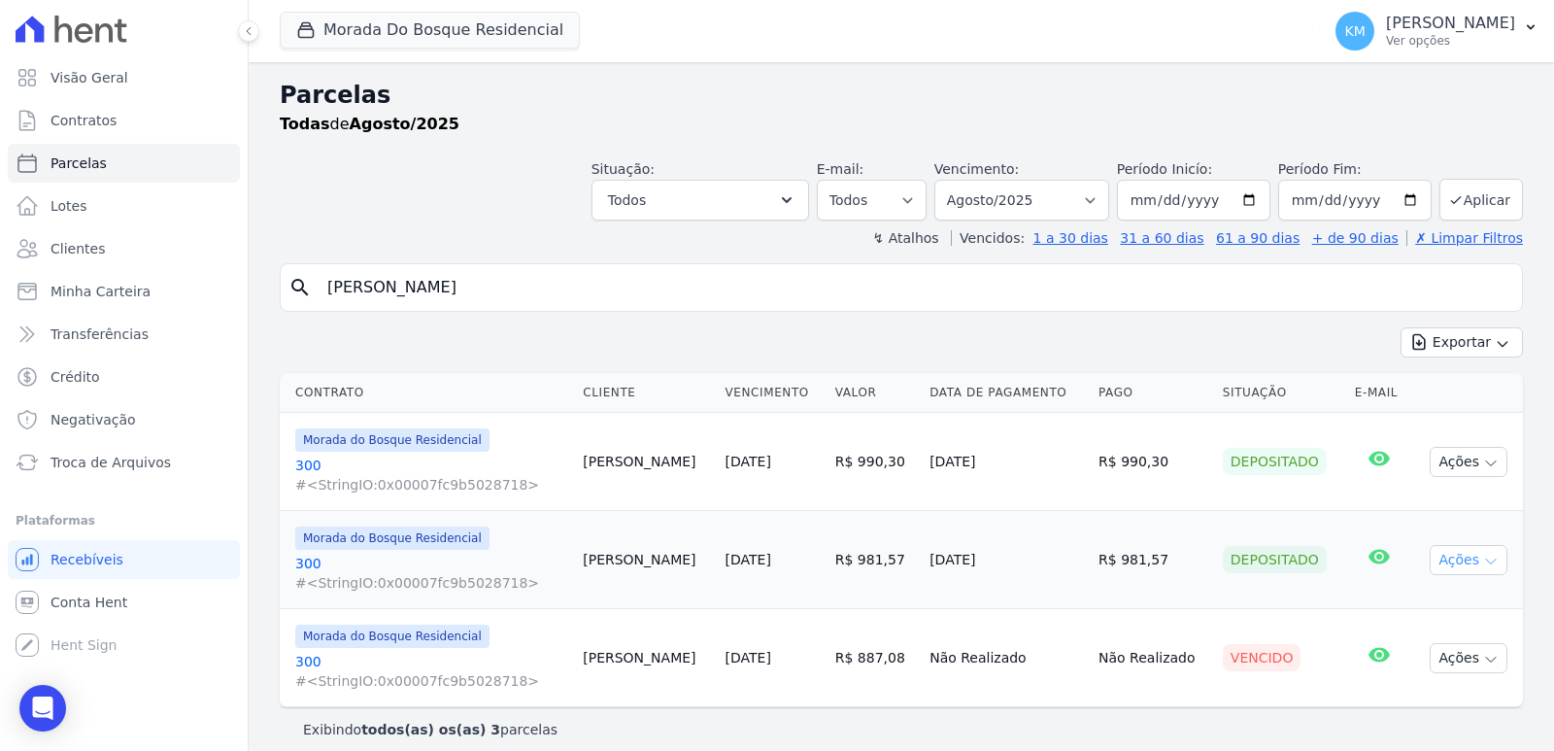
click at [1483, 558] on icon "button" at bounding box center [1491, 561] width 16 height 16
click at [1403, 598] on link "Ver boleto" at bounding box center [1460, 604] width 186 height 36
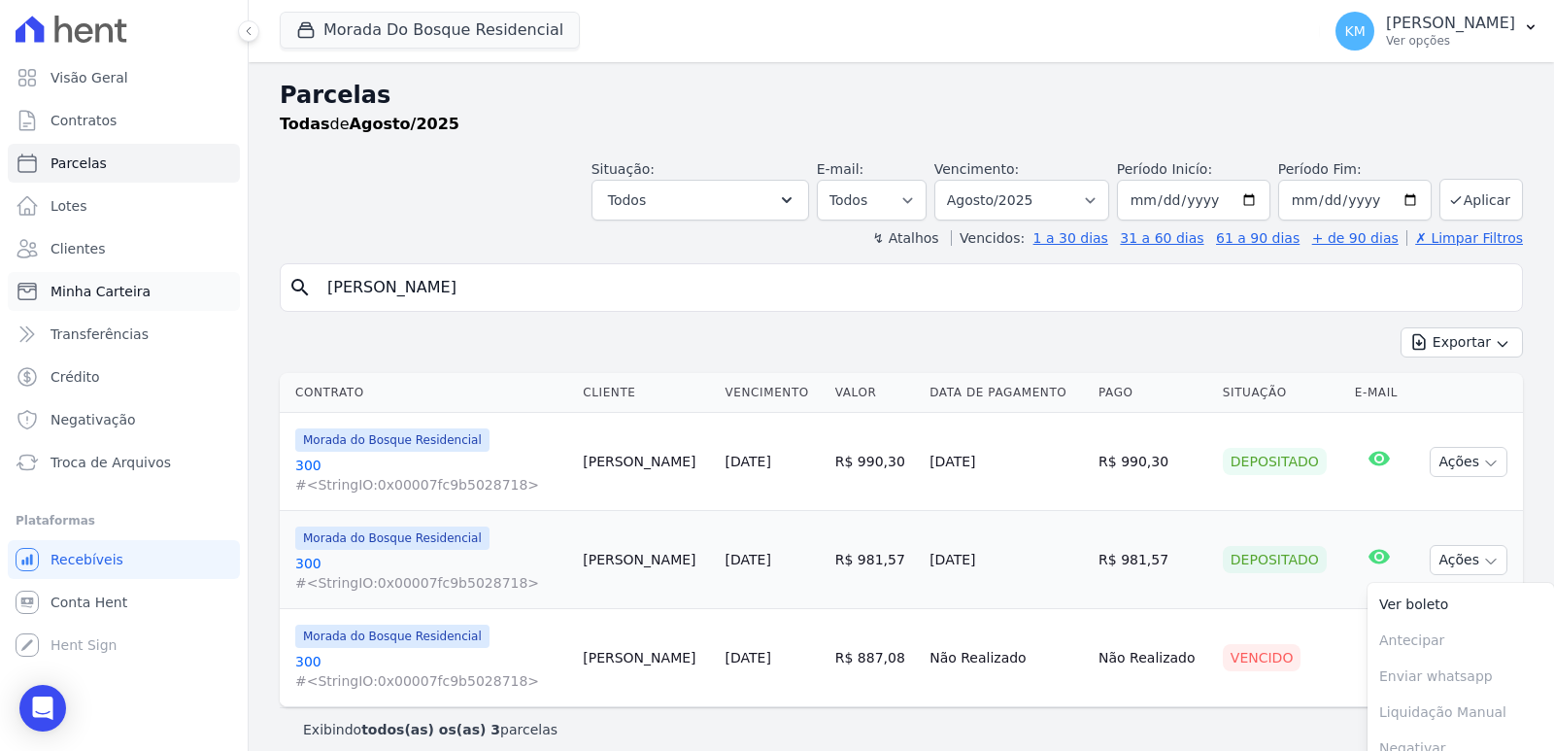
drag, startPoint x: 552, startPoint y: 283, endPoint x: 101, endPoint y: 287, distance: 450.6
click at [105, 285] on div "Visão Geral Contratos [GEOGRAPHIC_DATA] Lotes Clientes Minha Carteira Transferê…" at bounding box center [777, 375] width 1554 height 751
paste input "AUGUSTO BRANDT NE"
type input "AUGUSTO BRANDT NETO"
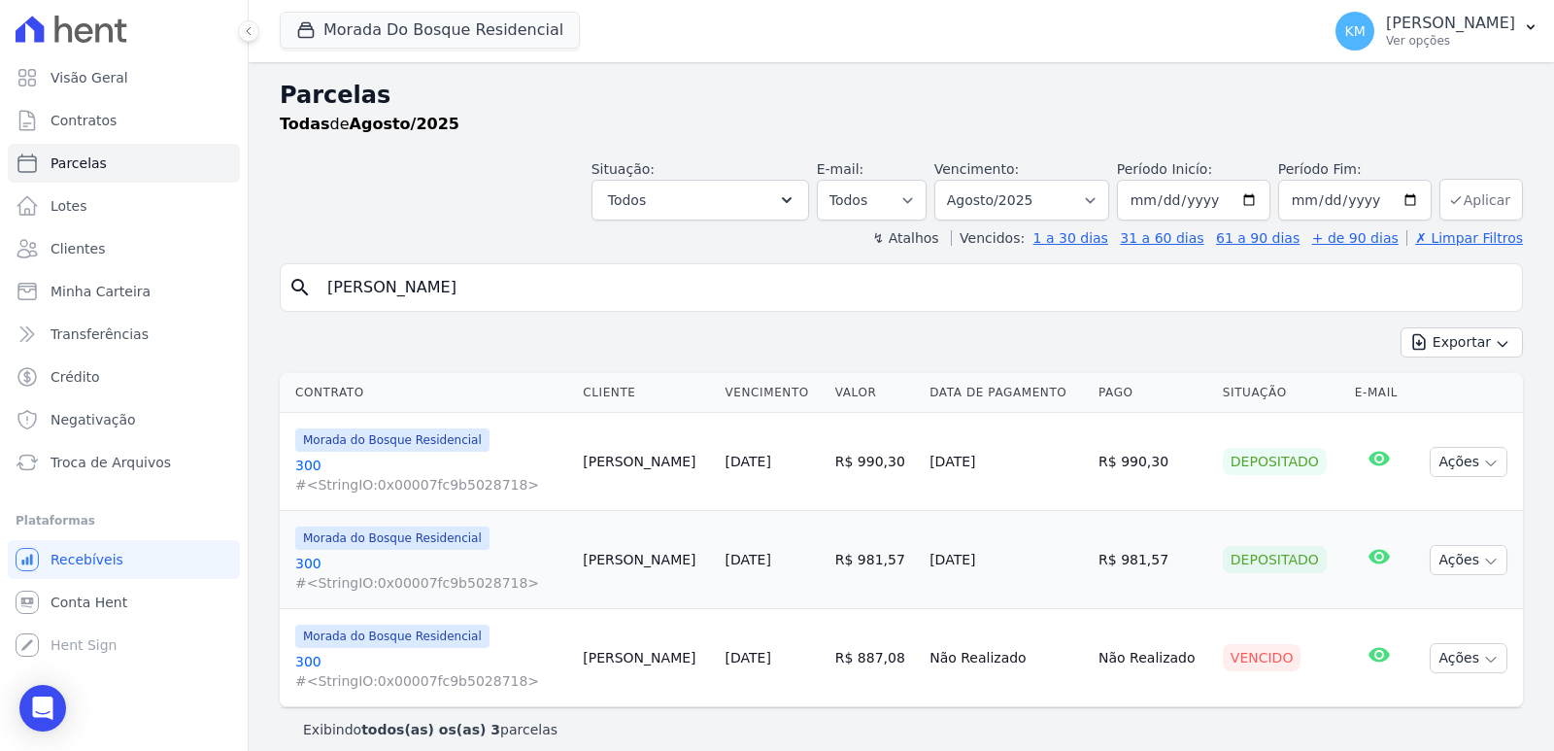
select select
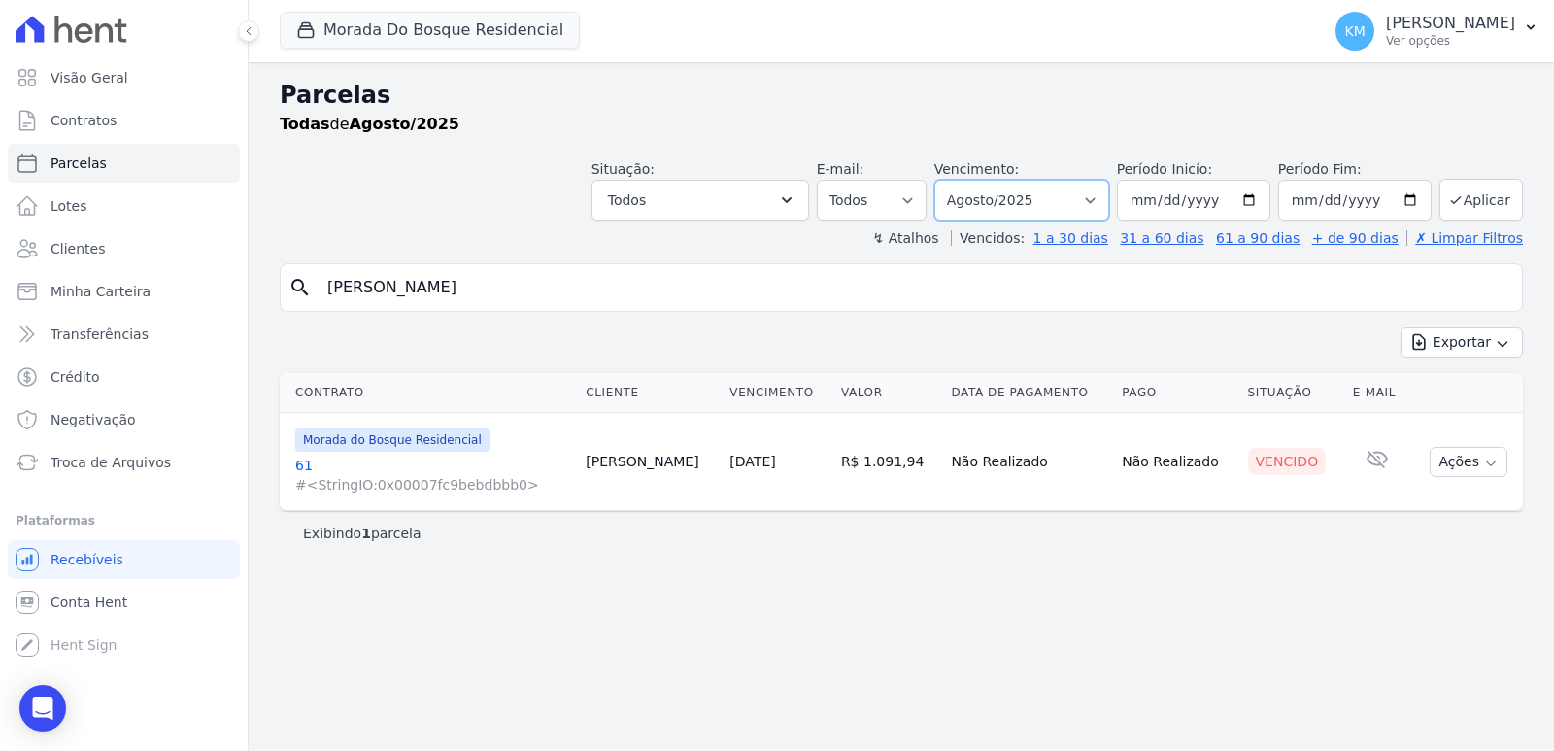
click at [1051, 204] on select "Filtrar por período ──────── Todos os meses Janeiro/2024 Fevereiro/2024 Março/2…" at bounding box center [1021, 200] width 175 height 41
select select "07/2025"
click at [961, 180] on select "Filtrar por período ──────── Todos os meses Janeiro/2024 Fevereiro/2024 Março/2…" at bounding box center [1021, 200] width 175 height 41
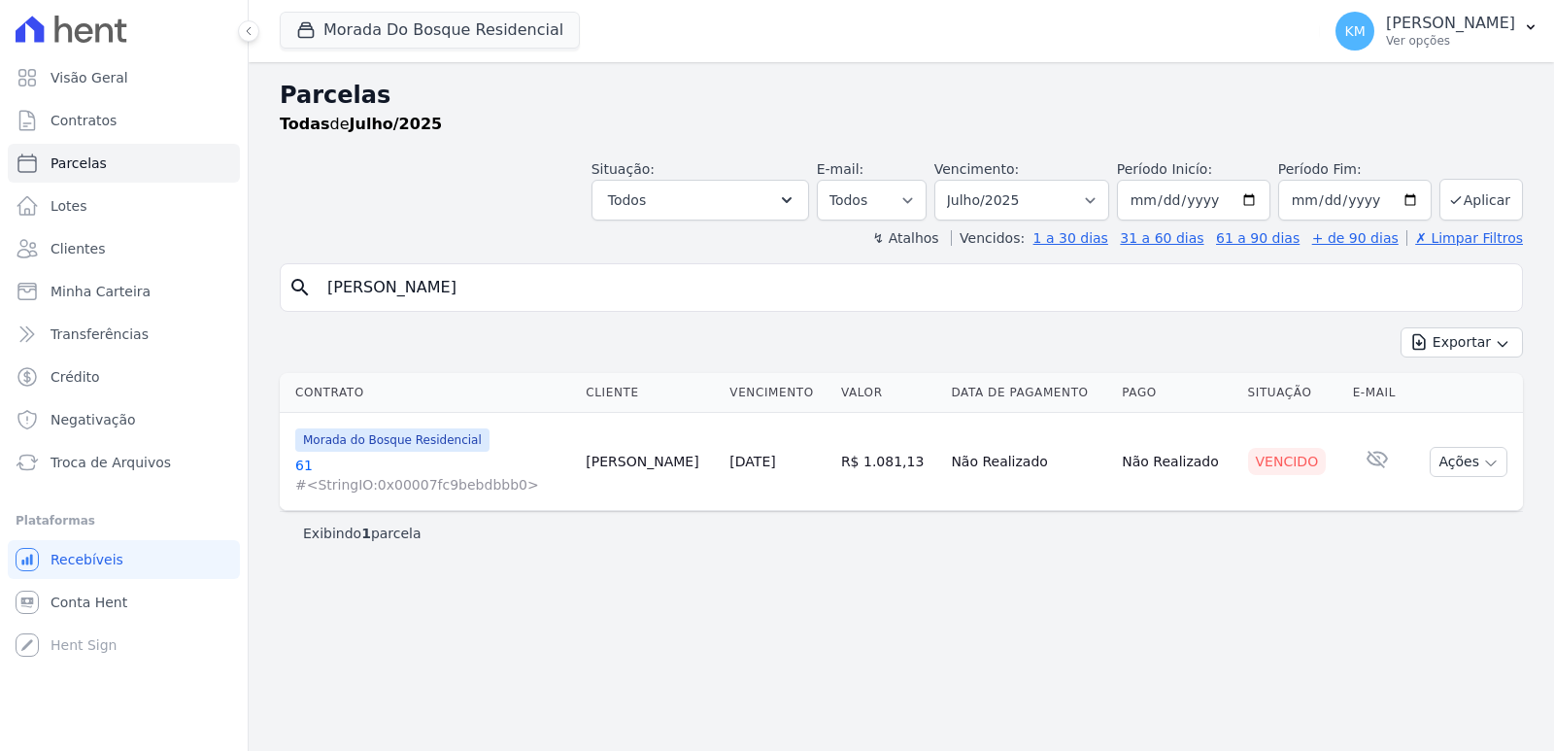
select select
drag, startPoint x: 560, startPoint y: 291, endPoint x: 6, endPoint y: 310, distance: 554.7
click at [6, 309] on div "Visão Geral Contratos [GEOGRAPHIC_DATA] Lotes Clientes Minha Carteira Transferê…" at bounding box center [777, 375] width 1554 height 751
paste input "NIELE CRISTINA MARTINS"
type input "ANIELE CRISTINA MARTINS"
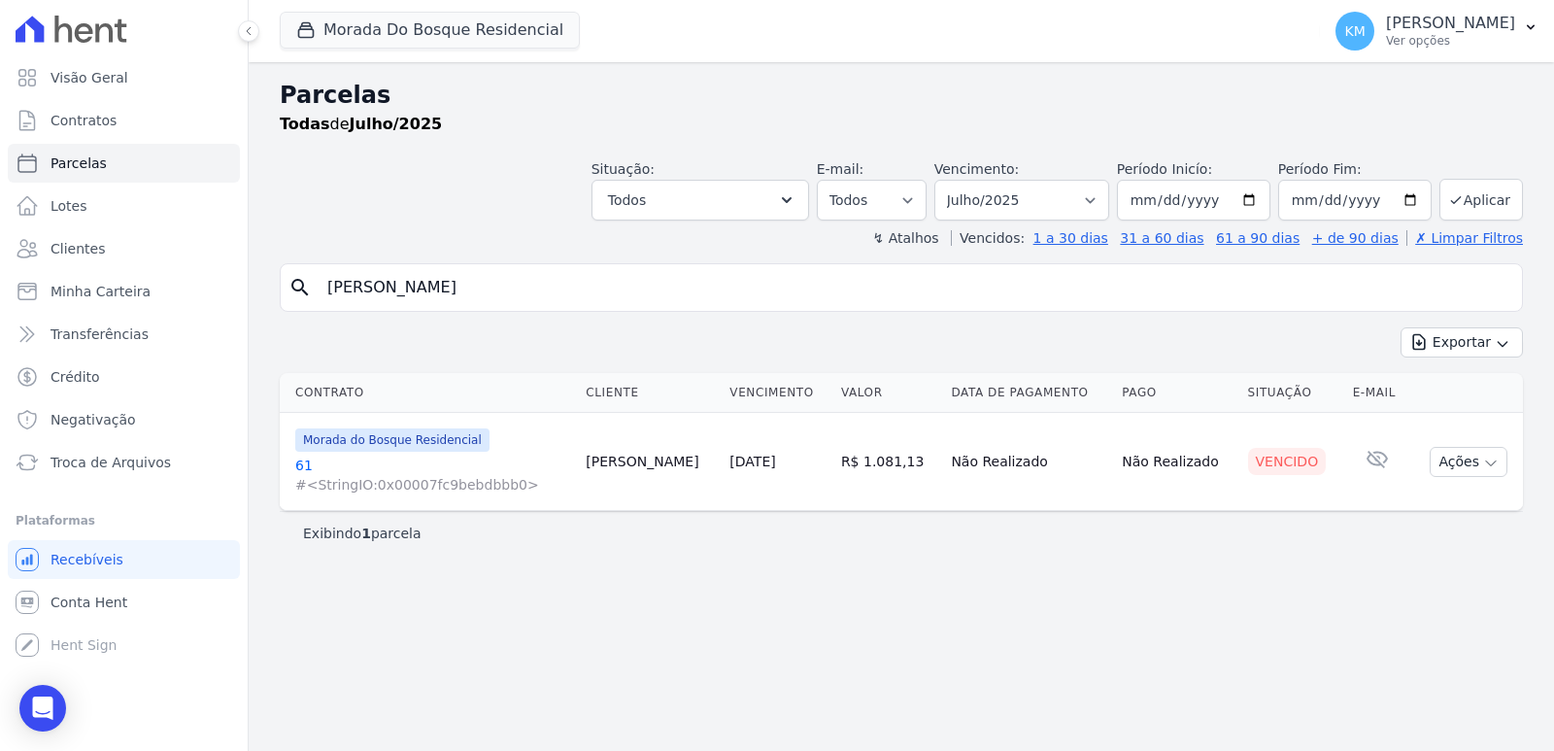
select select
click at [998, 201] on select "Filtrar por período ──────── Todos os meses Janeiro/2024 Fevereiro/2024 Março/2…" at bounding box center [1021, 200] width 175 height 41
select select "06/2025"
click at [961, 180] on select "Filtrar por período ──────── Todos os meses Janeiro/2024 Fevereiro/2024 Março/2…" at bounding box center [1021, 200] width 175 height 41
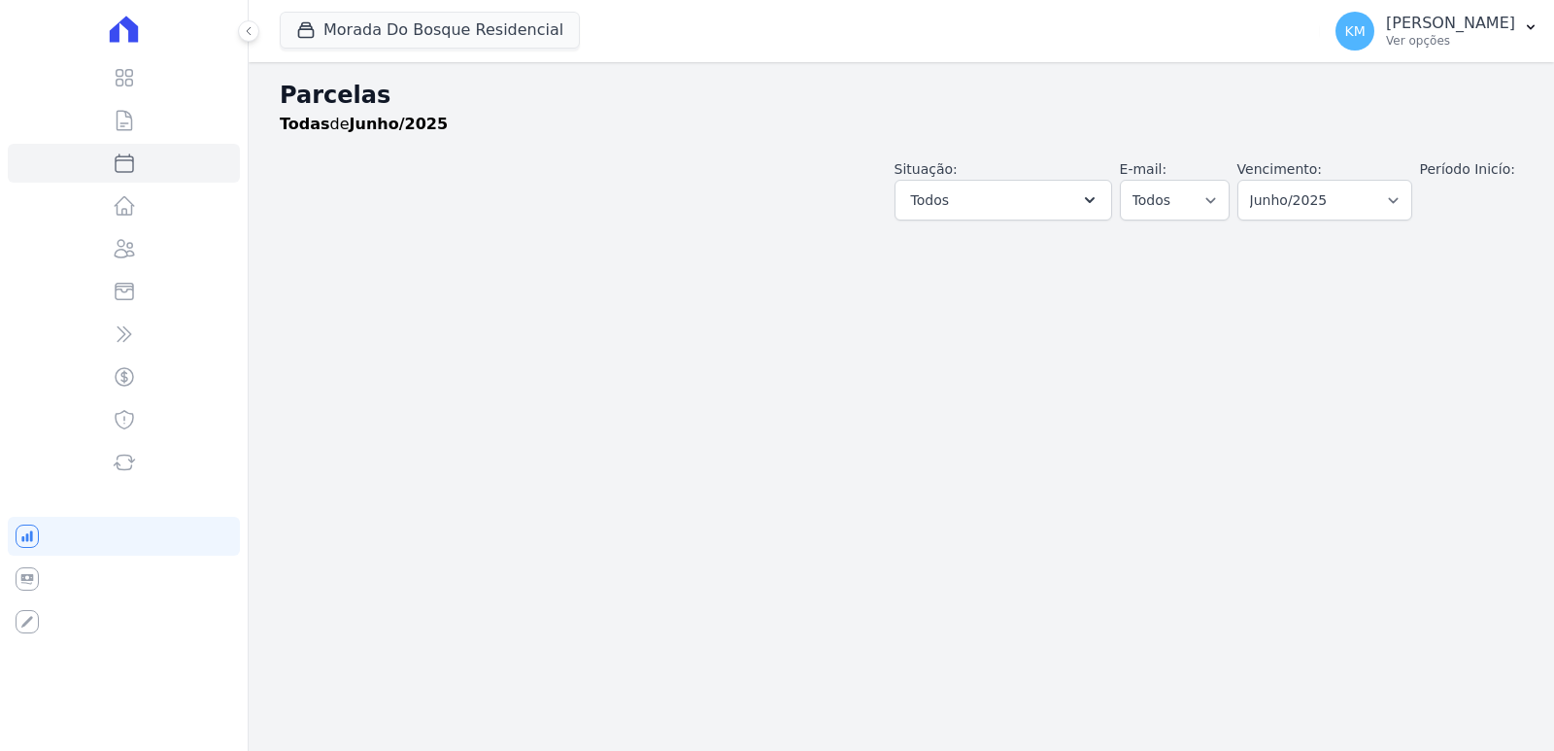
select select
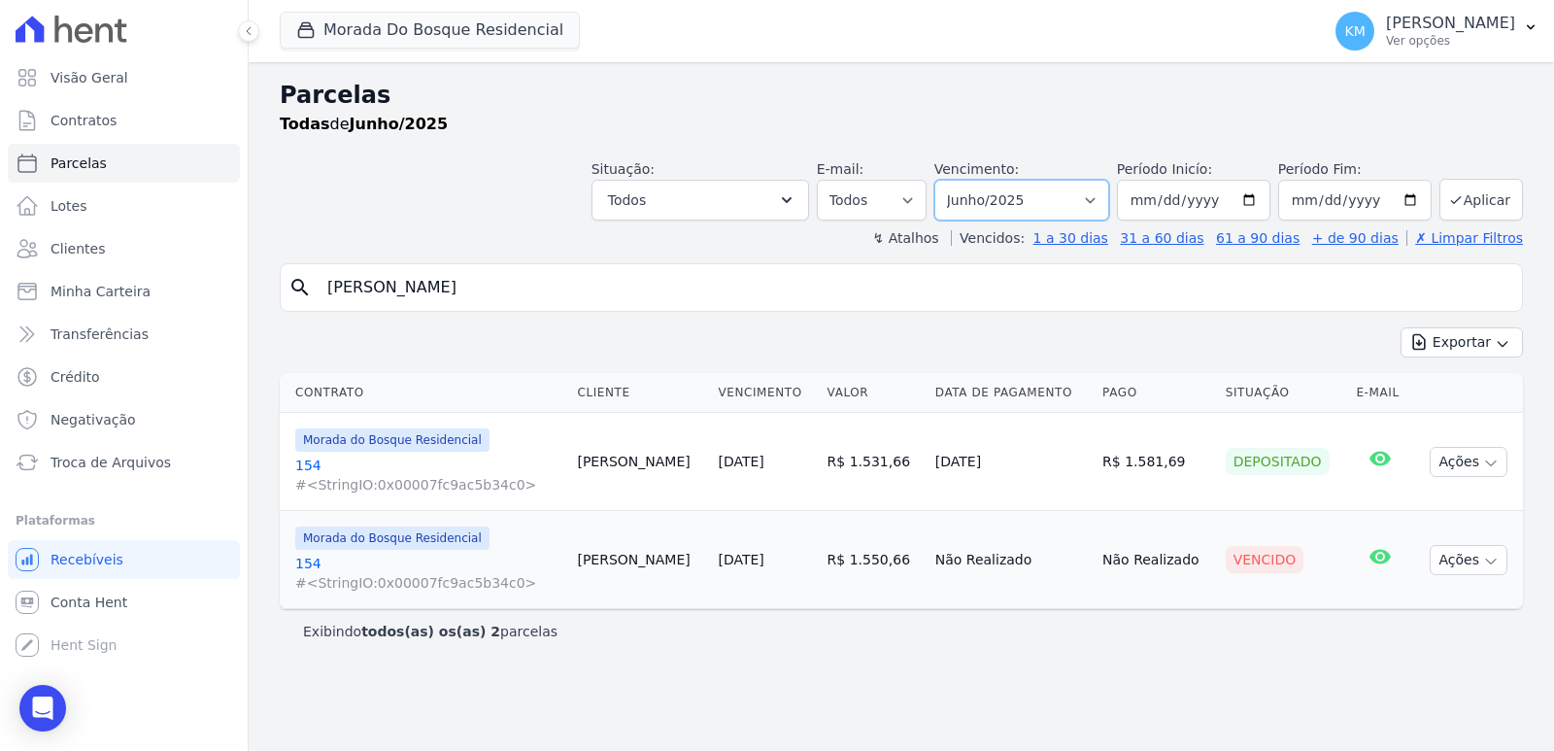
click at [1017, 194] on select "Filtrar por período ──────── Todos os meses Janeiro/2024 Fevereiro/2024 Março/2…" at bounding box center [1021, 200] width 175 height 41
select select "07/2025"
click at [961, 180] on select "Filtrar por período ──────── Todos os meses Janeiro/2024 Fevereiro/2024 Março/2…" at bounding box center [1021, 200] width 175 height 41
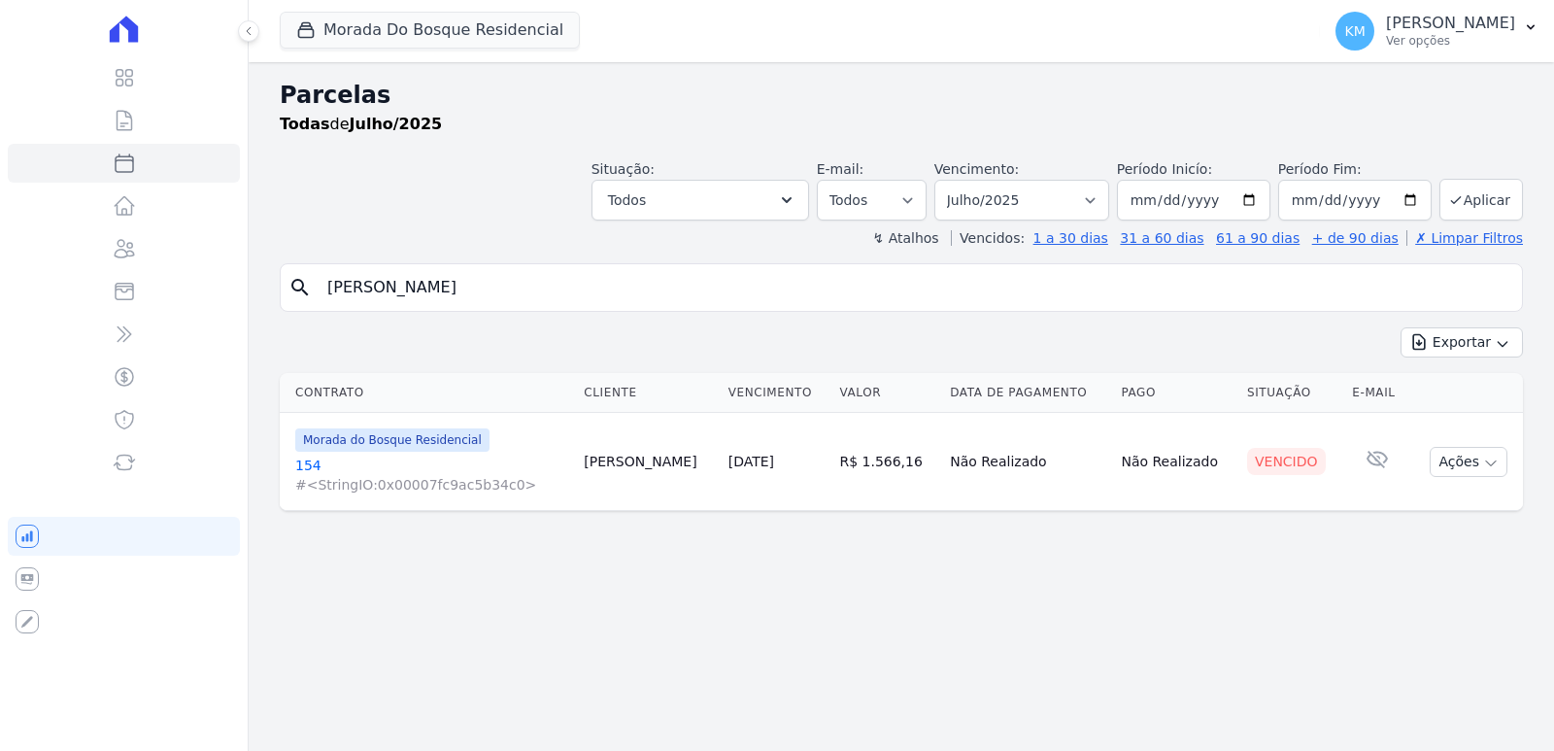
select select
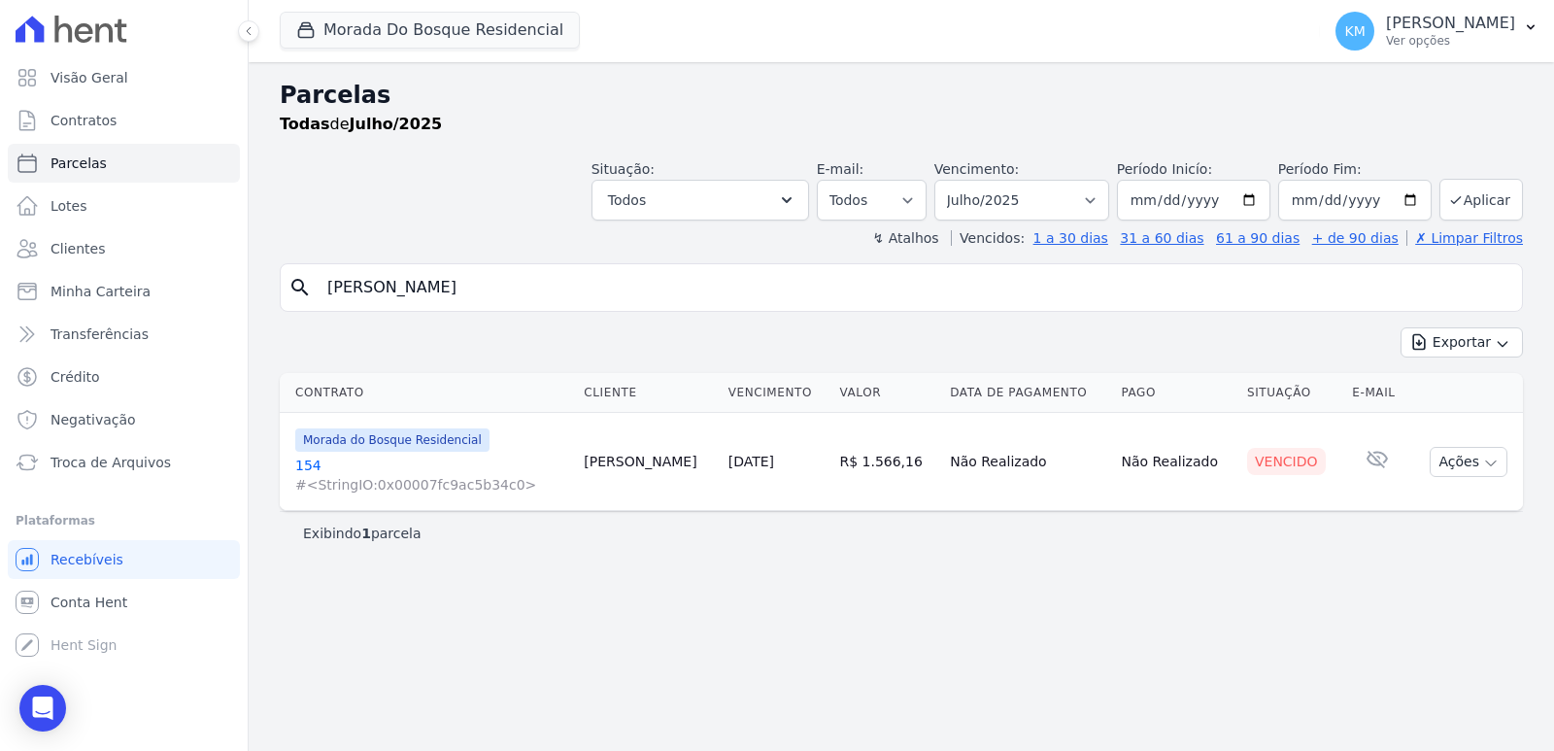
drag, startPoint x: 299, startPoint y: 298, endPoint x: 50, endPoint y: 313, distance: 249.0
click at [50, 313] on div "Visão Geral Contratos [GEOGRAPHIC_DATA] Lotes Clientes Minha Carteira Transferê…" at bounding box center [777, 375] width 1554 height 751
paste input "DREIA SIBELE GOME"
type input "[PERSON_NAME]"
select select
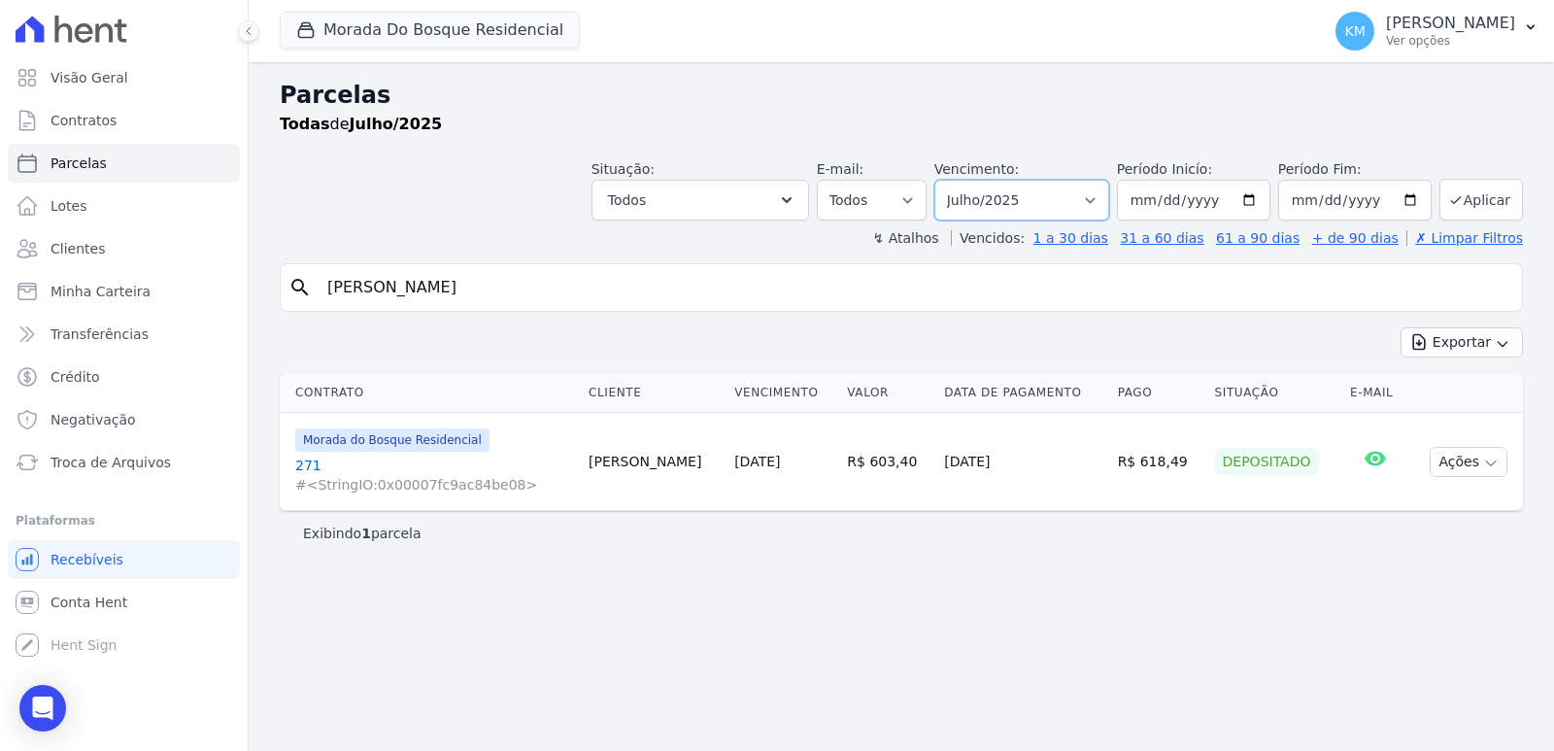
click at [1034, 184] on select "Filtrar por período ──────── Todos os meses Janeiro/2024 Fevereiro/2024 Março/2…" at bounding box center [1021, 200] width 175 height 41
select select "08/2025"
click at [961, 180] on select "Filtrar por período ──────── Todos os meses Janeiro/2024 Fevereiro/2024 Março/2…" at bounding box center [1021, 200] width 175 height 41
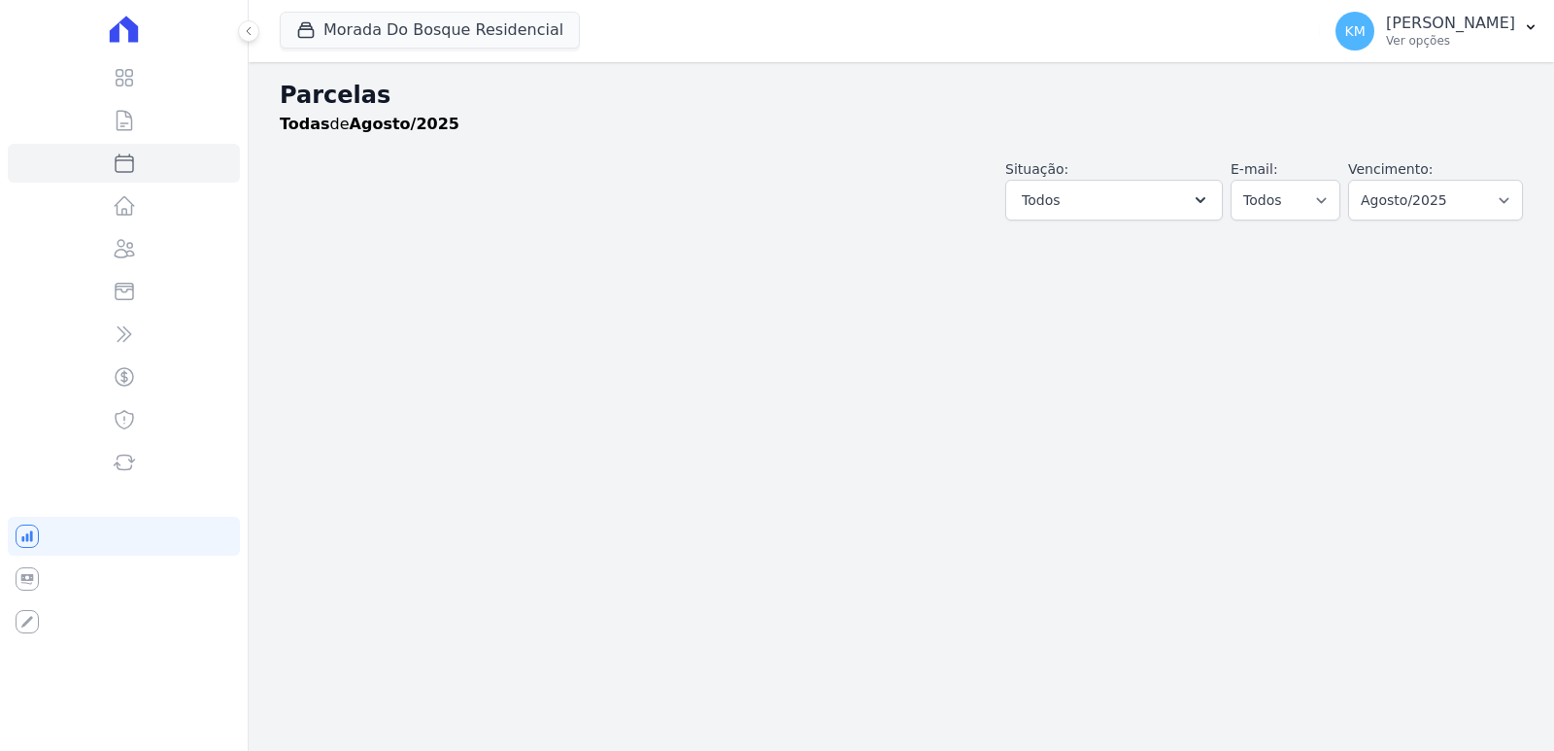
select select
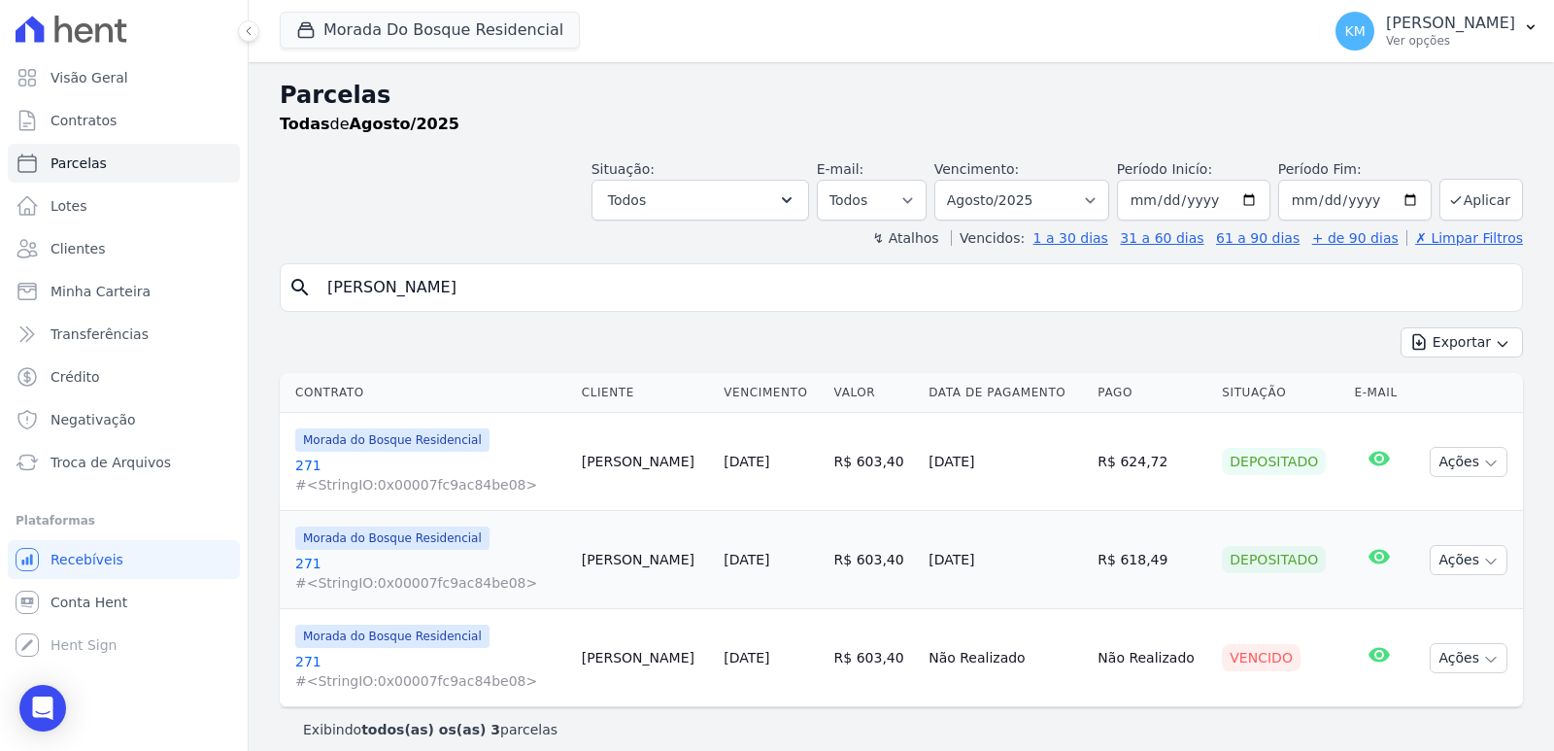
click at [959, 98] on h2 "Parcelas" at bounding box center [901, 95] width 1243 height 35
click at [509, 241] on div "↯ Atalhos Vencidos: 1 a 30 dias 31 a 60 dias 61 a 90 dias + de 90 dias ✗ Limpar…" at bounding box center [901, 237] width 1243 height 19
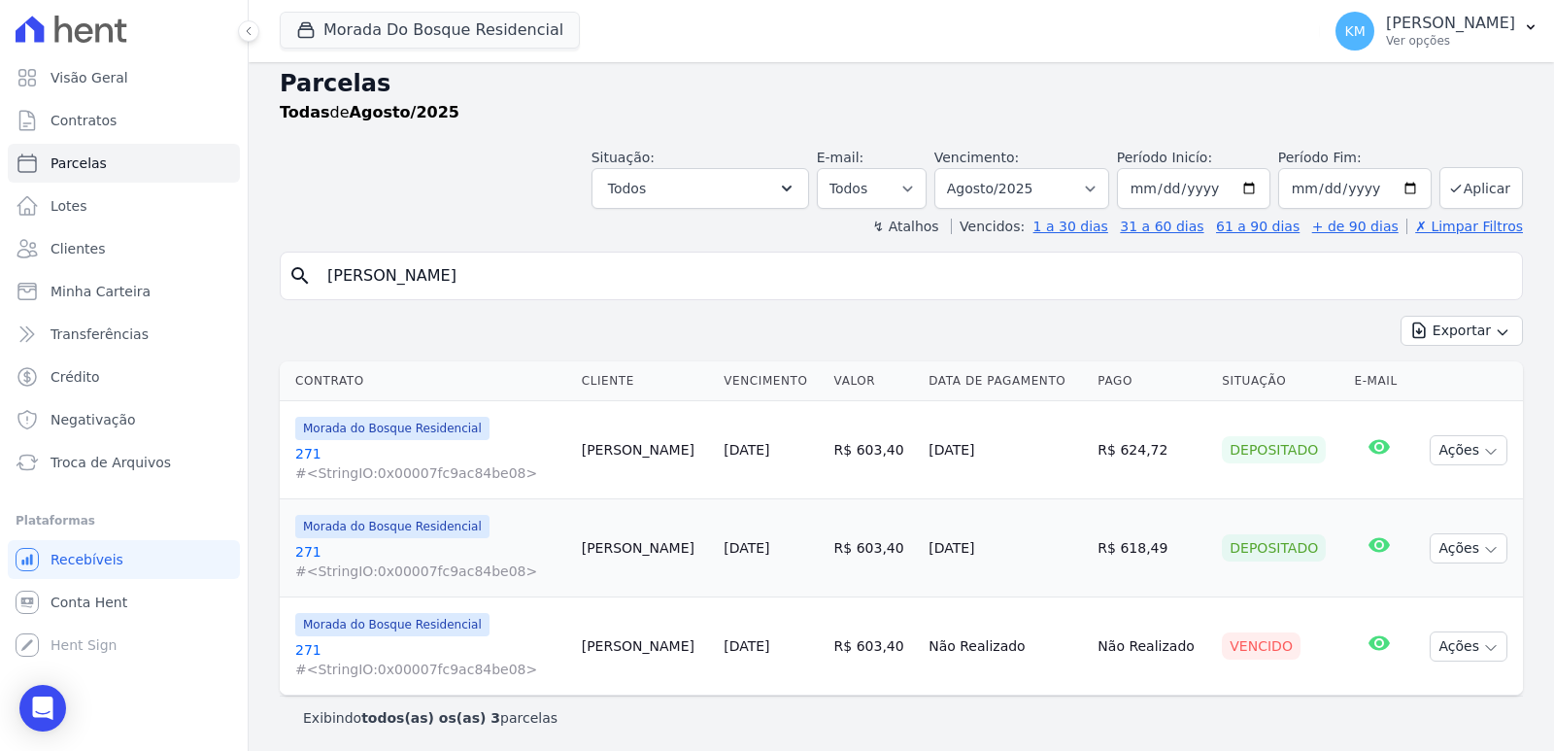
scroll to position [16, 0]
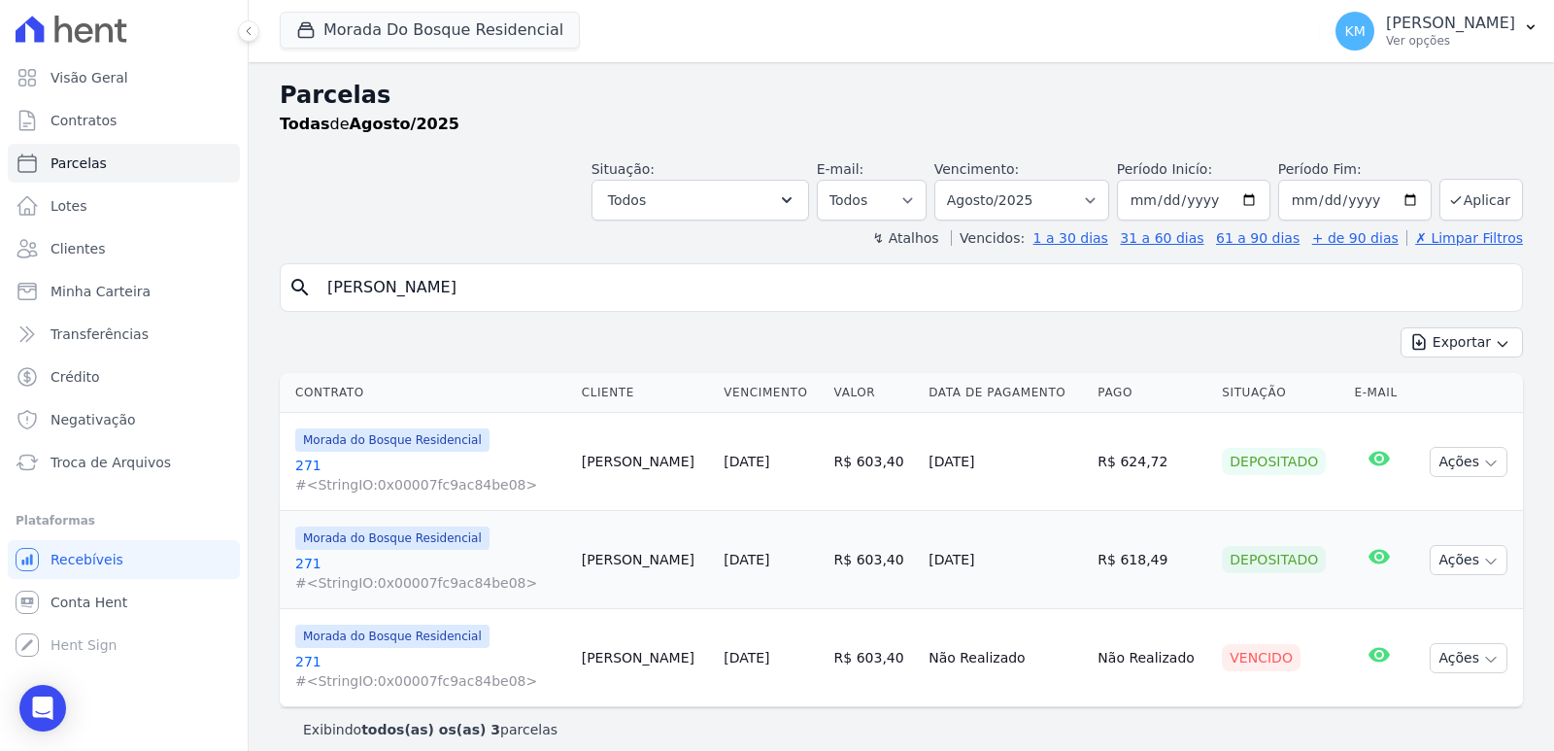
select select
drag, startPoint x: 593, startPoint y: 284, endPoint x: 55, endPoint y: 274, distance: 538.0
click at [55, 274] on div "Visão Geral Contratos [GEOGRAPHIC_DATA] Lotes Clientes Minha Carteira Transferê…" at bounding box center [777, 375] width 1554 height 751
type input "vitor gab"
select select
